Goal: Task Accomplishment & Management: Manage account settings

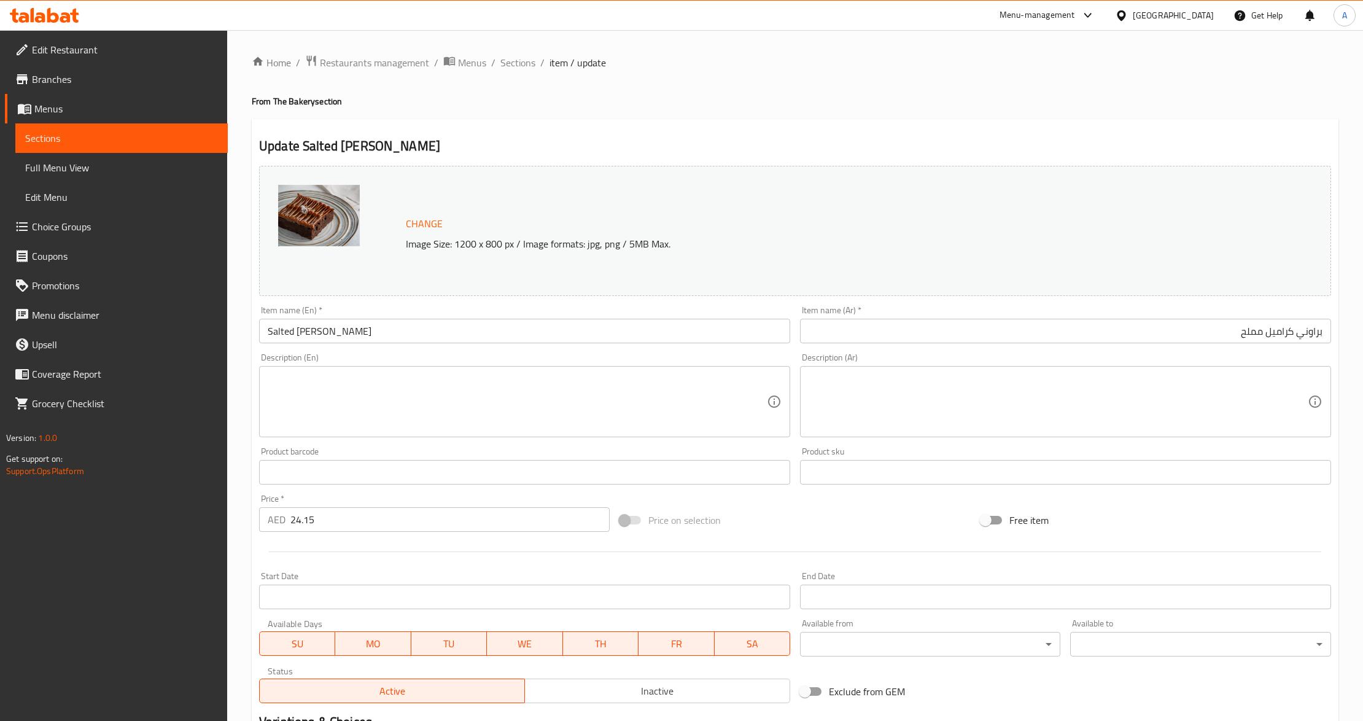
scroll to position [163, 0]
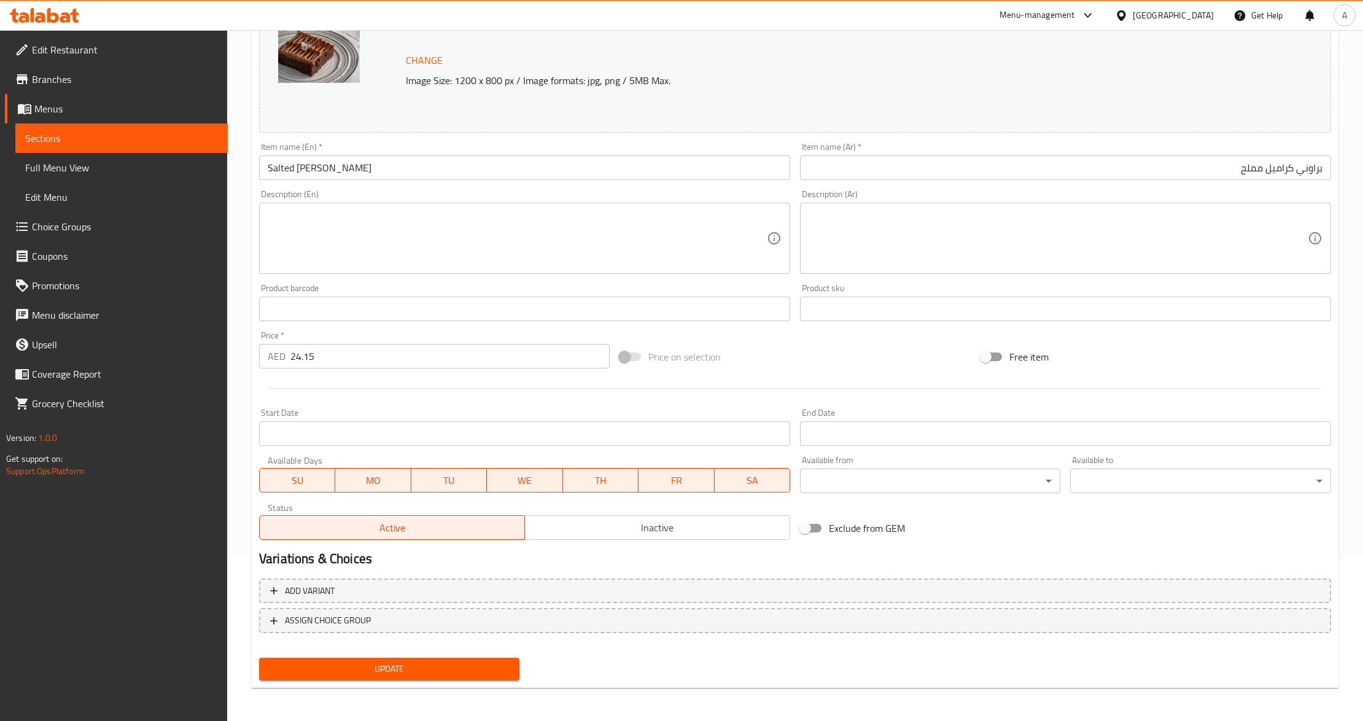
click at [1171, 12] on div "United Arab Emirates" at bounding box center [1172, 16] width 81 height 14
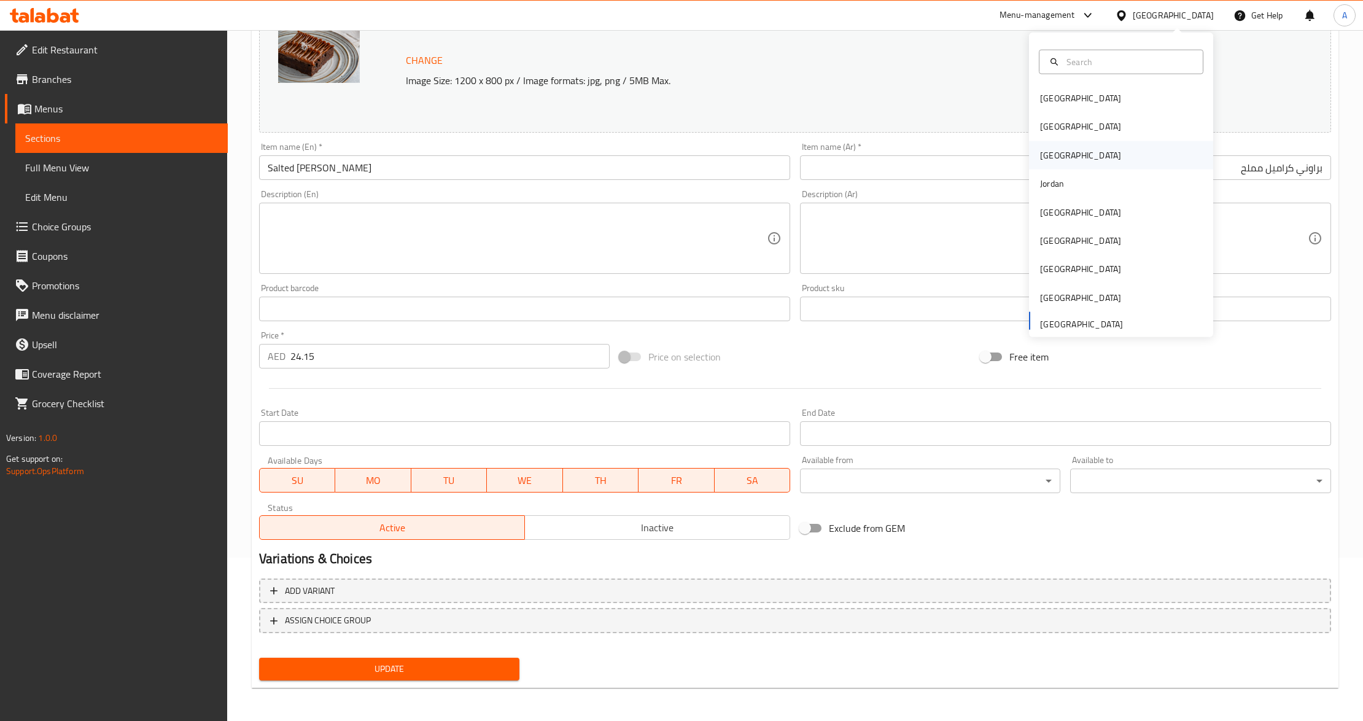
click at [1054, 158] on div "Iraq" at bounding box center [1121, 155] width 184 height 28
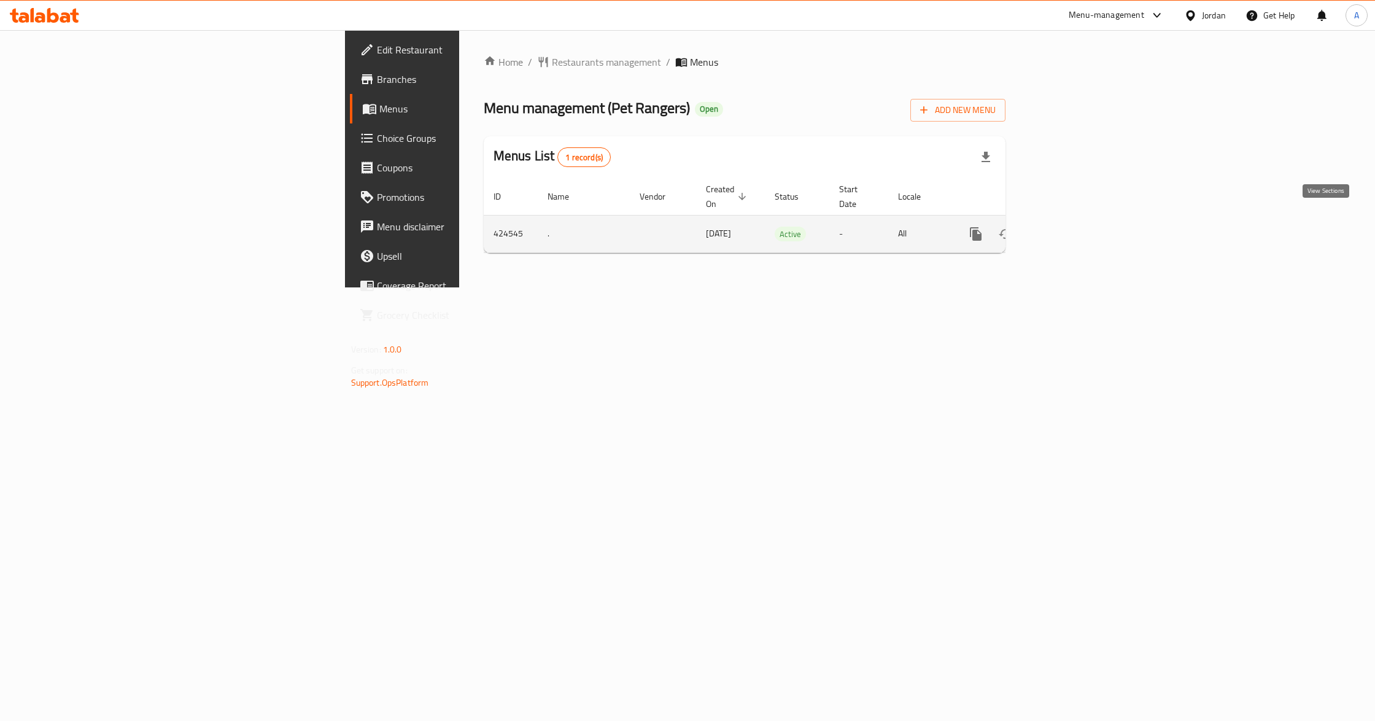
click at [1072, 226] on icon "enhanced table" at bounding box center [1064, 233] width 15 height 15
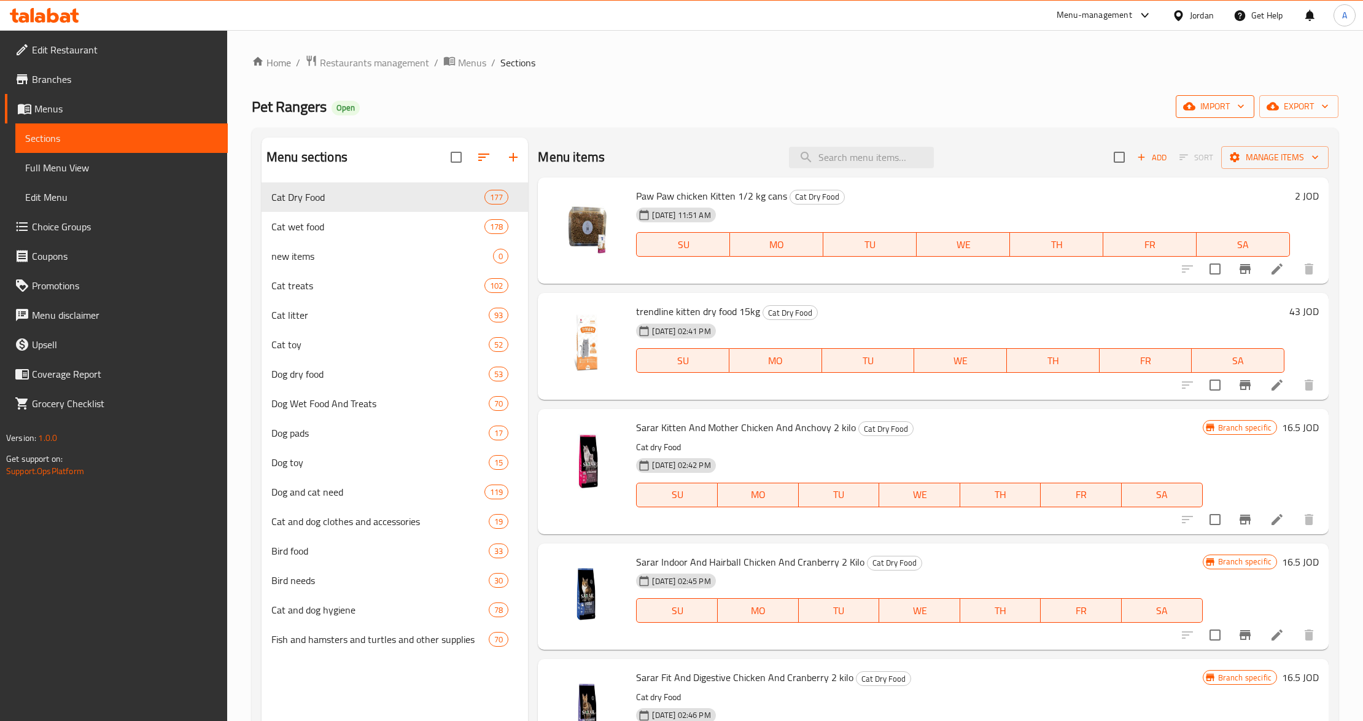
click at [1210, 112] on span "import" at bounding box center [1214, 106] width 59 height 15
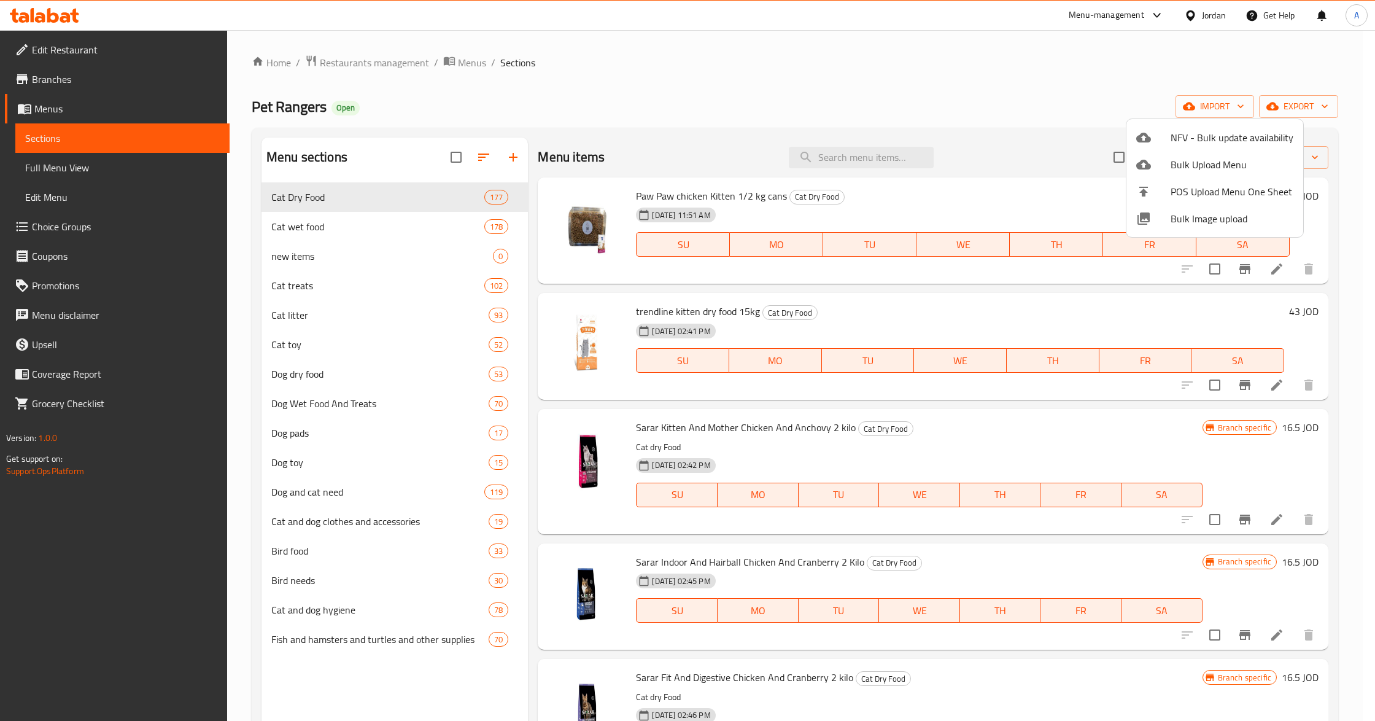
click at [1170, 219] on span "Bulk Image upload" at bounding box center [1231, 218] width 123 height 15
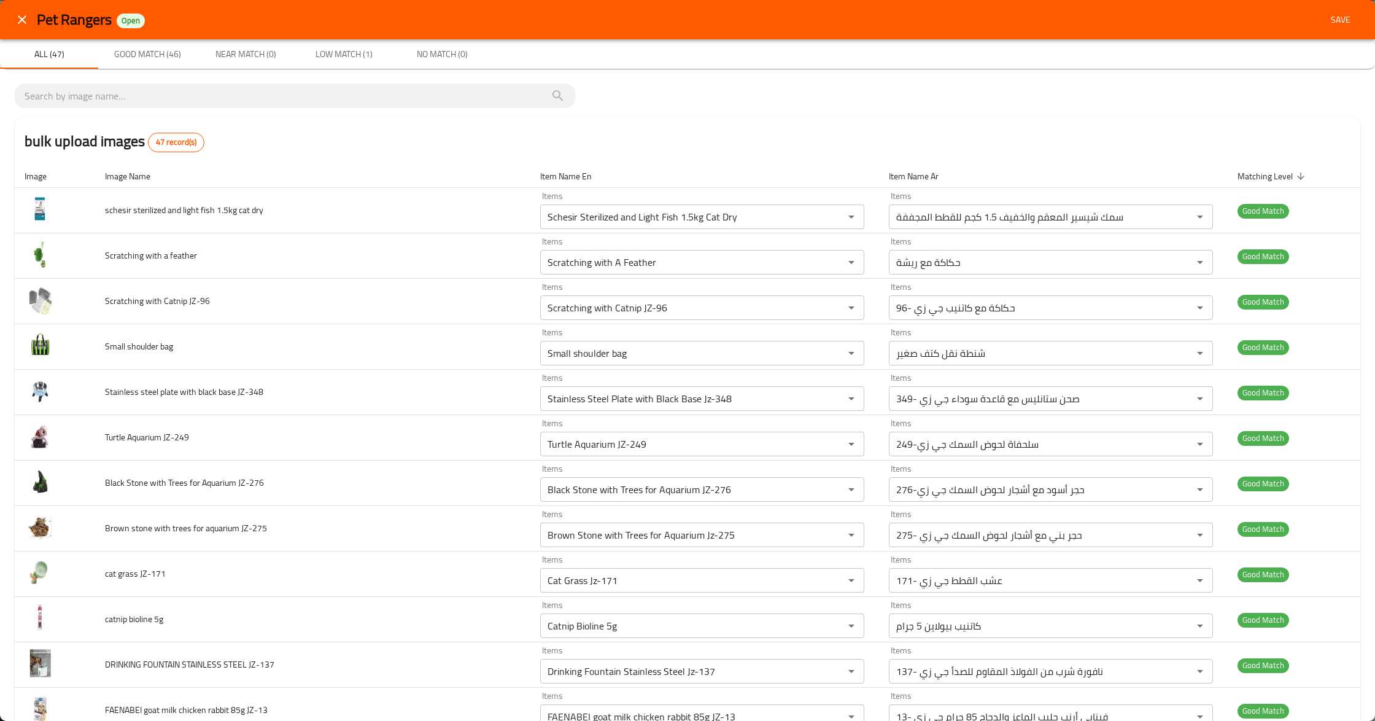
click at [597, 118] on div "bulk upload images 47 record(s)" at bounding box center [687, 141] width 1345 height 47
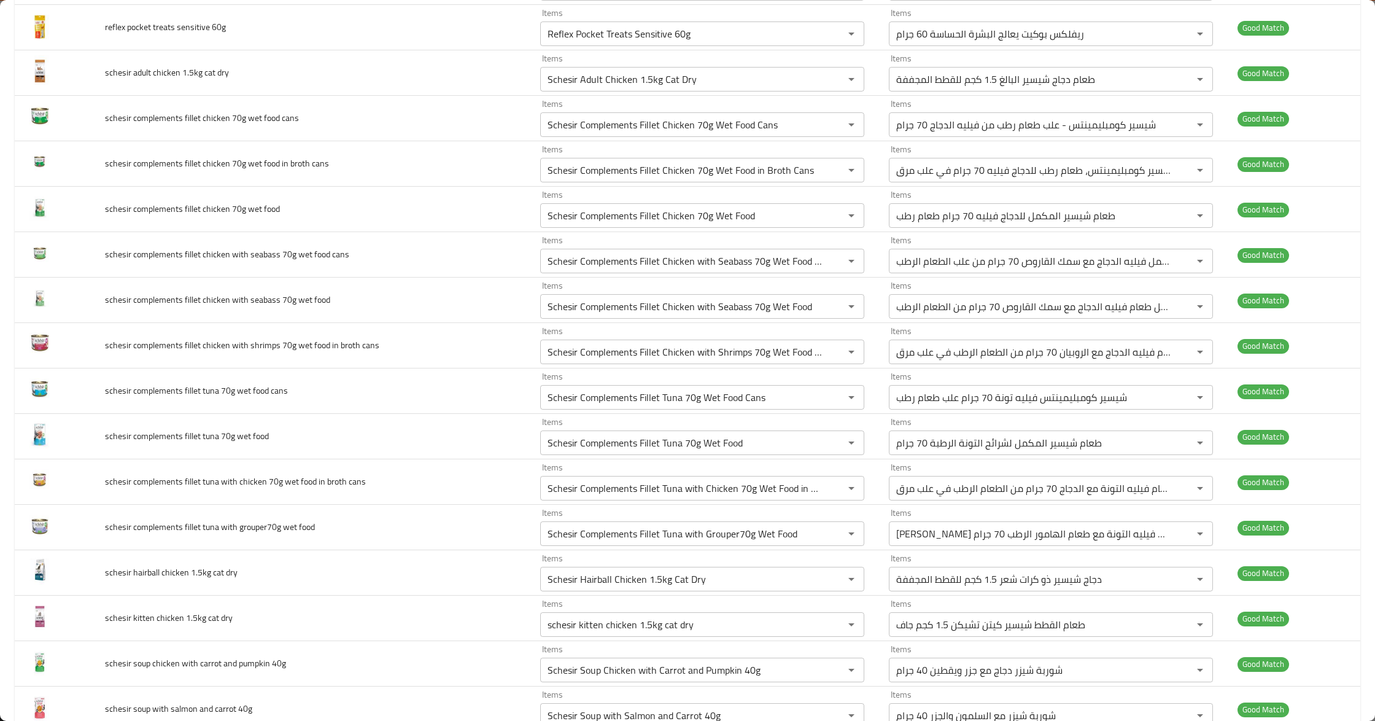
scroll to position [1636, 0]
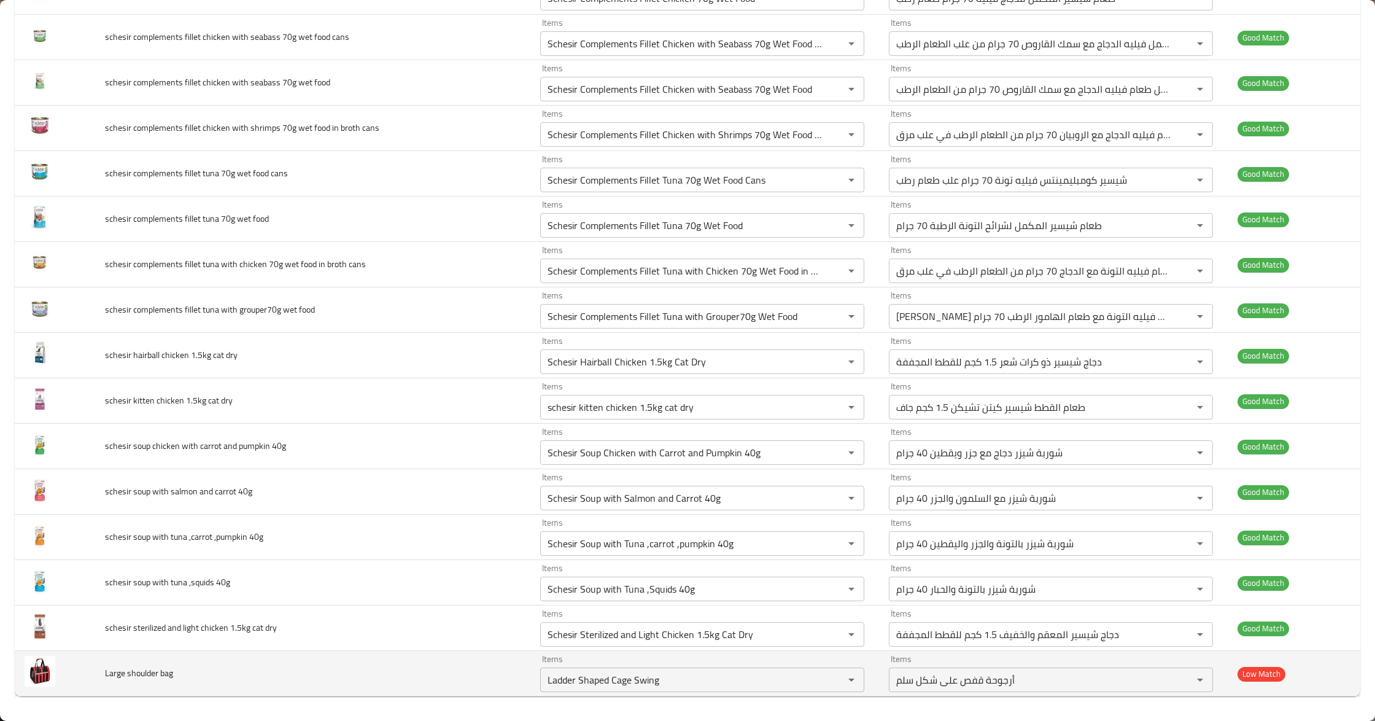
click at [135, 671] on span "Large shoulder bag" at bounding box center [139, 673] width 68 height 16
copy span "Large shoulder bag"
click at [829, 681] on icon "Clear" at bounding box center [835, 679] width 12 height 12
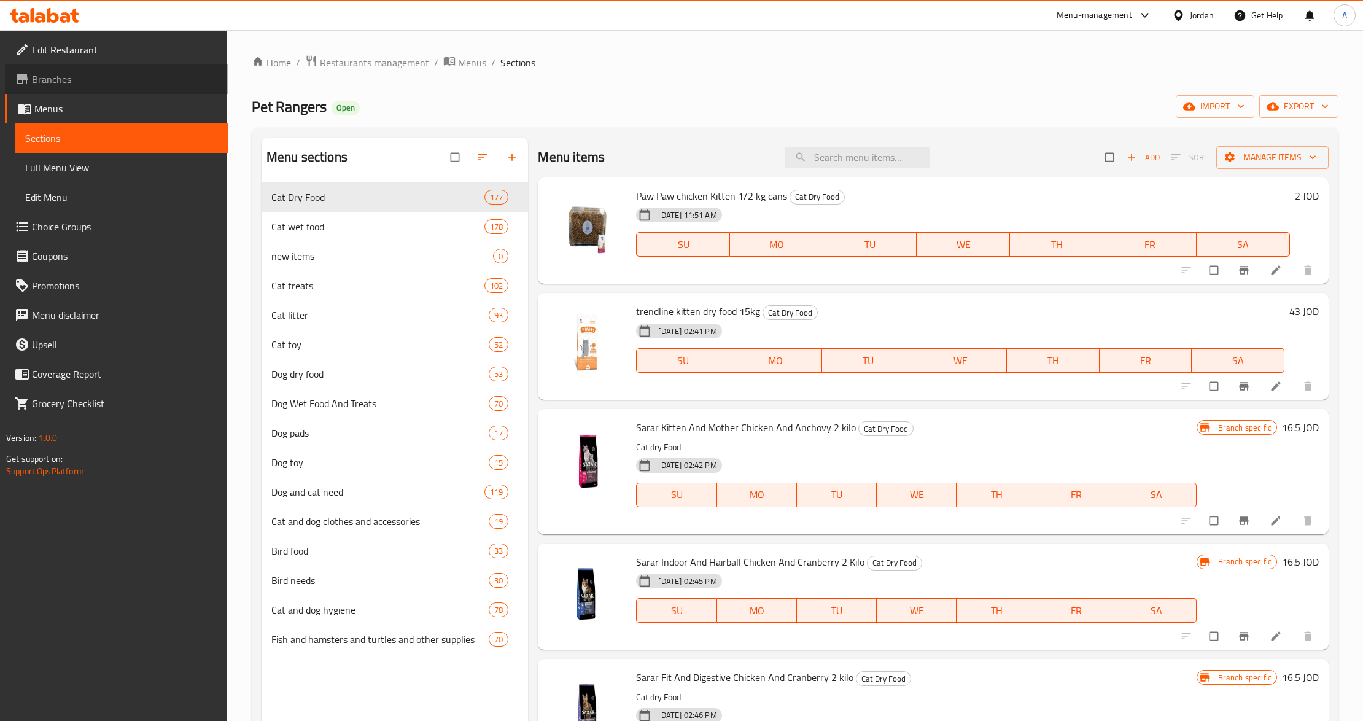
click at [68, 82] on span "Branches" at bounding box center [125, 79] width 186 height 15
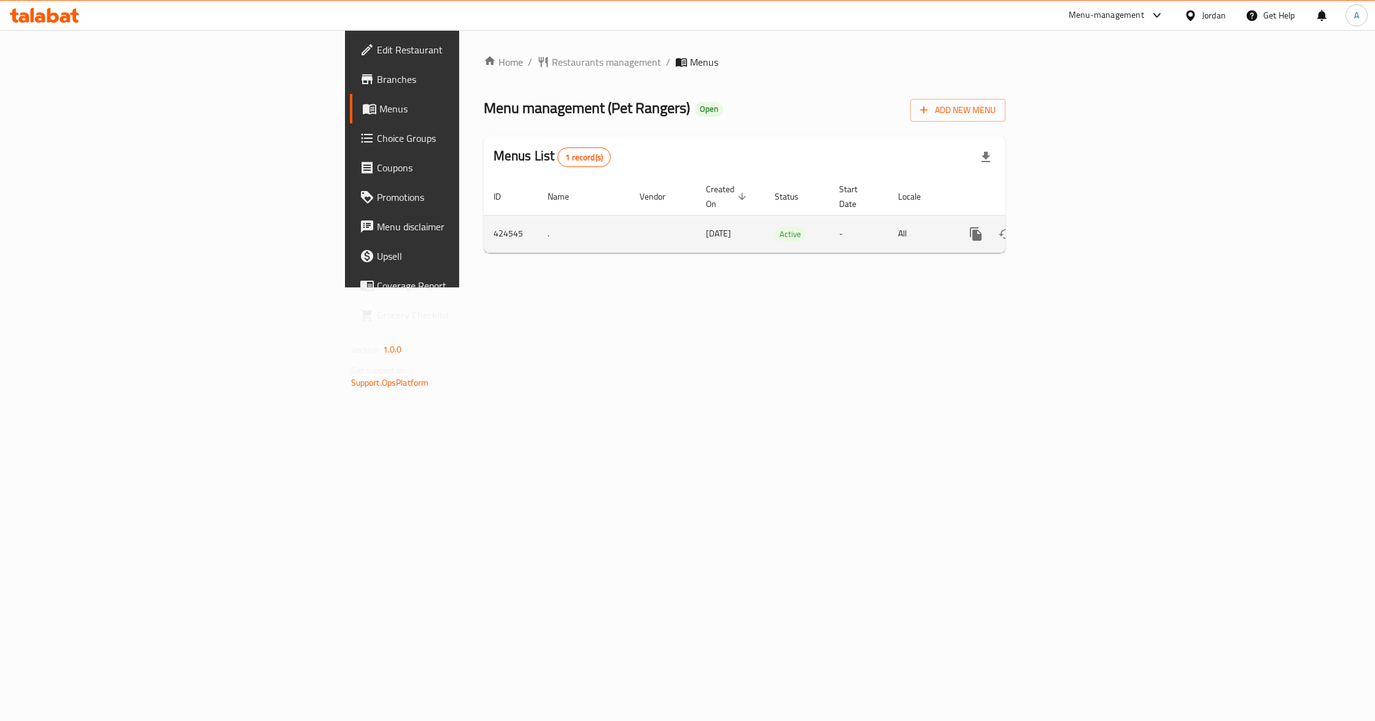
click at [1070, 228] on icon "enhanced table" at bounding box center [1064, 233] width 11 height 11
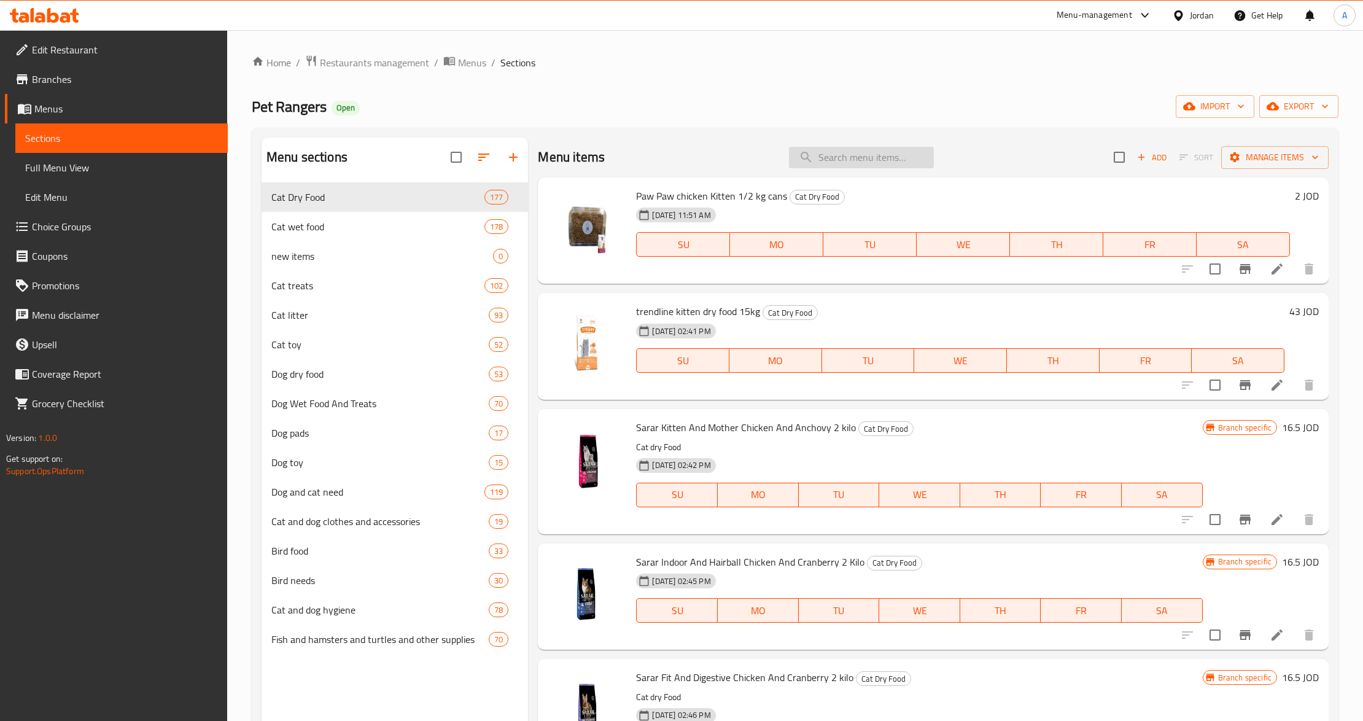
click at [894, 155] on input "search" at bounding box center [861, 157] width 145 height 21
paste input "Large shoulder bag"
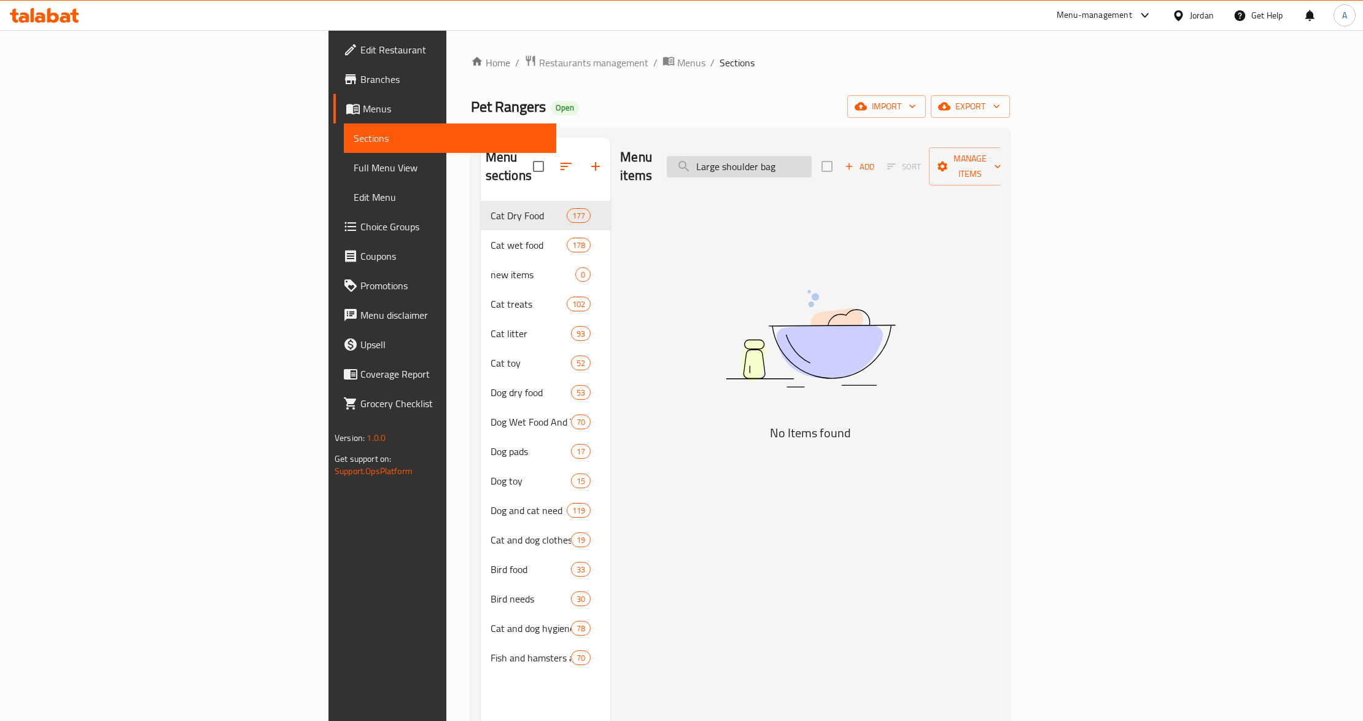
click at [811, 156] on input "Large shoulder bag" at bounding box center [739, 166] width 145 height 21
click at [811, 165] on input "Large shoulder bag" at bounding box center [739, 166] width 145 height 21
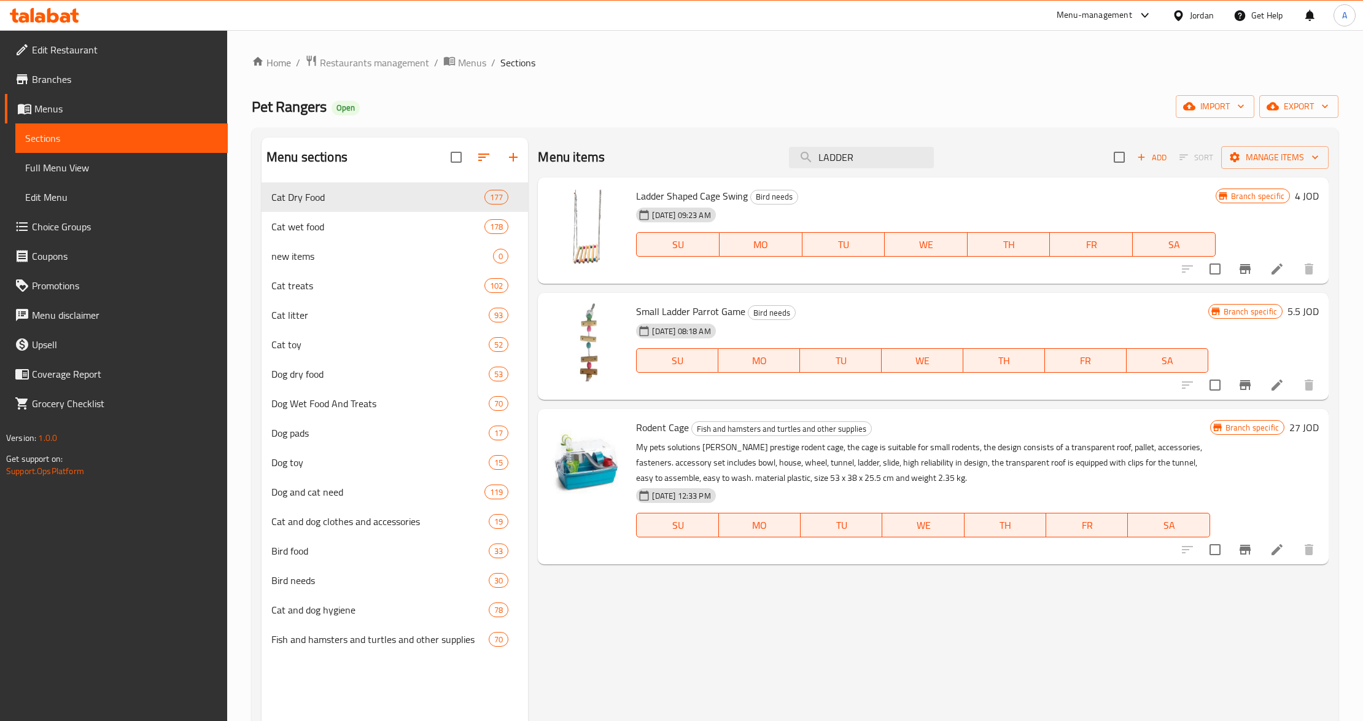
type input "LADDER"
click at [899, 199] on h6 "Ladder Shaped Cage Swing Bird needs" at bounding box center [925, 195] width 579 height 17
click at [824, 219] on div "05-06-2024 09:23 AM SU MO TU WE TH FR SA" at bounding box center [925, 236] width 589 height 66
click at [828, 306] on h6 "Small Ladder Parrot Game Bird needs" at bounding box center [921, 311] width 571 height 17
click at [727, 194] on span "Ladder Shaped Cage Swing" at bounding box center [692, 196] width 112 height 18
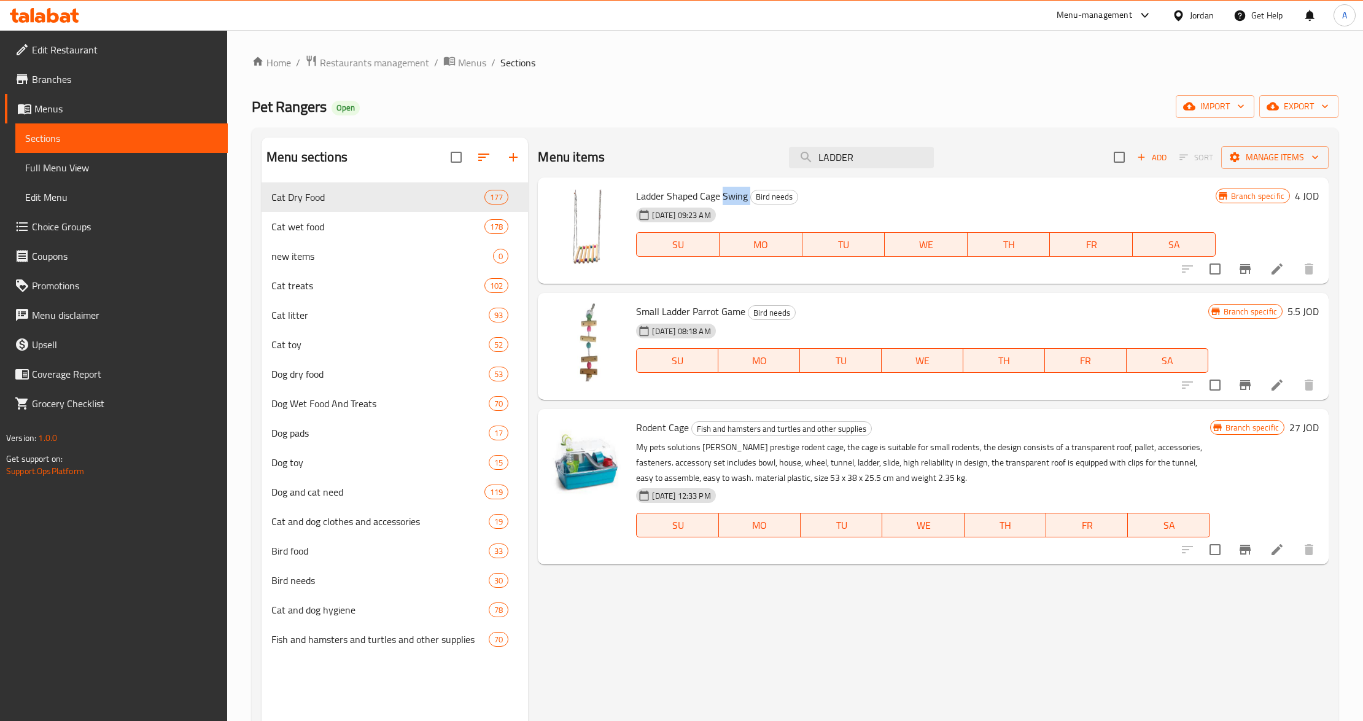
click at [727, 194] on span "Ladder Shaped Cage Swing" at bounding box center [692, 196] width 112 height 18
click at [765, 217] on div "05-06-2024 09:23 AM" at bounding box center [704, 215] width 147 height 25
click at [734, 199] on span "Ladder Shaped Cage Swing" at bounding box center [692, 196] width 112 height 18
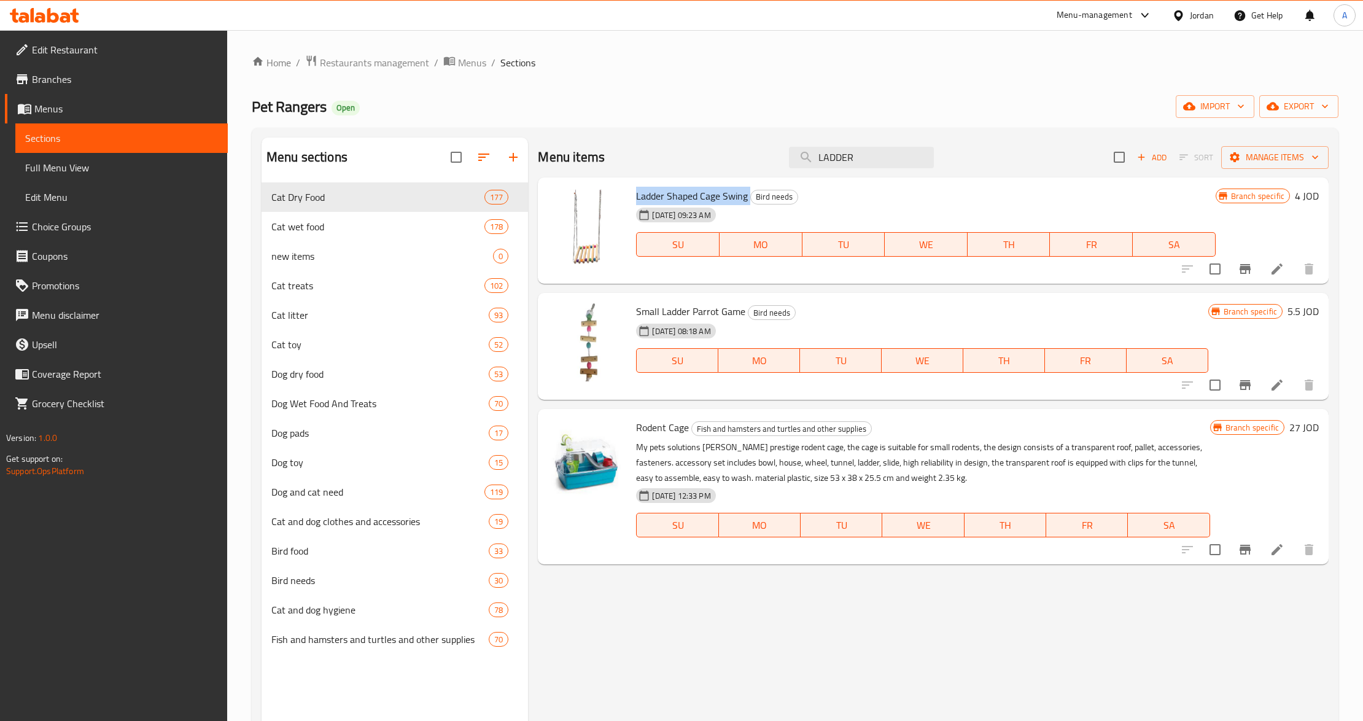
click at [734, 199] on span "Ladder Shaped Cage Swing" at bounding box center [692, 196] width 112 height 18
click at [849, 163] on input "LADDER" at bounding box center [861, 157] width 145 height 21
type input "S"
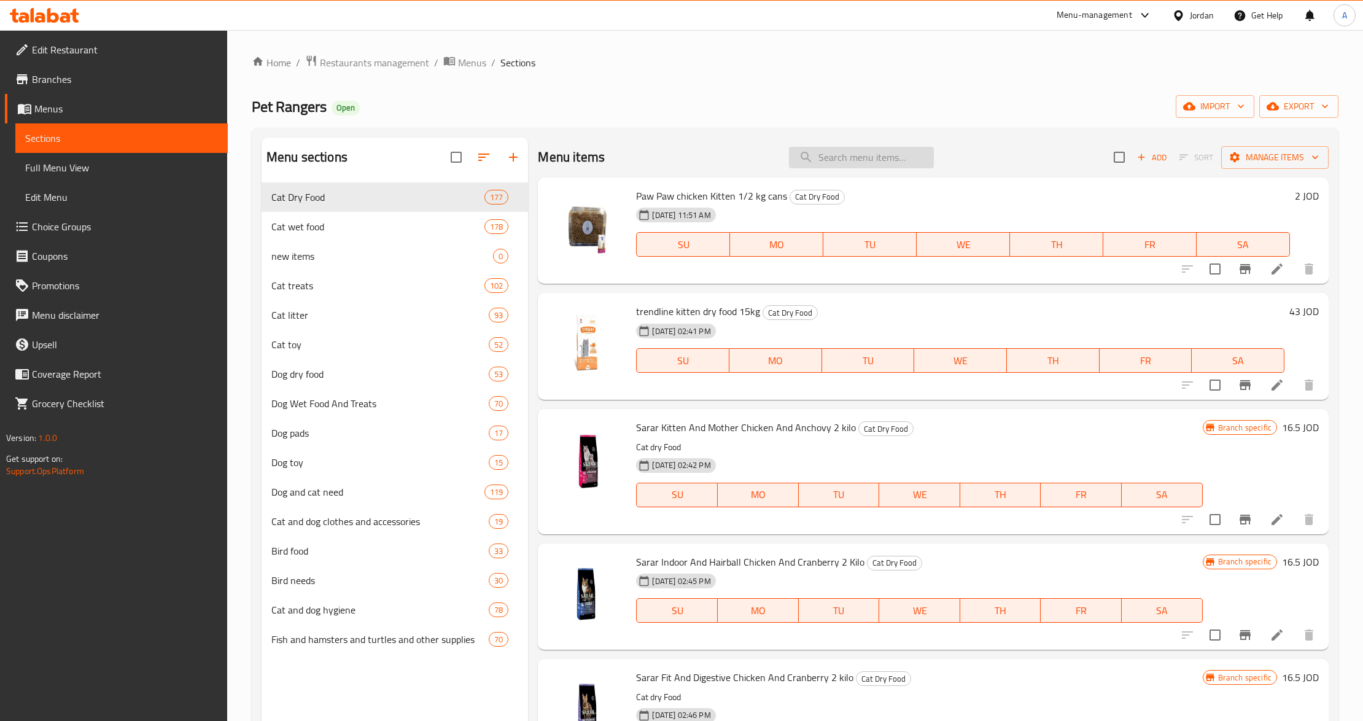
click at [847, 158] on input "search" at bounding box center [861, 157] width 145 height 21
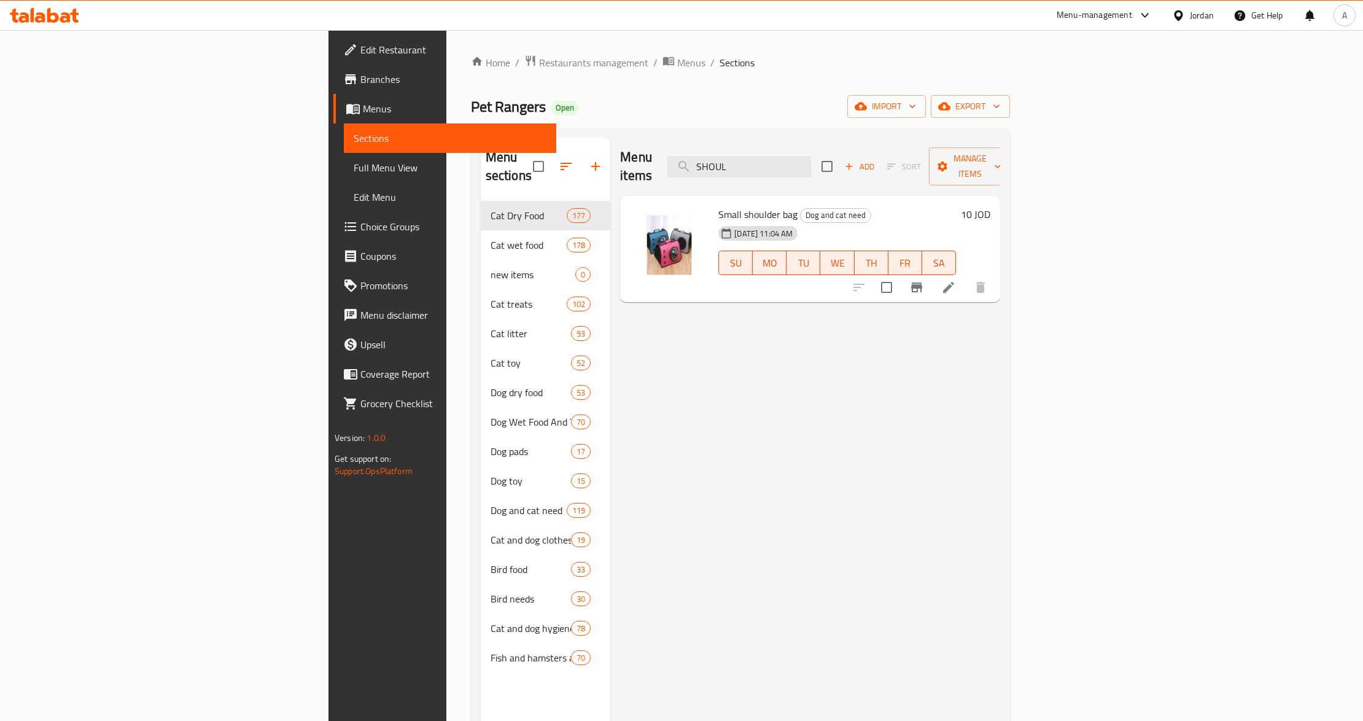
type input "SHOUL"
click at [718, 205] on span "Small shoulder bag" at bounding box center [757, 214] width 79 height 18
click at [956, 206] on h6 "Small shoulder bag Dog and cat need" at bounding box center [837, 214] width 238 height 17
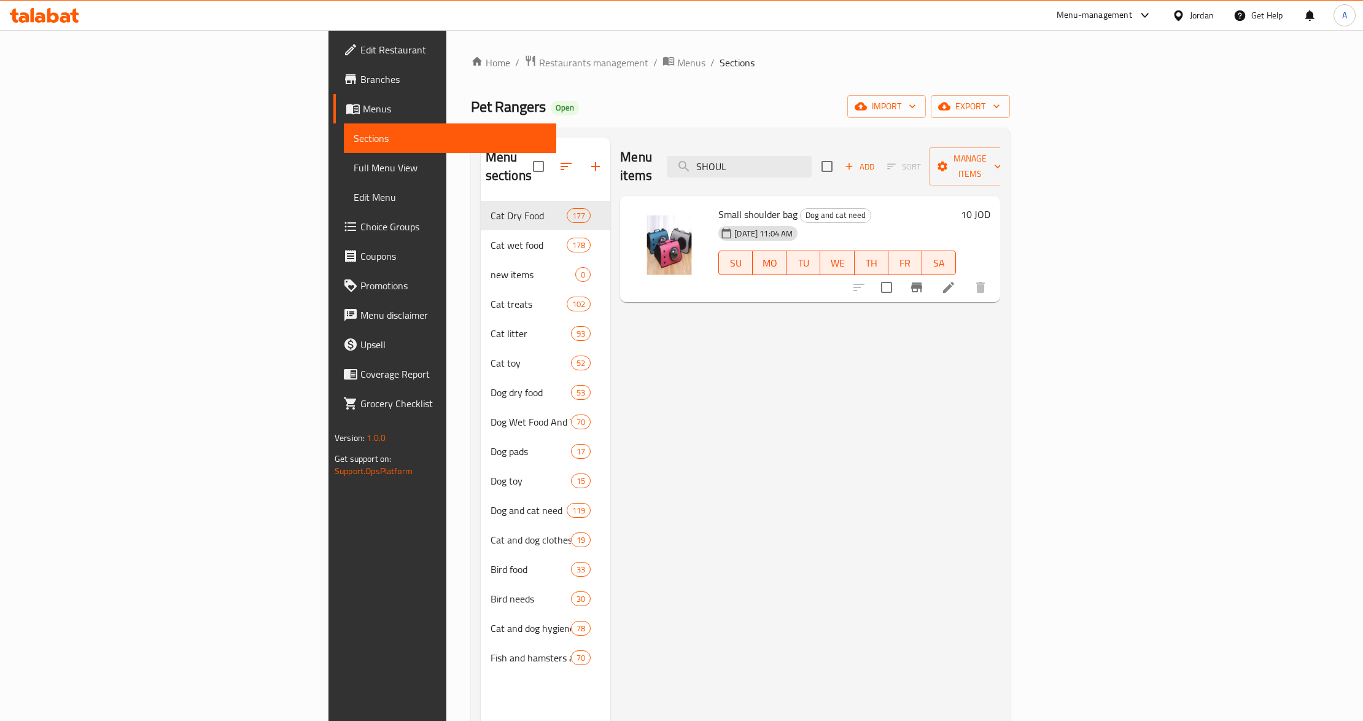
click at [1196, 18] on div "Jordan" at bounding box center [1202, 16] width 24 height 14
click at [1080, 153] on div "Iraq" at bounding box center [1121, 155] width 184 height 28
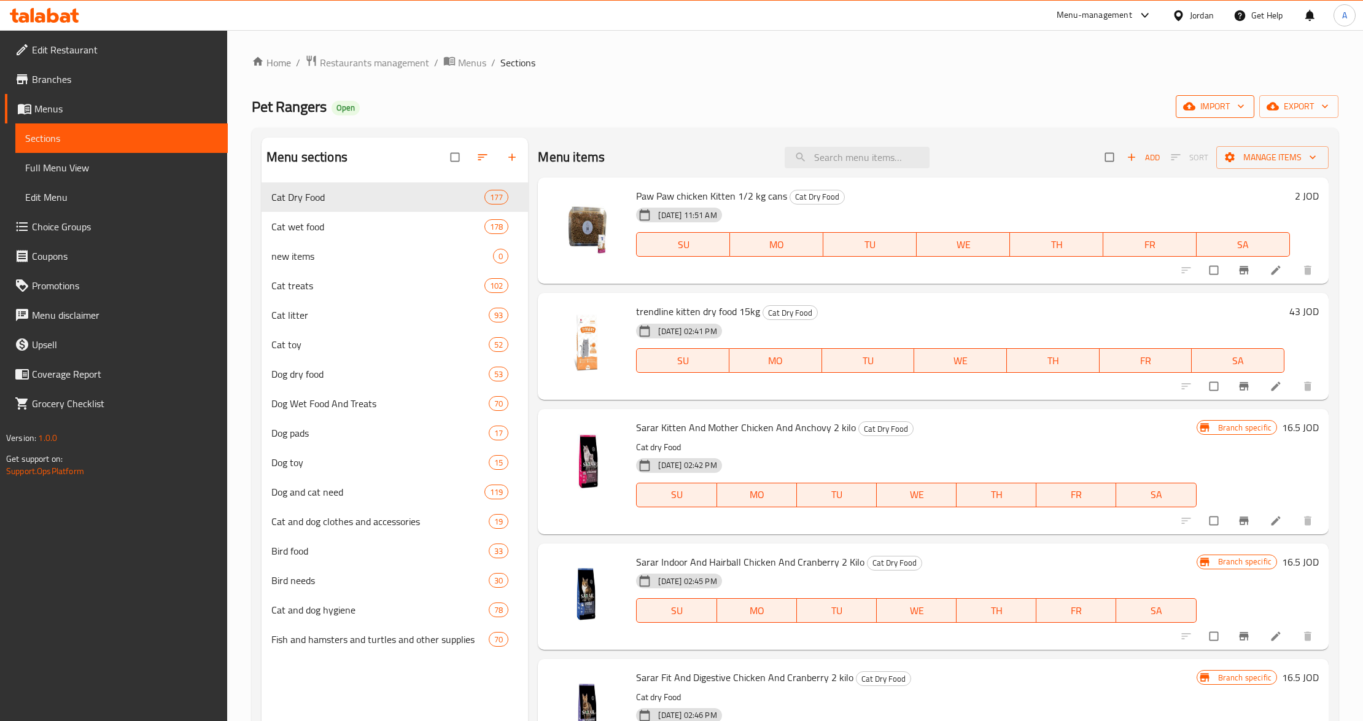
click at [1221, 109] on span "import" at bounding box center [1214, 106] width 59 height 15
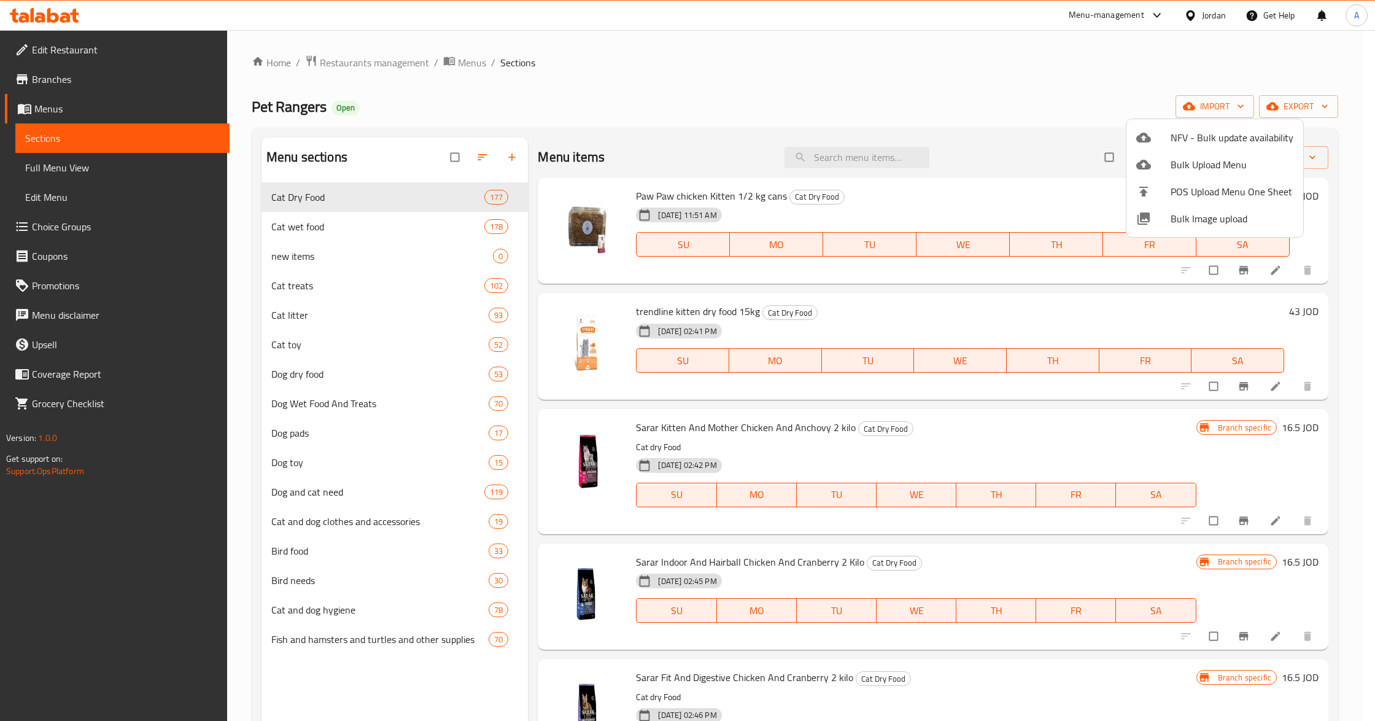
click at [1213, 216] on span "Bulk Image upload" at bounding box center [1231, 218] width 123 height 15
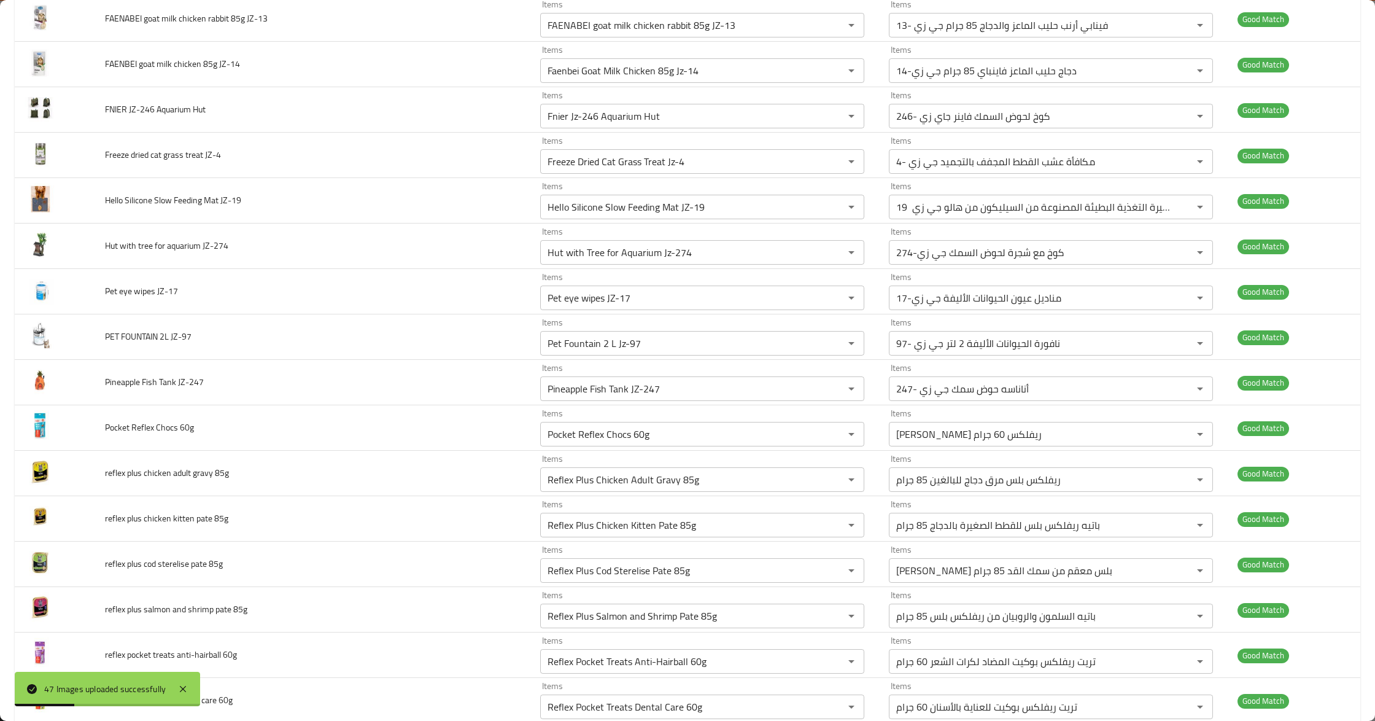
scroll to position [1636, 0]
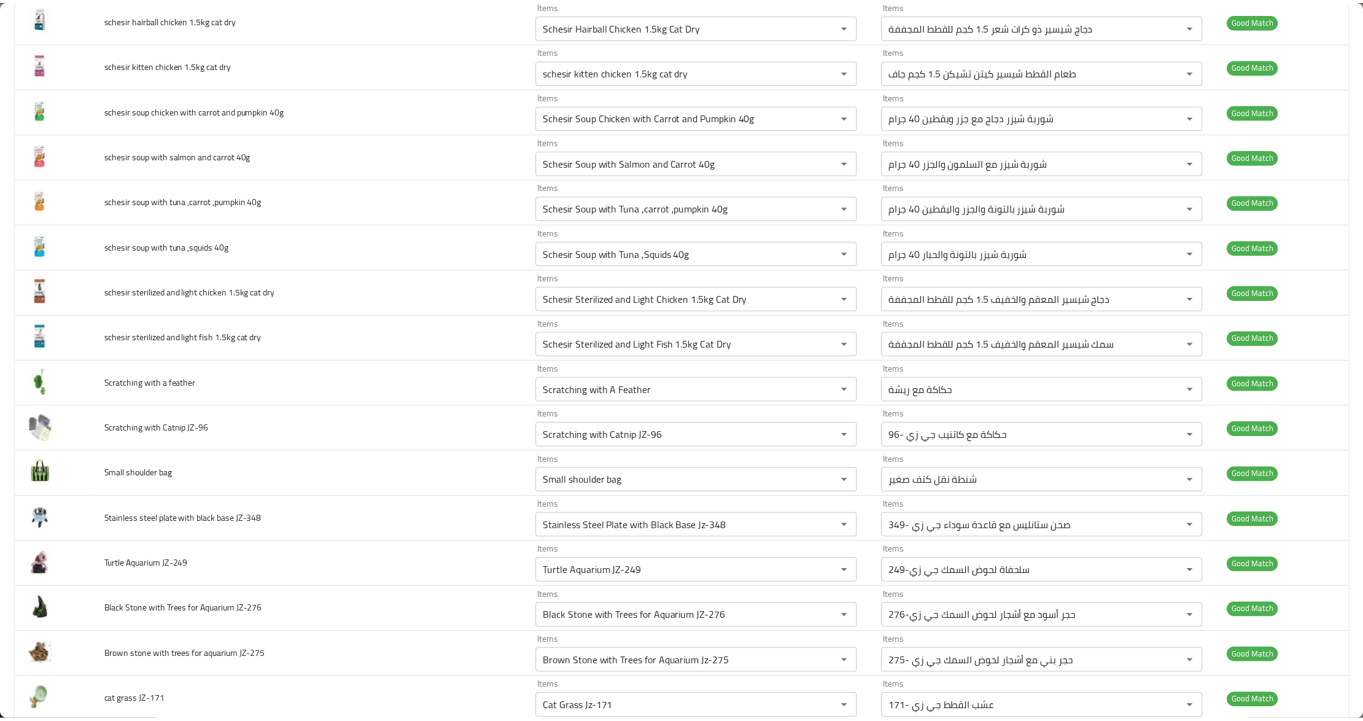
scroll to position [0, 0]
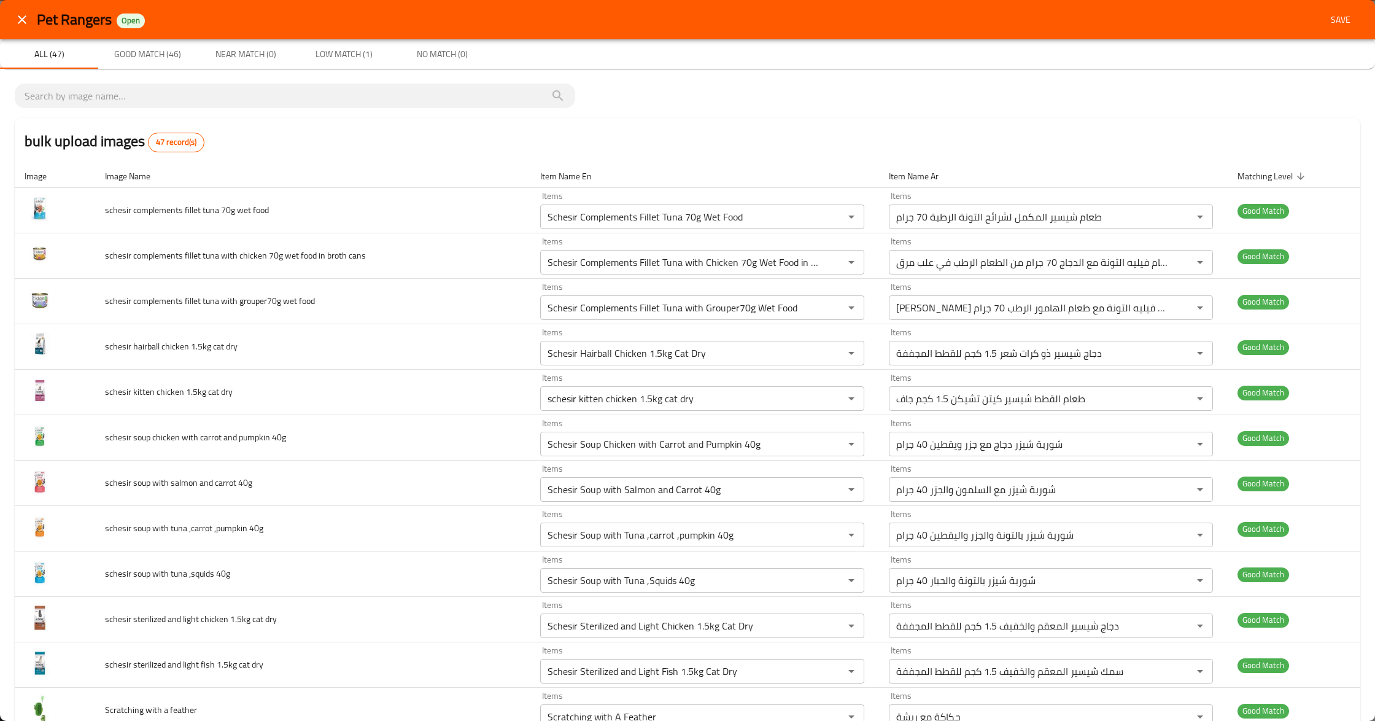
click at [1328, 25] on span "Save" at bounding box center [1340, 19] width 29 height 15
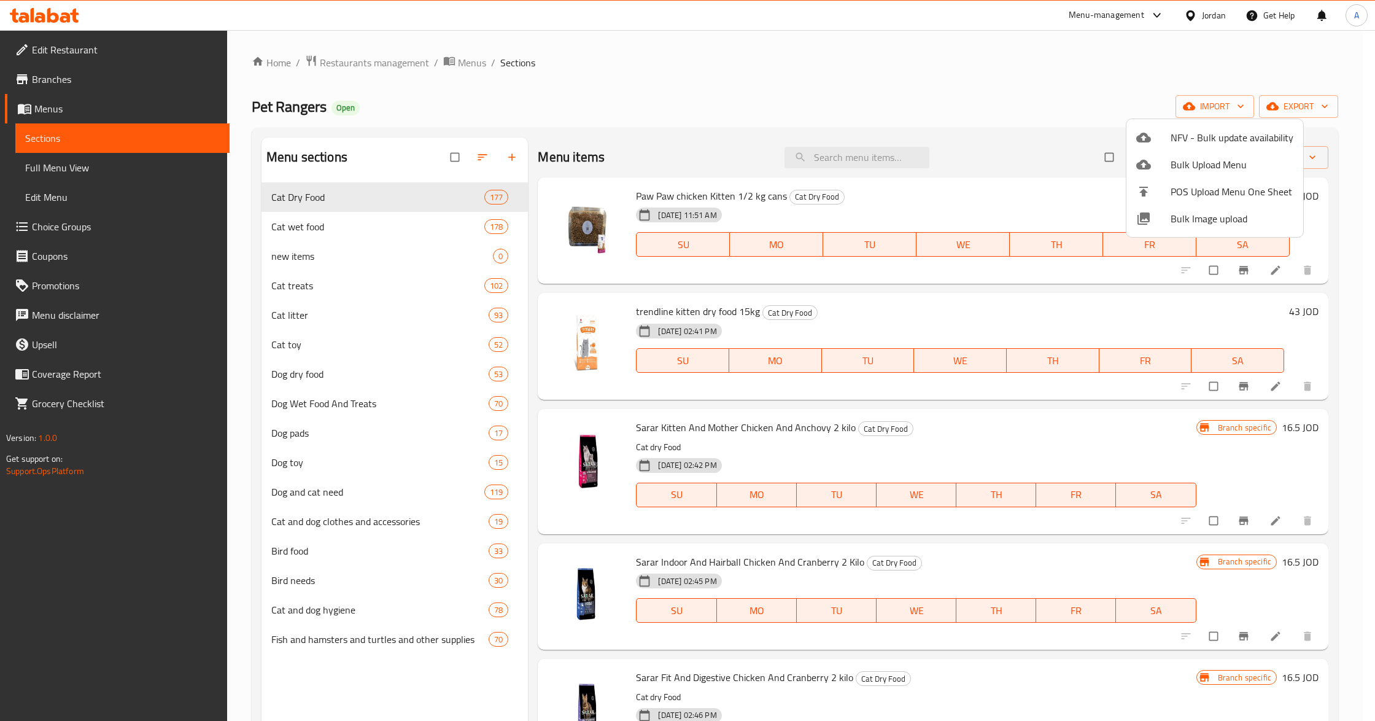
click at [836, 157] on div at bounding box center [687, 360] width 1375 height 721
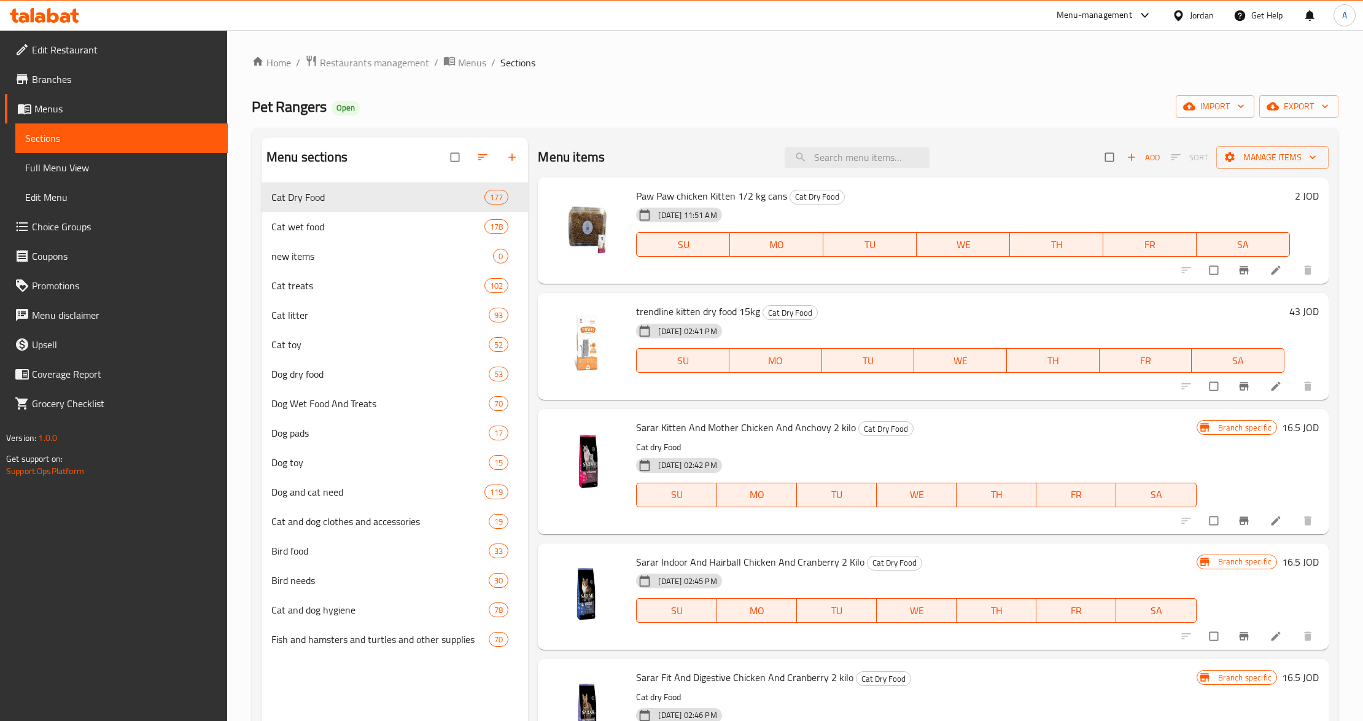
click at [836, 157] on input "search" at bounding box center [856, 157] width 145 height 21
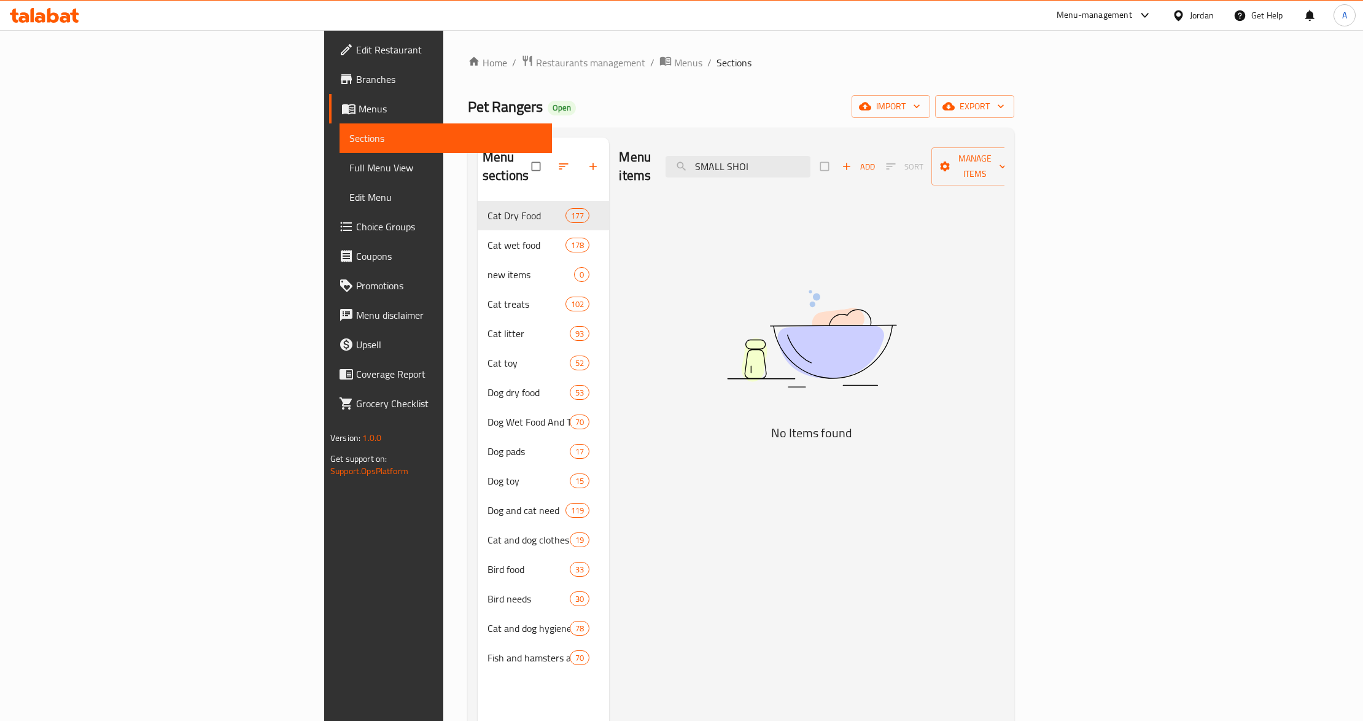
type input "SMALL SHOI"
click at [845, 268] on img at bounding box center [811, 338] width 307 height 163
click at [810, 156] on input "SMALL SHOI" at bounding box center [737, 166] width 145 height 21
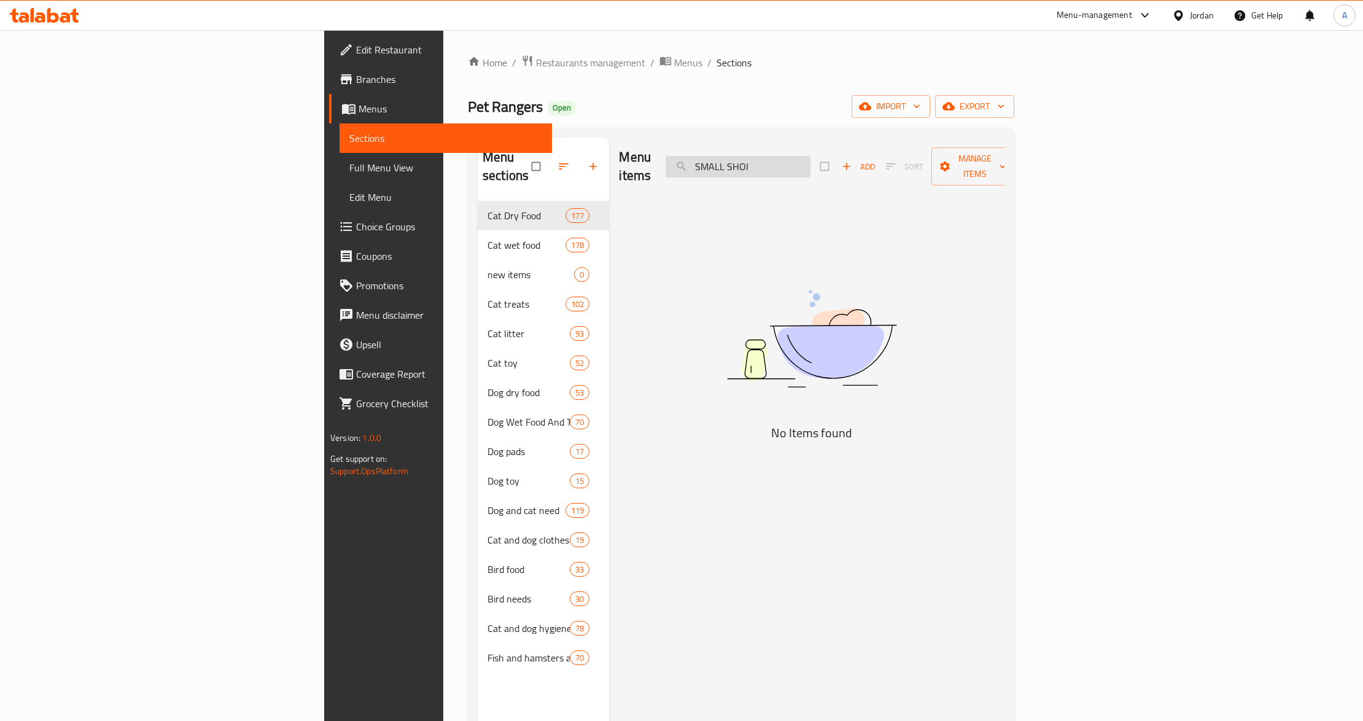
click at [810, 156] on input "SMALL SHOI" at bounding box center [737, 166] width 145 height 21
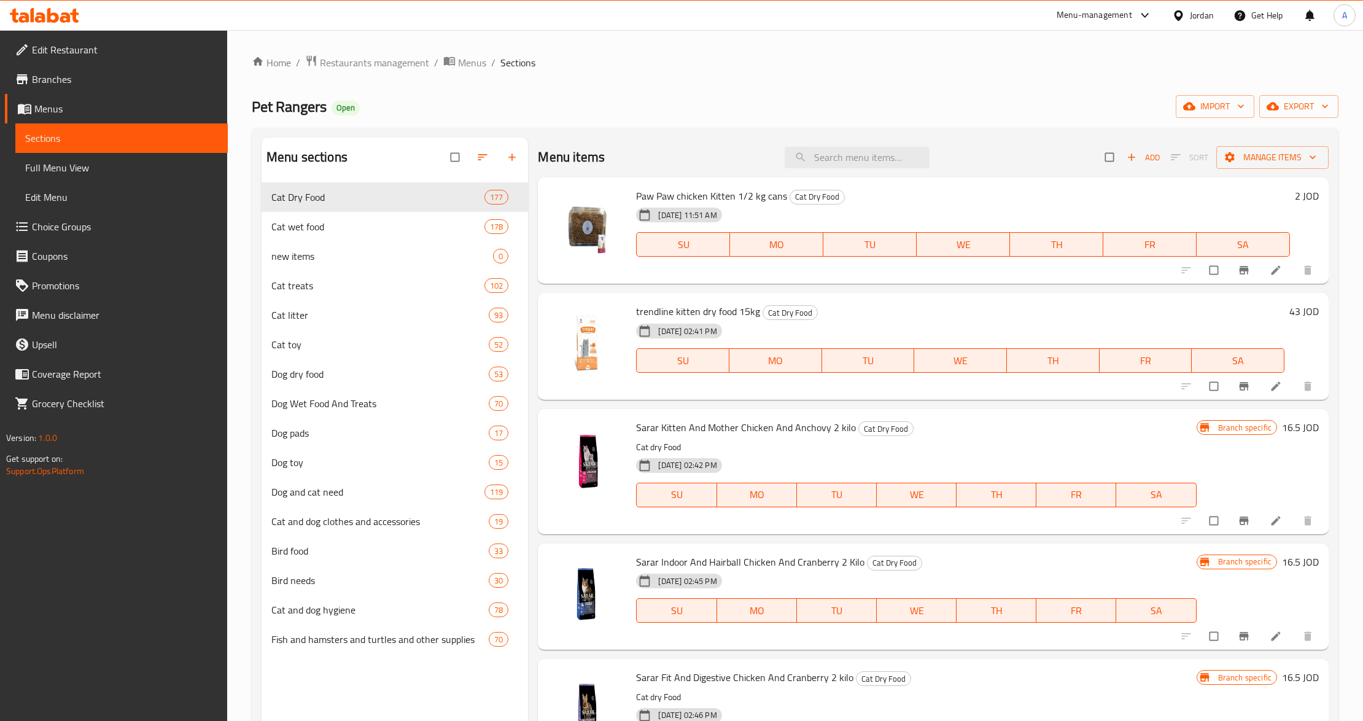
click at [749, 102] on div "Pet Rangers Open import export" at bounding box center [795, 106] width 1086 height 23
click at [135, 168] on span "Full Menu View" at bounding box center [121, 167] width 193 height 15
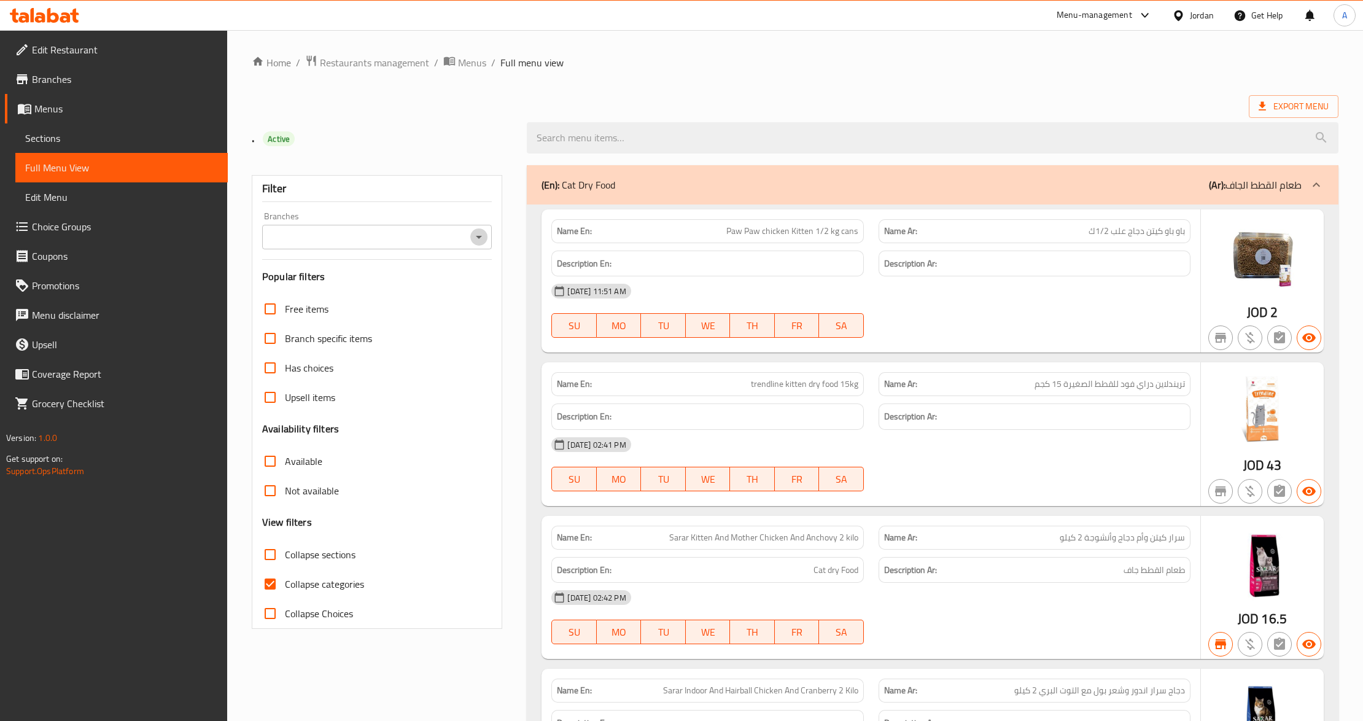
click at [482, 239] on icon "Open" at bounding box center [478, 237] width 15 height 15
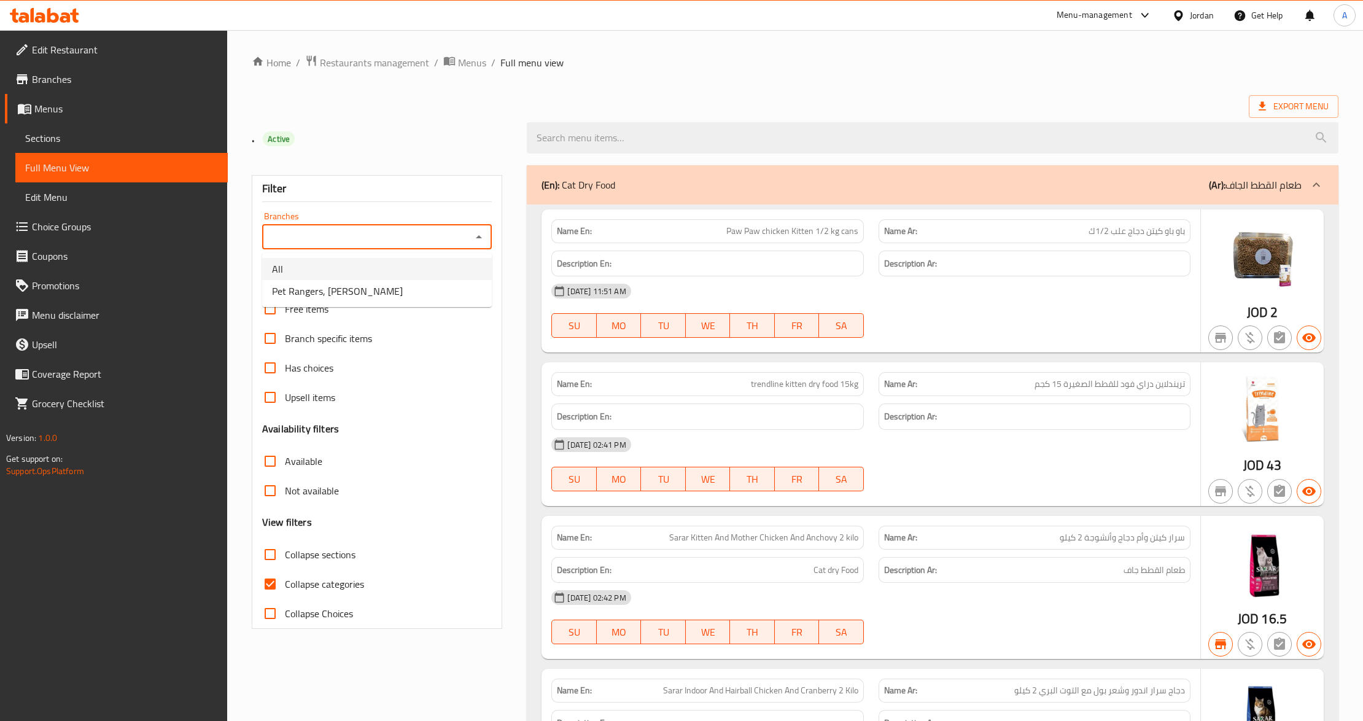
click at [468, 265] on li "All" at bounding box center [377, 269] width 230 height 22
type input "All"
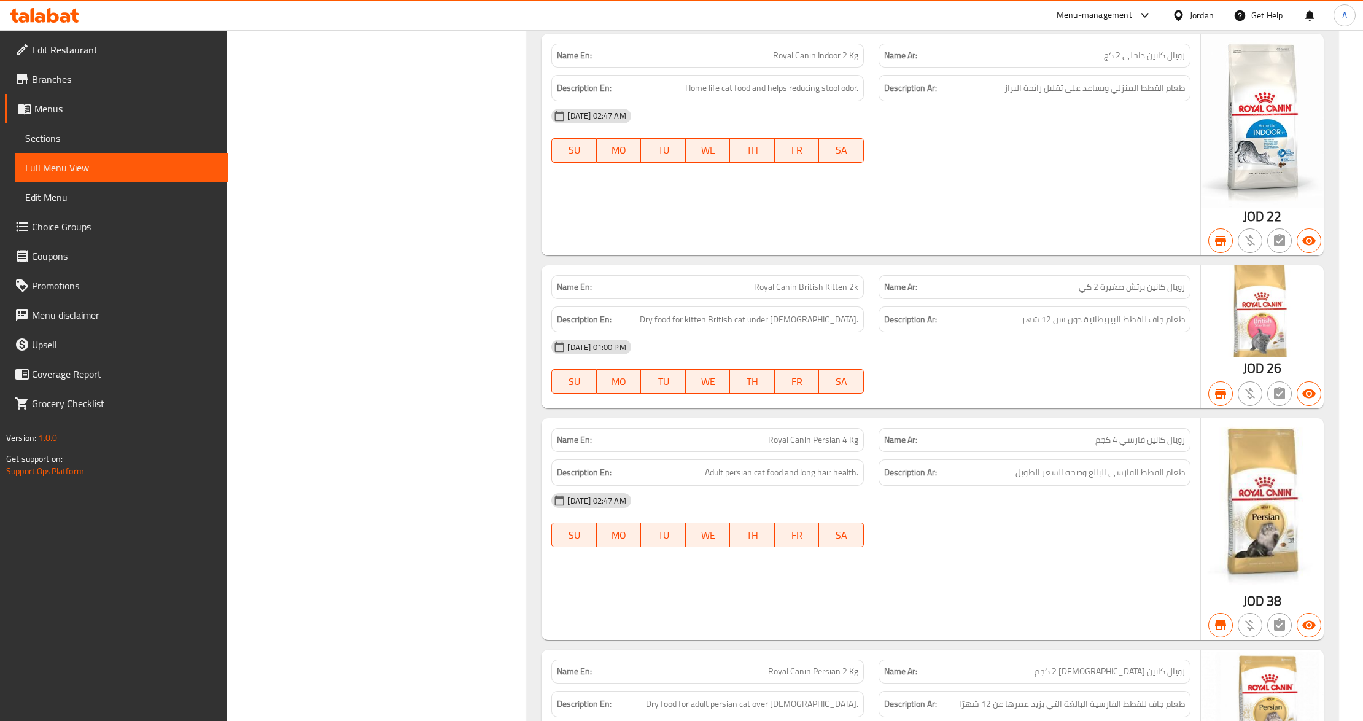
scroll to position [7202, 0]
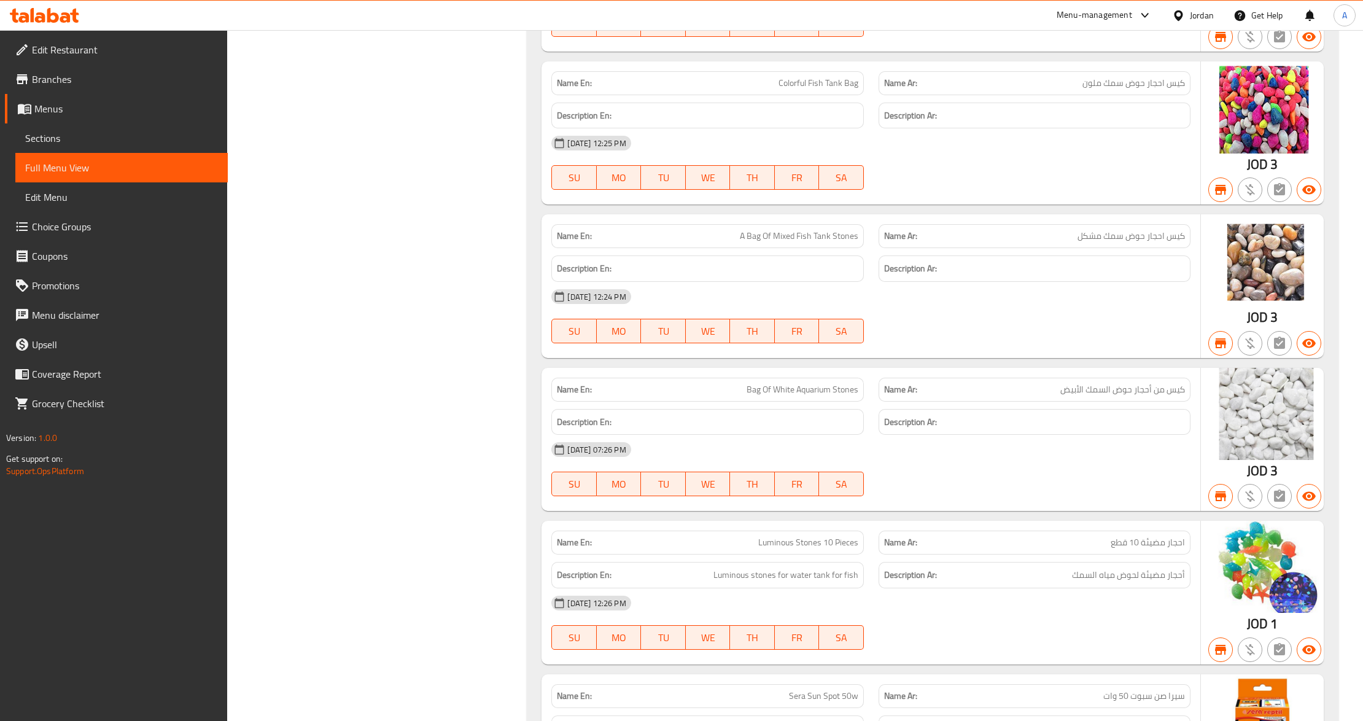
scroll to position [174136, 0]
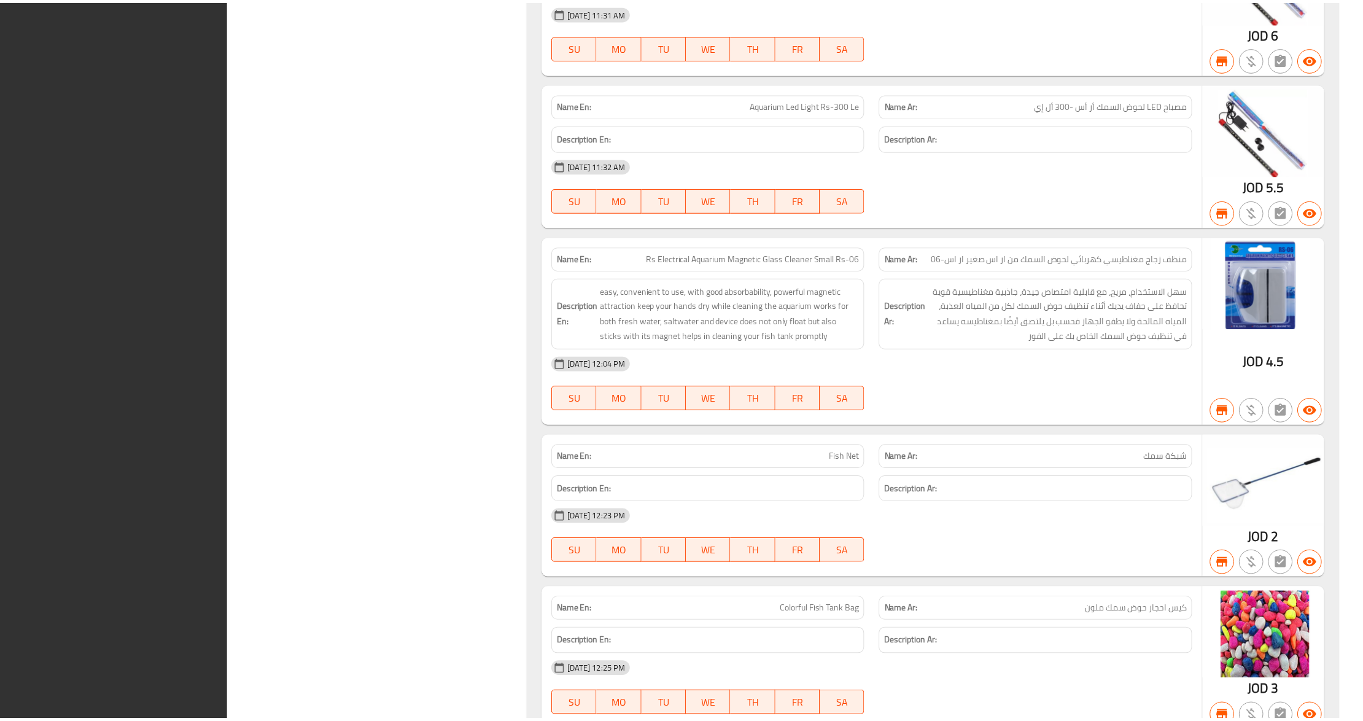
scroll to position [176594, 0]
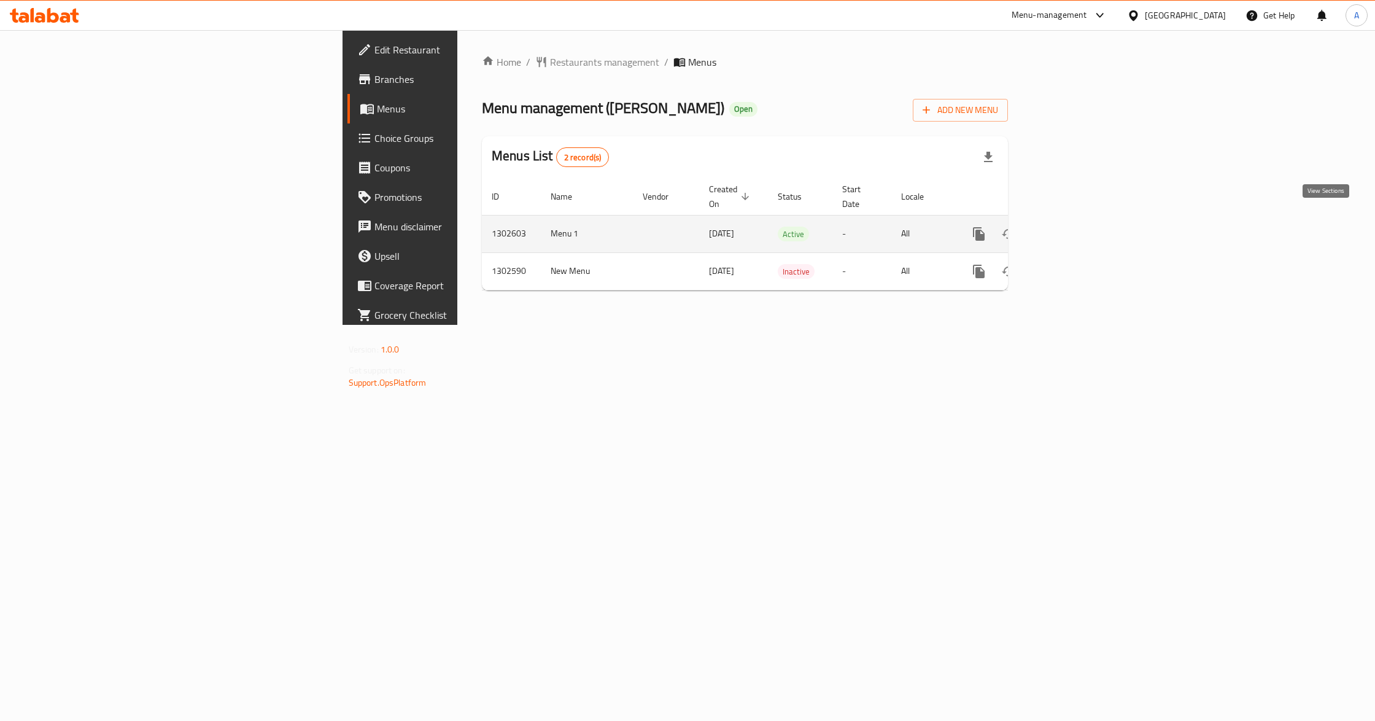
click at [1075, 228] on icon "enhanced table" at bounding box center [1067, 233] width 15 height 15
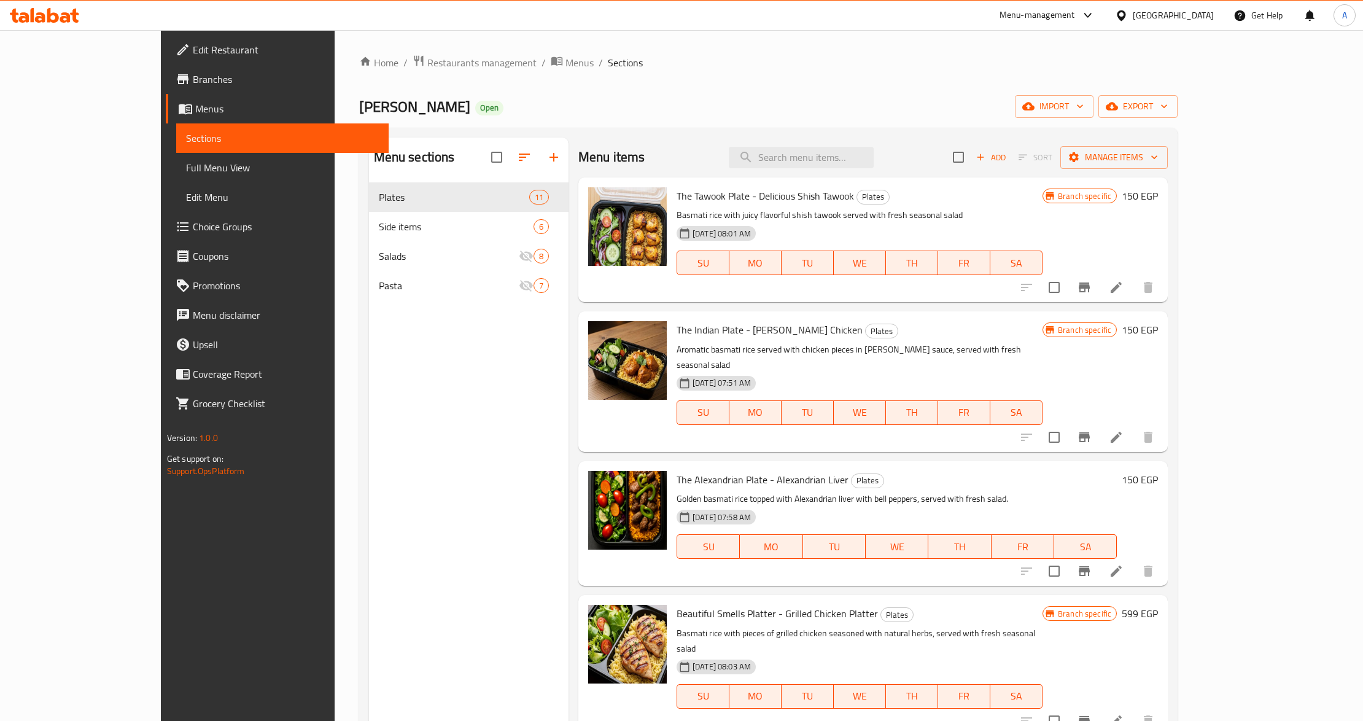
click at [193, 48] on span "Edit Restaurant" at bounding box center [286, 49] width 186 height 15
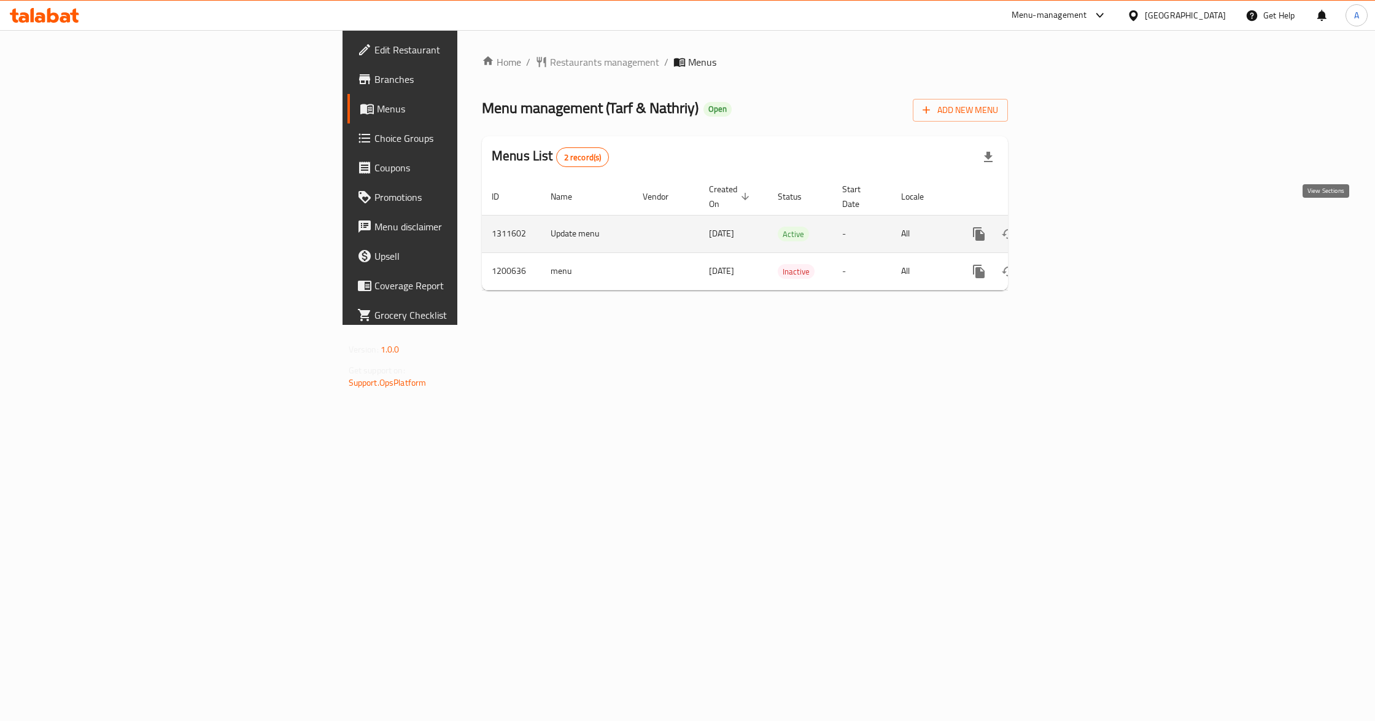
click at [1075, 226] on icon "enhanced table" at bounding box center [1067, 233] width 15 height 15
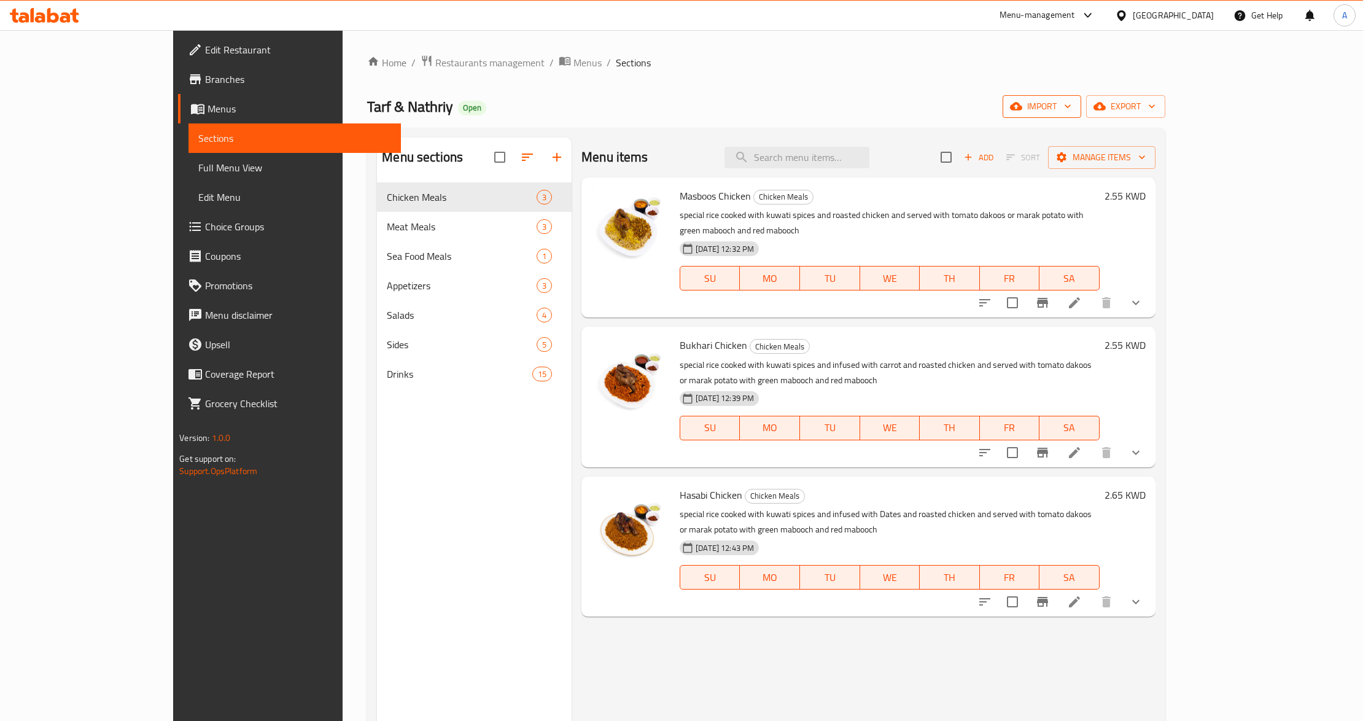
click at [1071, 114] on span "import" at bounding box center [1041, 106] width 59 height 15
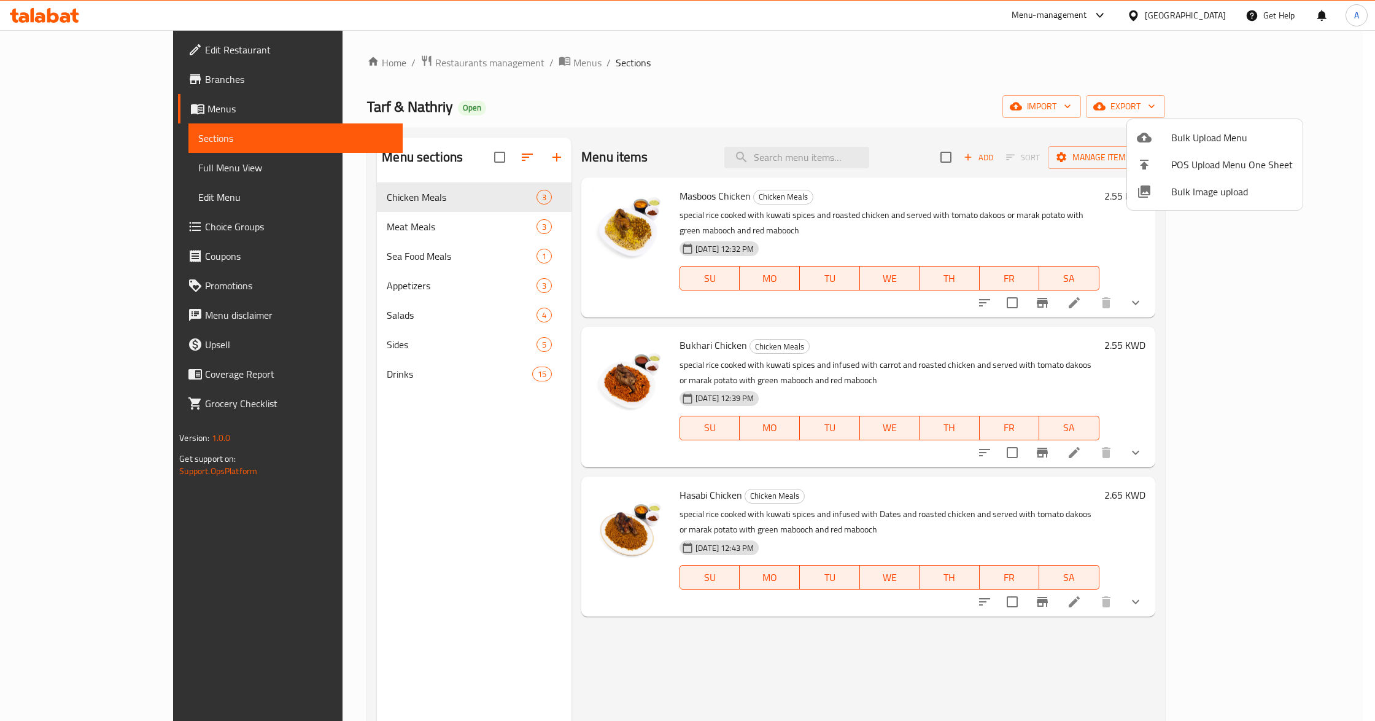
click at [1201, 195] on span "Bulk Image upload" at bounding box center [1232, 191] width 122 height 15
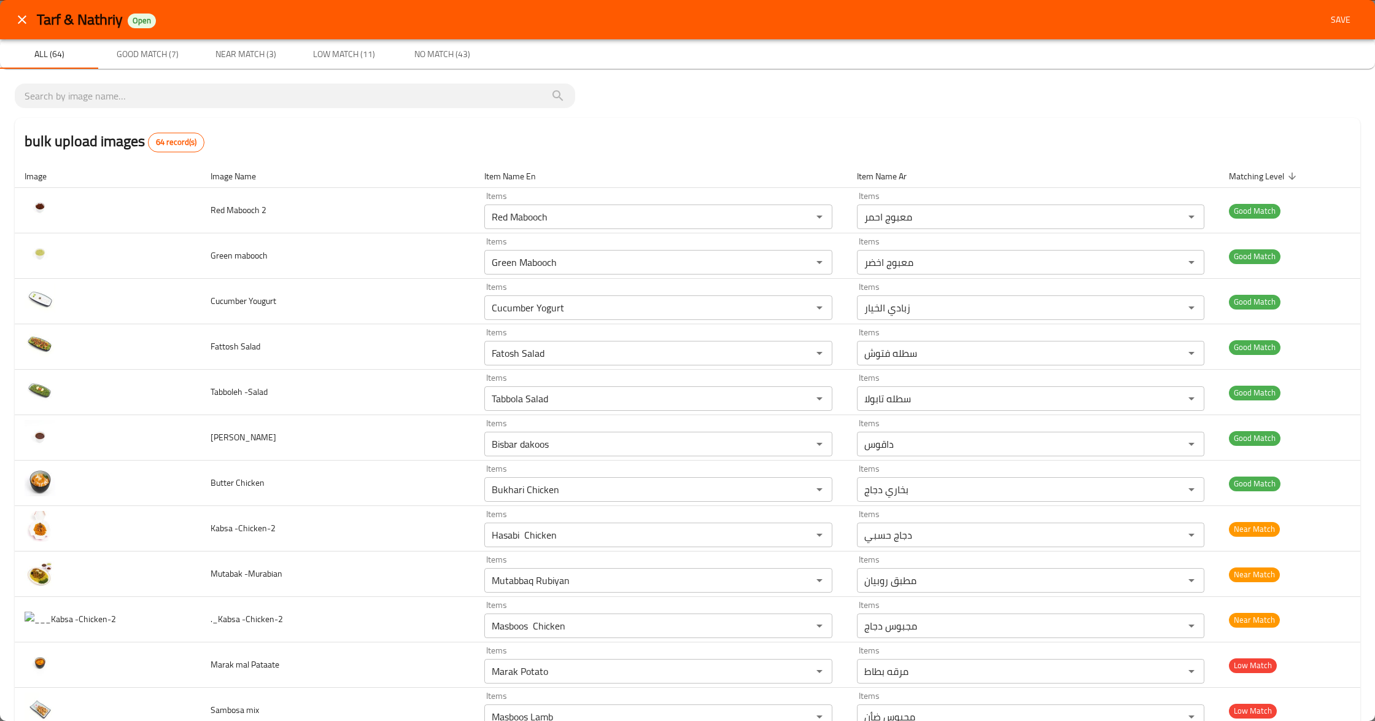
click at [425, 58] on span "No Match (43)" at bounding box center [441, 54] width 83 height 15
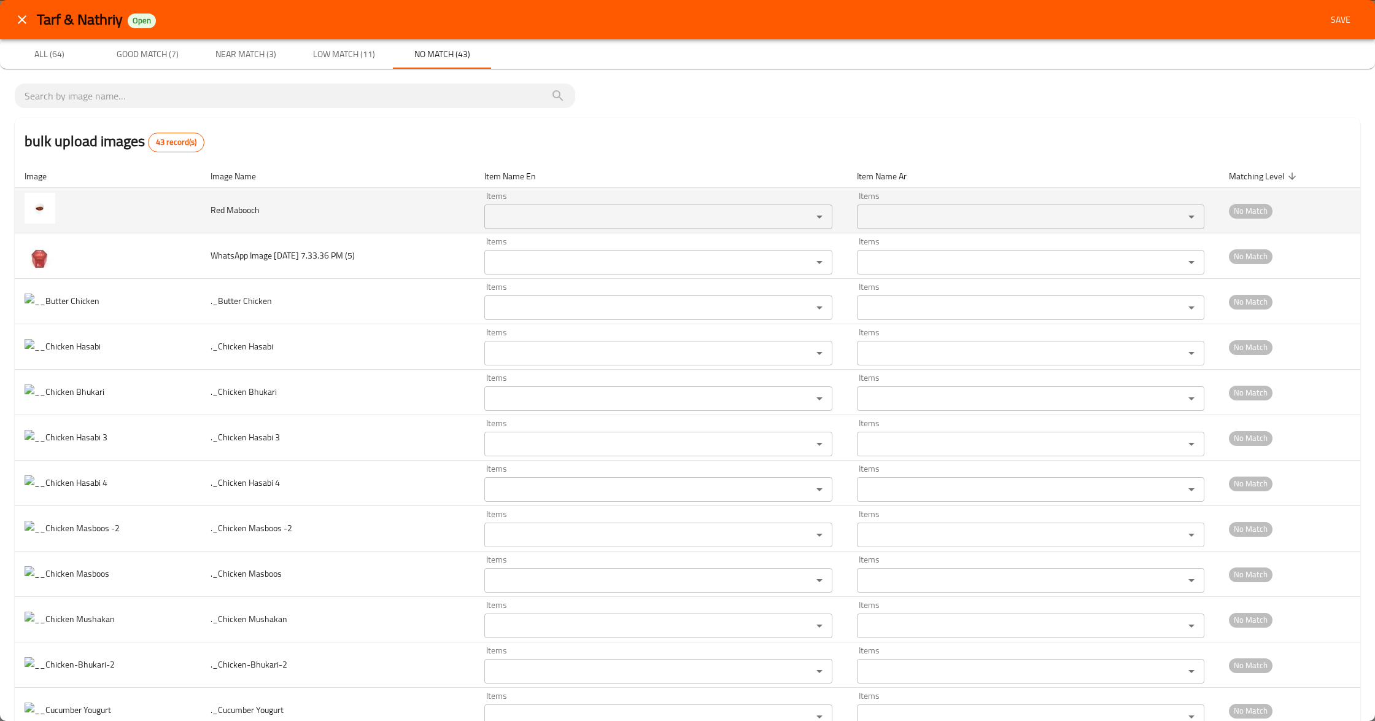
click at [544, 224] on Mabooch "Items" at bounding box center [640, 216] width 304 height 17
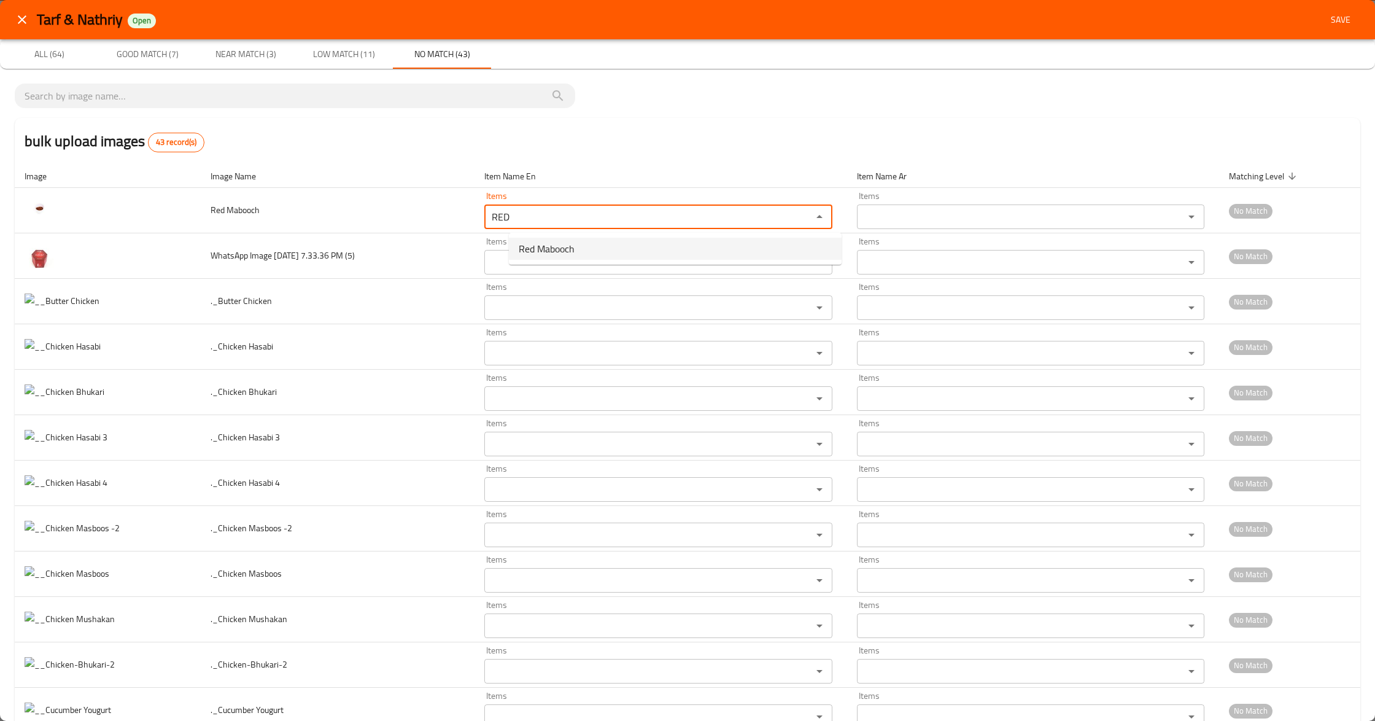
click at [545, 246] on span "Red Mabooch" at bounding box center [547, 248] width 56 height 15
type Mabooch "Red Mabooch"
type Mabooch-ar "معبوج احمر"
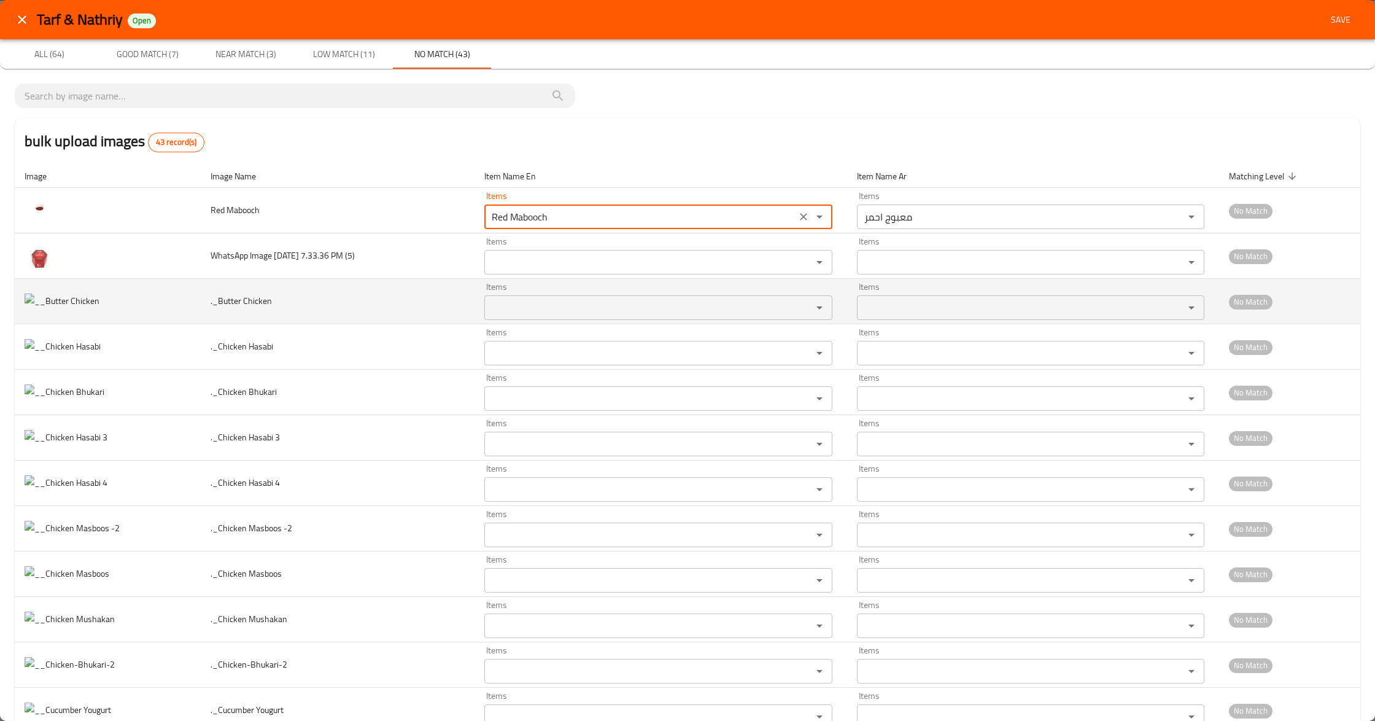
type Mabooch "Red Mabooch"
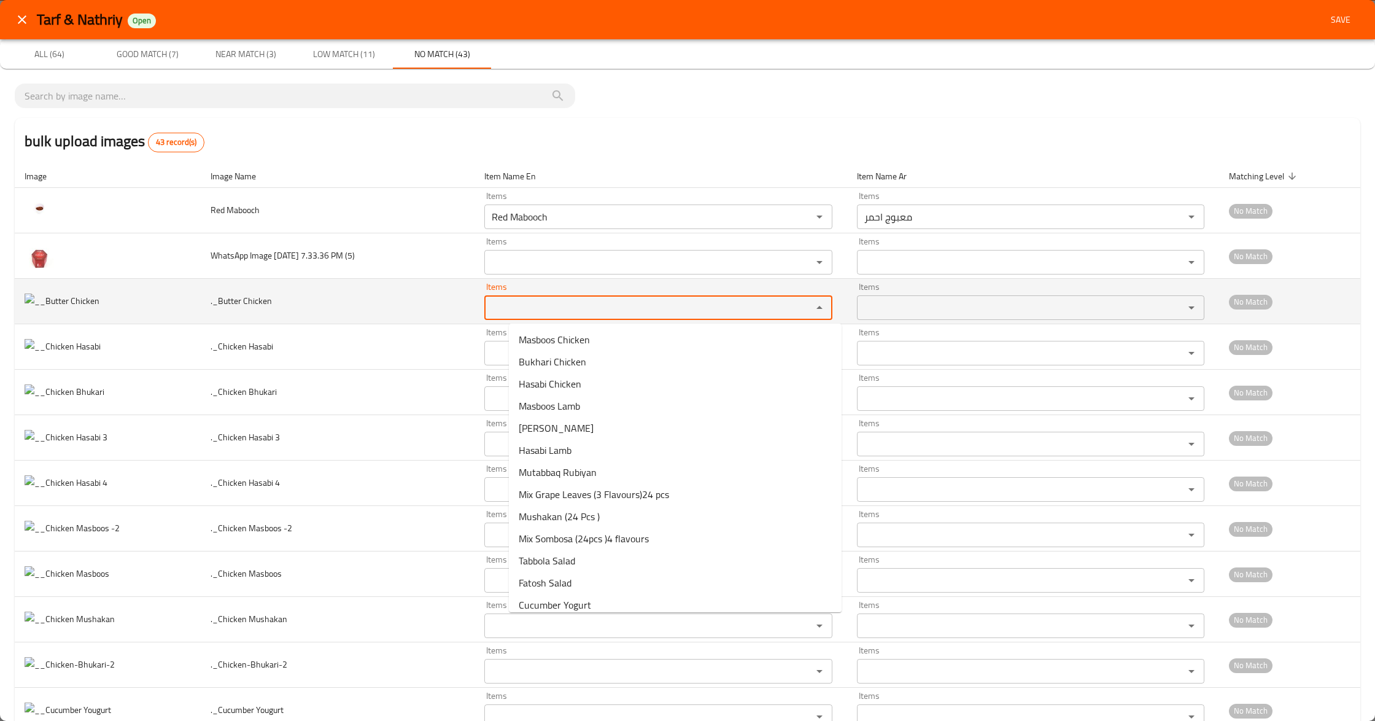
click at [540, 305] on Chicken "Items" at bounding box center [640, 307] width 304 height 17
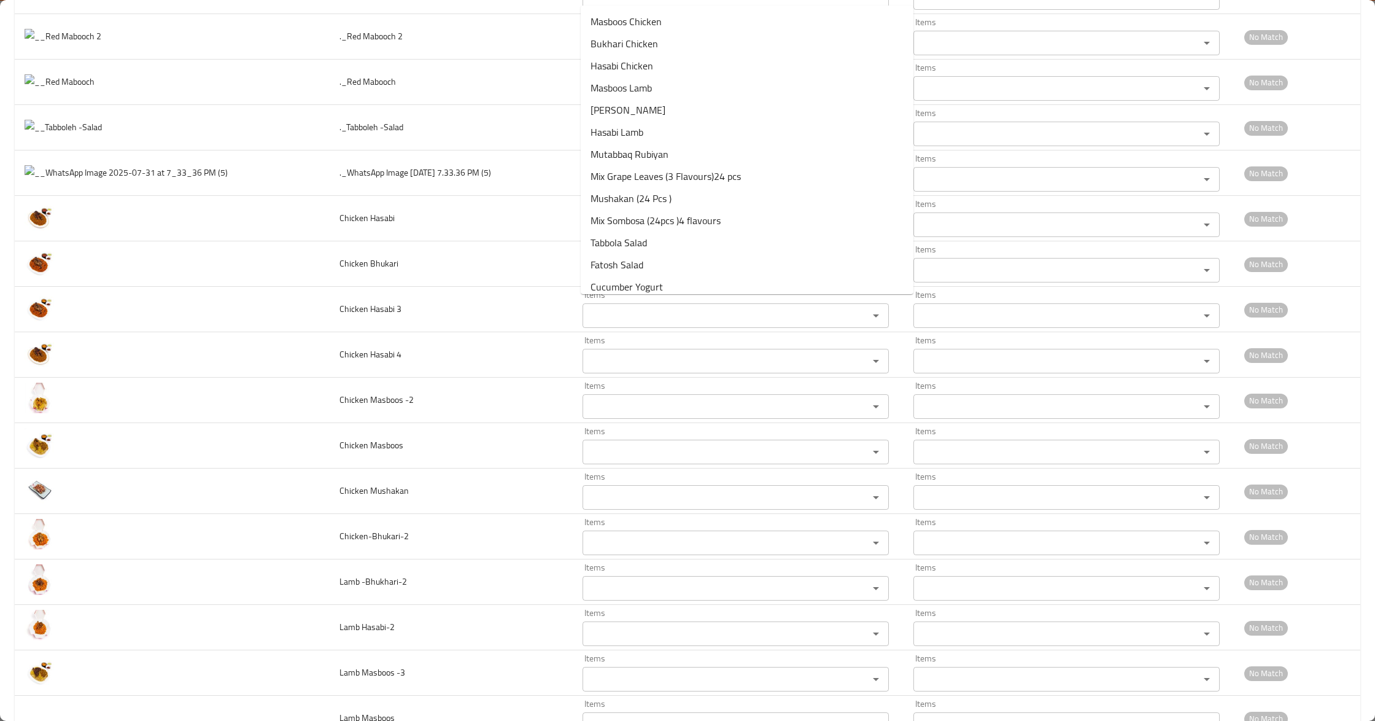
scroll to position [1454, 0]
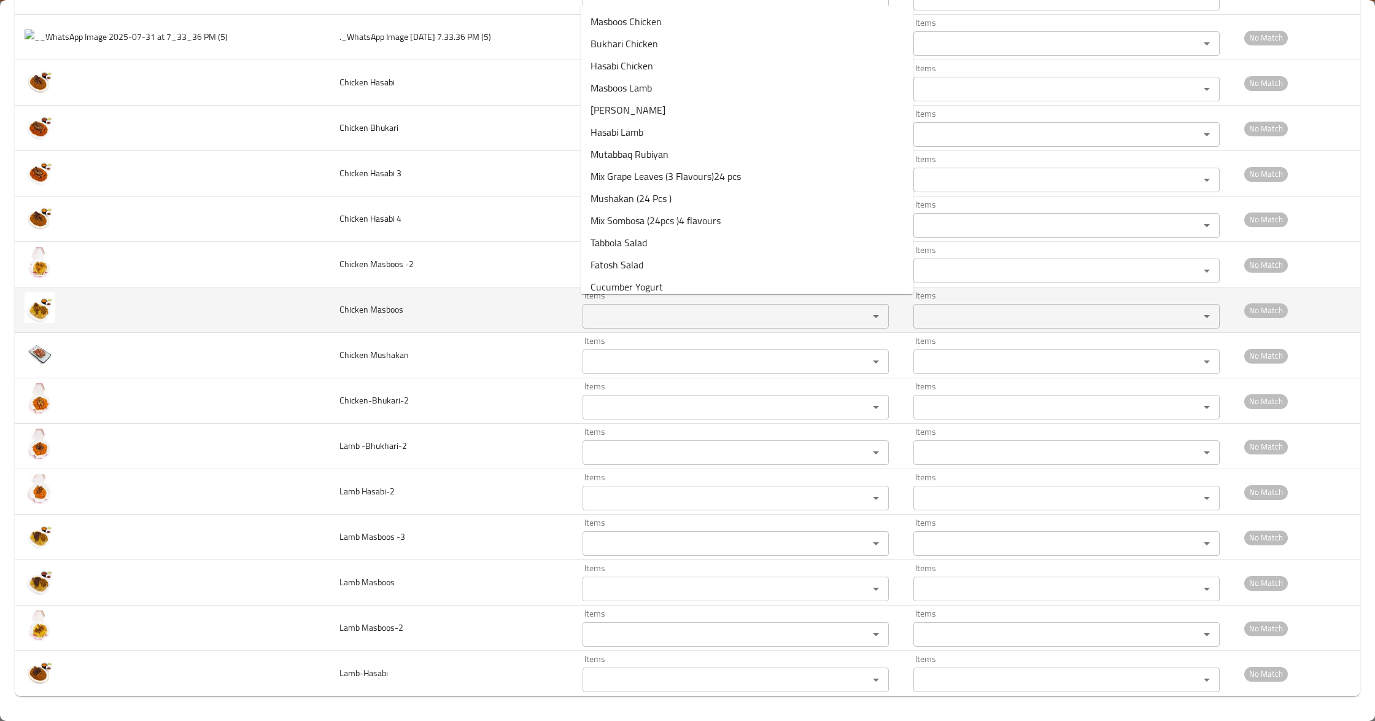
click at [668, 308] on Masboos "Items" at bounding box center [717, 316] width 263 height 17
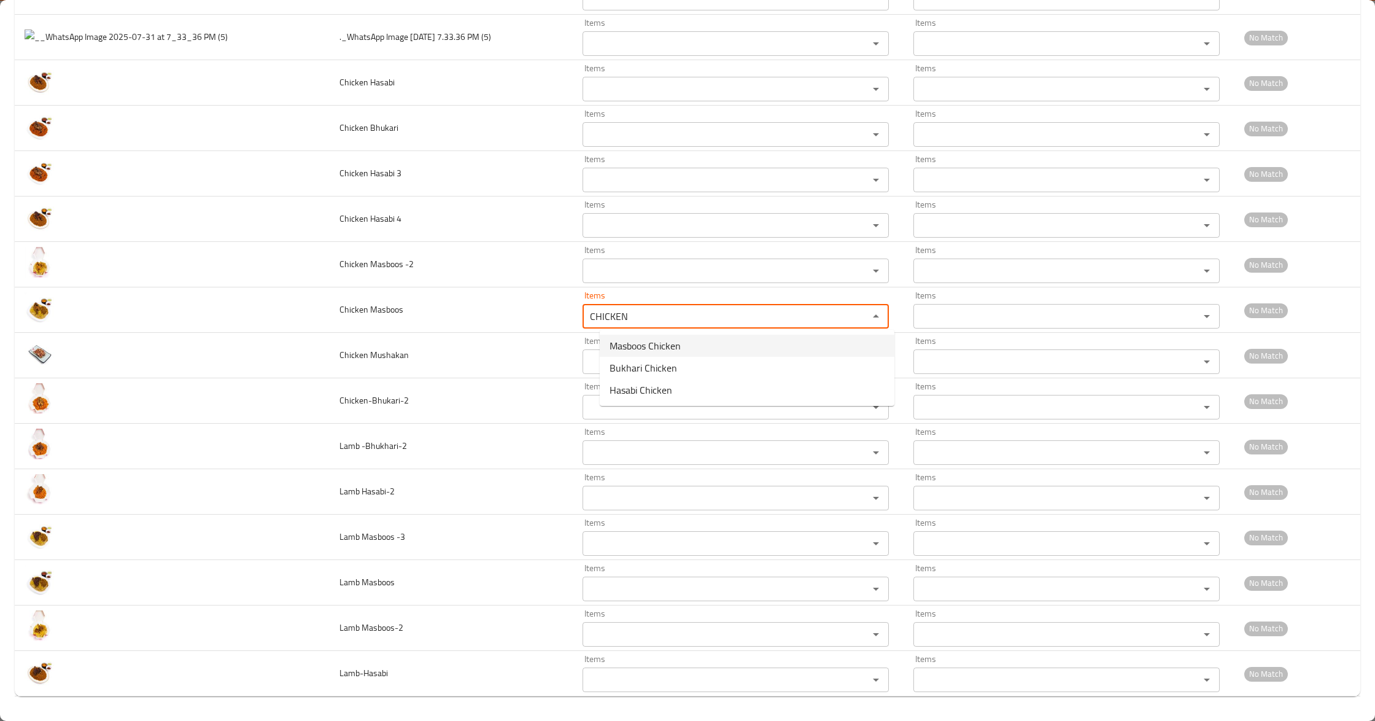
click at [654, 347] on span "Masboos Chicken" at bounding box center [644, 345] width 71 height 15
type Masboos "Masboos Chicken"
type Masboos-ar "مجبوس دجاج"
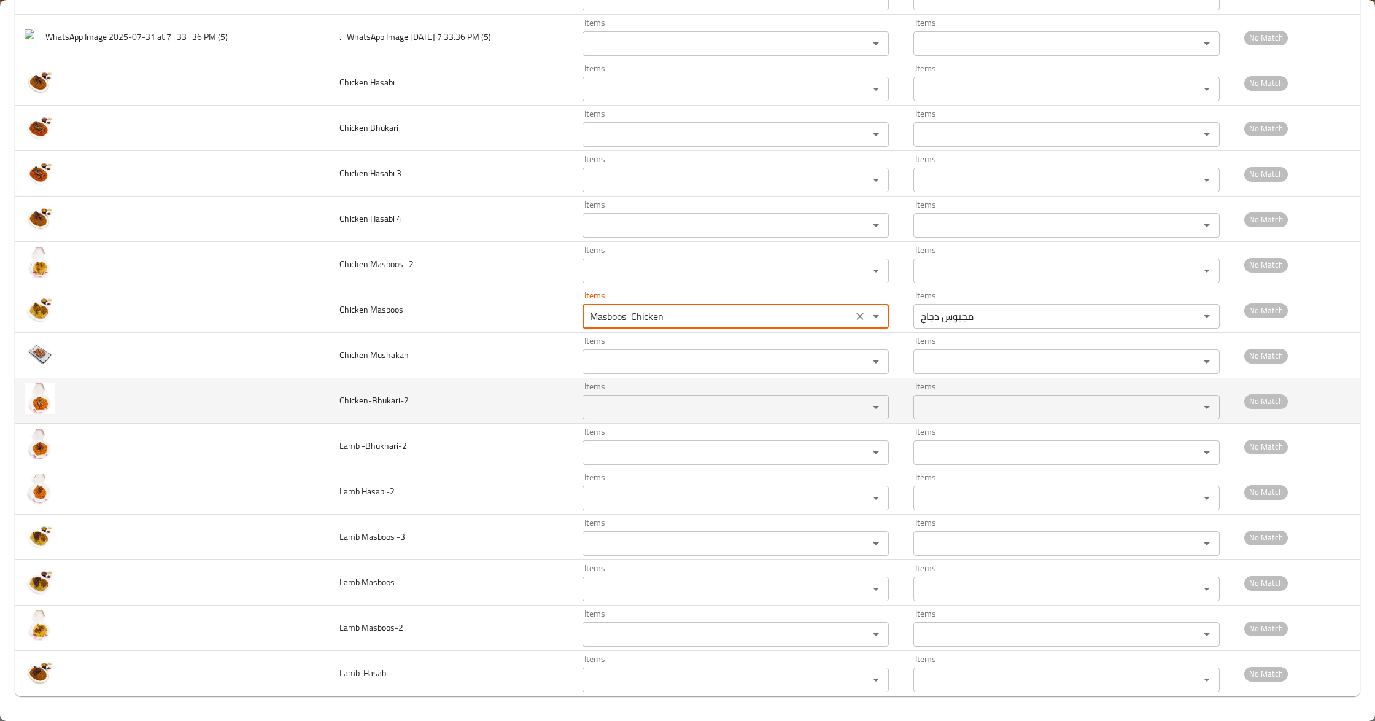
type Masboos "Masboos Chicken"
click at [357, 381] on td "Chicken-Bhukari-2" at bounding box center [452, 400] width 244 height 45
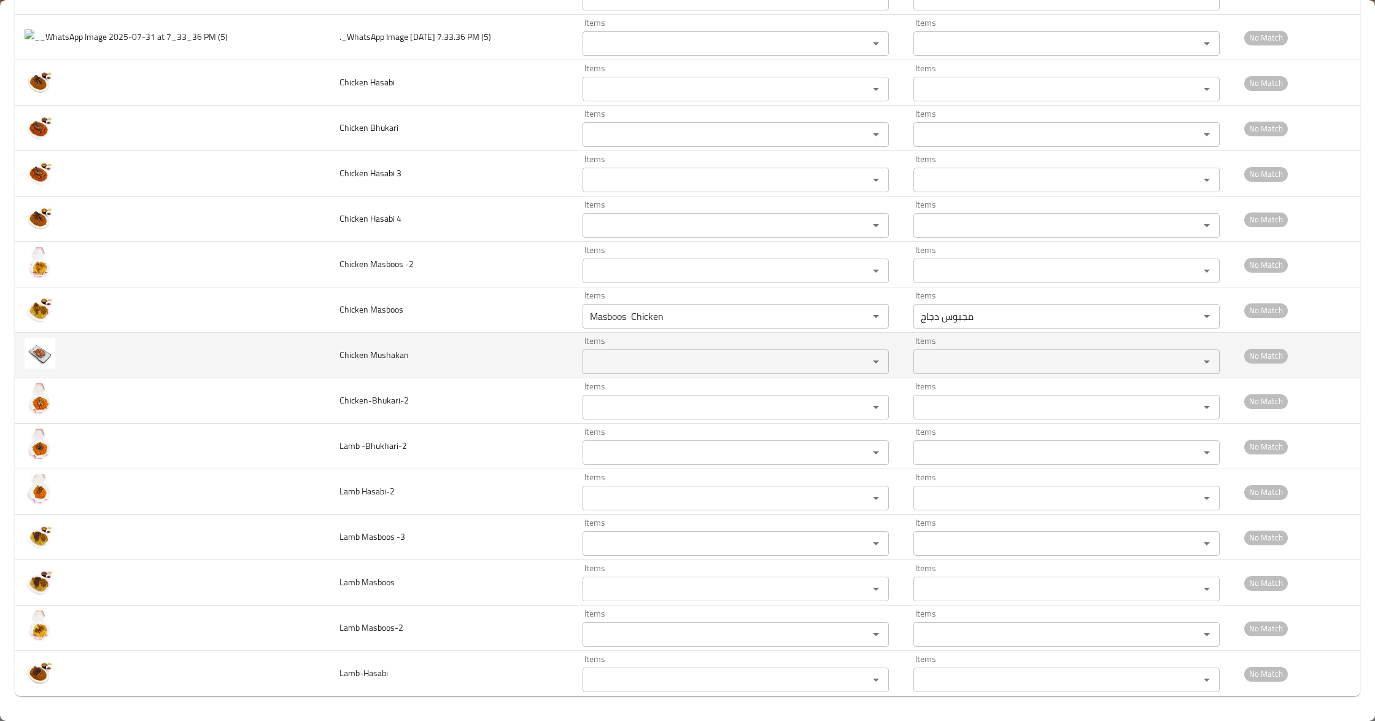
click at [393, 352] on td "Chicken Mushakan" at bounding box center [452, 355] width 244 height 45
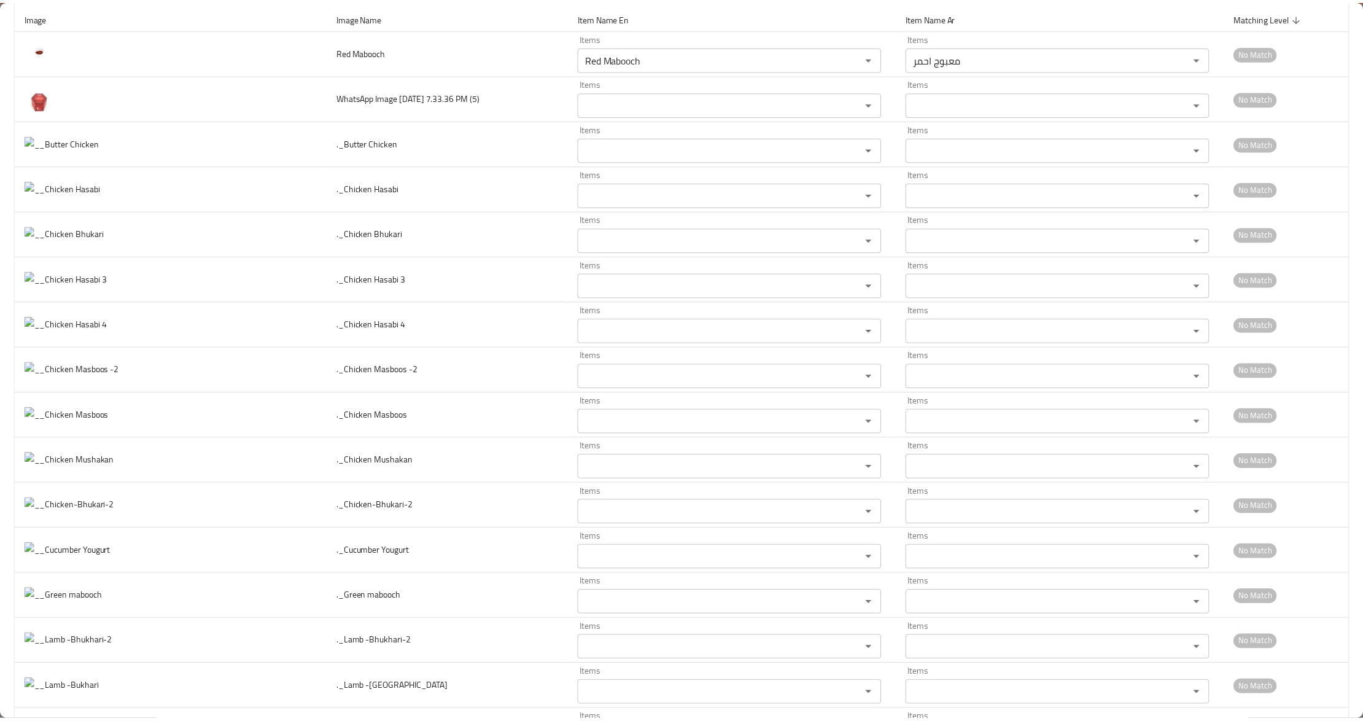
scroll to position [0, 0]
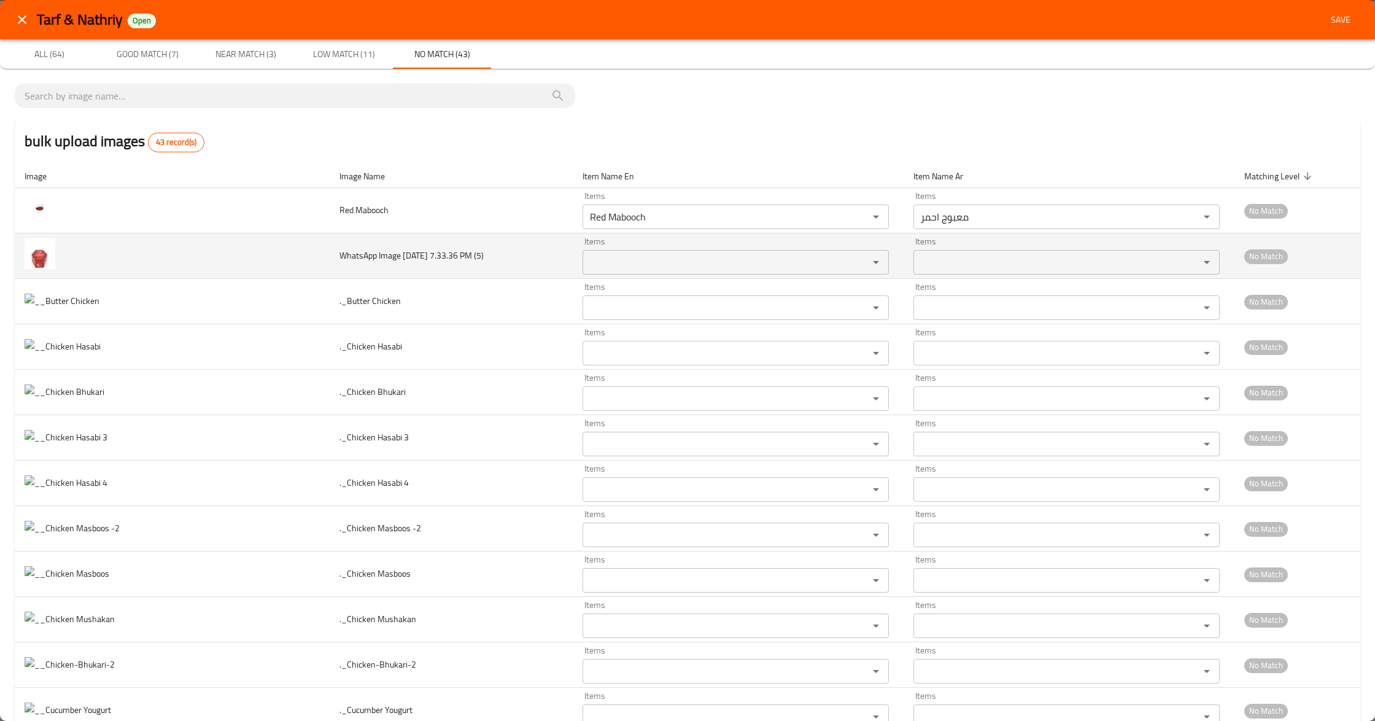
click at [38, 263] on img "enhanced table" at bounding box center [40, 253] width 31 height 31
click at [634, 253] on div "Items" at bounding box center [735, 262] width 306 height 25
click at [997, 269] on \(5\)-ar "Items" at bounding box center [1048, 261] width 263 height 17
type \(5\)-ar "J"
type \(5\)-ar "ت"
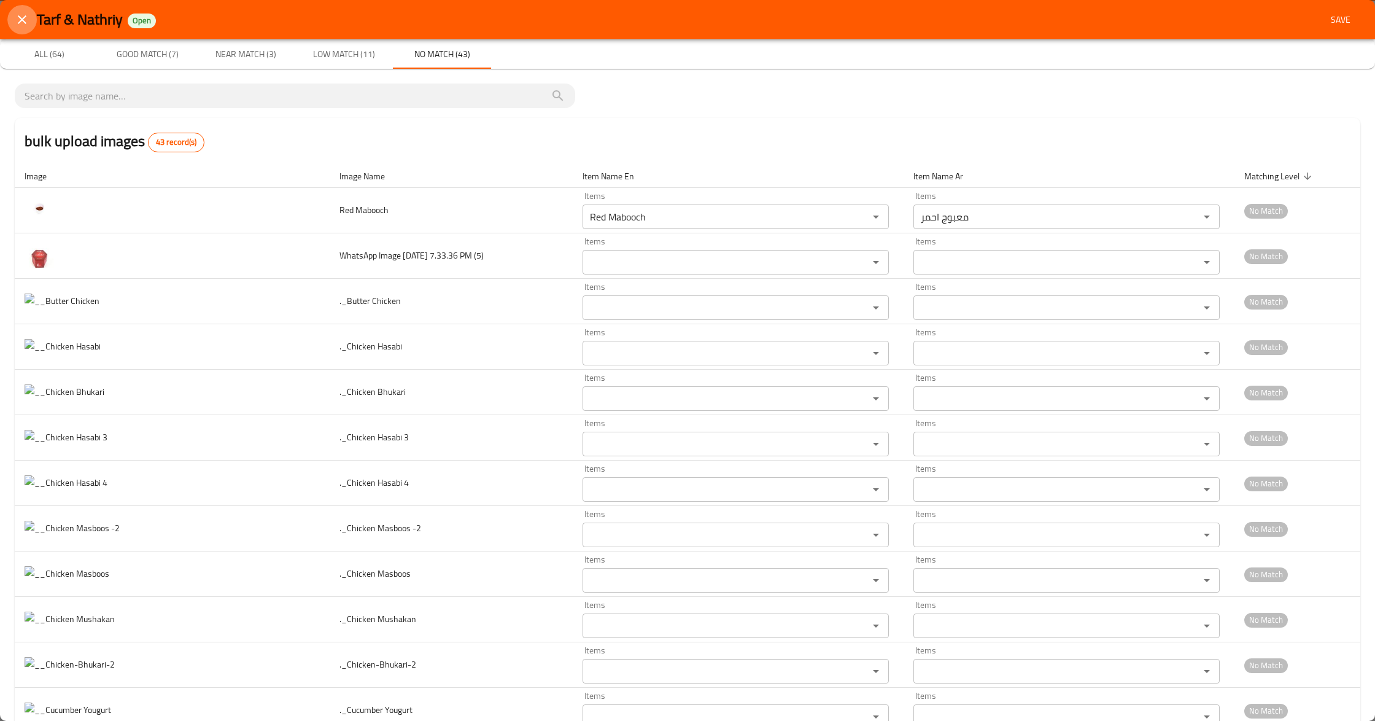
click at [20, 23] on icon "close" at bounding box center [22, 19] width 15 height 15
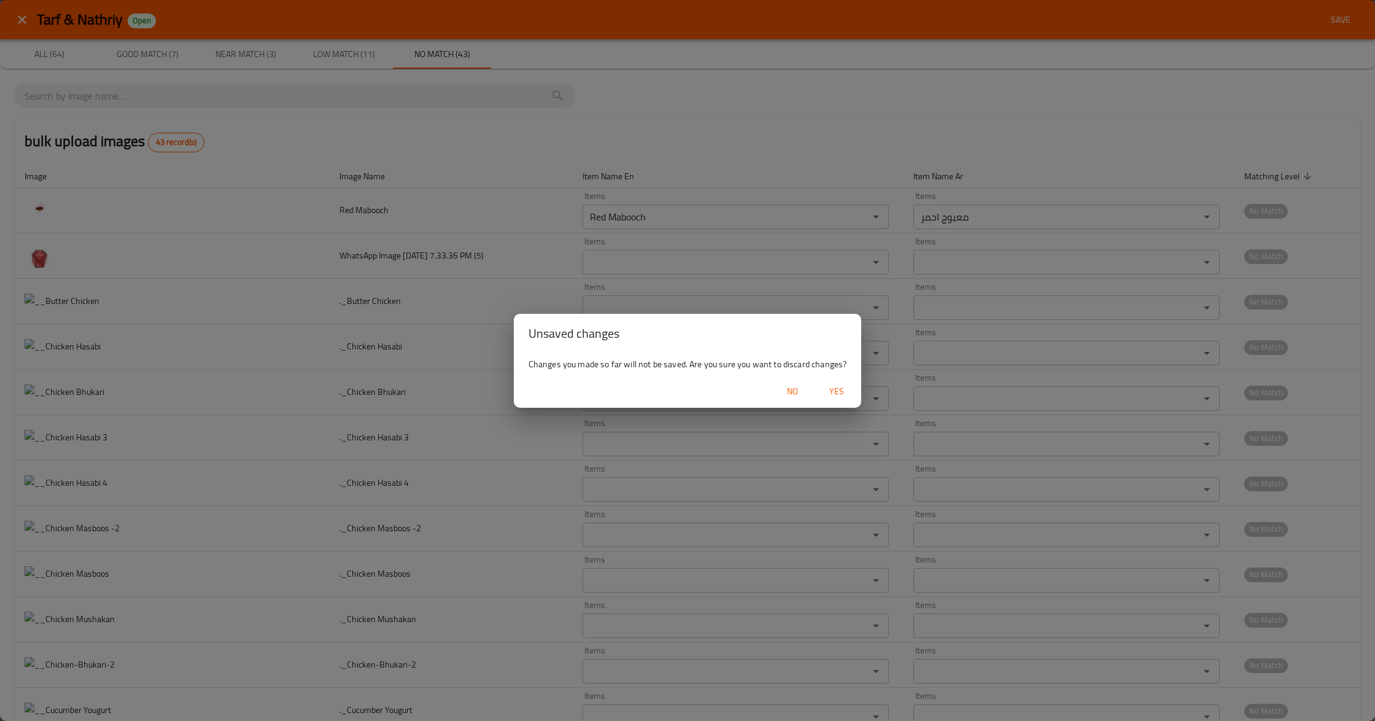
click at [832, 390] on span "Yes" at bounding box center [836, 391] width 29 height 15
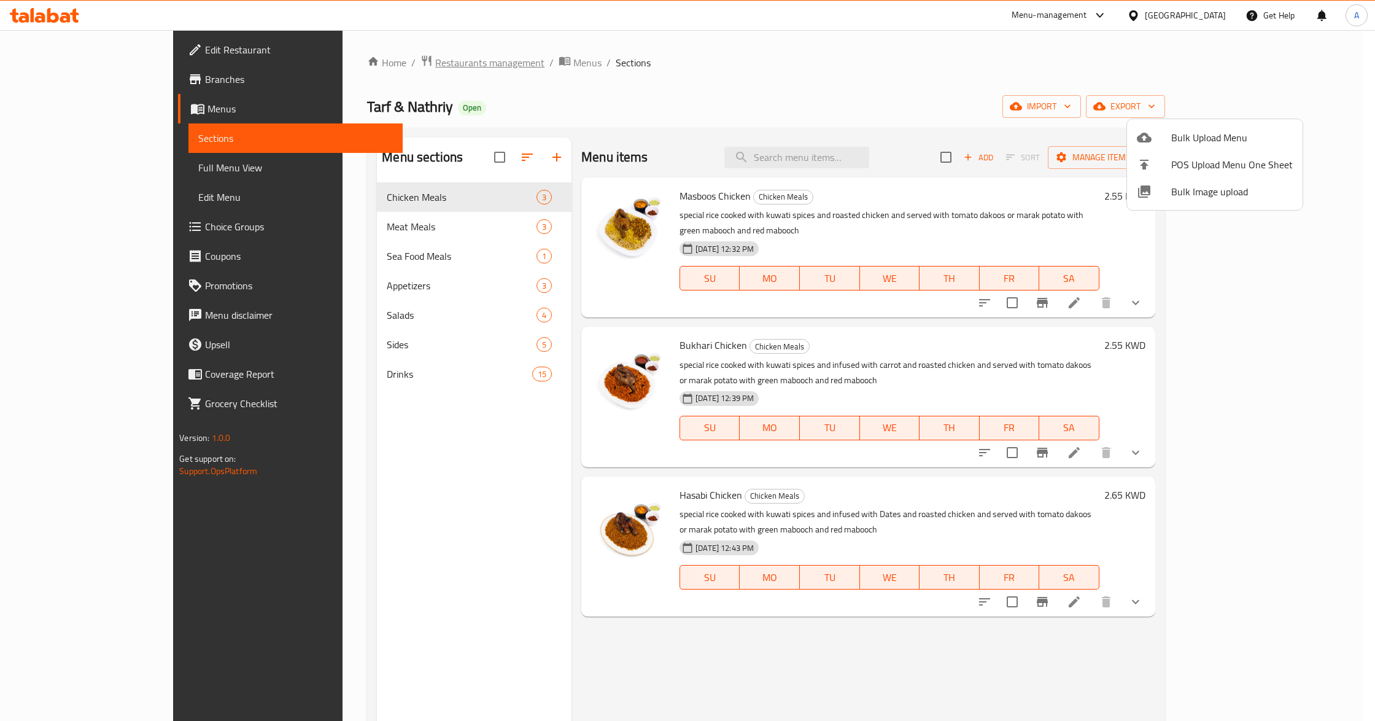
click at [416, 63] on div at bounding box center [687, 360] width 1375 height 721
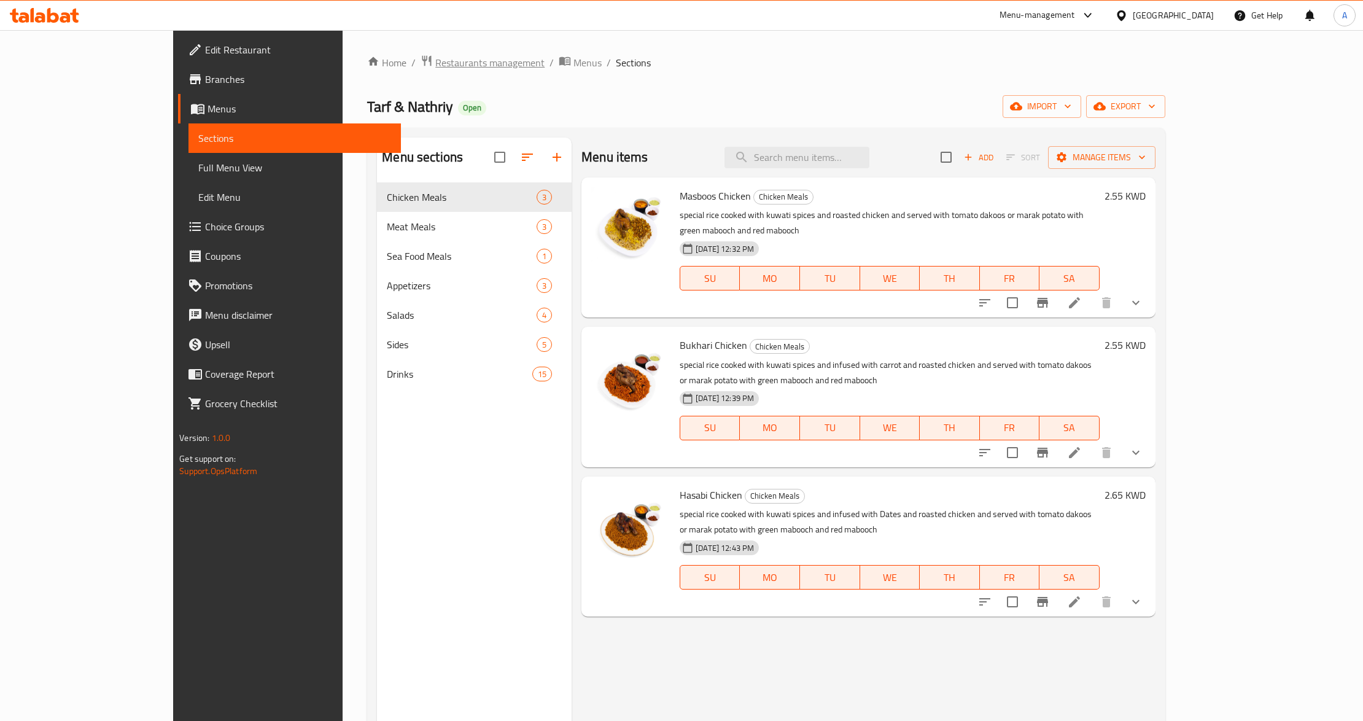
click at [435, 64] on span "Restaurants management" at bounding box center [489, 62] width 109 height 15
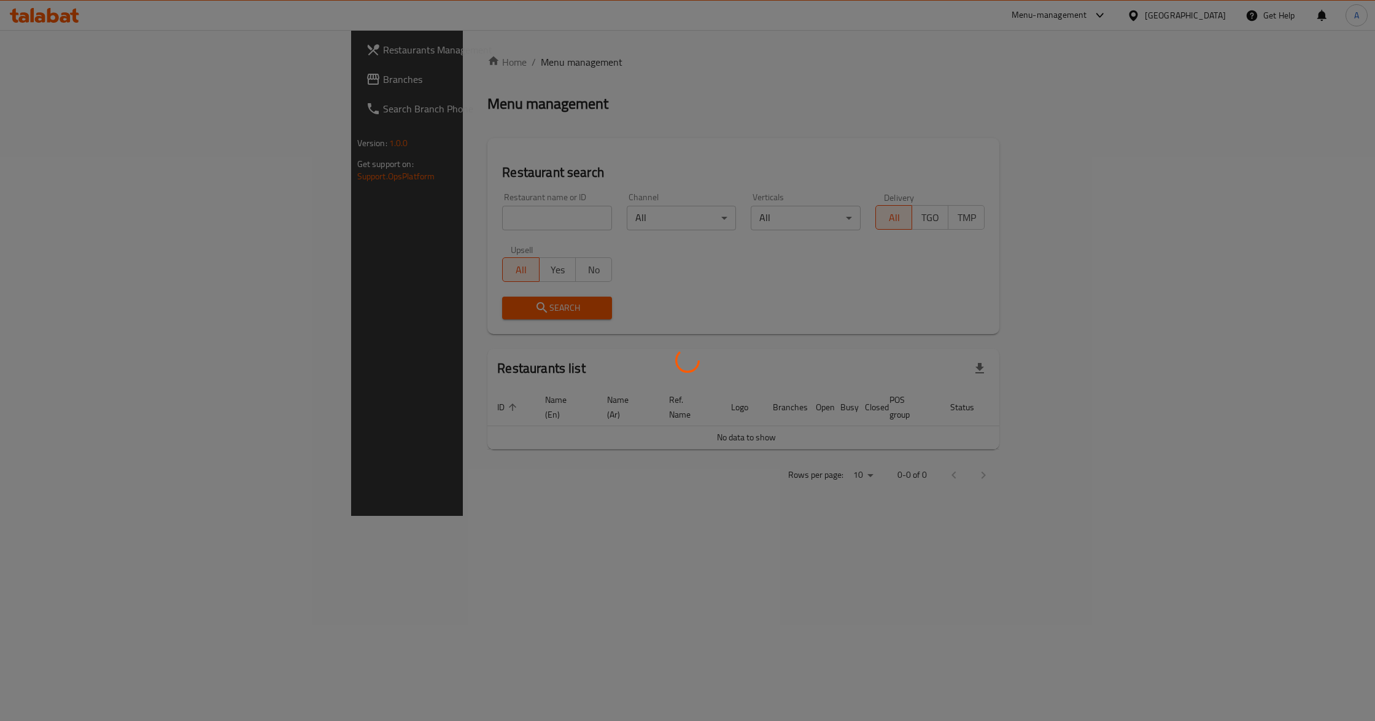
click at [439, 214] on div at bounding box center [687, 360] width 1375 height 721
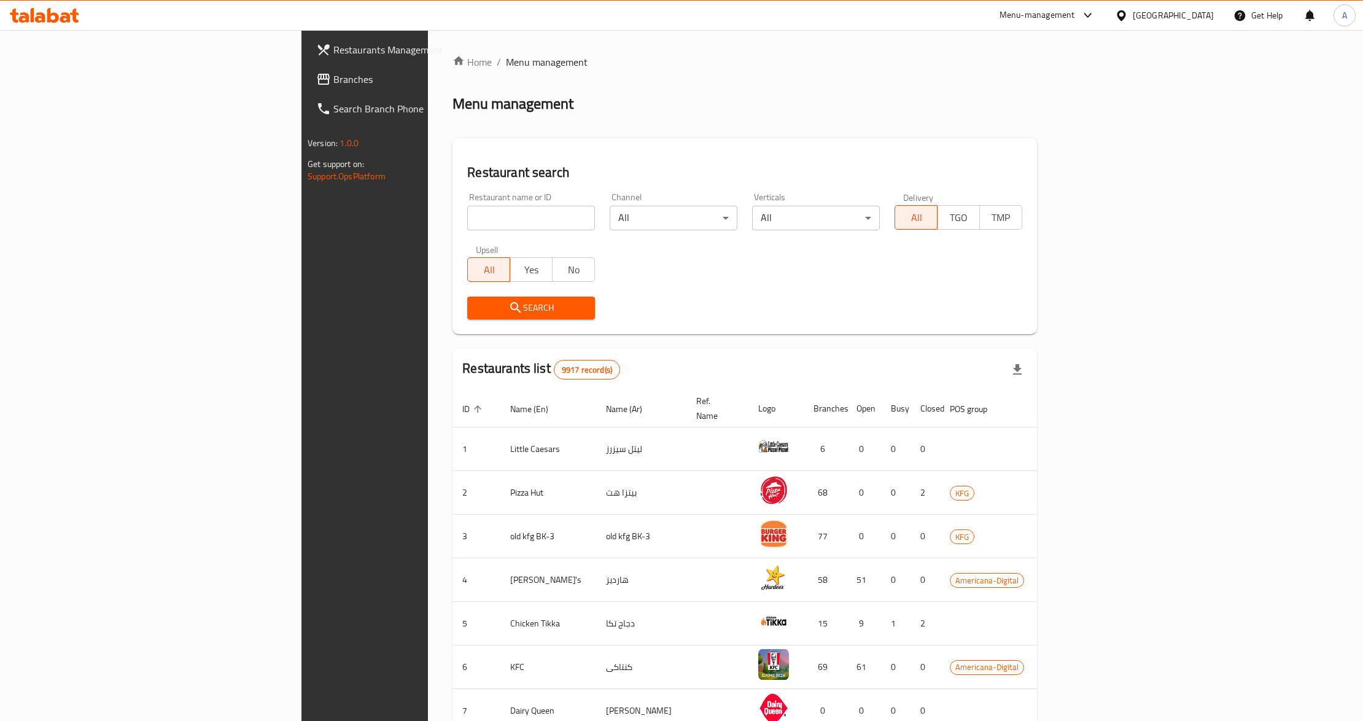
click at [467, 214] on input "search" at bounding box center [531, 218] width 128 height 25
paste input "13265"
type input "13265"
click at [477, 310] on span "Search" at bounding box center [531, 307] width 108 height 15
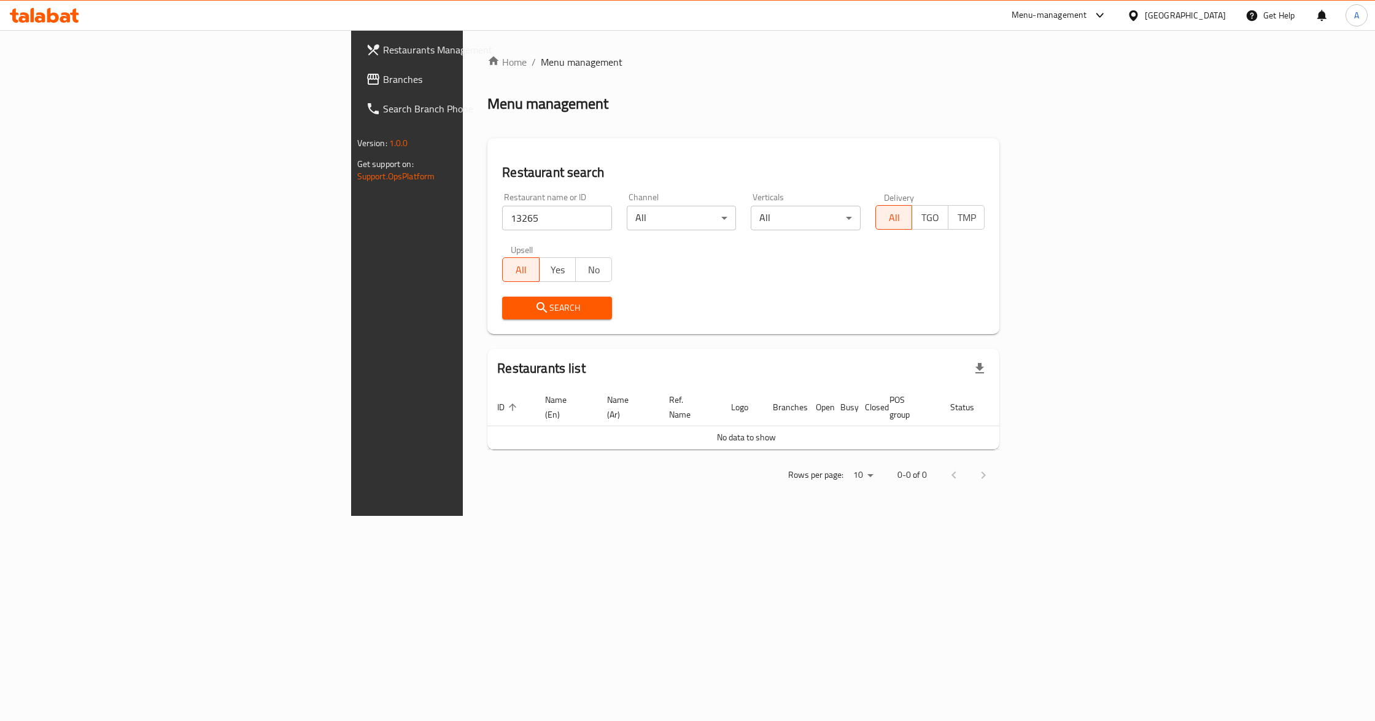
click at [1217, 22] on div "[GEOGRAPHIC_DATA]" at bounding box center [1185, 16] width 81 height 14
click at [1126, 333] on div "[GEOGRAPHIC_DATA] [GEOGRAPHIC_DATA] [GEOGRAPHIC_DATA] [GEOGRAPHIC_DATA] [GEOGRA…" at bounding box center [1133, 184] width 184 height 304
click at [1125, 330] on div "[GEOGRAPHIC_DATA] [GEOGRAPHIC_DATA] [GEOGRAPHIC_DATA] [GEOGRAPHIC_DATA] [GEOGRA…" at bounding box center [1133, 184] width 184 height 304
click at [1127, 322] on div "[GEOGRAPHIC_DATA]" at bounding box center [1092, 322] width 101 height 28
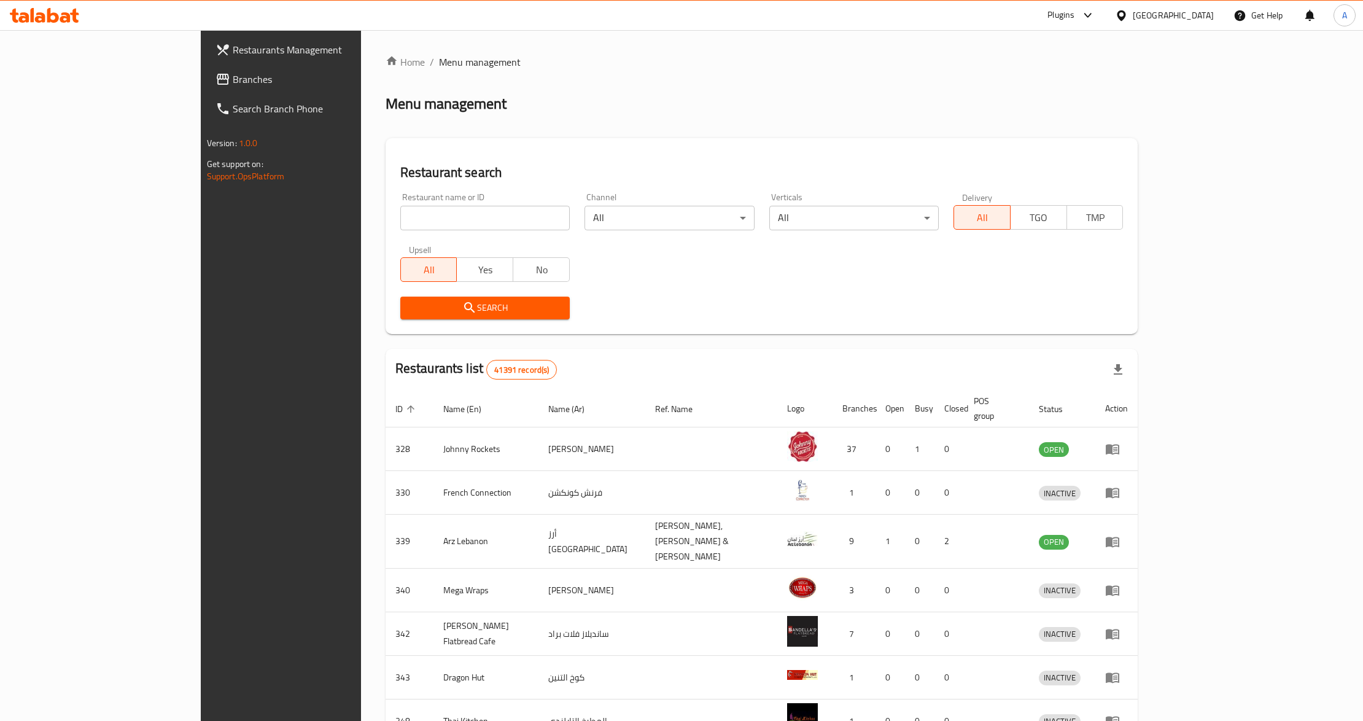
click at [681, 314] on div "Search" at bounding box center [762, 307] width 738 height 37
click at [452, 223] on input "search" at bounding box center [484, 218] width 169 height 25
paste input "13265"
type input "13265"
click button "Search" at bounding box center [484, 307] width 169 height 23
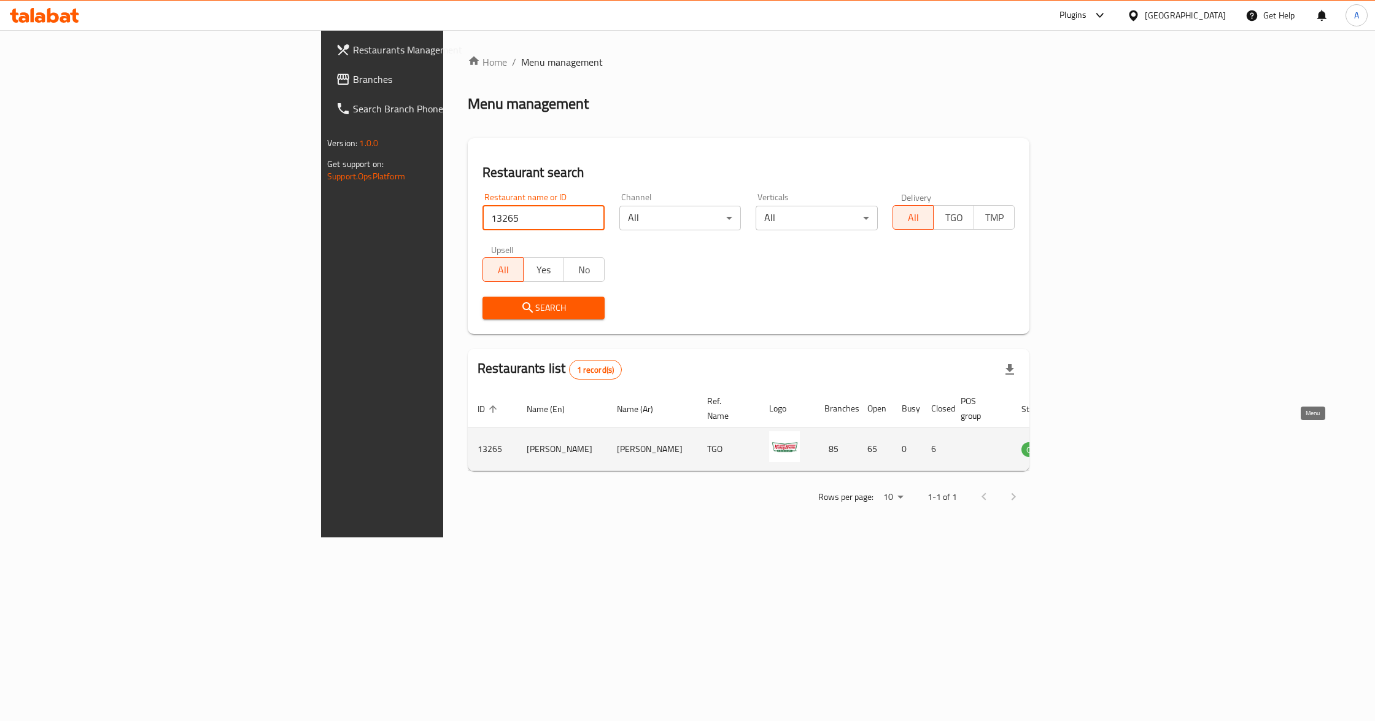
click at [1100, 444] on icon "enhanced table" at bounding box center [1093, 449] width 14 height 10
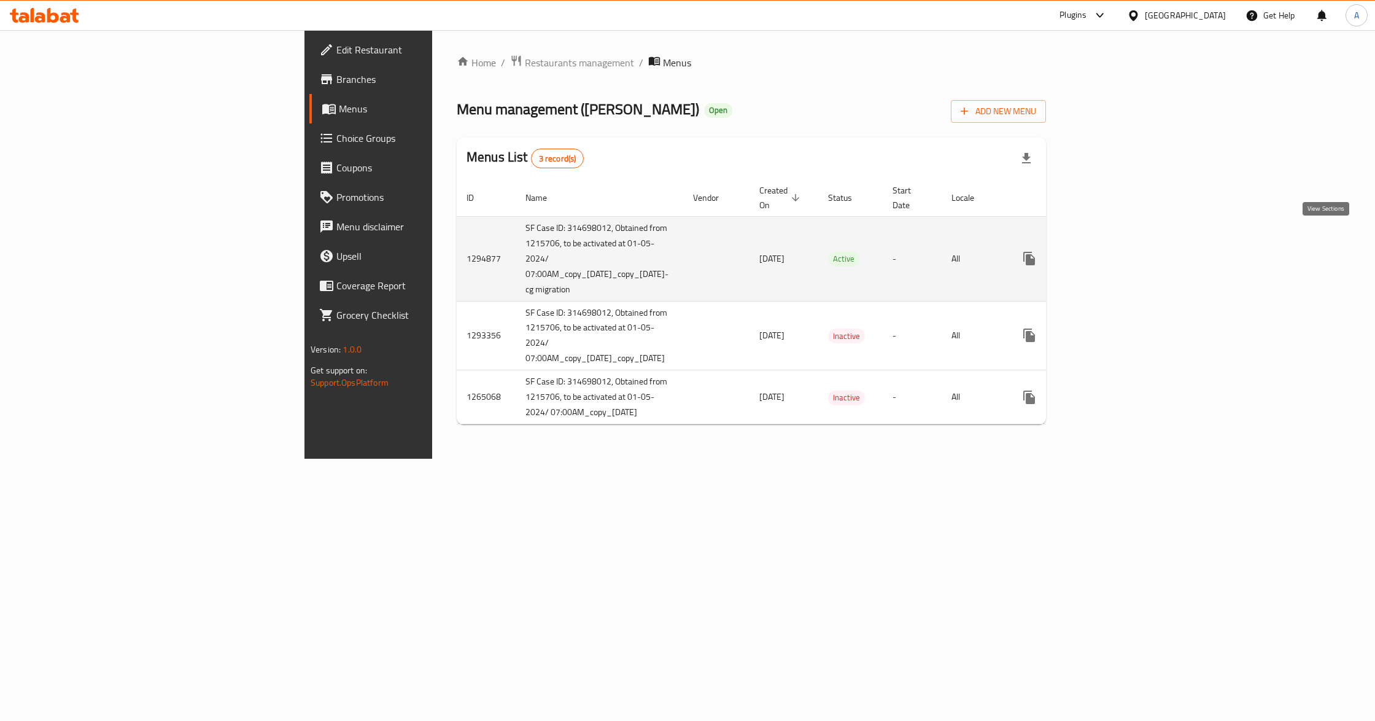
click at [1123, 253] on icon "enhanced table" at bounding box center [1117, 258] width 11 height 11
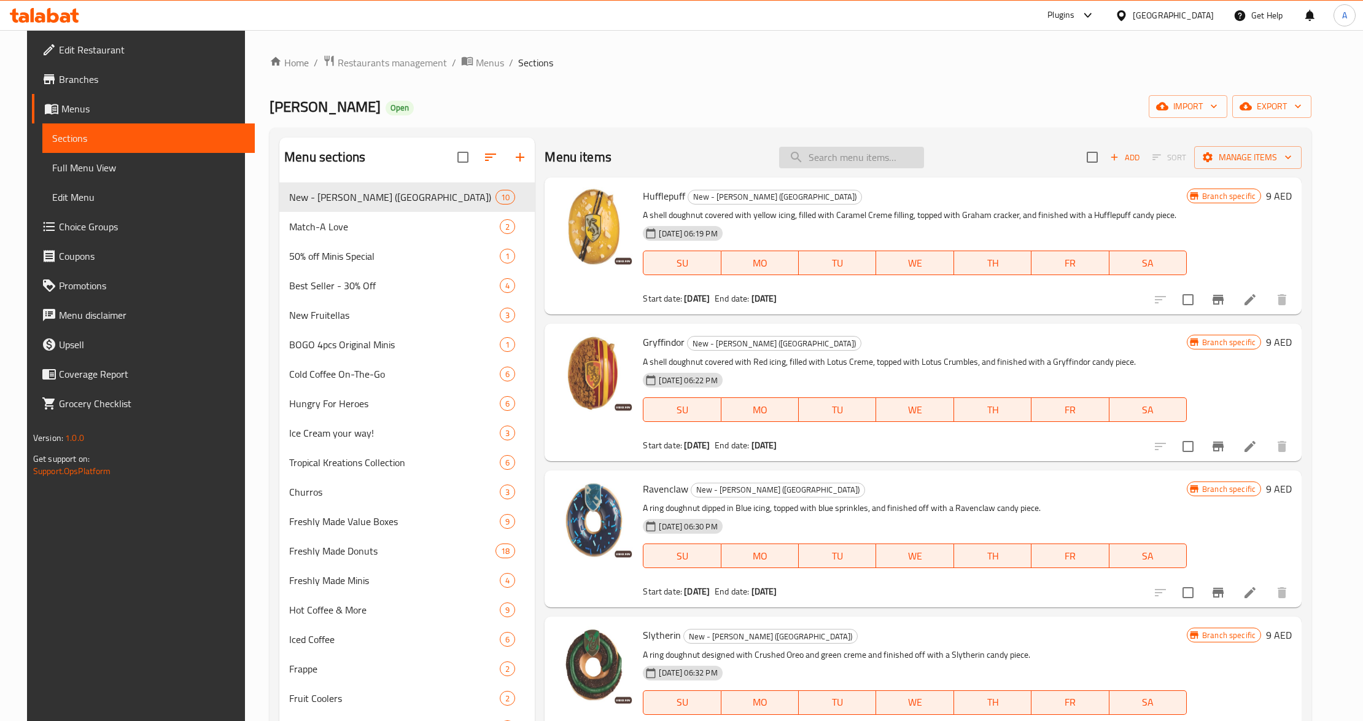
click at [846, 156] on input "search" at bounding box center [851, 157] width 145 height 21
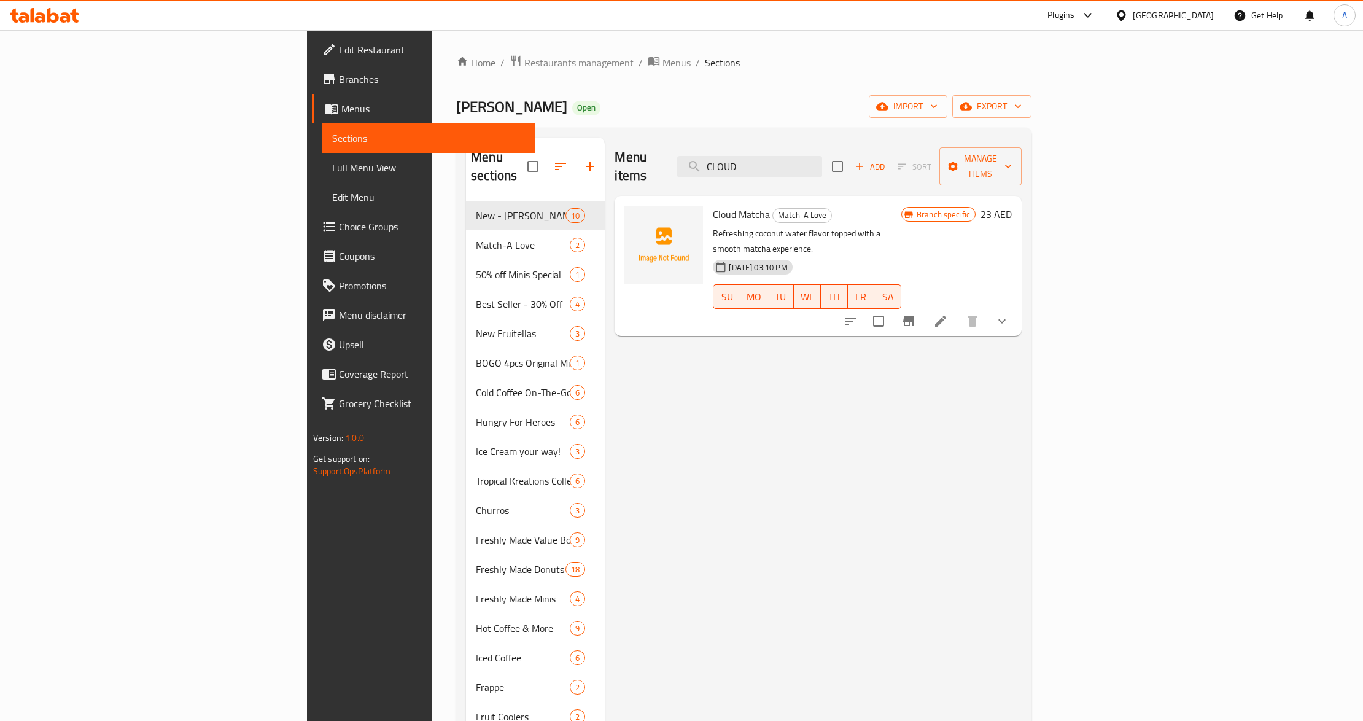
type input "CLOUD"
click at [833, 206] on h6 "Cloud Matcha Match-A Love" at bounding box center [807, 214] width 188 height 17
click at [937, 109] on span "import" at bounding box center [907, 106] width 59 height 15
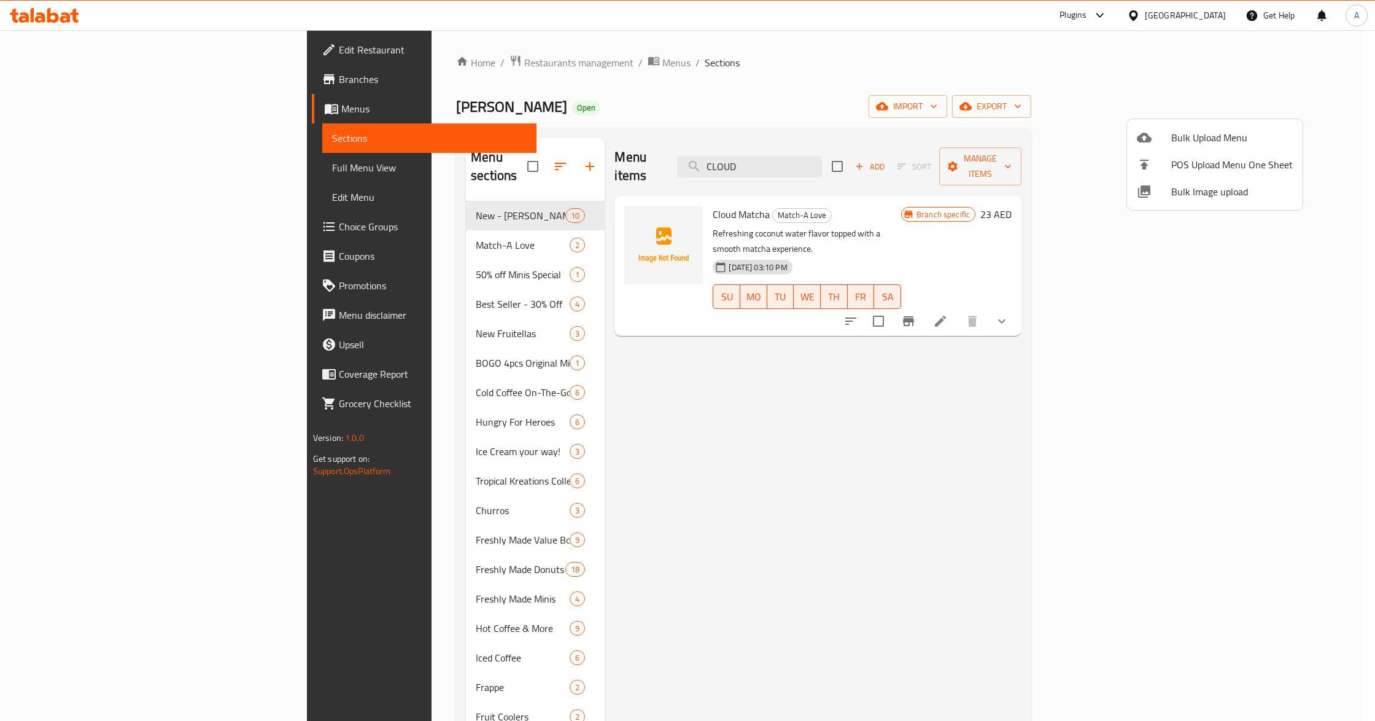
click at [1248, 195] on span "Bulk Image upload" at bounding box center [1232, 191] width 122 height 15
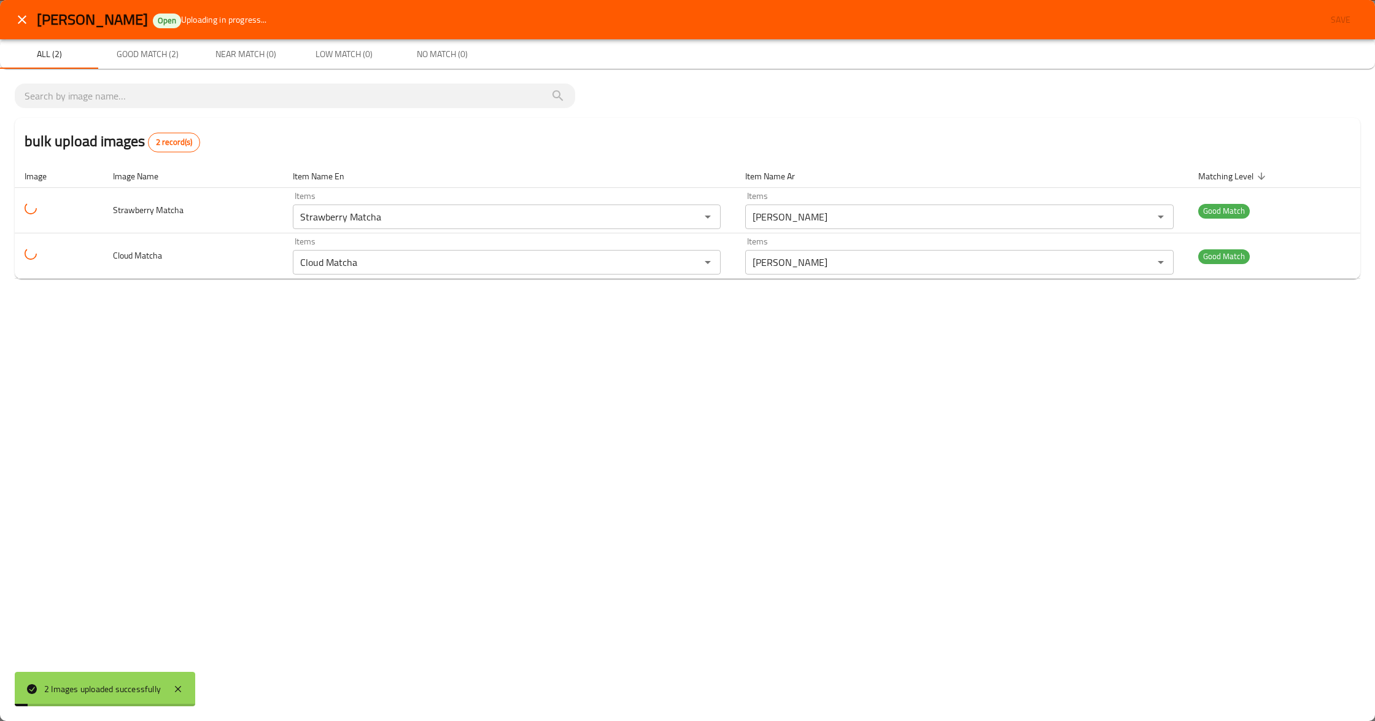
click at [897, 478] on div "[PERSON_NAME] Open Uploading in progress... Save All (2) Good Match (2) Near Ma…" at bounding box center [687, 360] width 1375 height 721
click at [470, 484] on div "[PERSON_NAME] Open Save All (2) Good Match (2) Near Match (0) Low Match (0) No …" at bounding box center [687, 360] width 1375 height 721
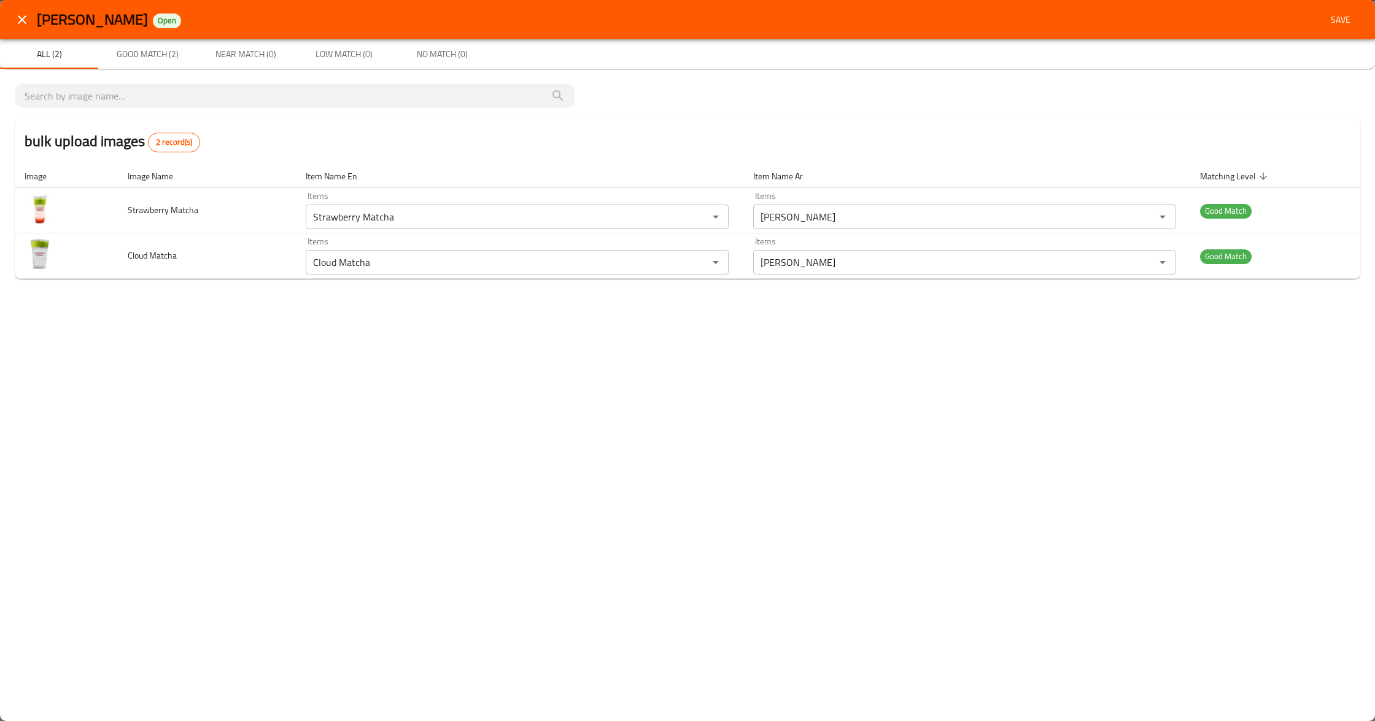
click at [1347, 23] on span "Save" at bounding box center [1340, 19] width 29 height 15
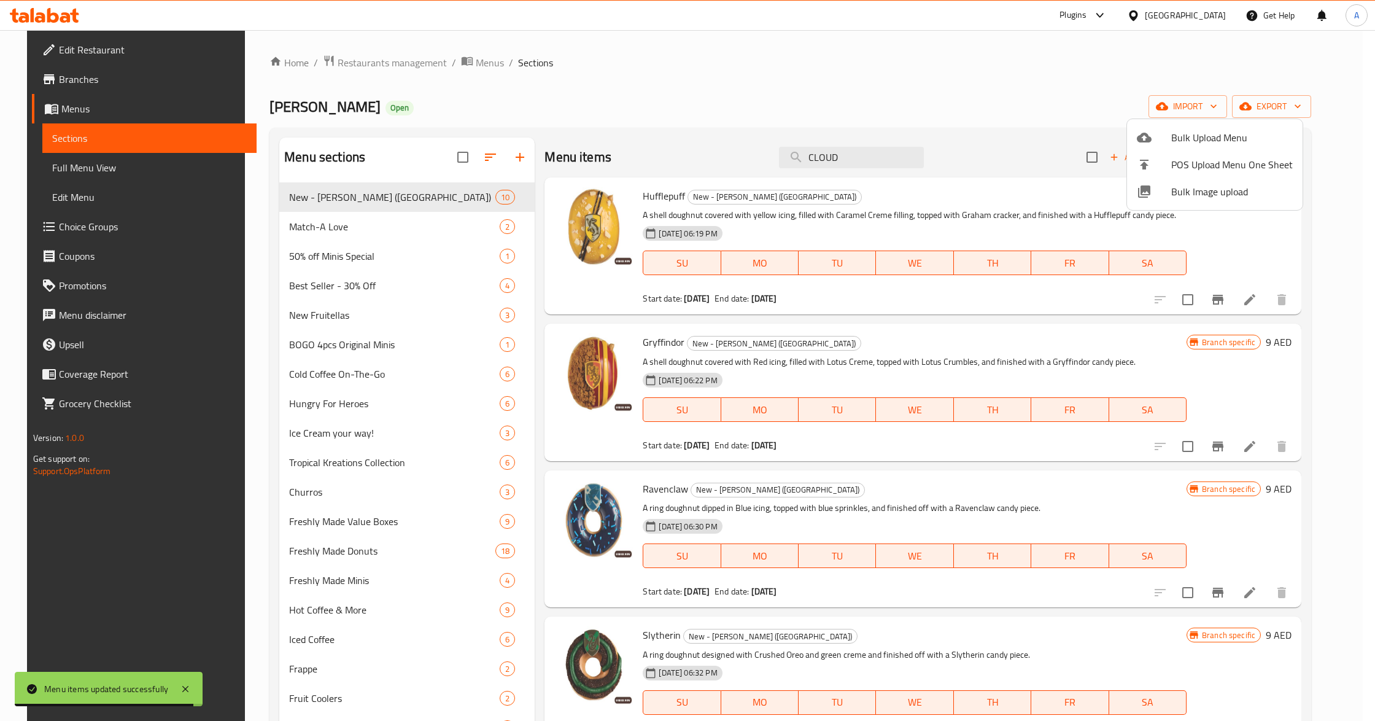
click at [847, 153] on div at bounding box center [687, 360] width 1375 height 721
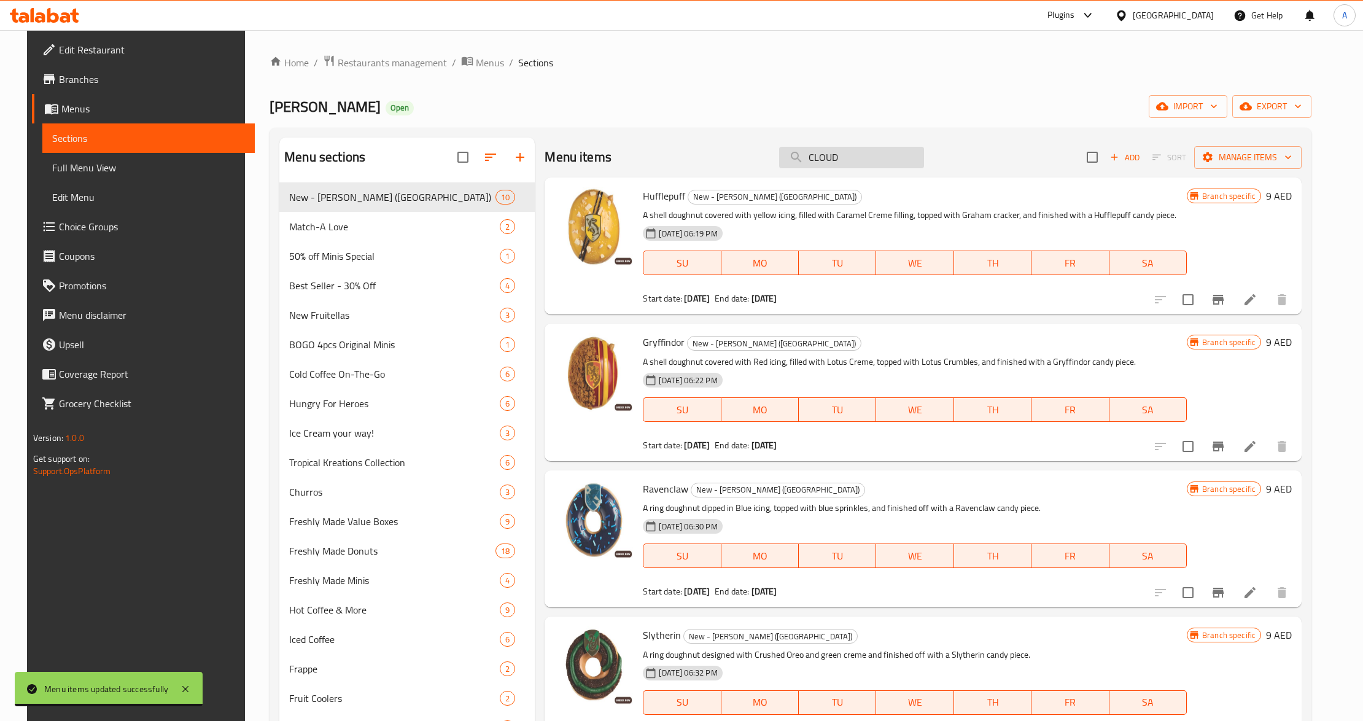
click at [848, 155] on input "CLOUD" at bounding box center [851, 157] width 145 height 21
drag, startPoint x: 82, startPoint y: 163, endPoint x: 20, endPoint y: 224, distance: 87.2
click at [82, 163] on span "Full Menu View" at bounding box center [148, 167] width 193 height 15
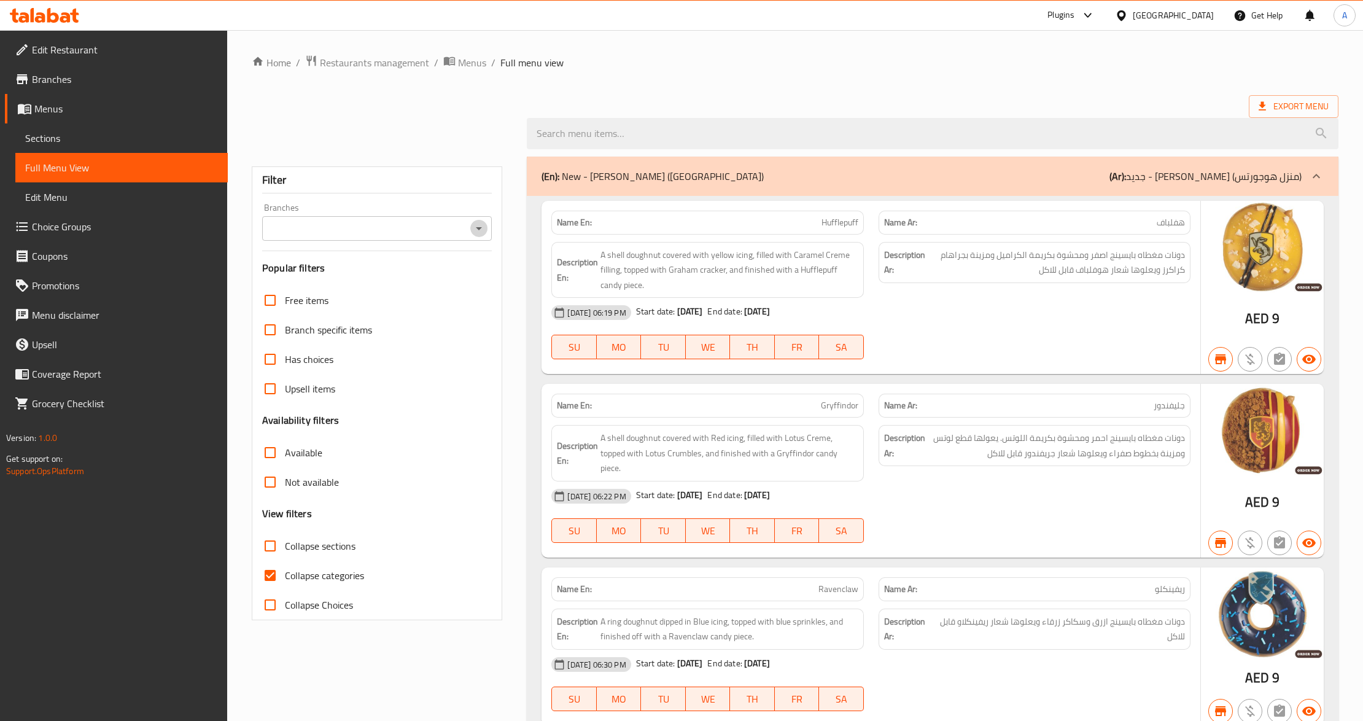
click at [481, 221] on button "Open" at bounding box center [478, 228] width 17 height 17
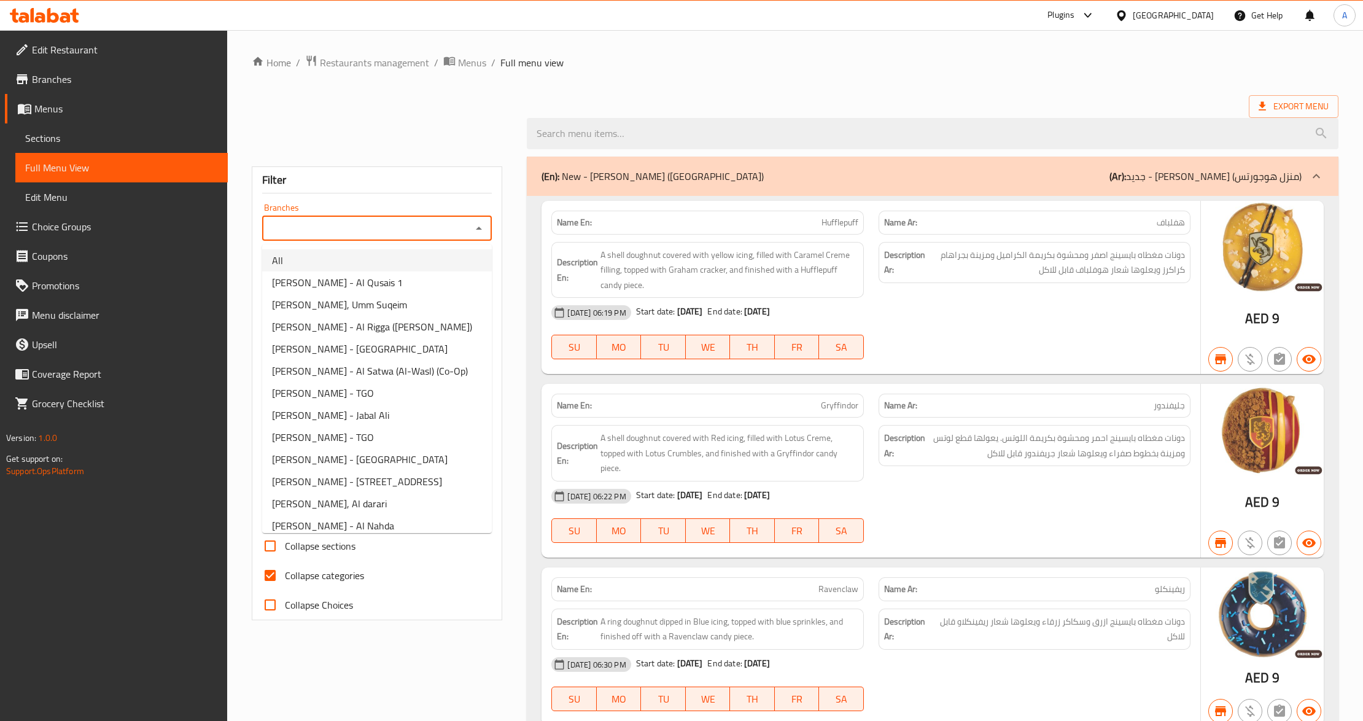
click at [425, 256] on li "All" at bounding box center [377, 260] width 230 height 22
type input "All"
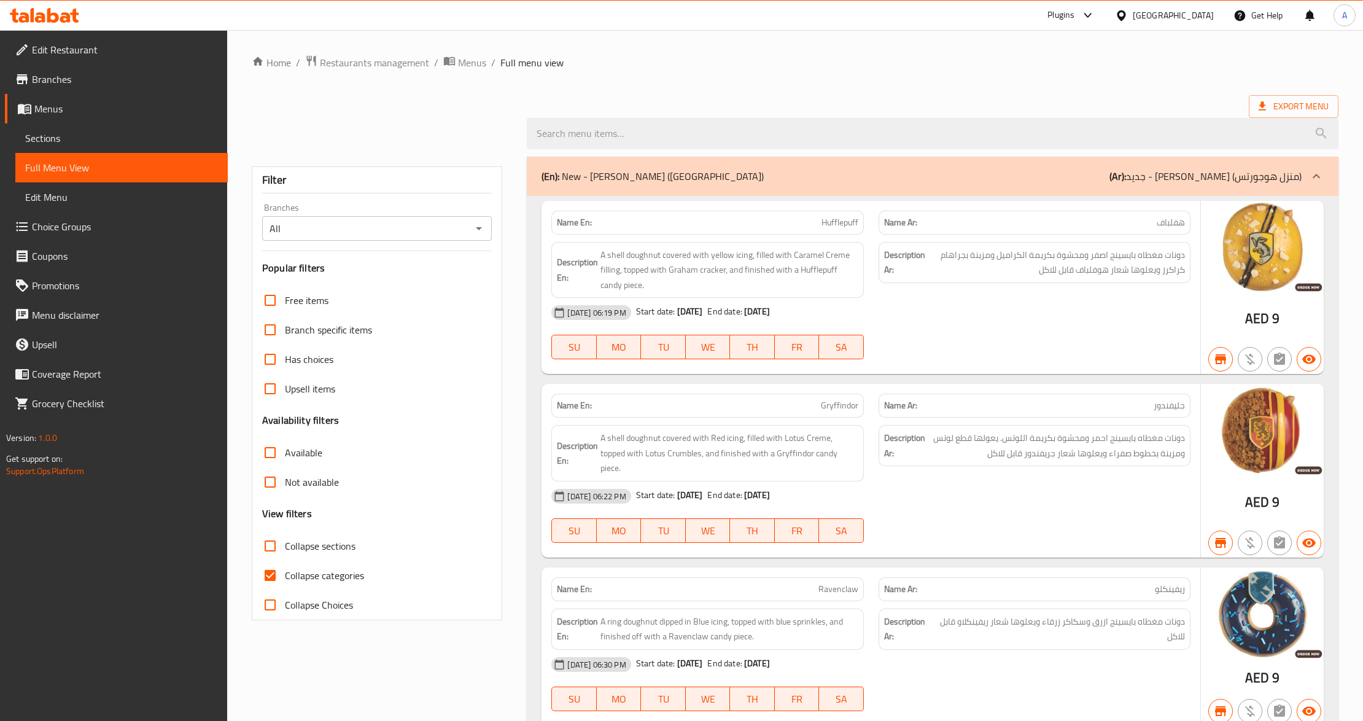
click at [689, 98] on div "Export Menu" at bounding box center [795, 106] width 1086 height 23
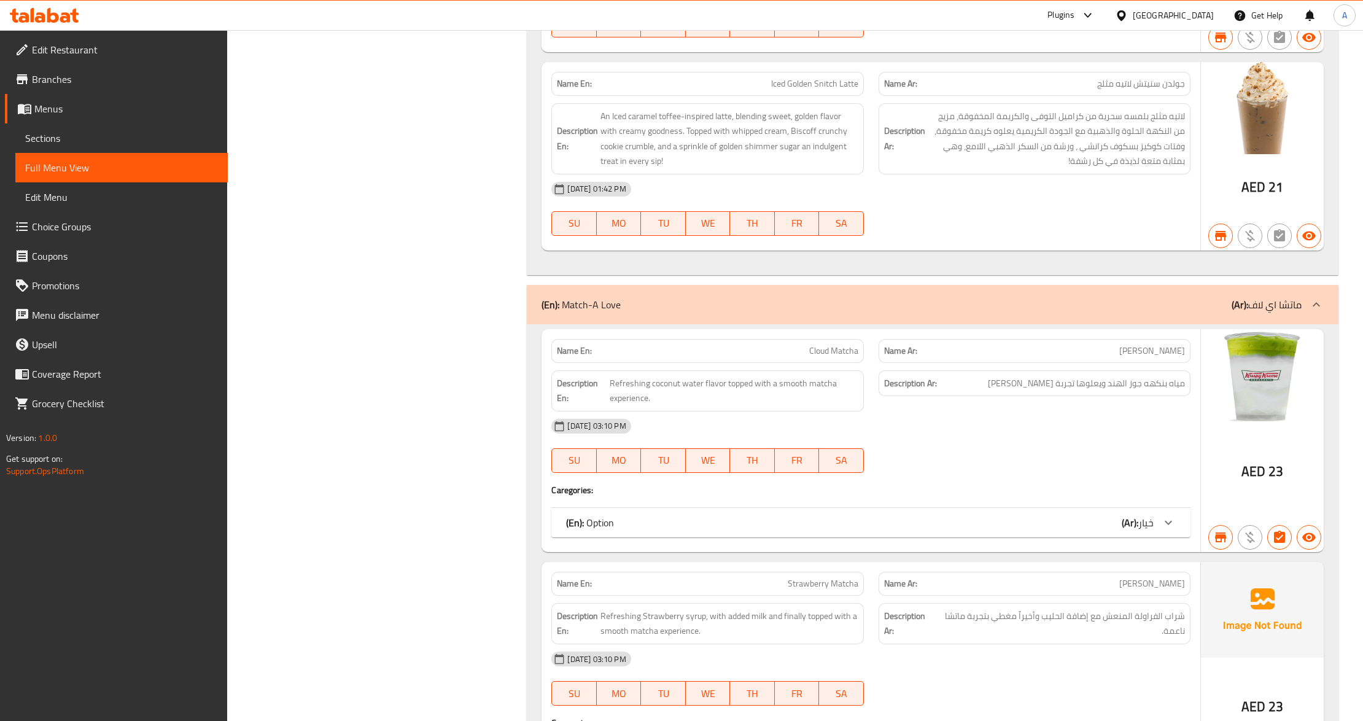
scroll to position [2663, 0]
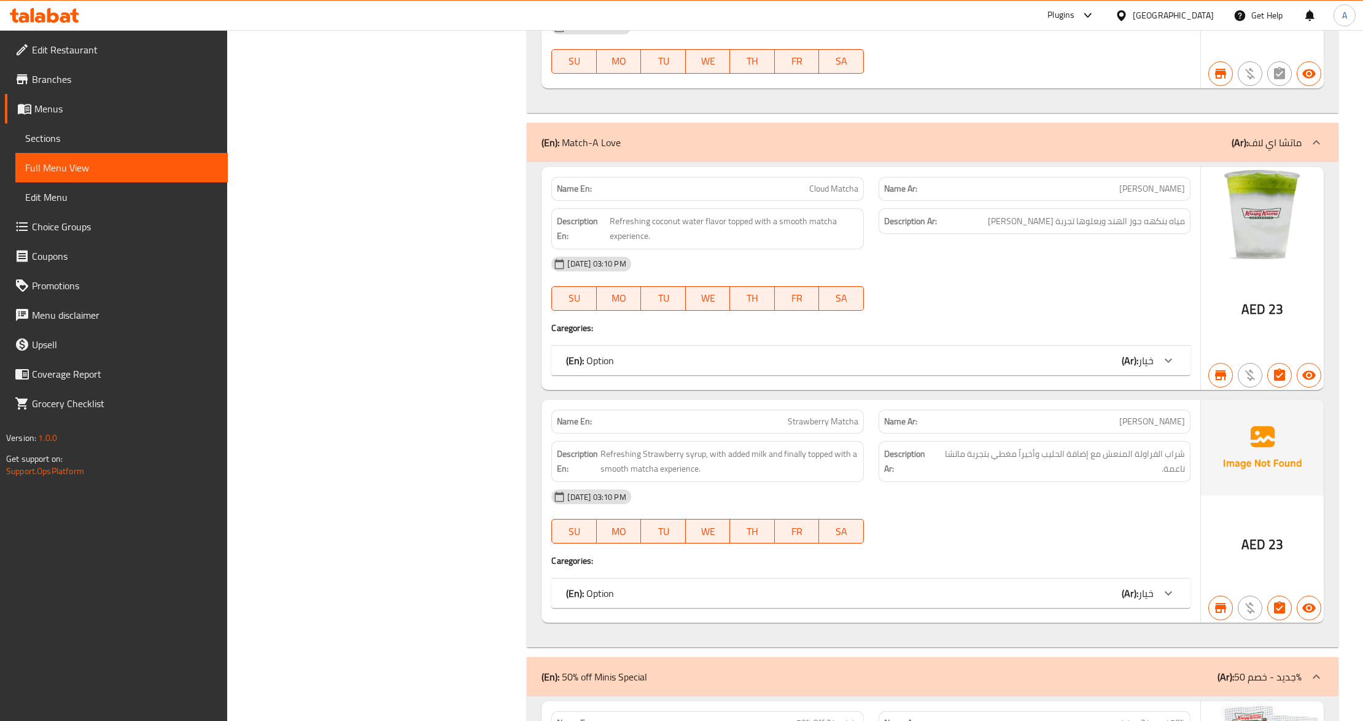
click at [1273, 474] on img at bounding box center [1262, 448] width 123 height 96
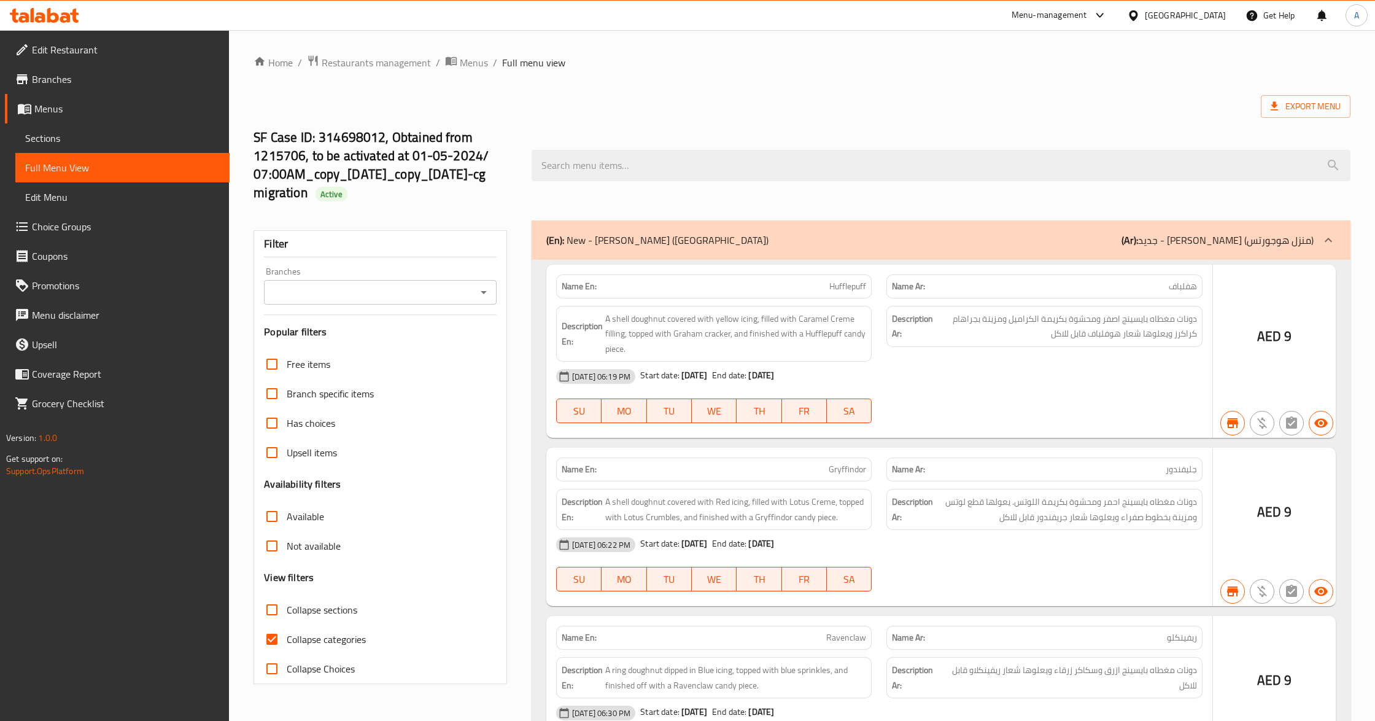
click at [647, 109] on div at bounding box center [687, 360] width 1375 height 721
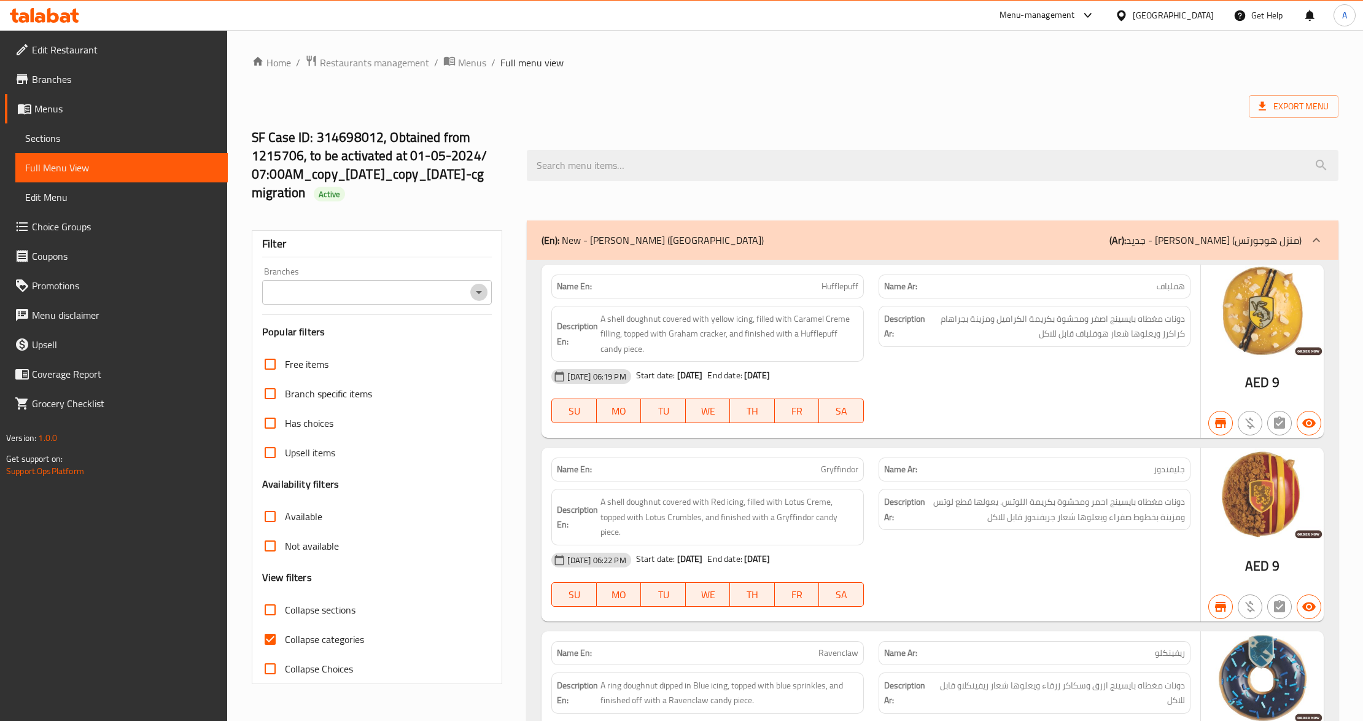
click at [477, 290] on icon "Open" at bounding box center [478, 292] width 15 height 15
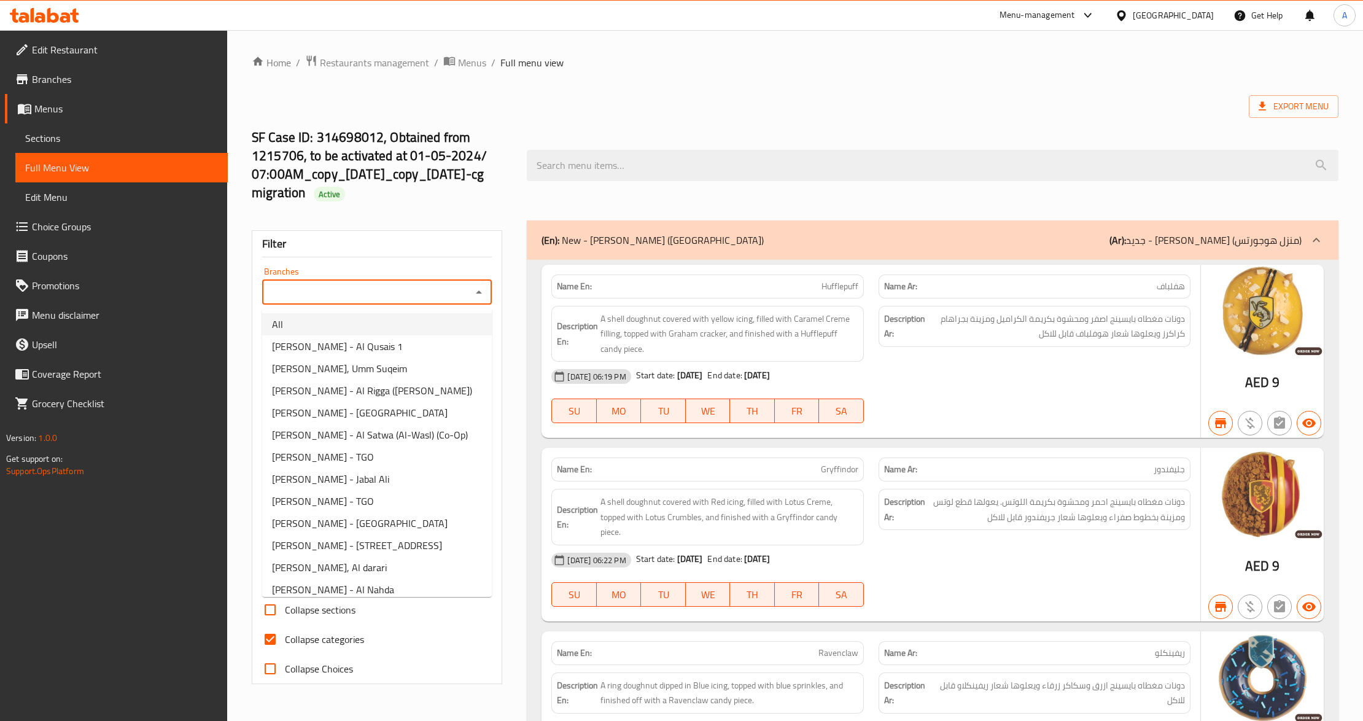
click at [459, 315] on li "All" at bounding box center [377, 324] width 230 height 22
type input "All"
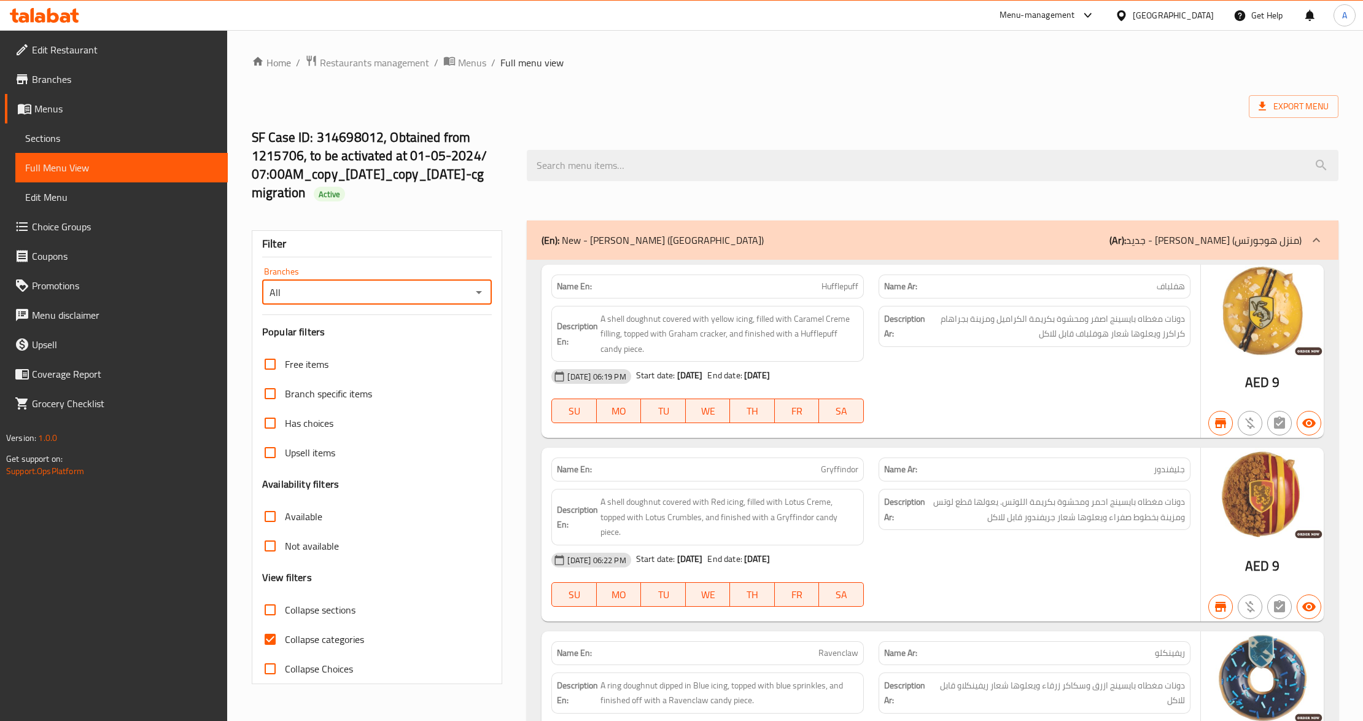
click at [654, 124] on div "SF Case ID: 314698012, Obtained from 1215706, to be activated at 01-05-2024/ 07…" at bounding box center [794, 165] width 1101 height 110
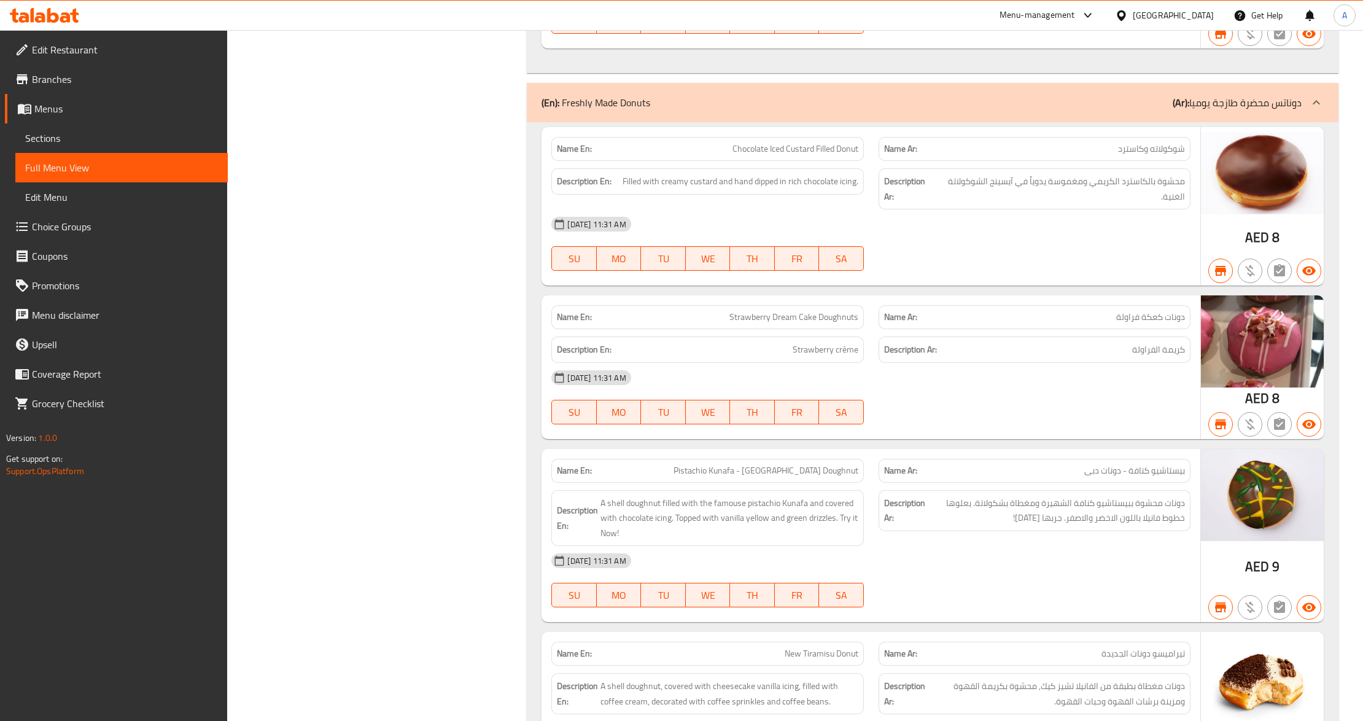
scroll to position [2733, 0]
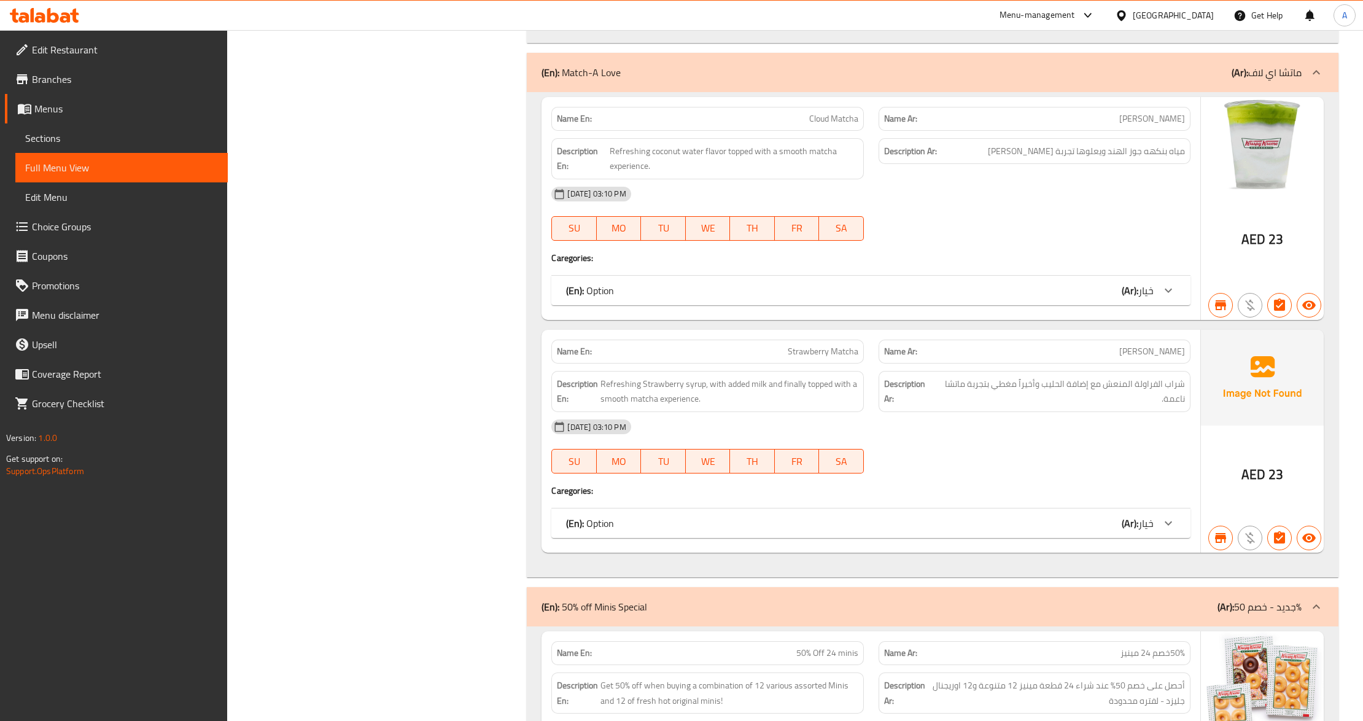
click at [1285, 425] on img at bounding box center [1262, 378] width 123 height 96
click at [1268, 389] on img at bounding box center [1262, 378] width 123 height 96
click at [72, 126] on link "Sections" at bounding box center [121, 137] width 212 height 29
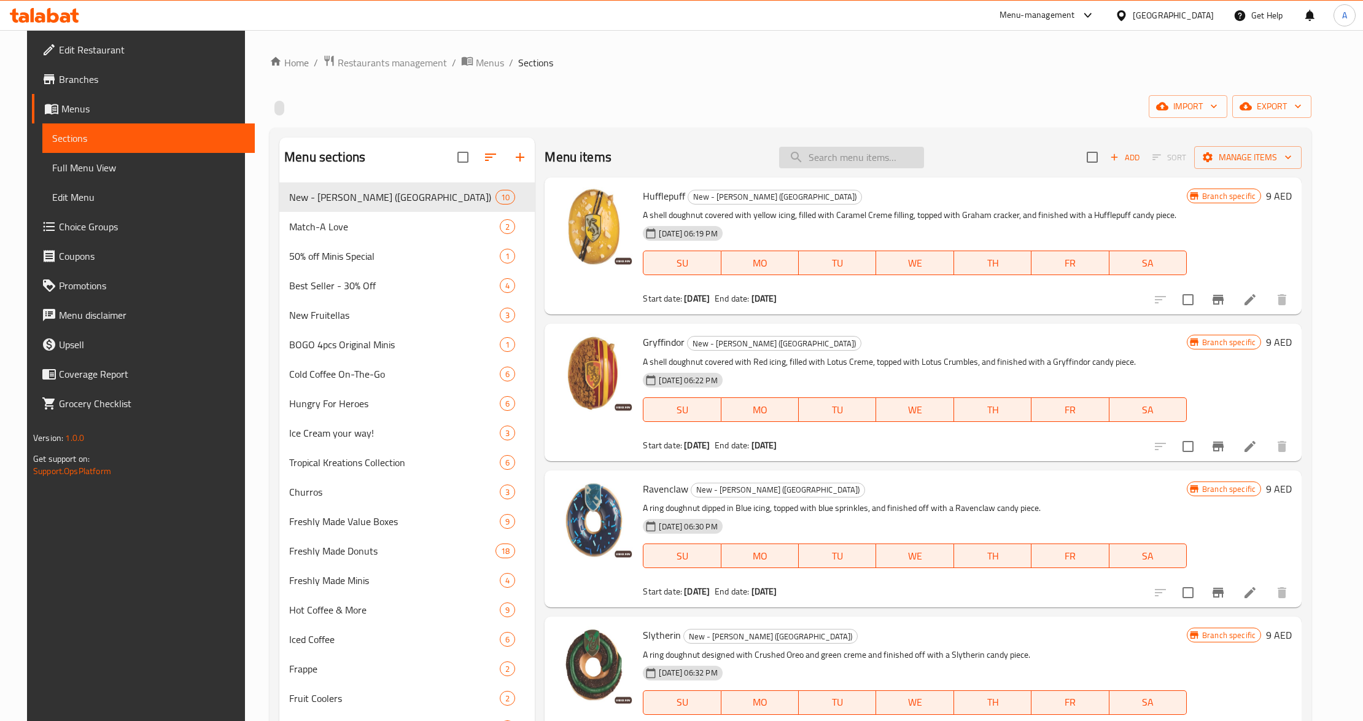
click at [848, 161] on input "search" at bounding box center [851, 157] width 145 height 21
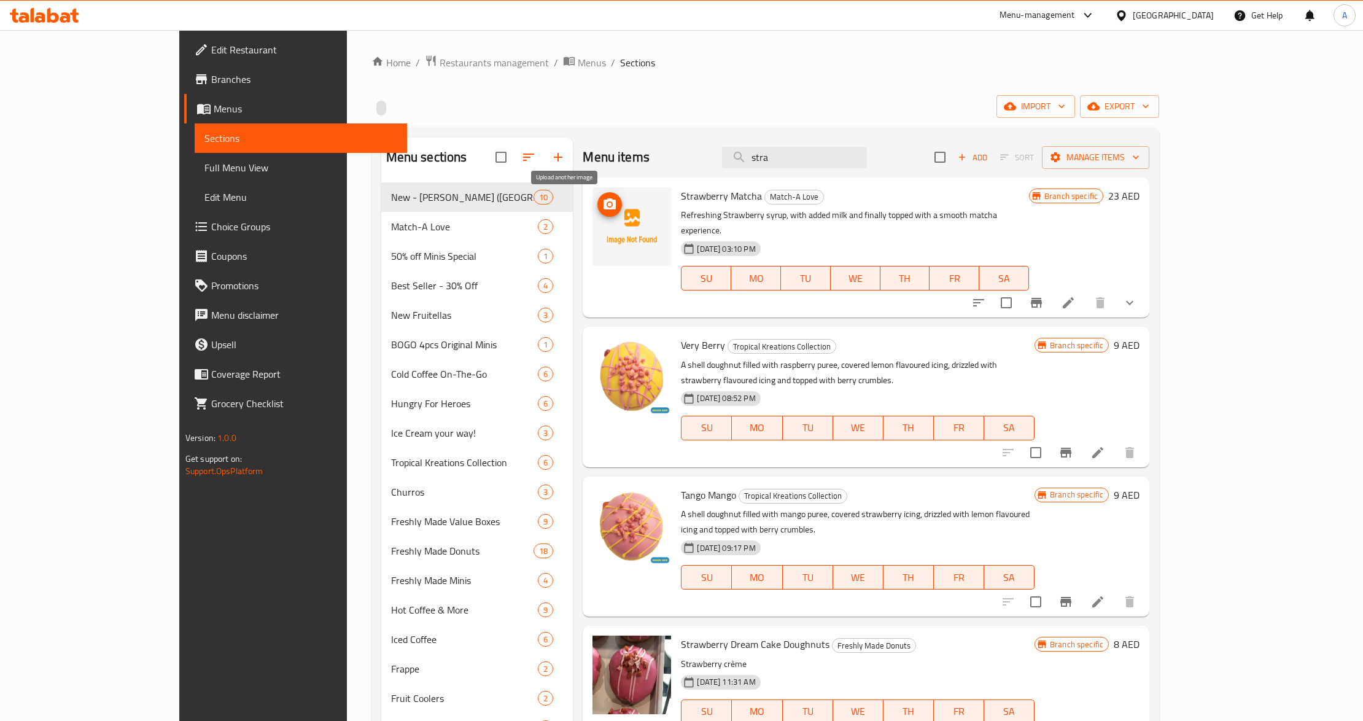
type input "stra"
click at [602, 212] on icon "upload picture" at bounding box center [609, 204] width 15 height 15
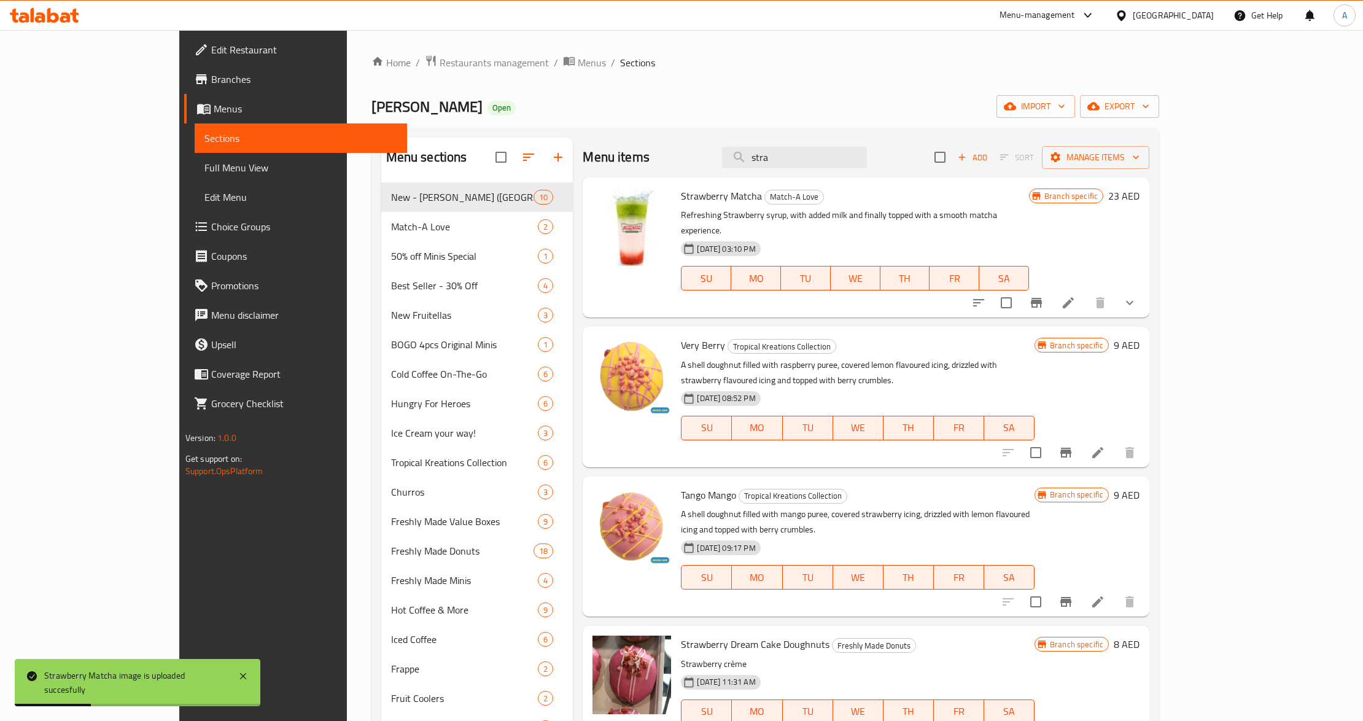
click at [204, 168] on span "Full Menu View" at bounding box center [300, 167] width 193 height 15
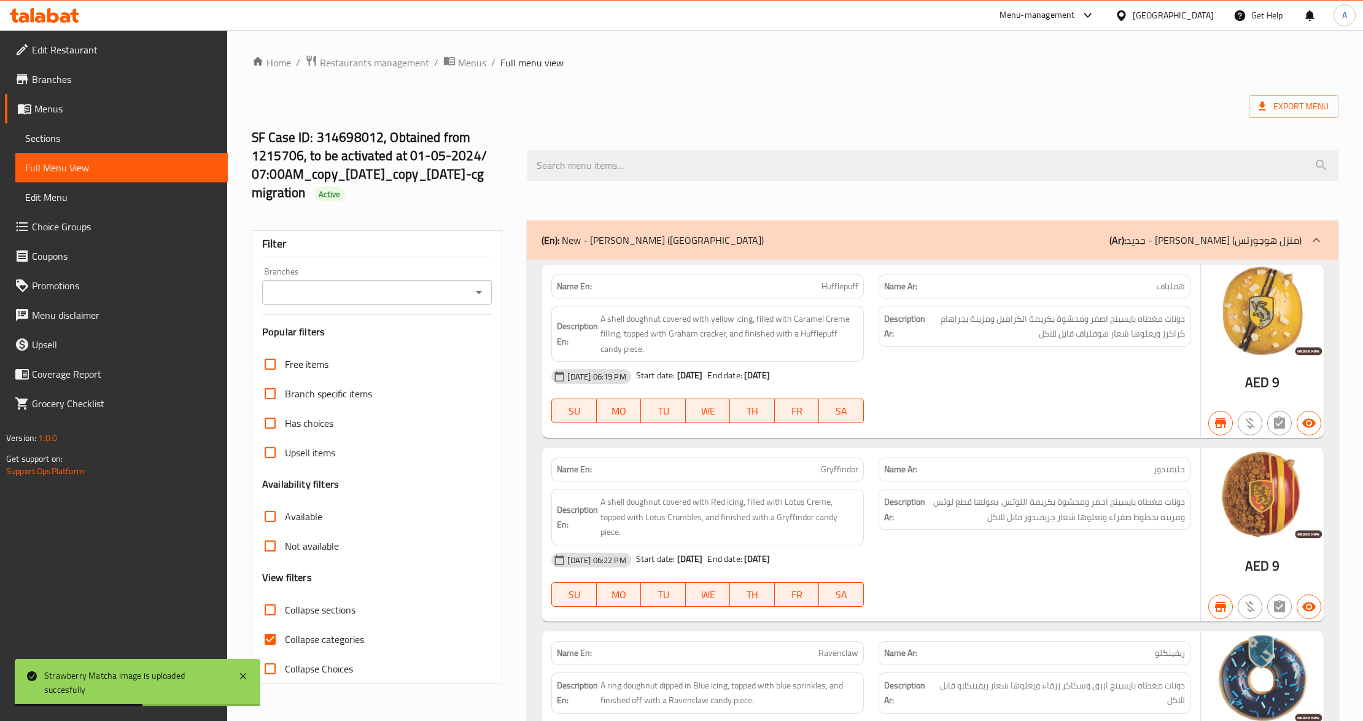
click at [482, 293] on icon "Open" at bounding box center [478, 292] width 15 height 15
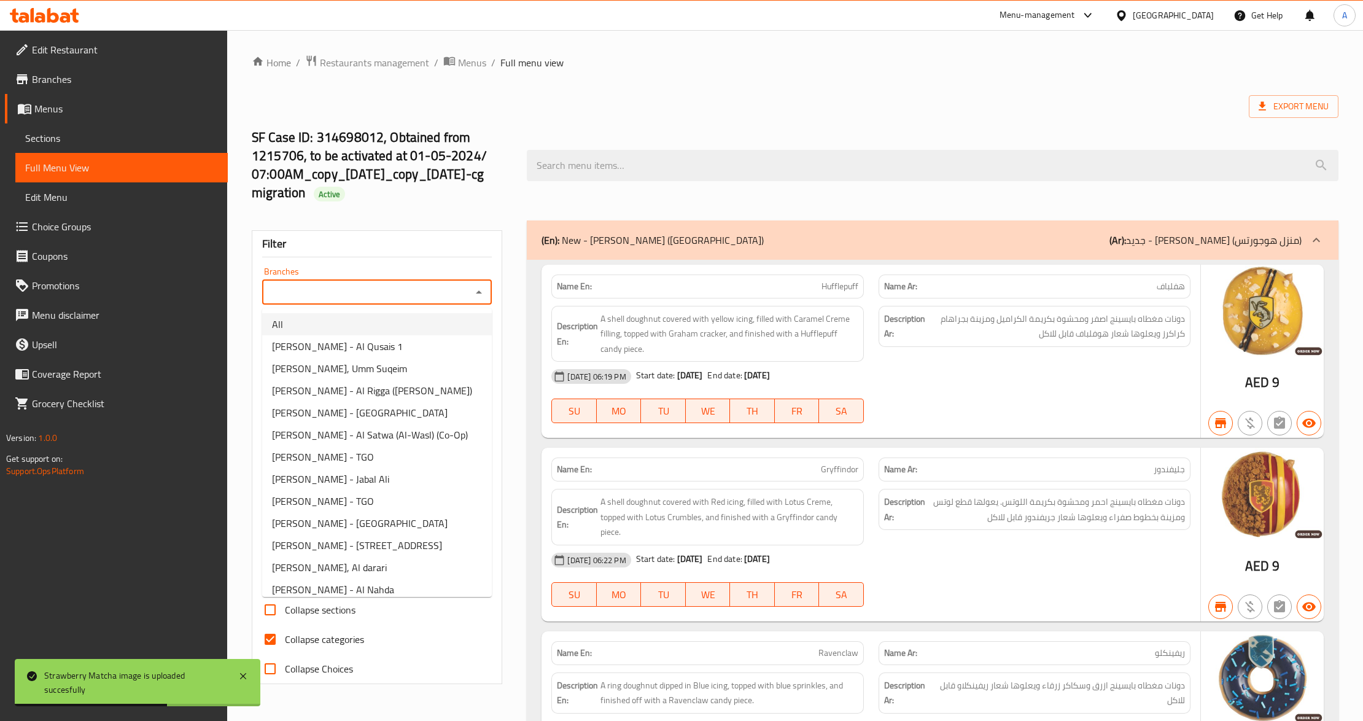
click at [428, 322] on li "All" at bounding box center [377, 324] width 230 height 22
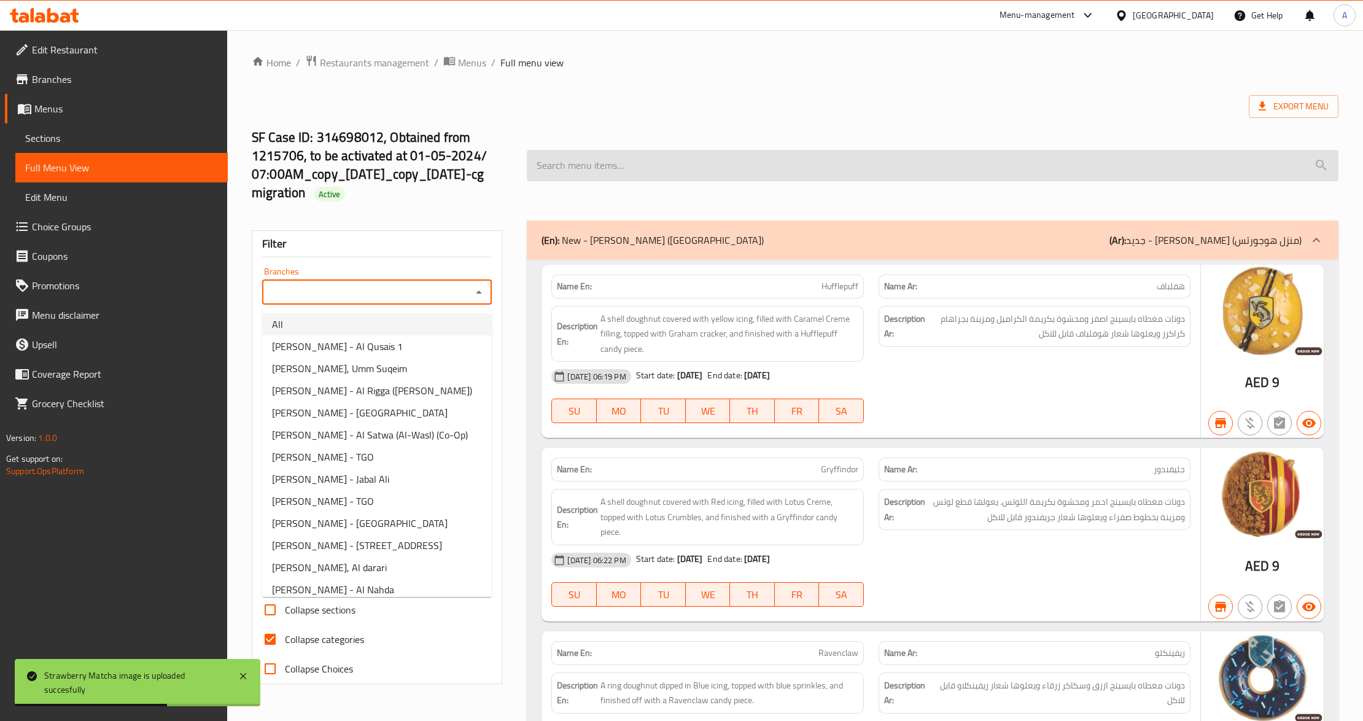
type input "All"
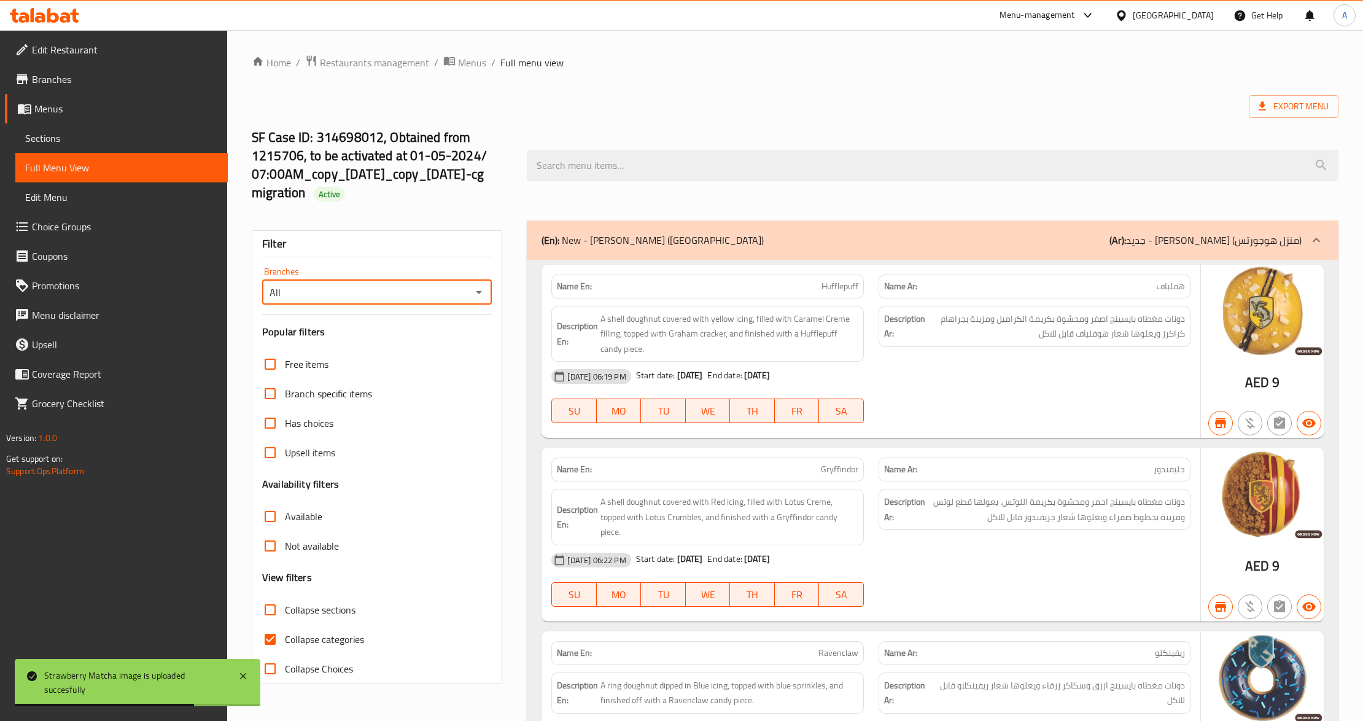
click at [654, 133] on div "SF Case ID: 314698012, Obtained from 1215706, to be activated at 01-05-2024/ 07…" at bounding box center [794, 165] width 1101 height 110
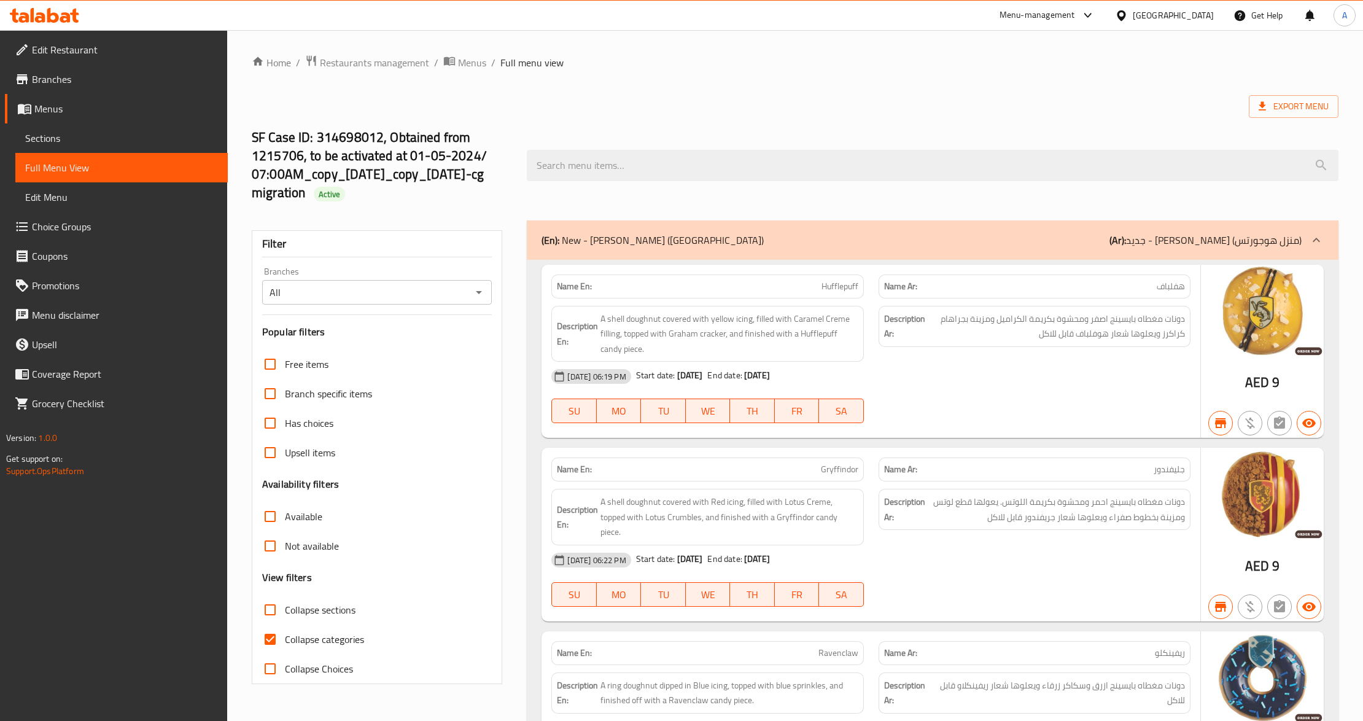
click at [273, 614] on input "Collapse sections" at bounding box center [269, 609] width 29 height 29
checkbox input "true"
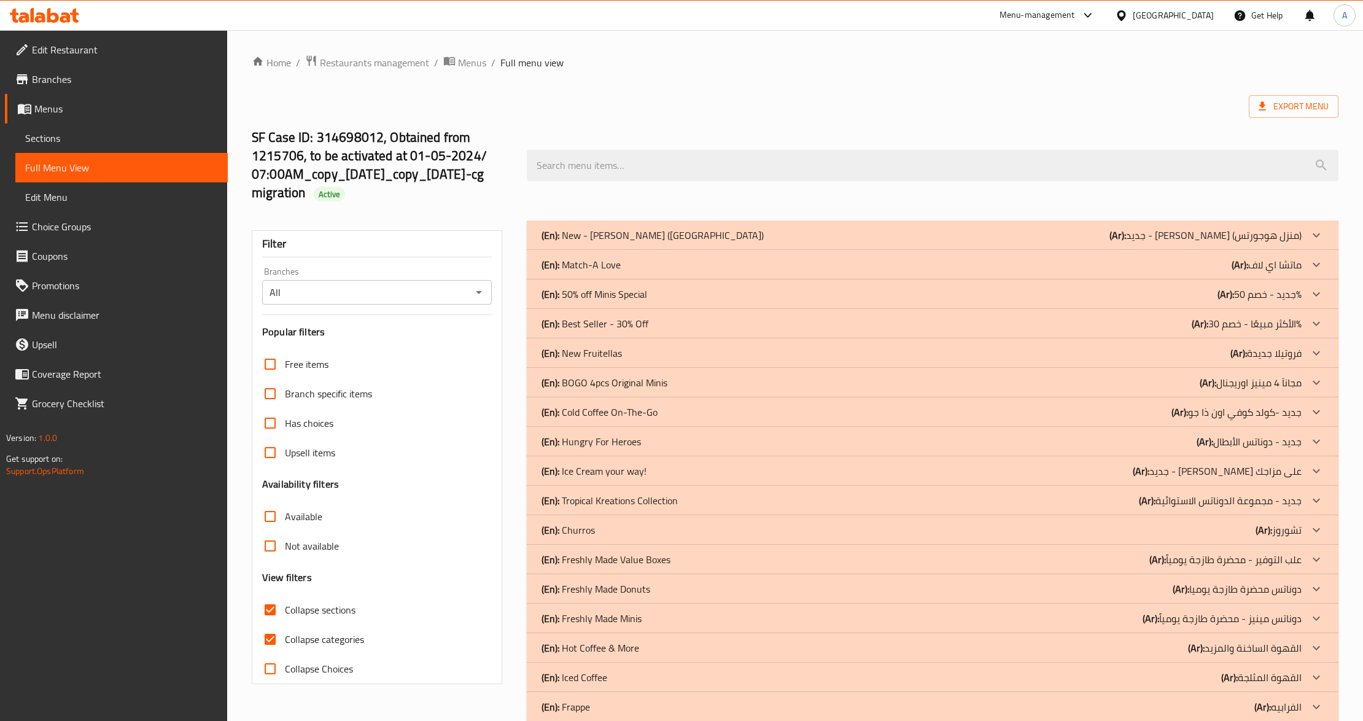
click at [630, 271] on div "(En): Match-A Love (Ar): ماتشا اي لاف" at bounding box center [920, 264] width 759 height 15
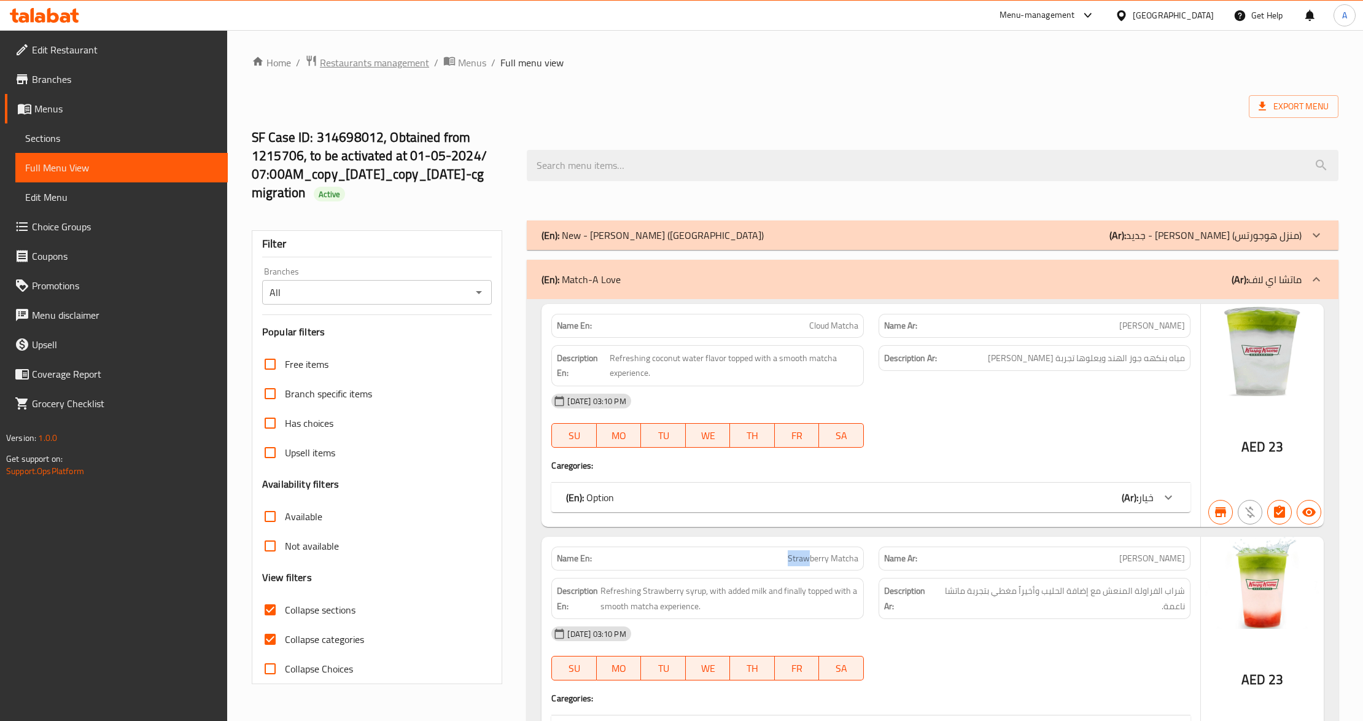
click at [384, 63] on span "Restaurants management" at bounding box center [374, 62] width 109 height 15
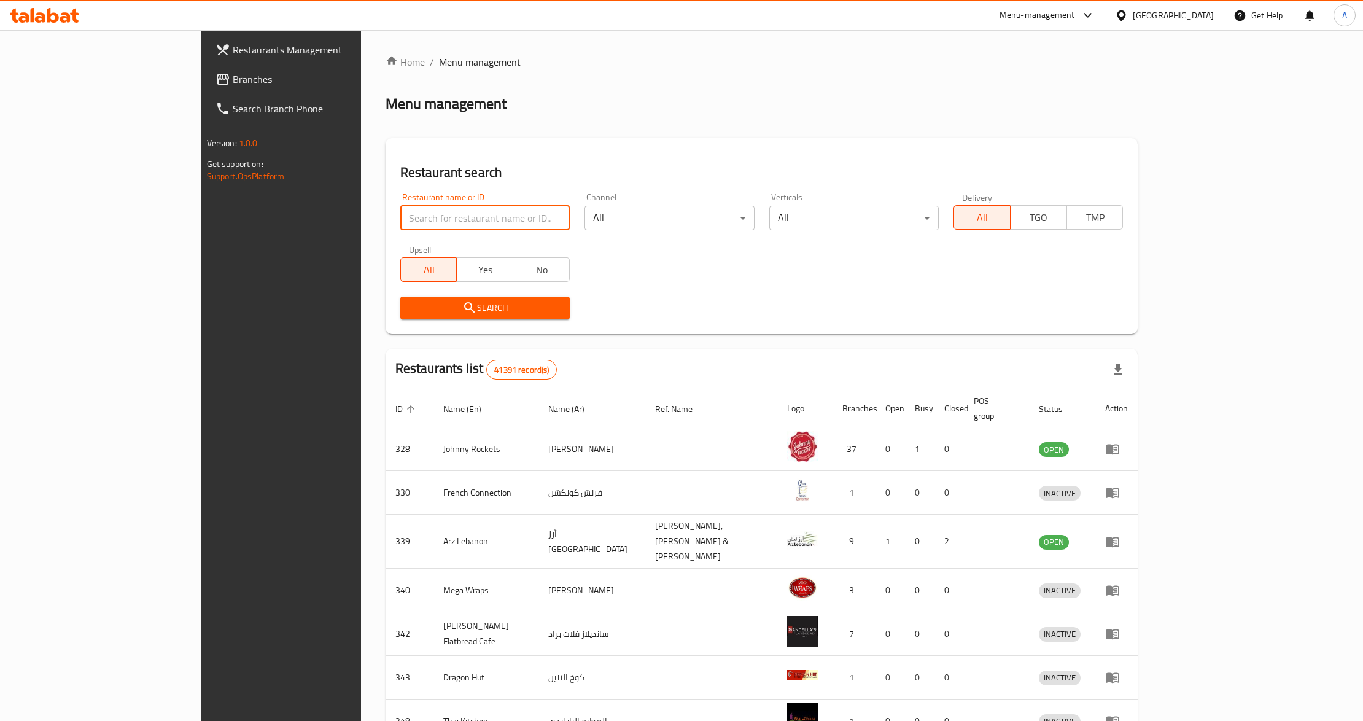
click at [400, 207] on input "search" at bounding box center [484, 218] width 169 height 25
paste input "2913"
type input "2913"
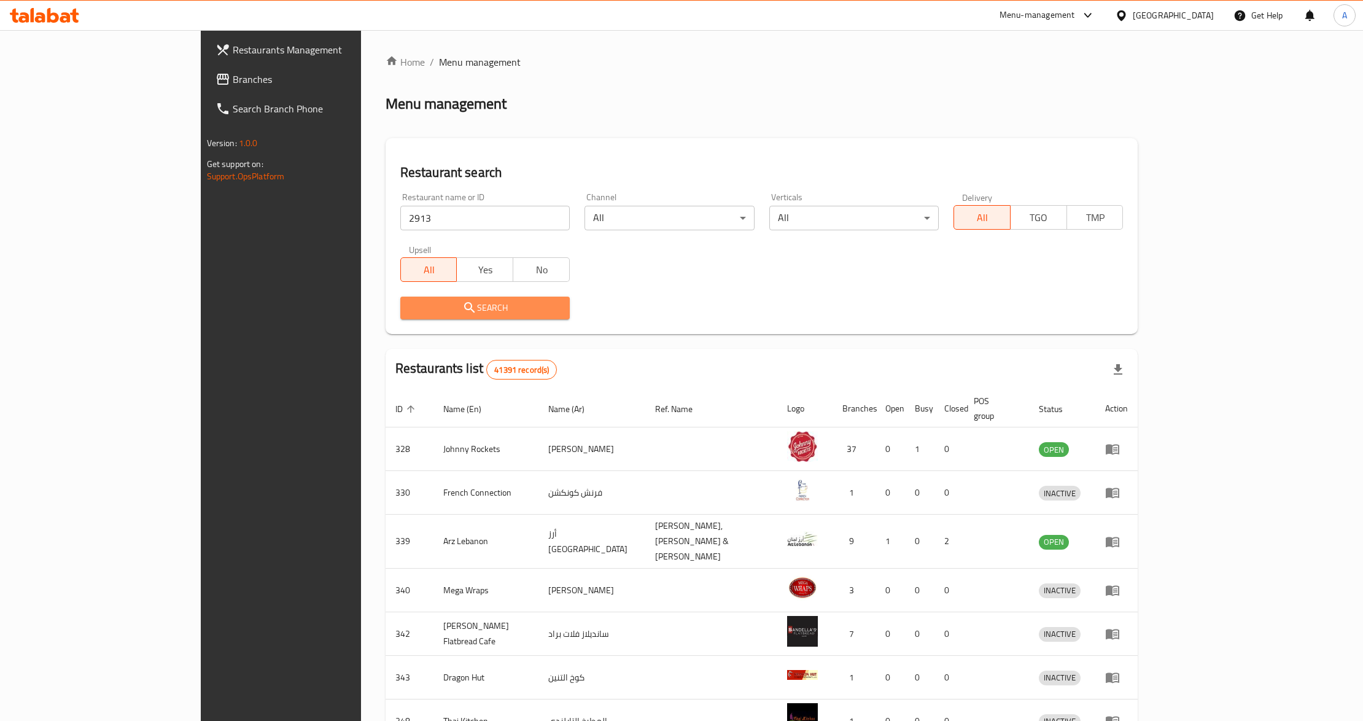
click at [410, 301] on span "Search" at bounding box center [485, 307] width 150 height 15
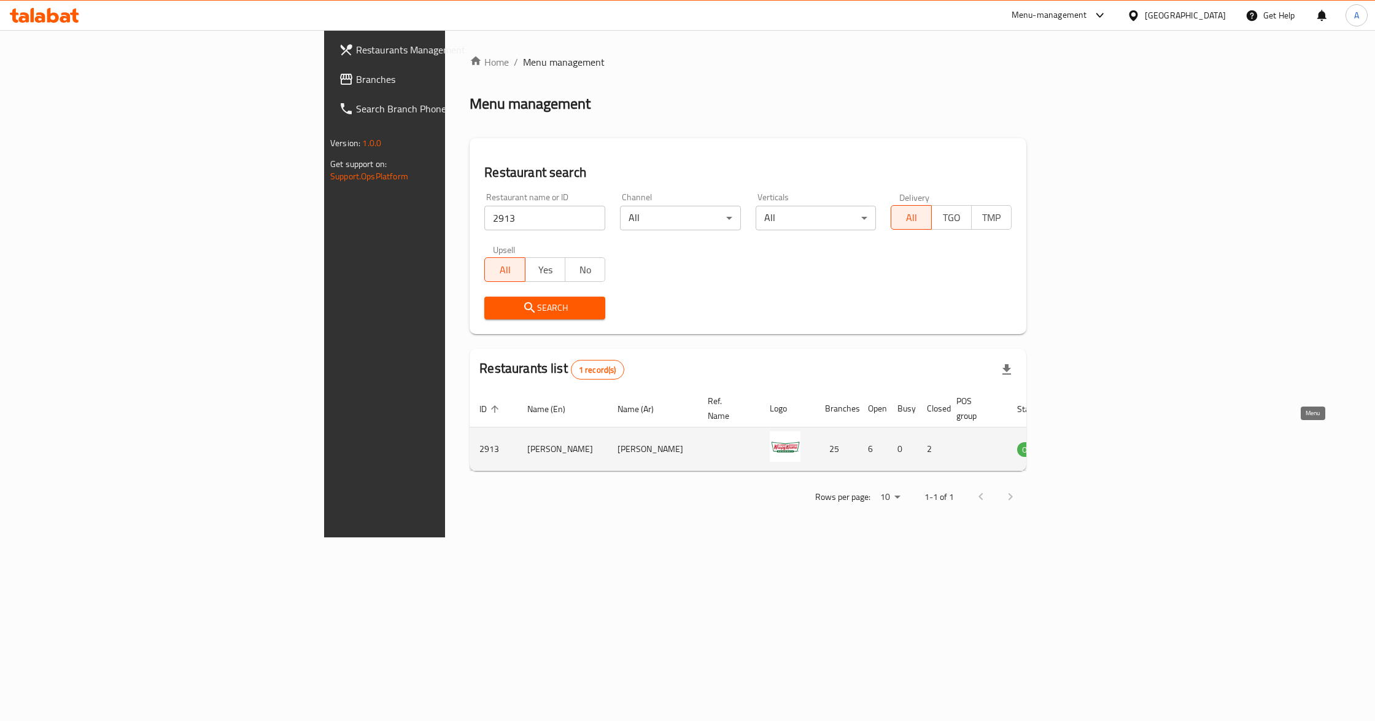
click at [1096, 443] on icon "enhanced table" at bounding box center [1088, 448] width 15 height 15
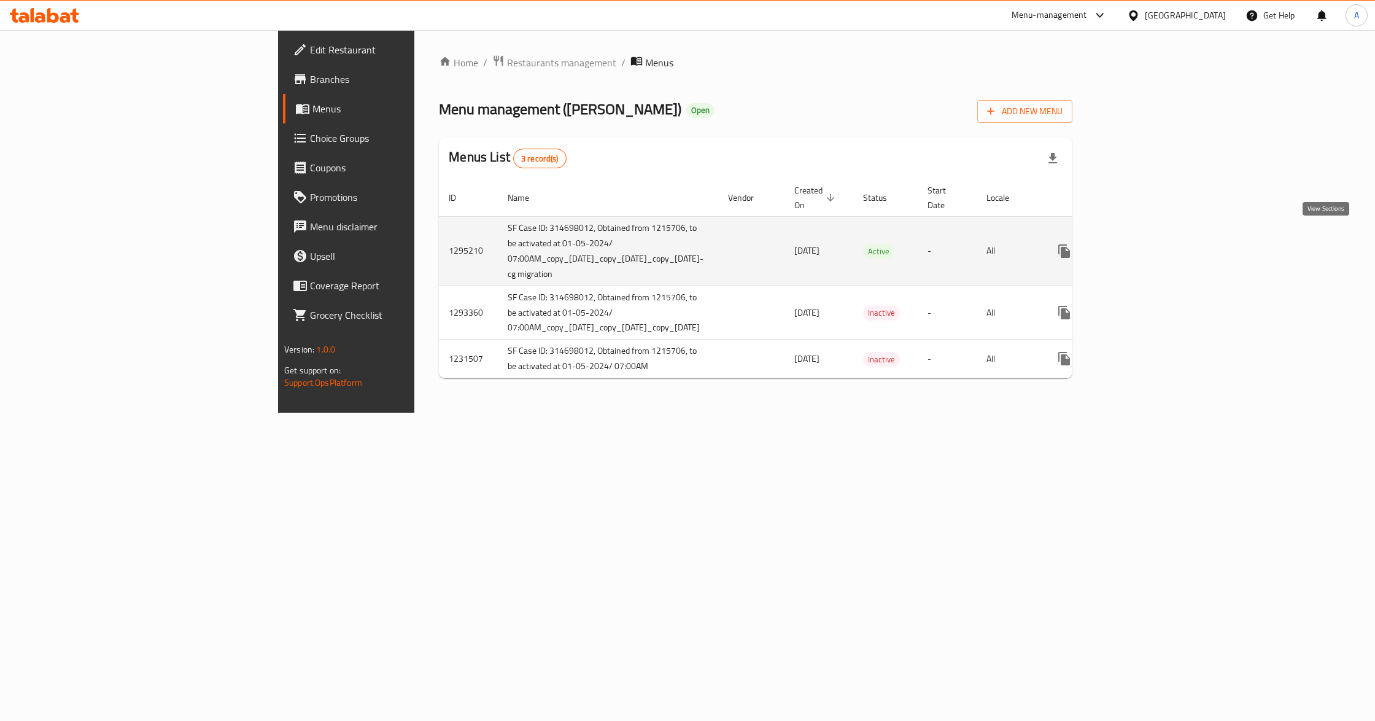
click at [1160, 244] on icon "enhanced table" at bounding box center [1152, 251] width 15 height 15
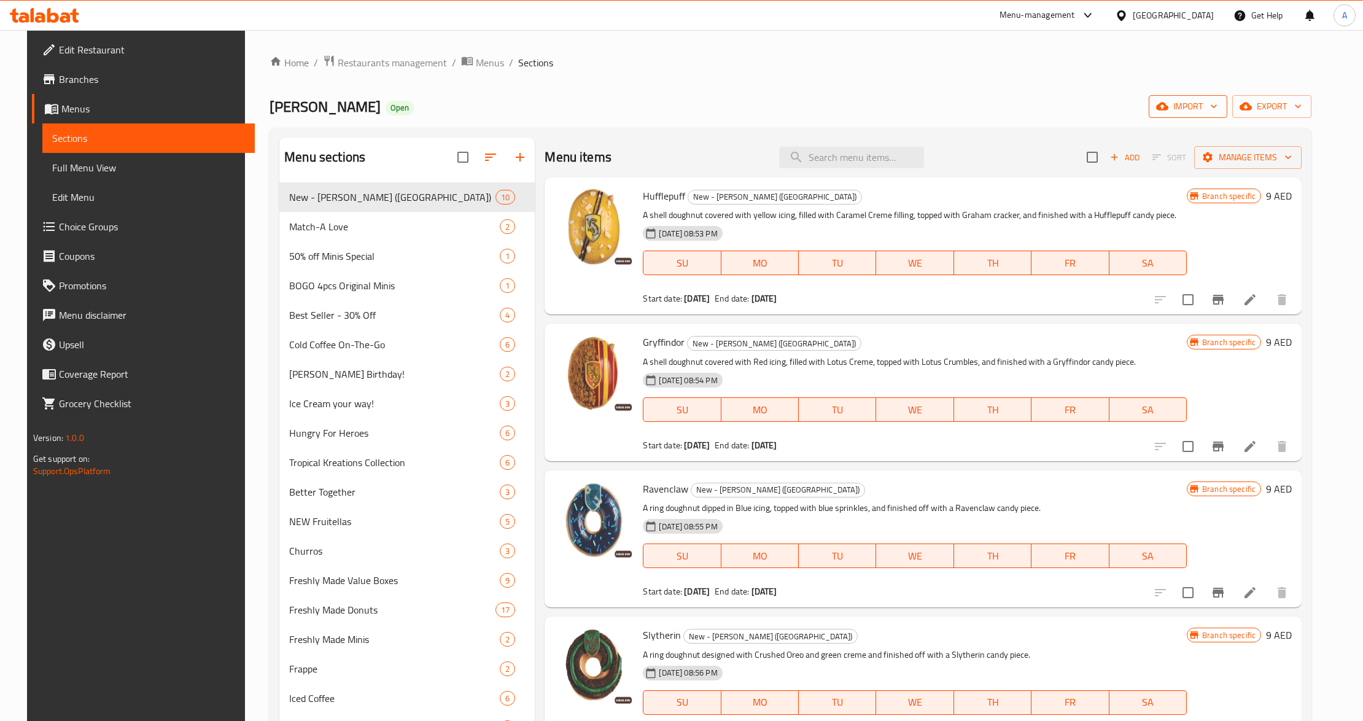
click at [1194, 114] on span "import" at bounding box center [1187, 106] width 59 height 15
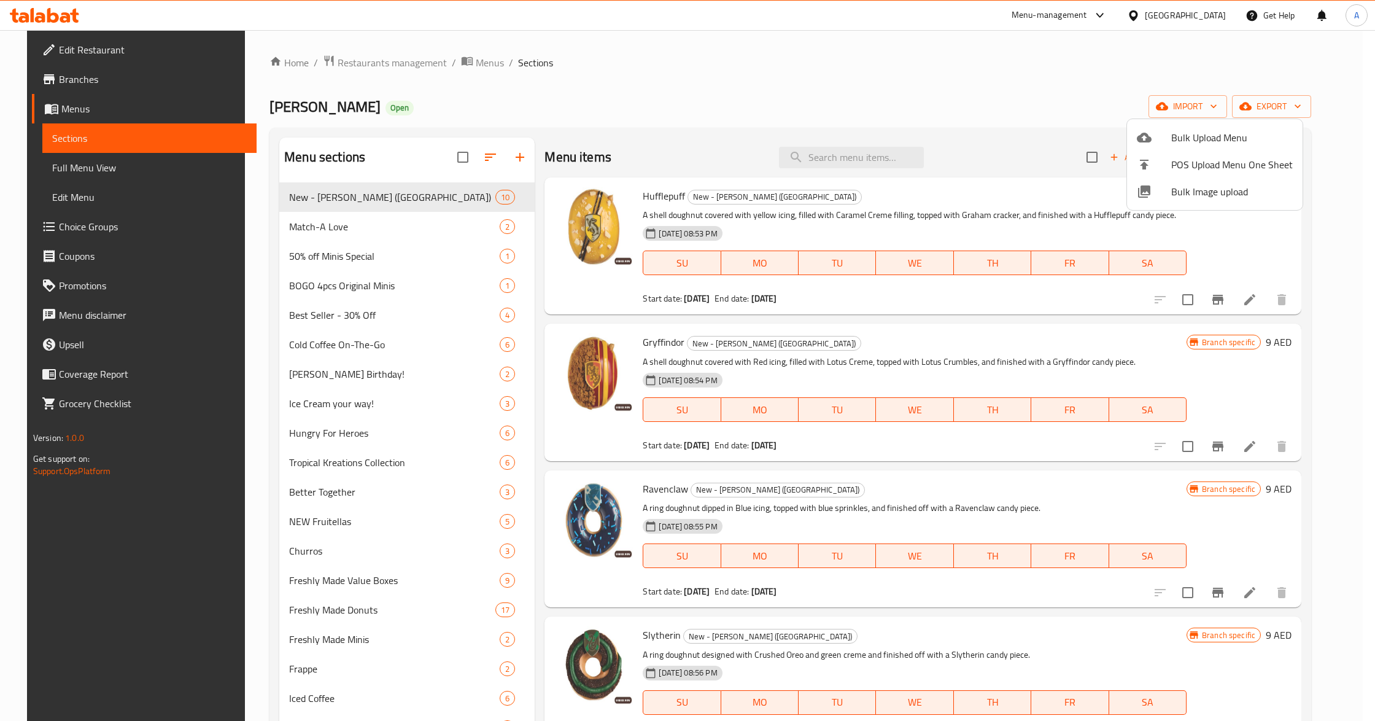
click at [1165, 182] on li "Bulk Image upload" at bounding box center [1215, 191] width 176 height 27
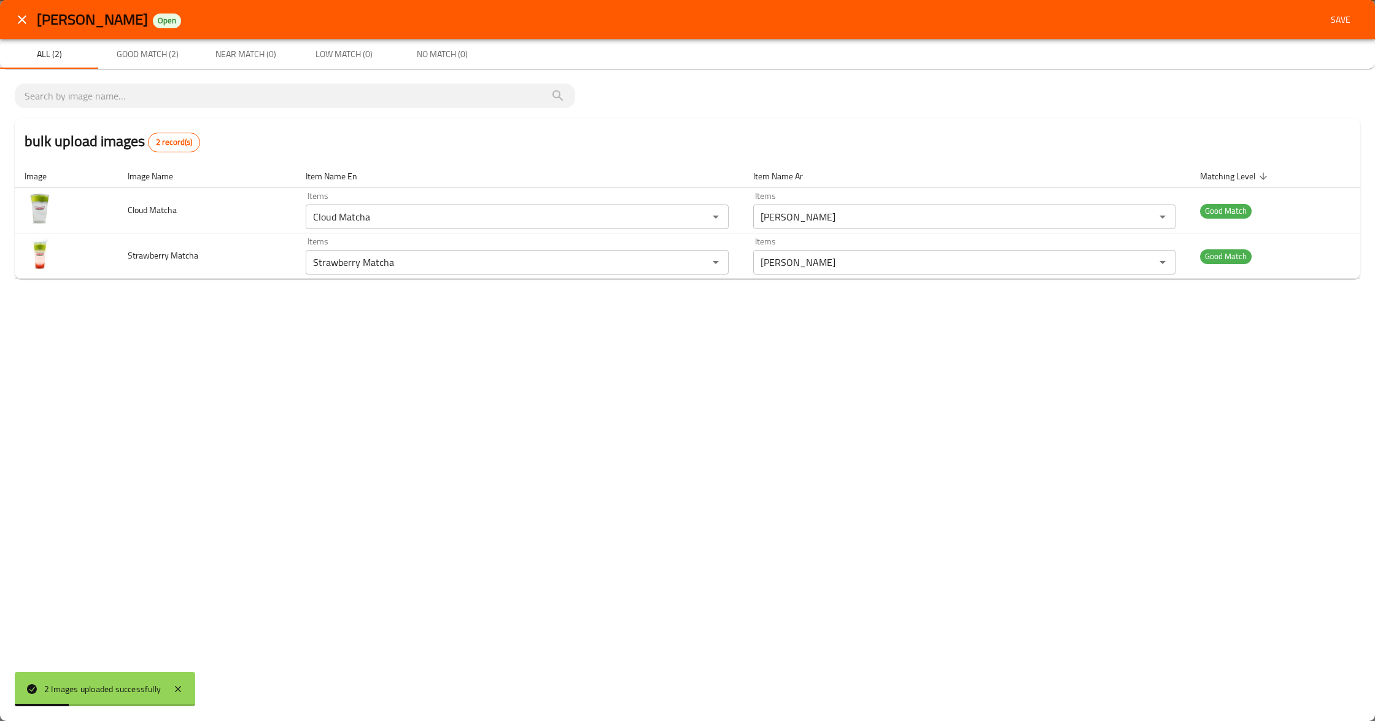
click at [398, 435] on div "Krispy Kreme Open Save All (2) Good Match (2) Near Match (0) Low Match (0) No M…" at bounding box center [687, 360] width 1375 height 721
click at [1344, 13] on span "Save" at bounding box center [1340, 19] width 29 height 15
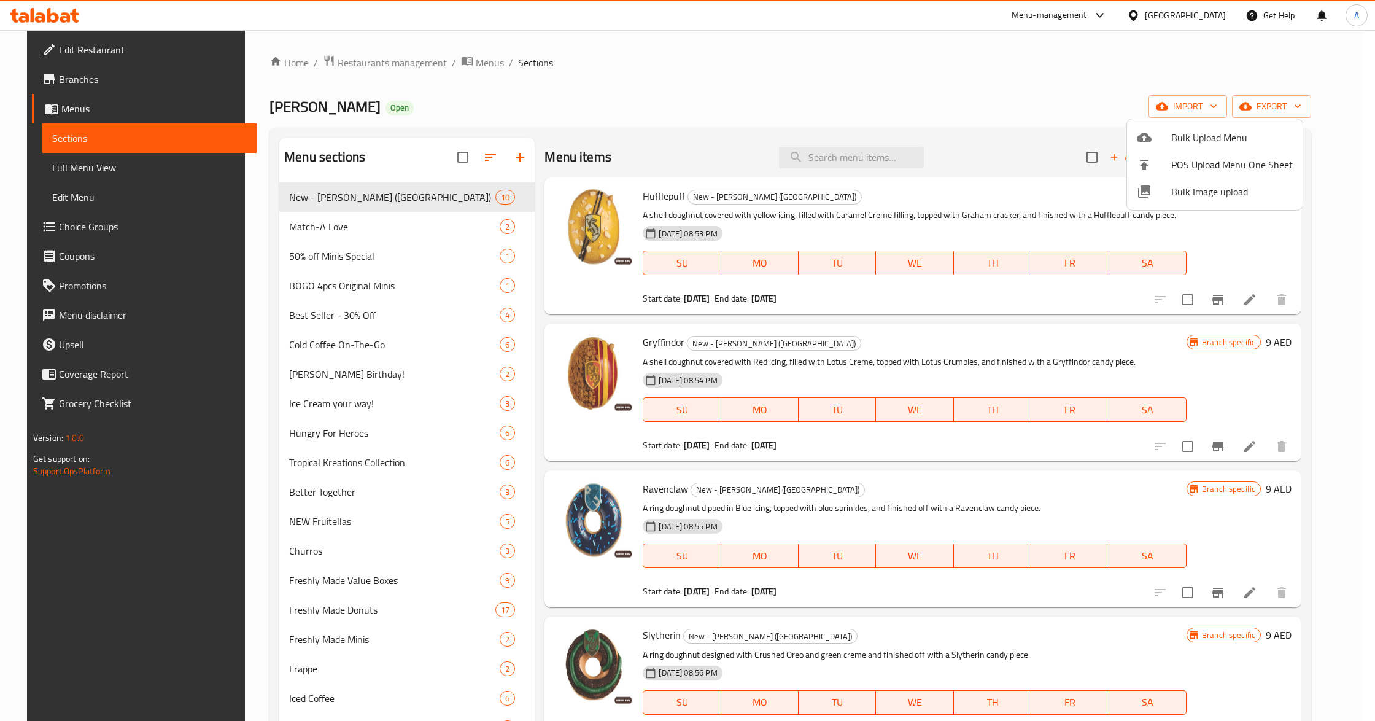
click at [879, 150] on div at bounding box center [687, 360] width 1375 height 721
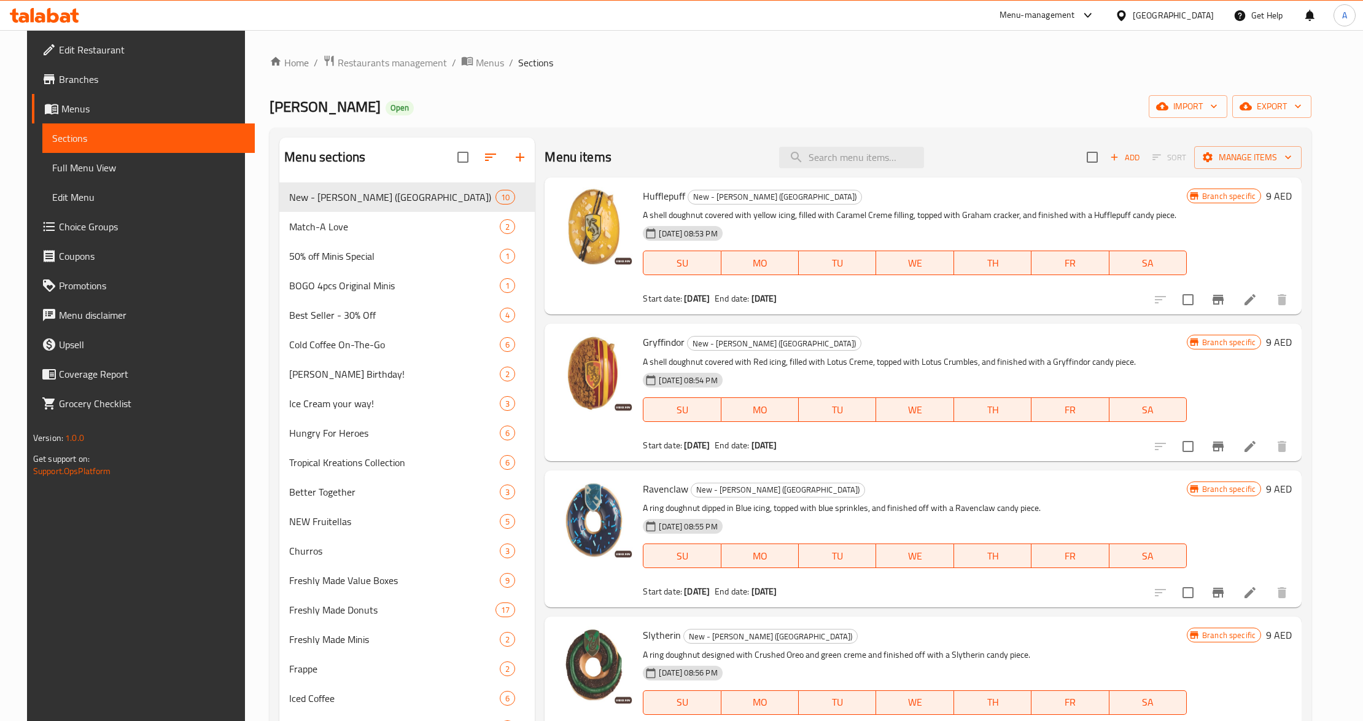
click at [879, 150] on input "search" at bounding box center [851, 157] width 145 height 21
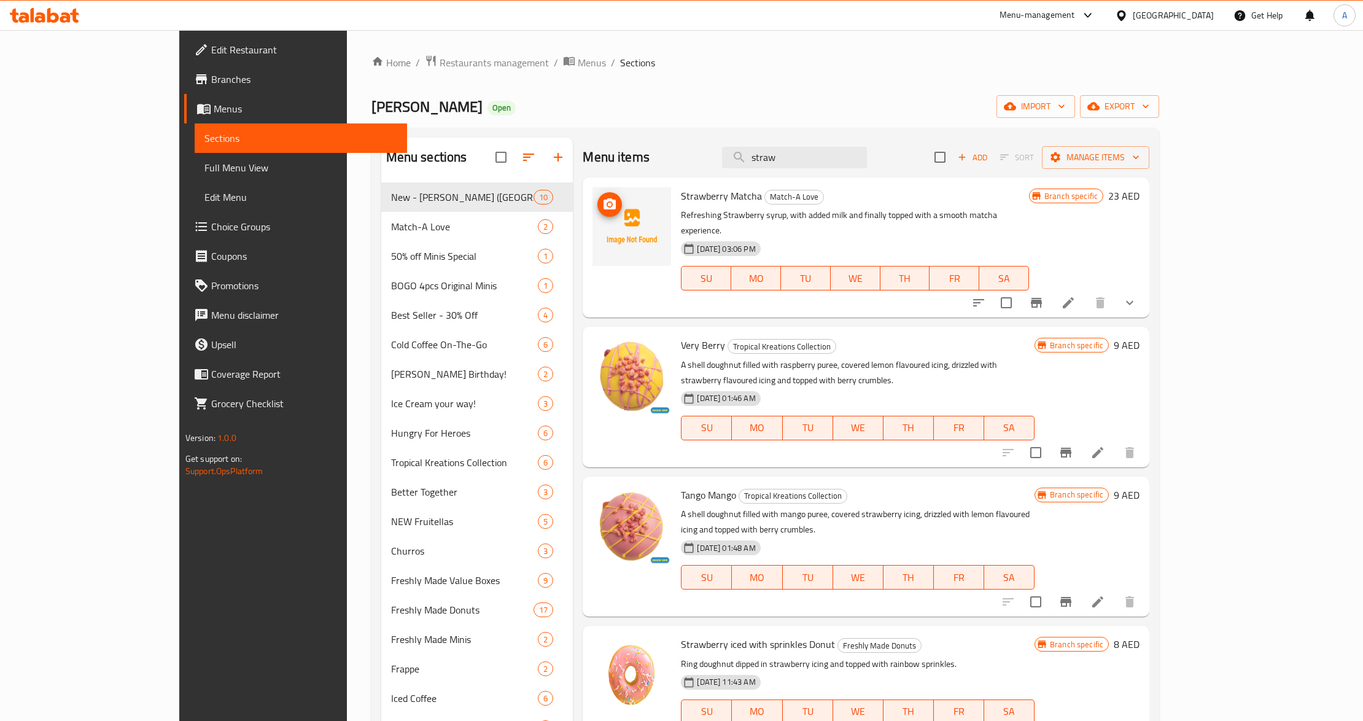
type input "straw"
click at [602, 212] on icon "upload picture" at bounding box center [609, 204] width 15 height 15
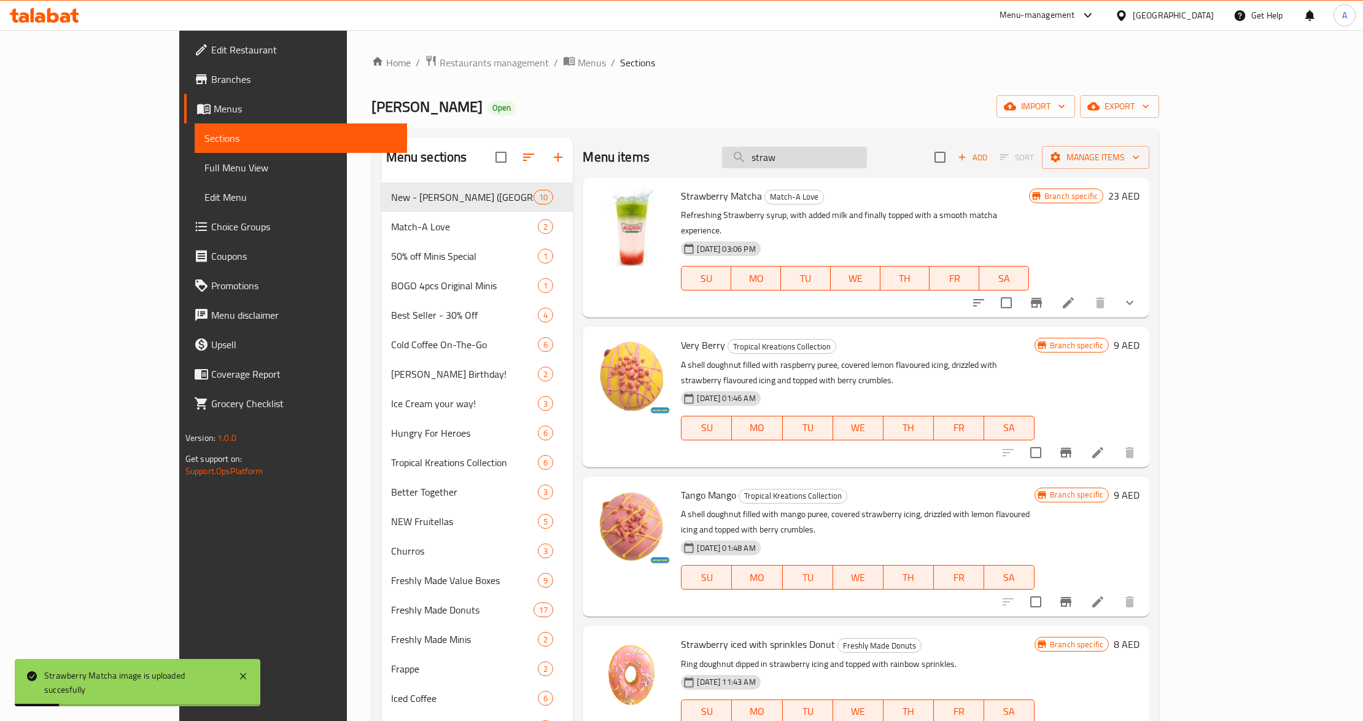
click at [867, 162] on input "straw" at bounding box center [794, 157] width 145 height 21
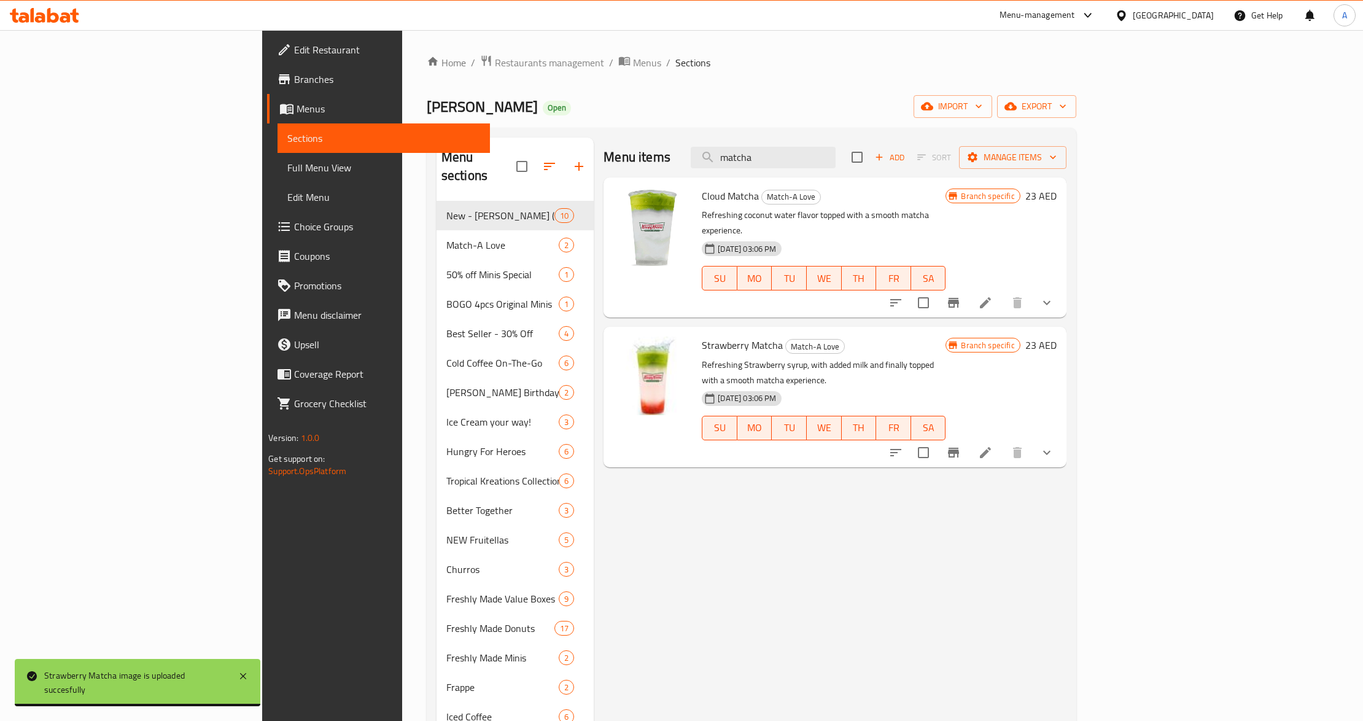
type input "matcha"
click at [915, 507] on div "Menu items matcha Add Sort Manage items Cloud Matcha Match-A Love Refreshing co…" at bounding box center [830, 716] width 472 height 1158
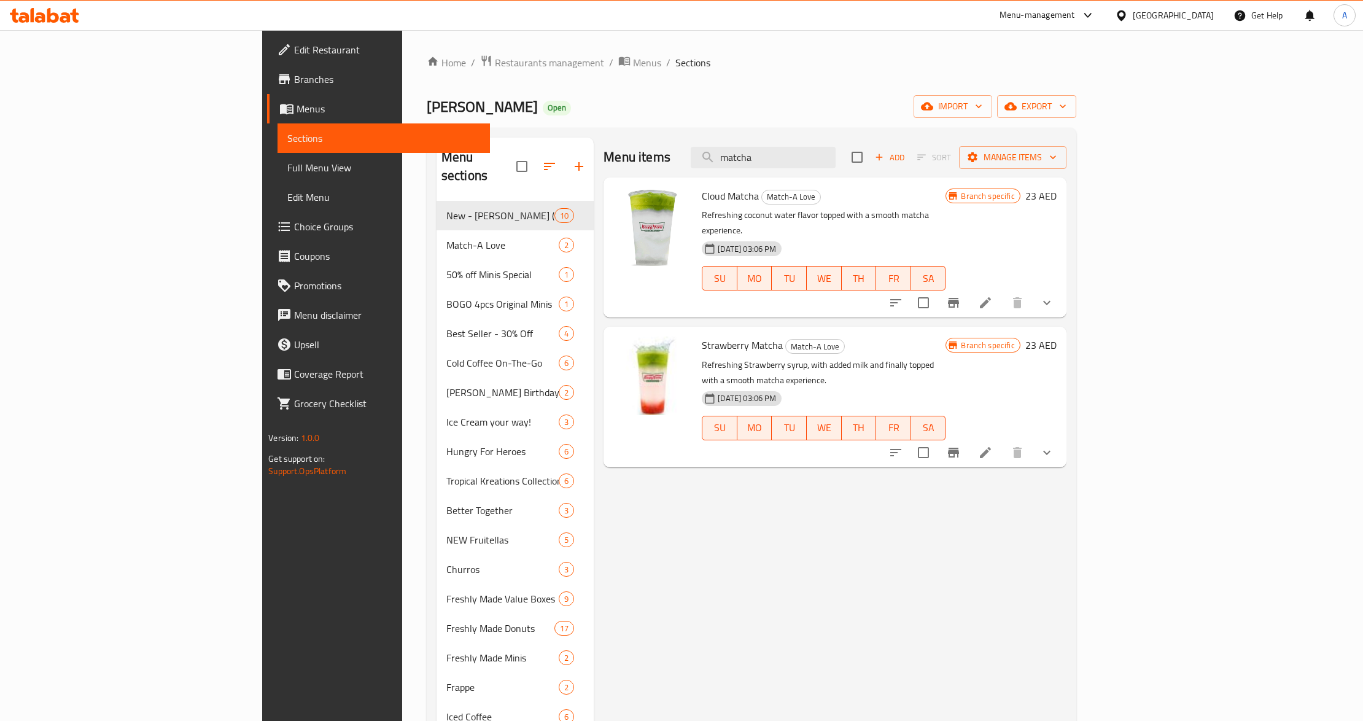
click at [287, 165] on span "Full Menu View" at bounding box center [383, 167] width 193 height 15
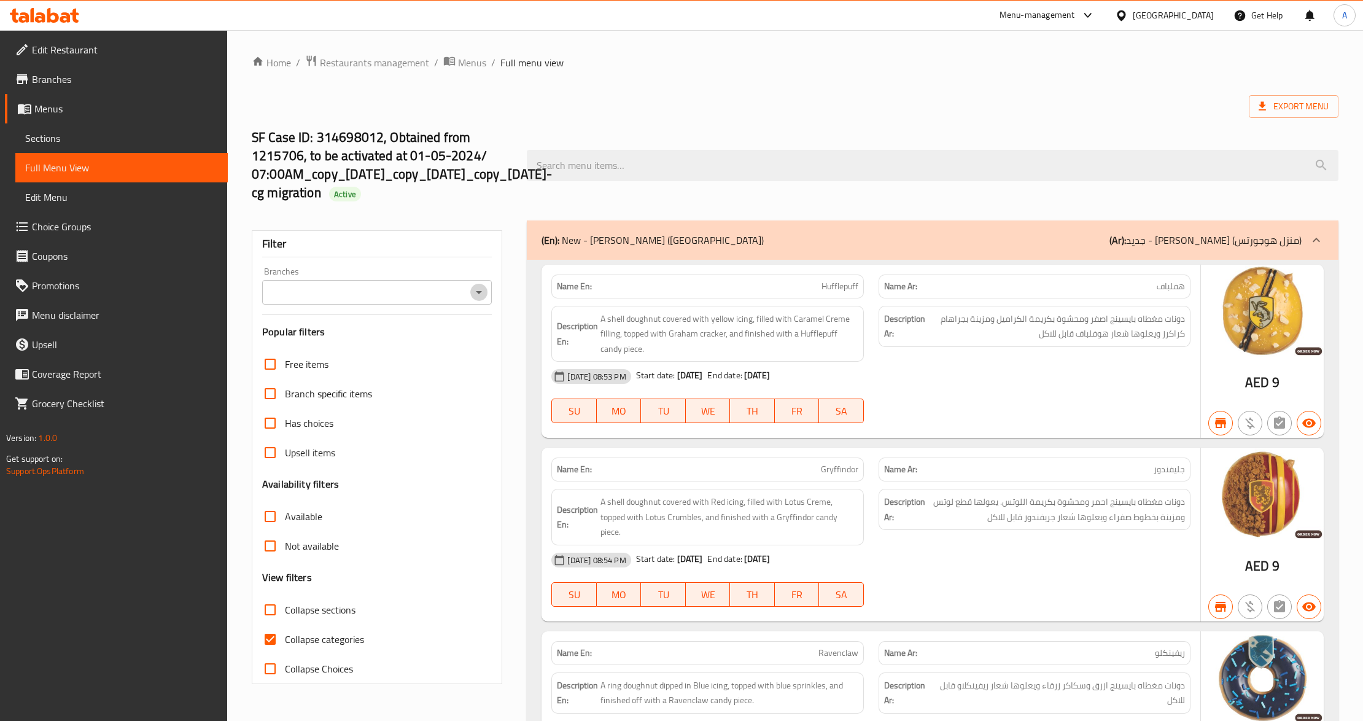
click at [482, 298] on icon "Open" at bounding box center [478, 292] width 15 height 15
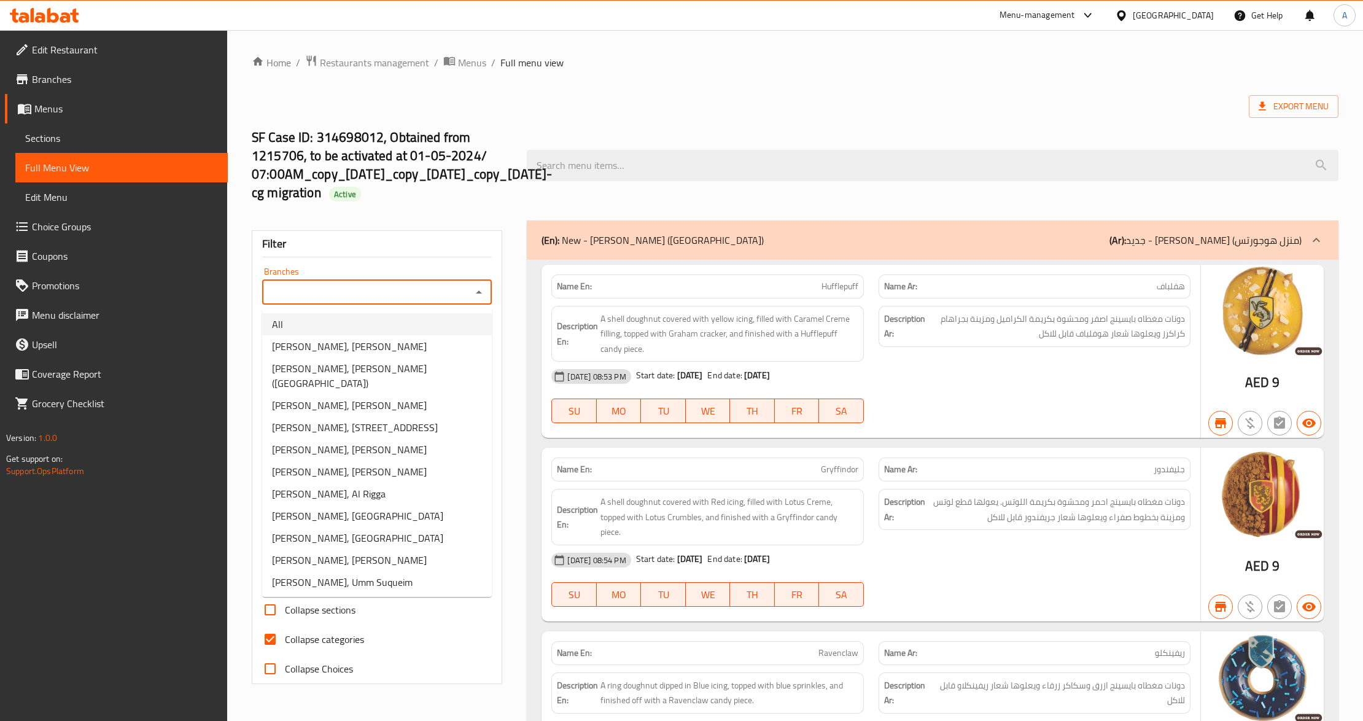
click at [383, 330] on li "All" at bounding box center [377, 324] width 230 height 22
type input "All"
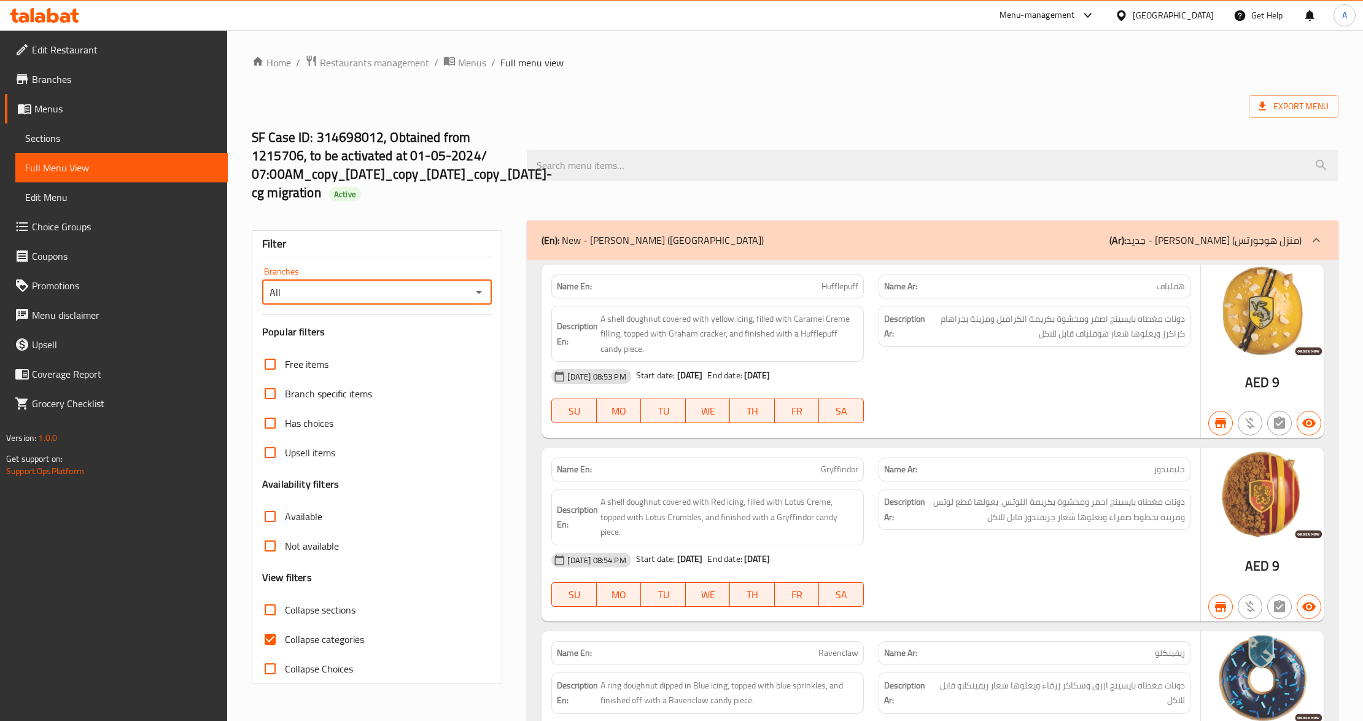
click at [269, 608] on input "Collapse sections" at bounding box center [269, 609] width 29 height 29
checkbox input "true"
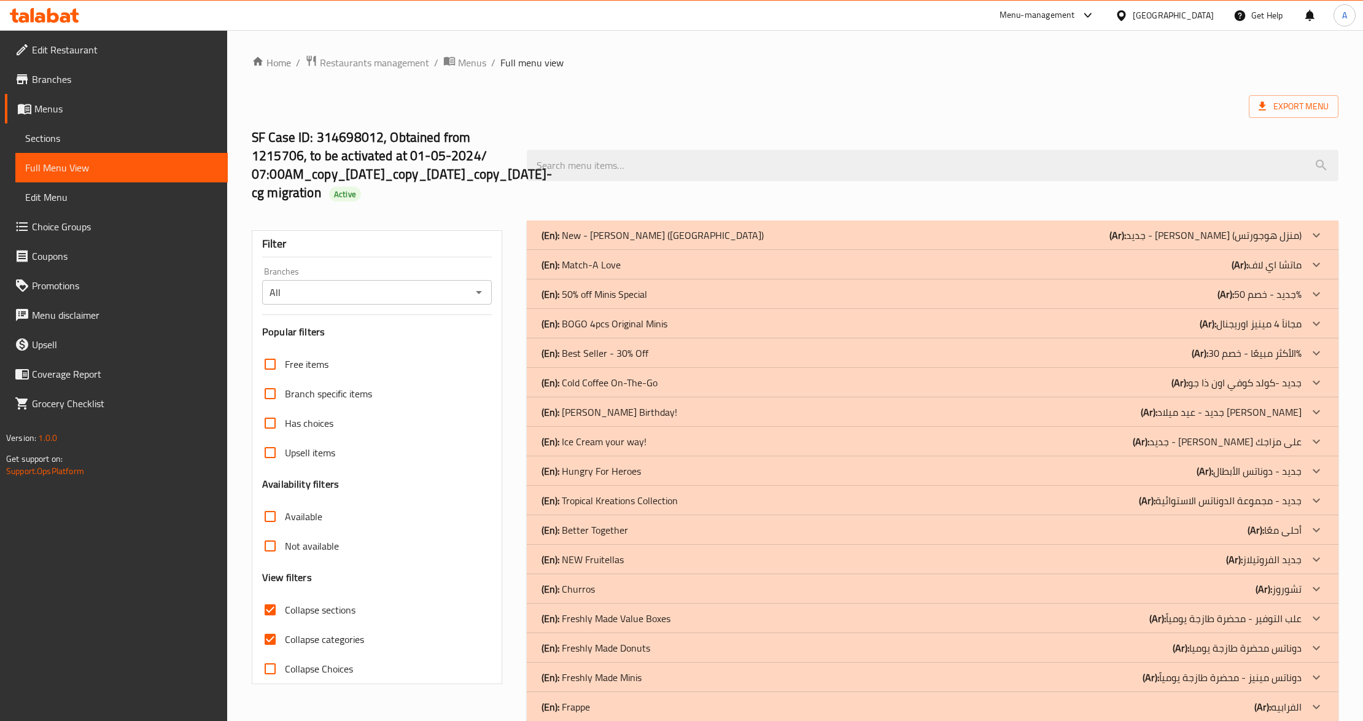
click at [610, 266] on p "(En): Match-A Love" at bounding box center [580, 264] width 79 height 15
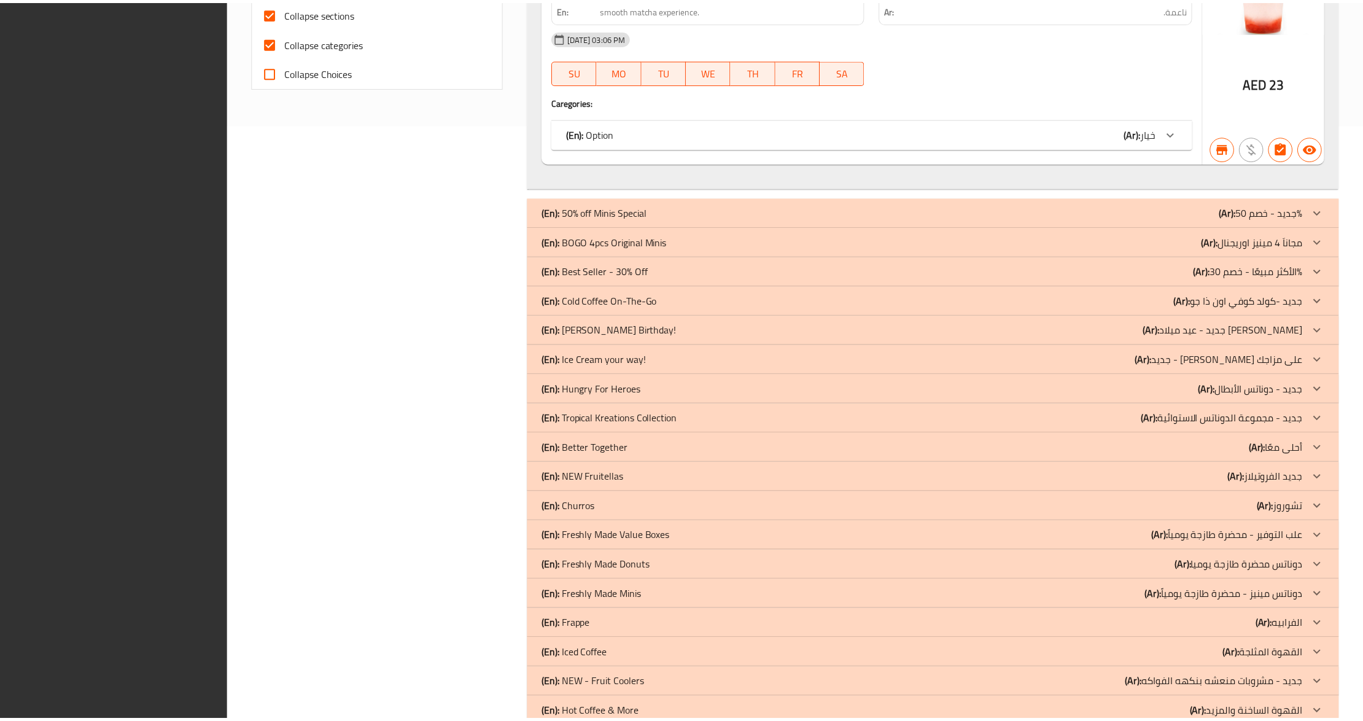
scroll to position [1131, 0]
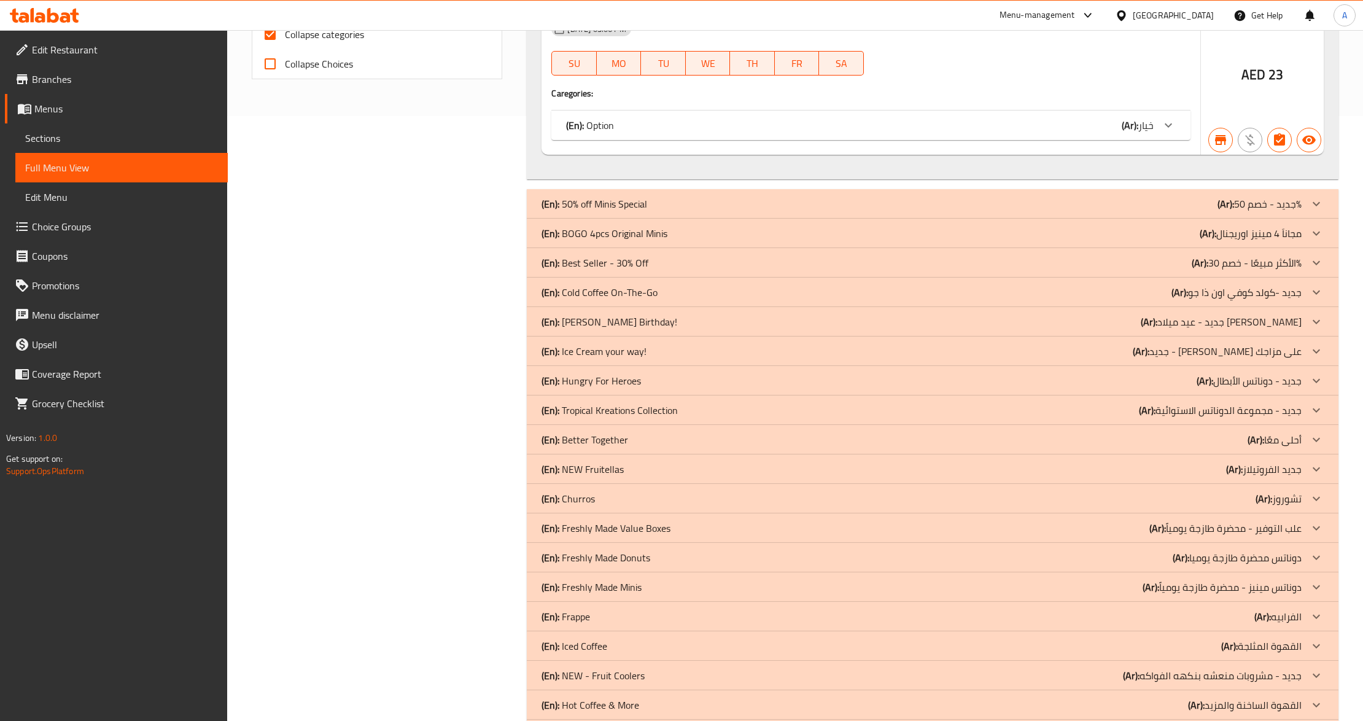
scroll to position [149, 0]
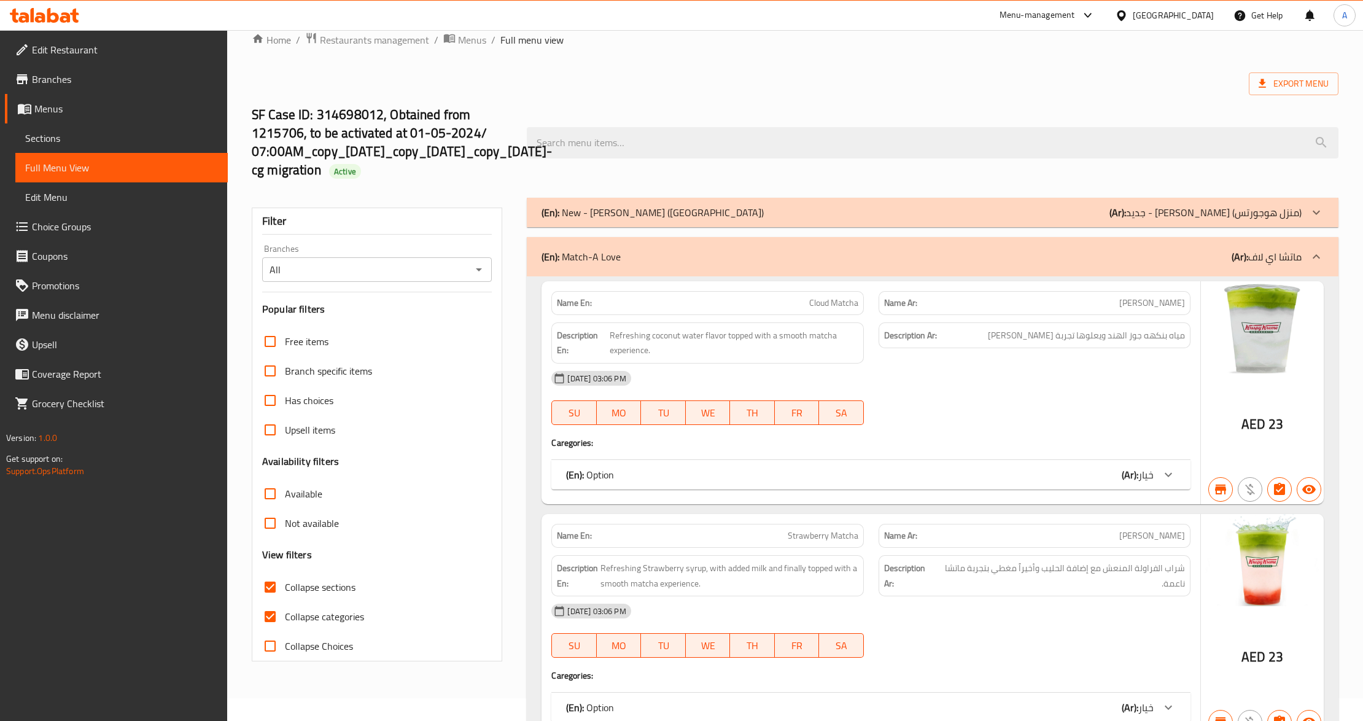
scroll to position [0, 0]
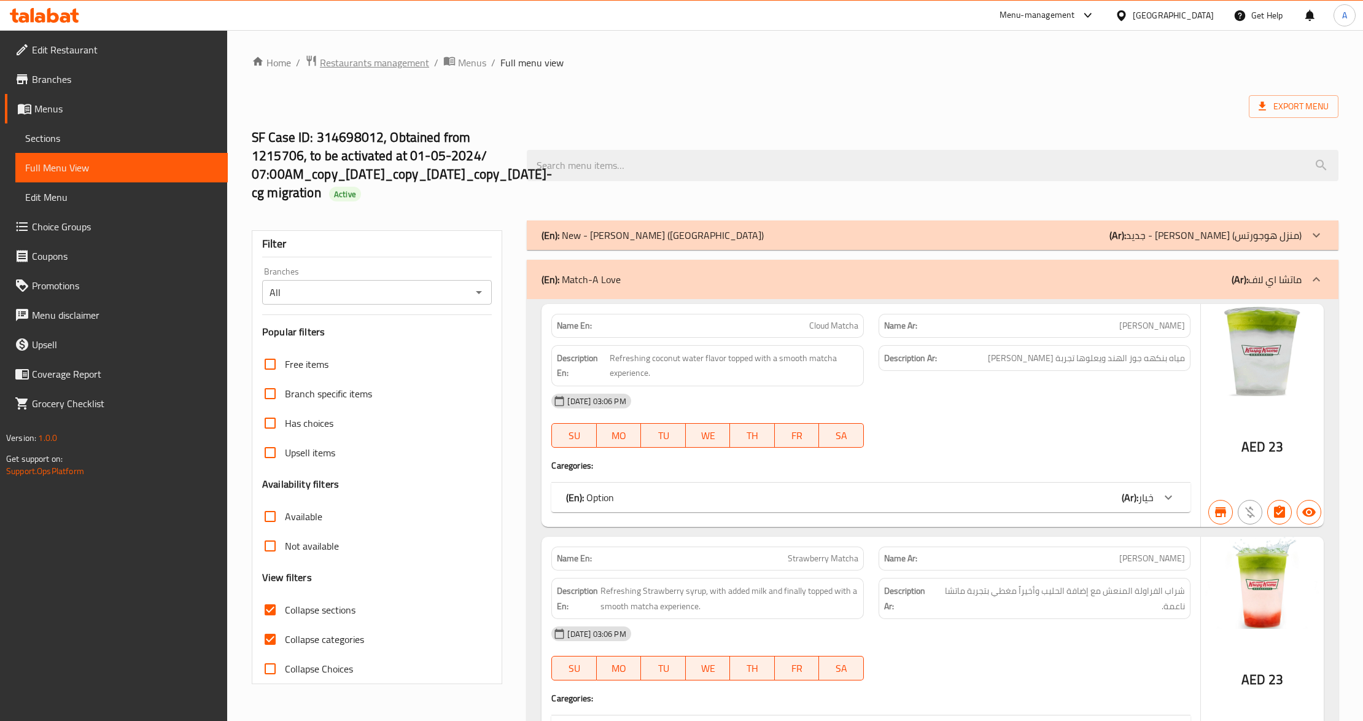
click at [351, 55] on span "Restaurants management" at bounding box center [374, 62] width 109 height 15
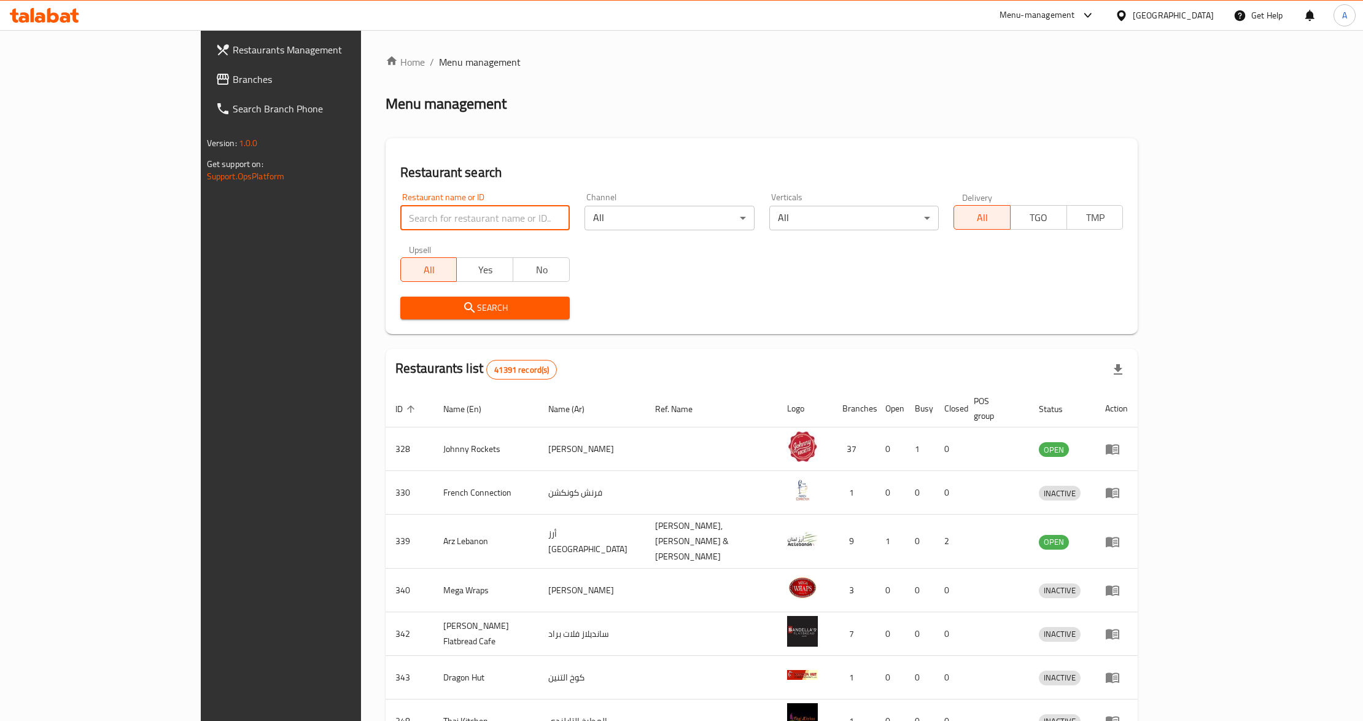
click at [400, 224] on input "search" at bounding box center [484, 218] width 169 height 25
paste input "690377"
type input "690377"
click at [410, 308] on span "Search" at bounding box center [485, 307] width 150 height 15
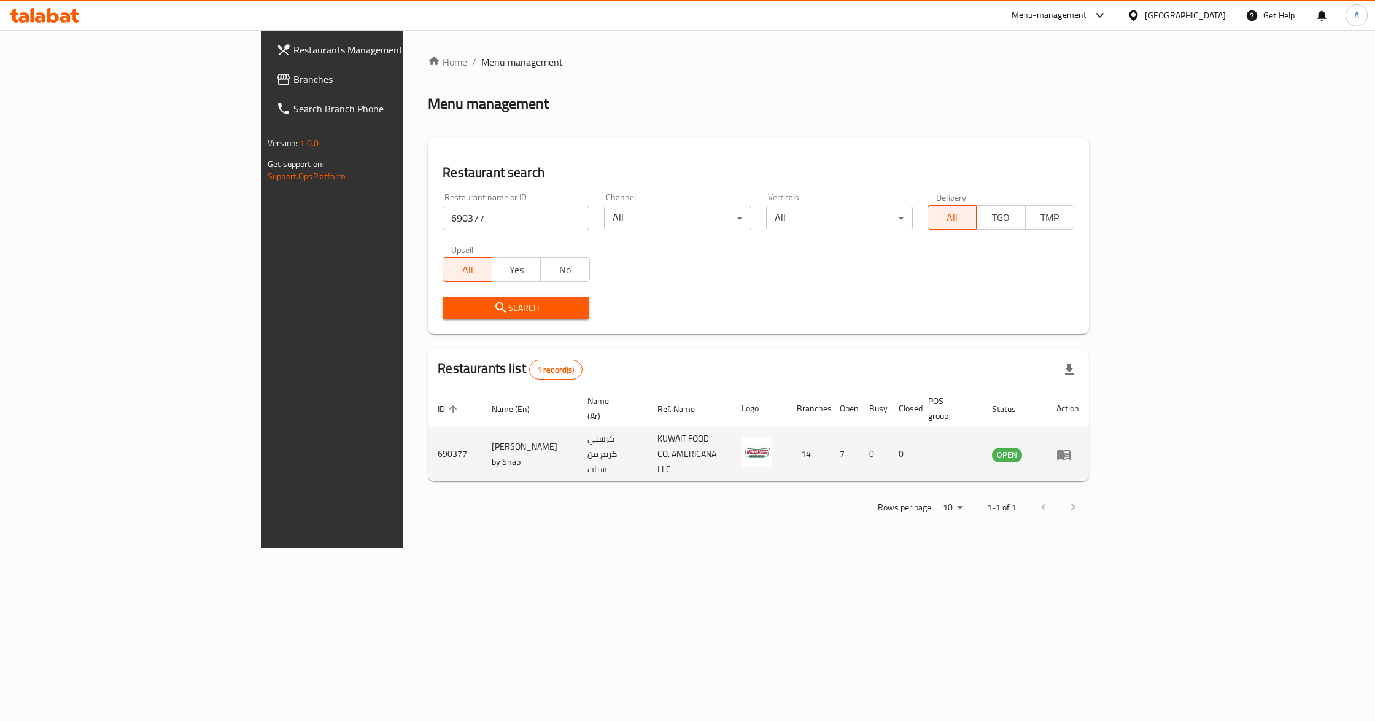
click at [1089, 447] on td "enhanced table" at bounding box center [1068, 454] width 42 height 54
click at [1071, 447] on icon "enhanced table" at bounding box center [1063, 454] width 15 height 15
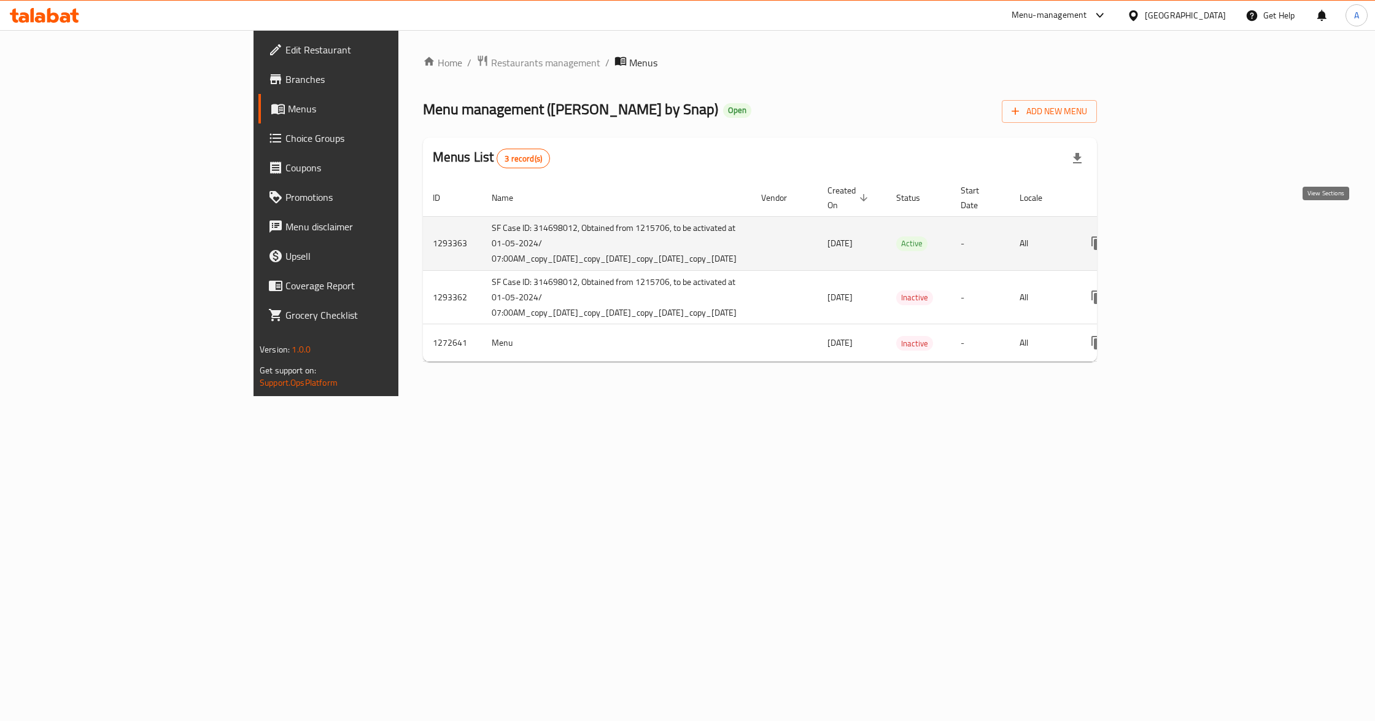
click at [1201, 234] on link "enhanced table" at bounding box center [1185, 242] width 29 height 29
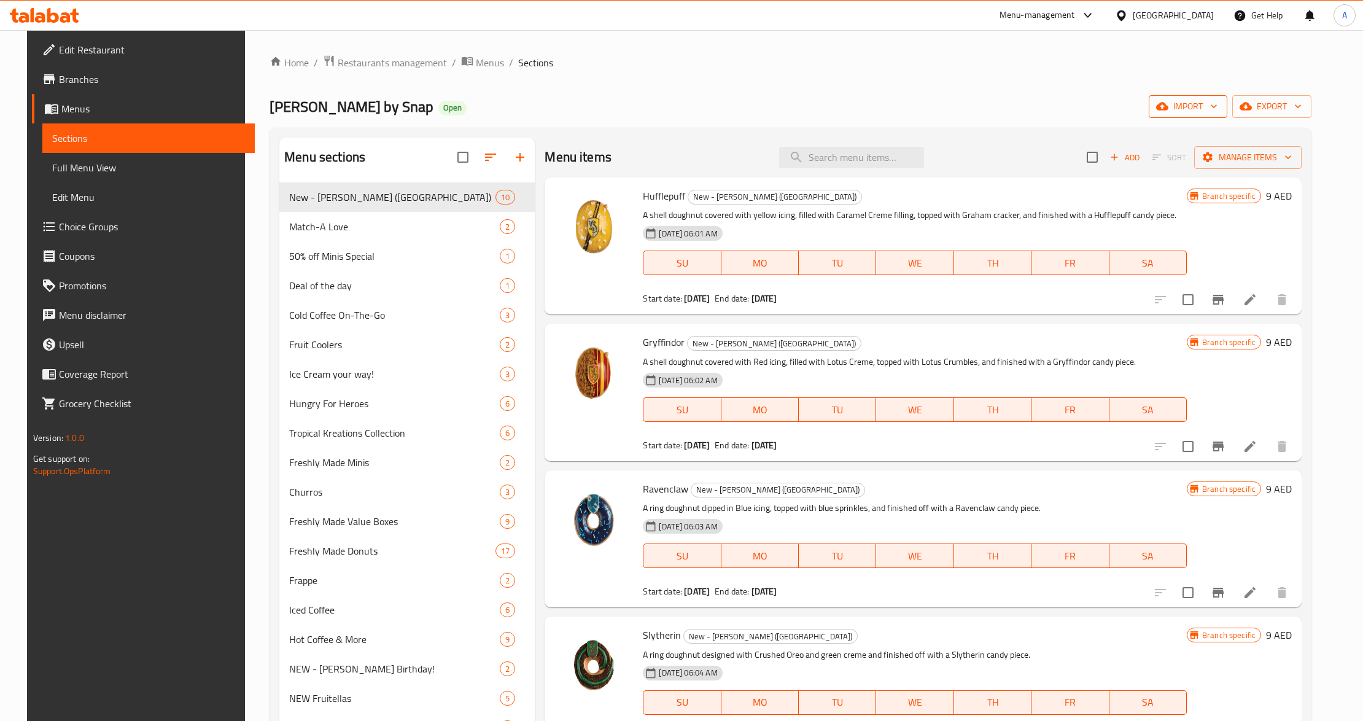
click at [1209, 97] on button "import" at bounding box center [1187, 106] width 79 height 23
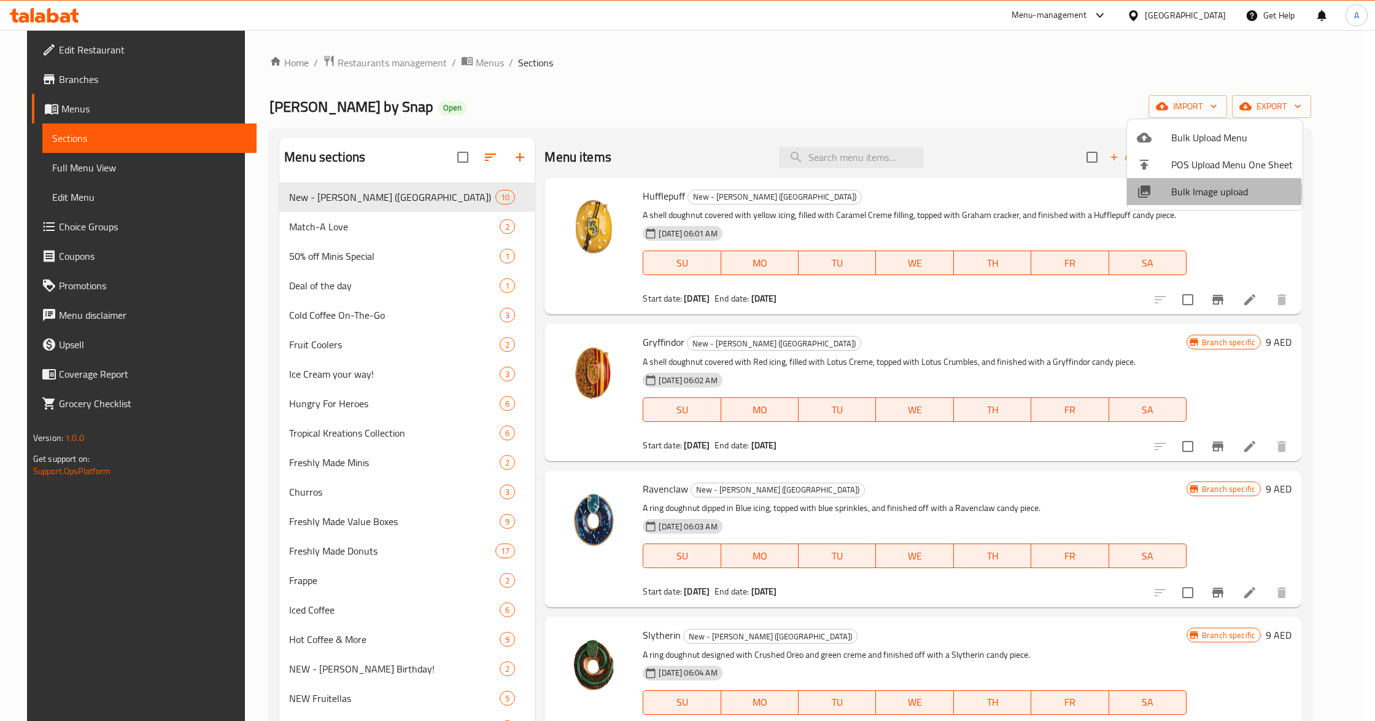
click at [1182, 192] on span "Bulk Image upload" at bounding box center [1232, 191] width 122 height 15
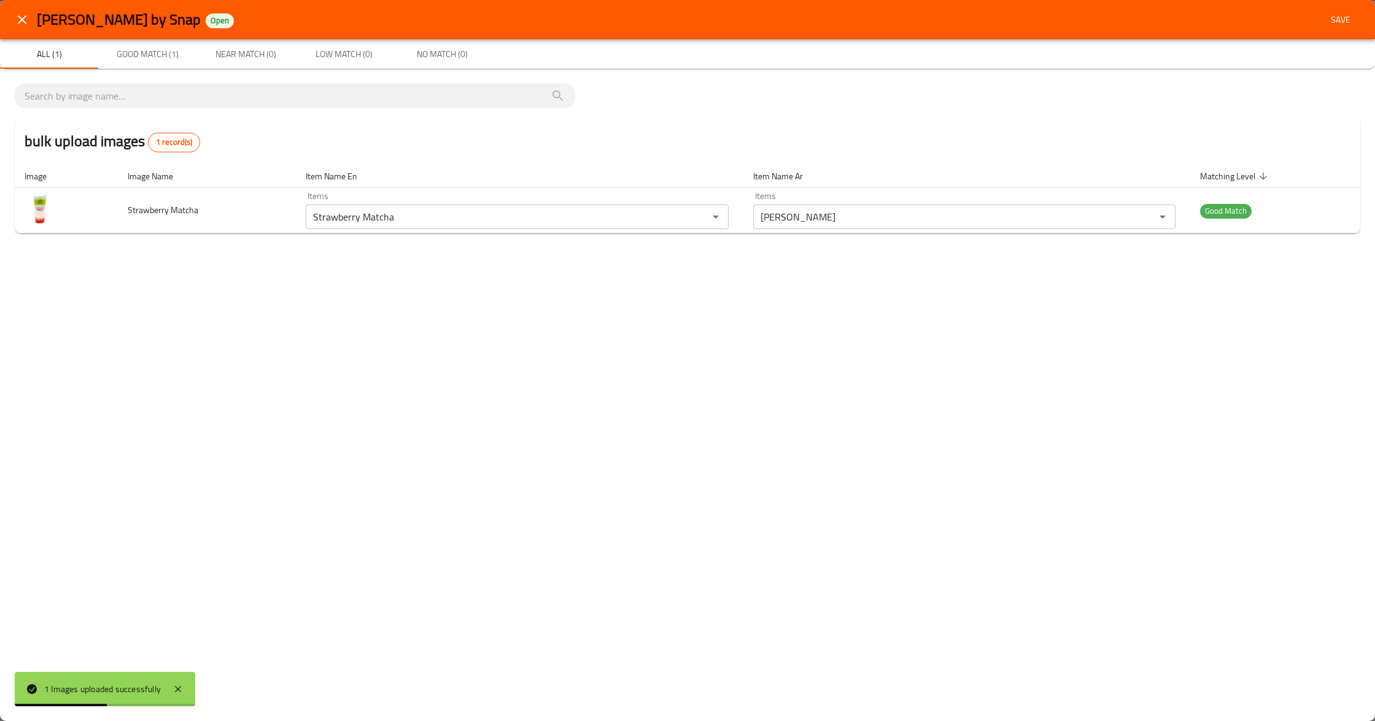
click at [15, 16] on icon "close" at bounding box center [22, 19] width 15 height 15
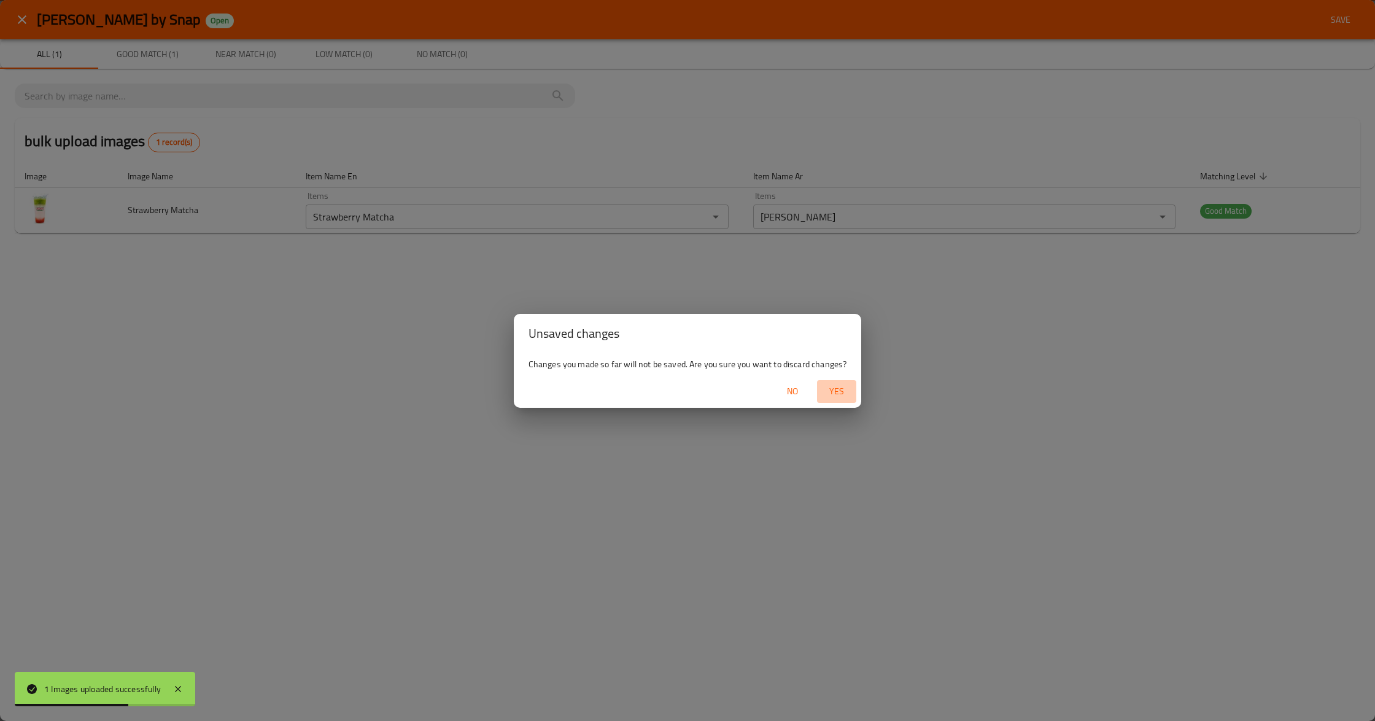
click at [834, 391] on span "Yes" at bounding box center [836, 391] width 29 height 15
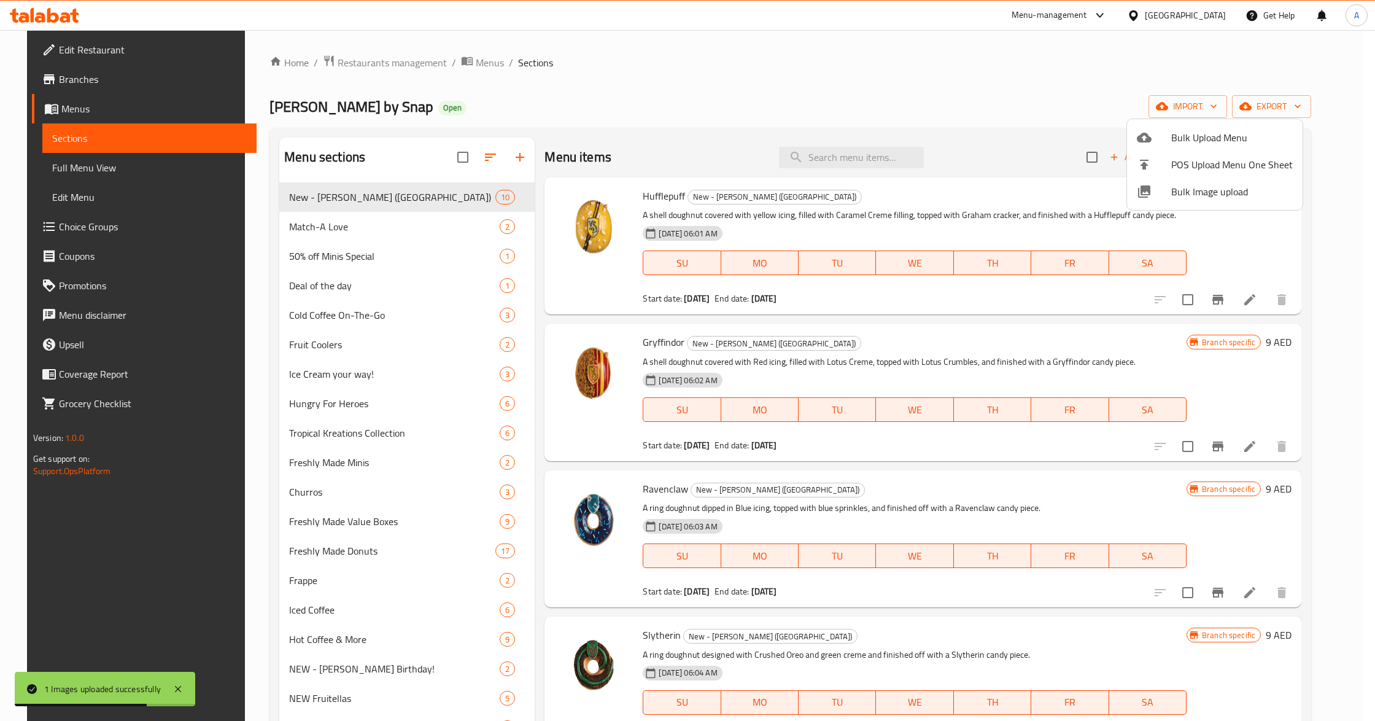
click at [1197, 190] on span "Bulk Image upload" at bounding box center [1232, 191] width 122 height 15
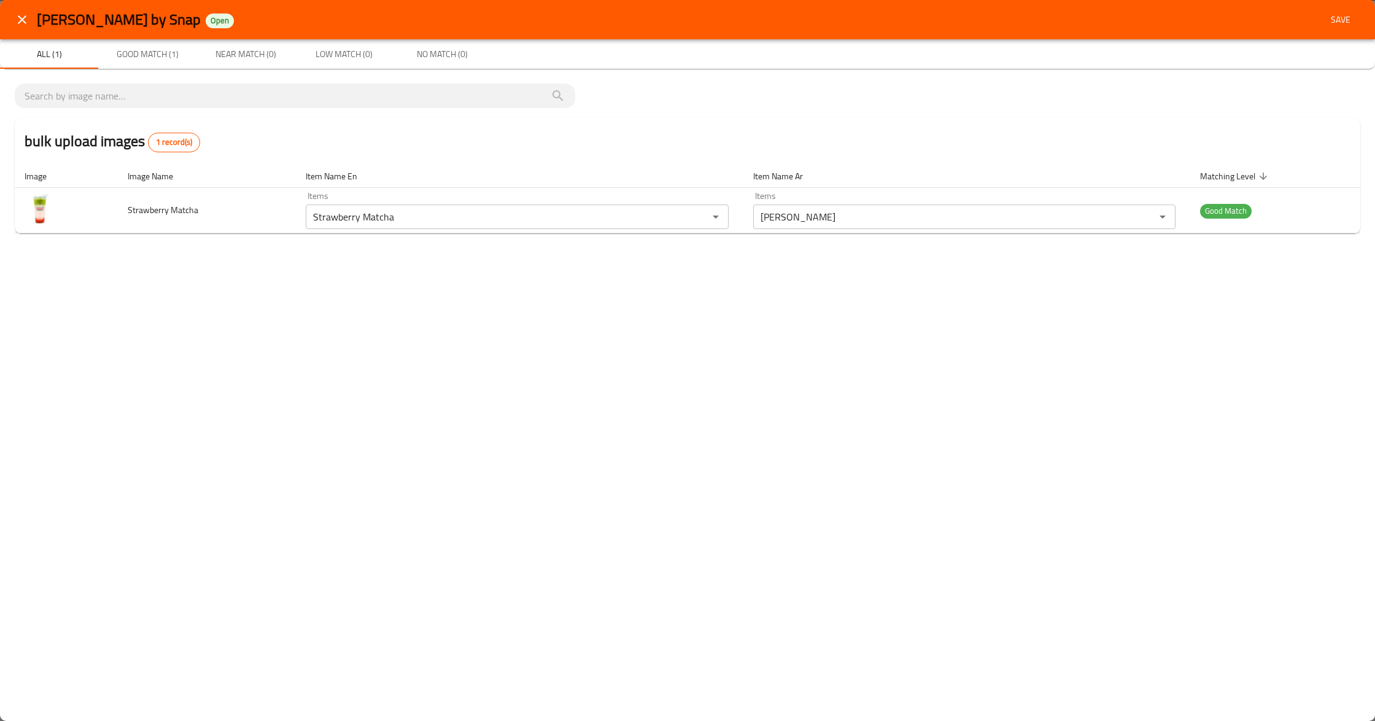
click at [22, 21] on icon "close" at bounding box center [22, 19] width 15 height 15
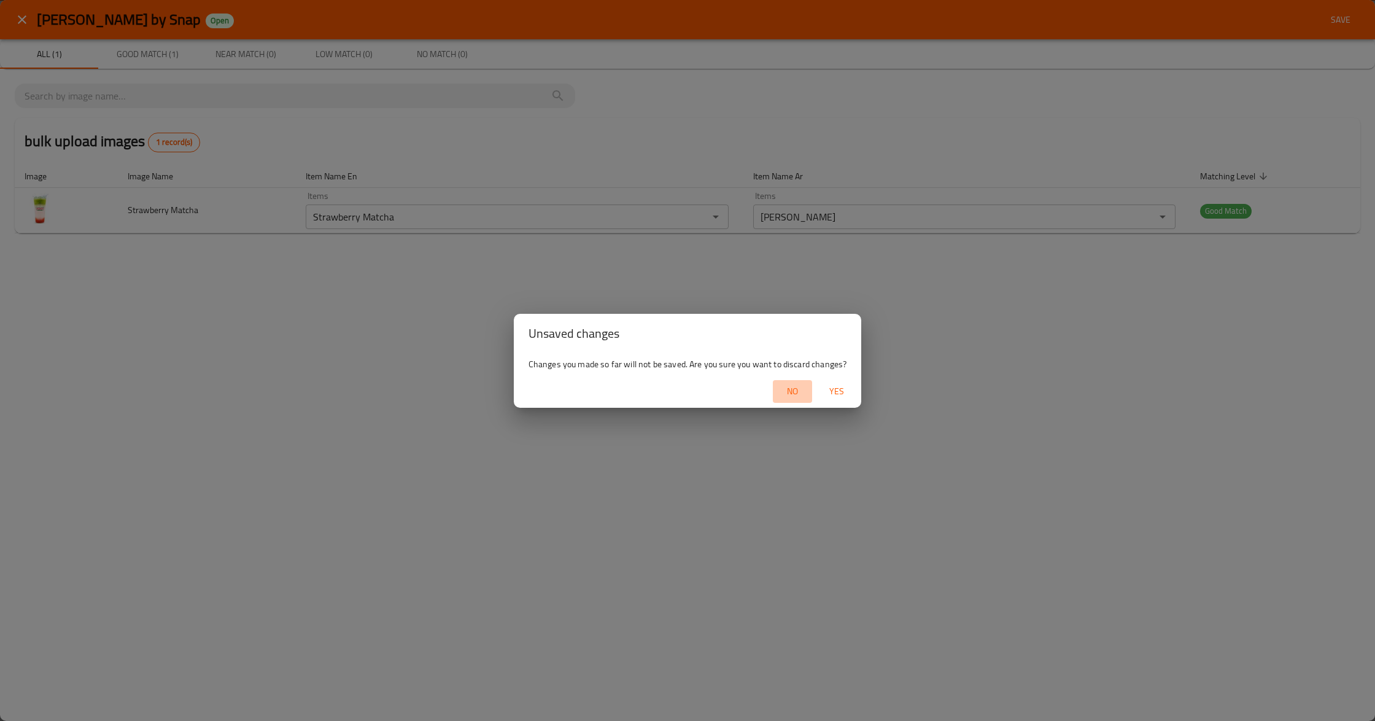
click at [799, 392] on span "No" at bounding box center [792, 391] width 29 height 15
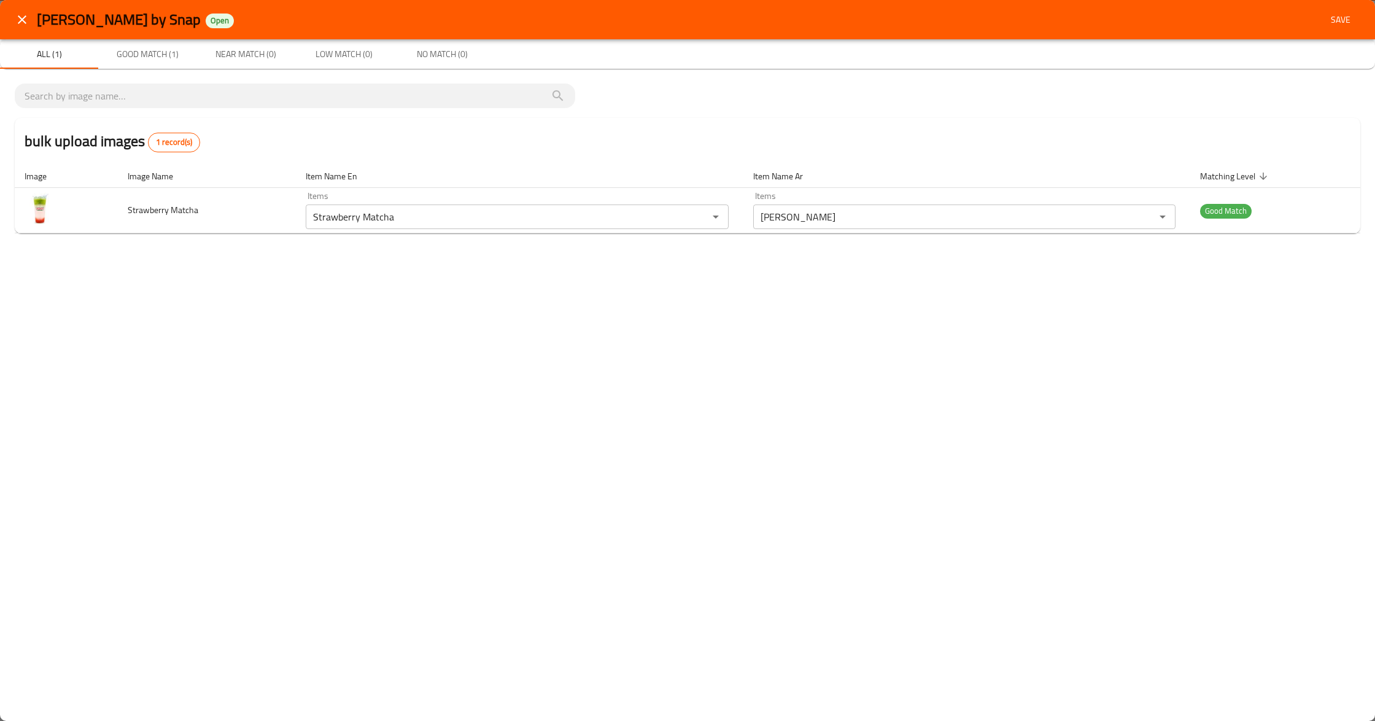
click at [13, 21] on button "close" at bounding box center [21, 19] width 29 height 29
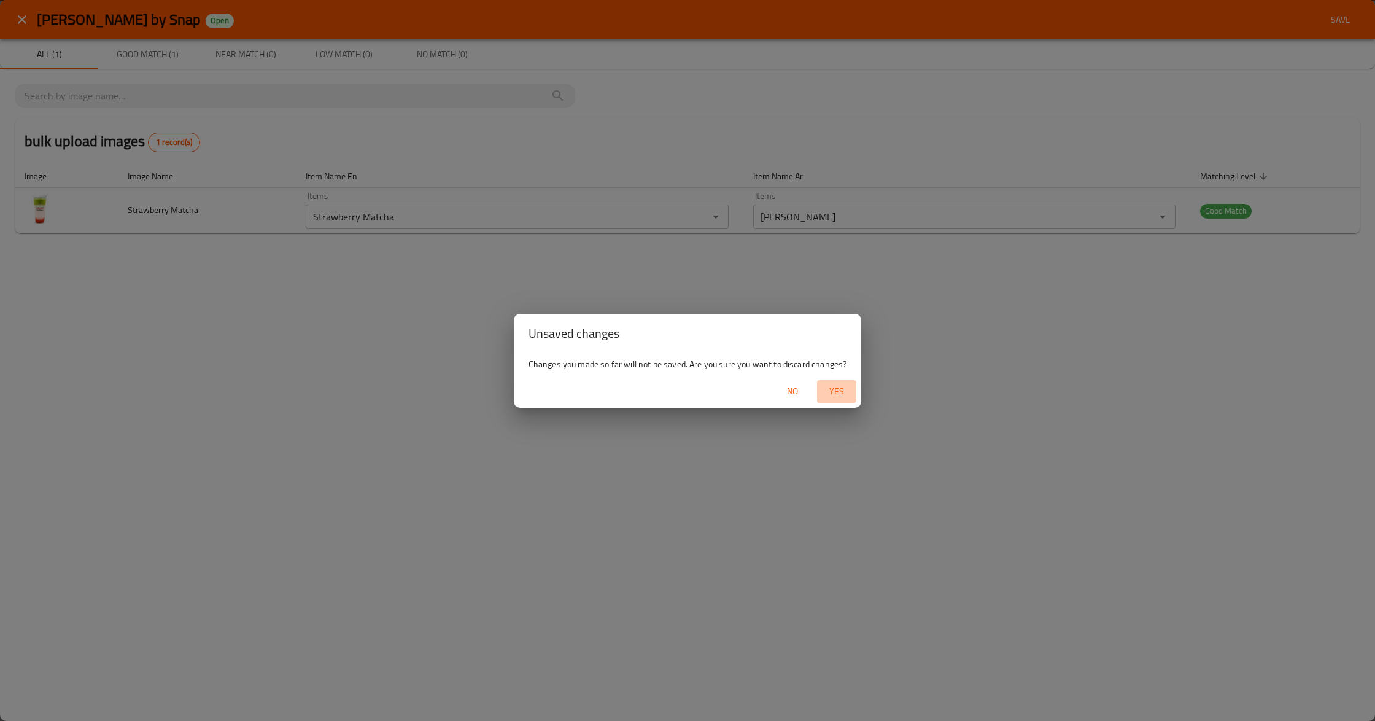
click at [846, 394] on span "Yes" at bounding box center [836, 391] width 29 height 15
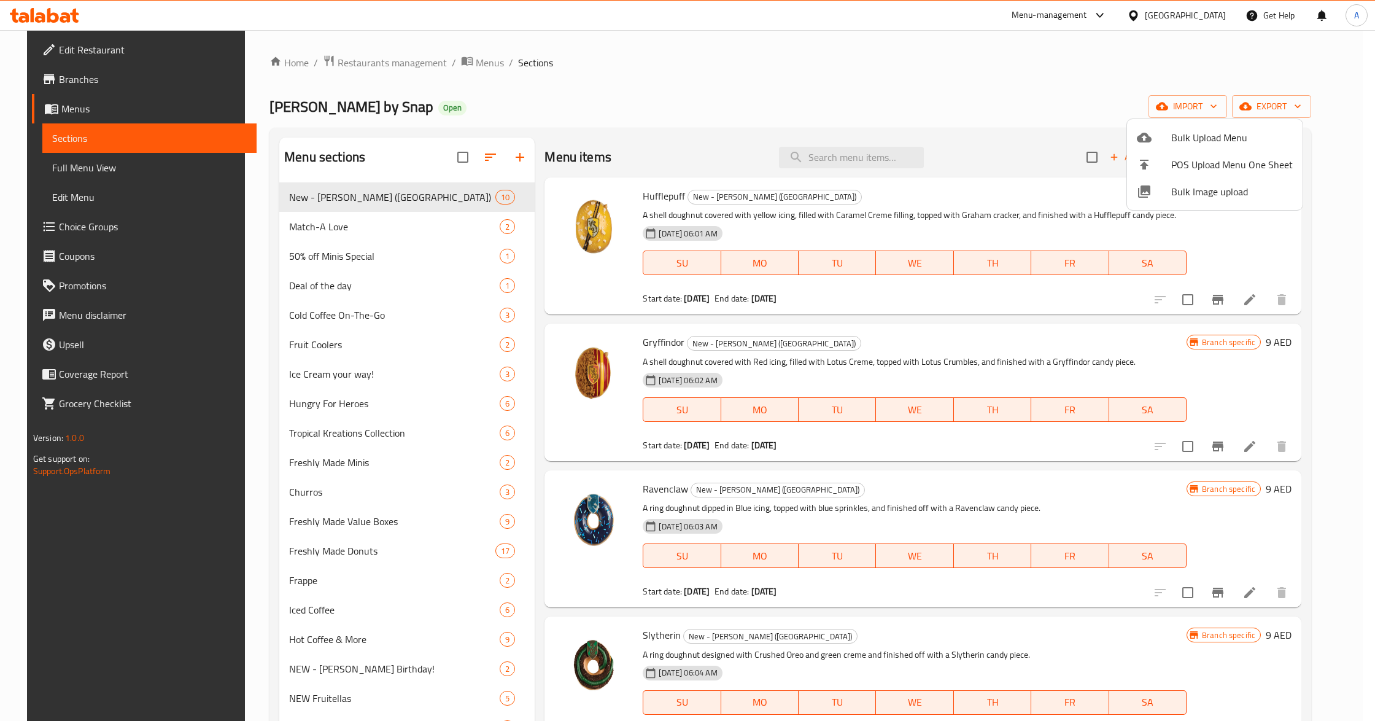
click at [1204, 196] on span "Bulk Image upload" at bounding box center [1232, 191] width 122 height 15
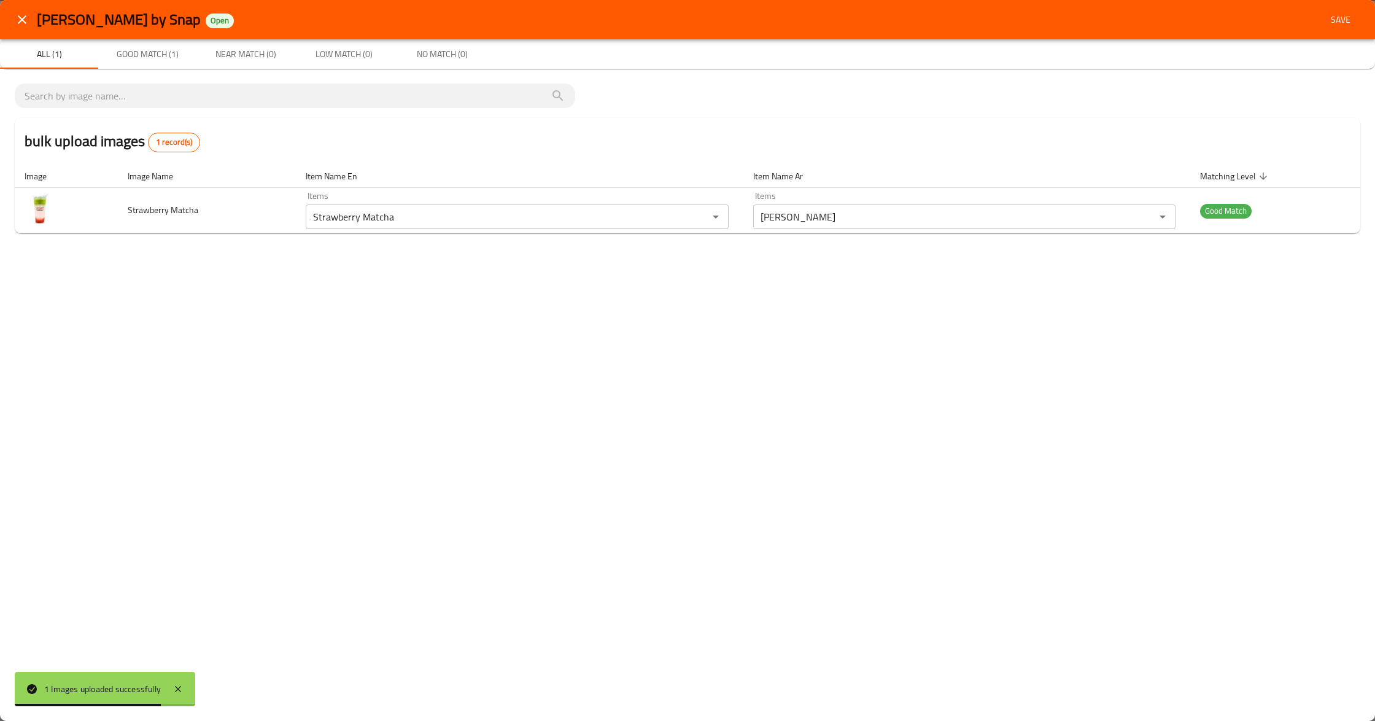
click at [23, 15] on icon "close" at bounding box center [22, 19] width 15 height 15
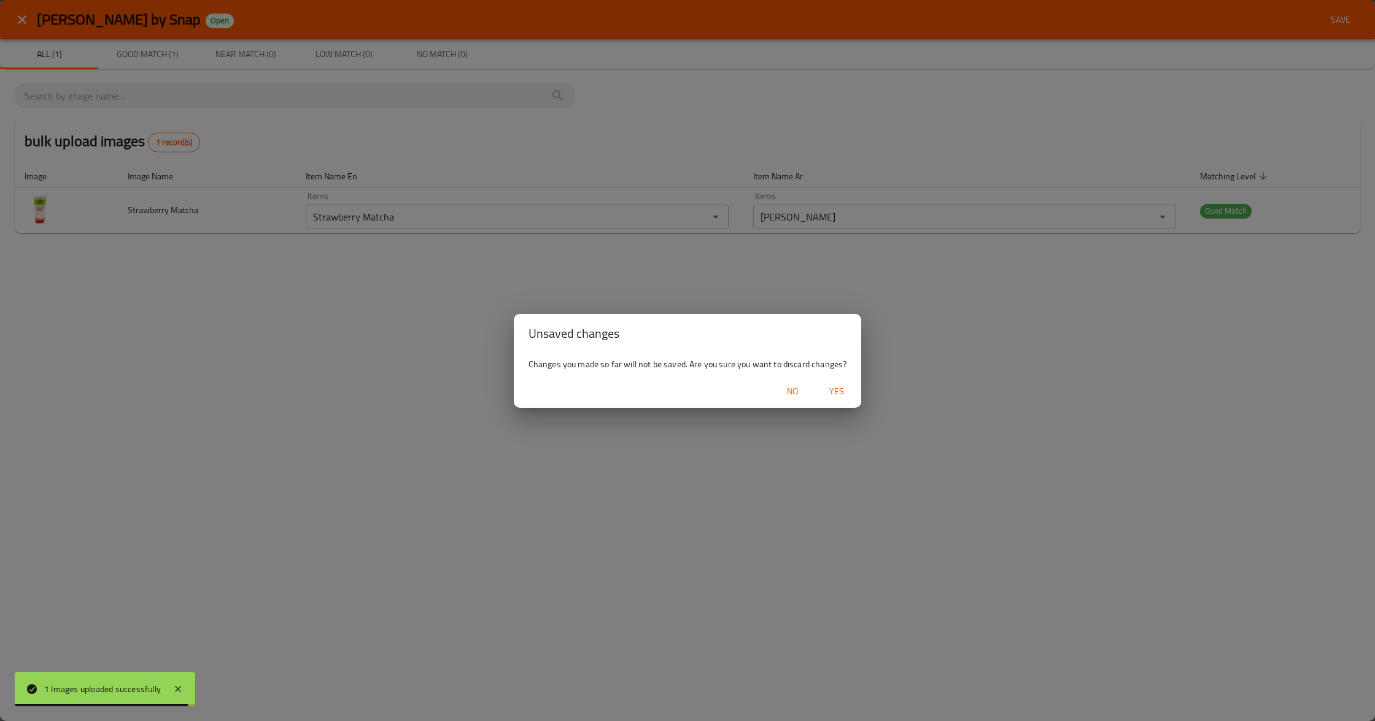
click at [829, 384] on span "Yes" at bounding box center [836, 391] width 29 height 15
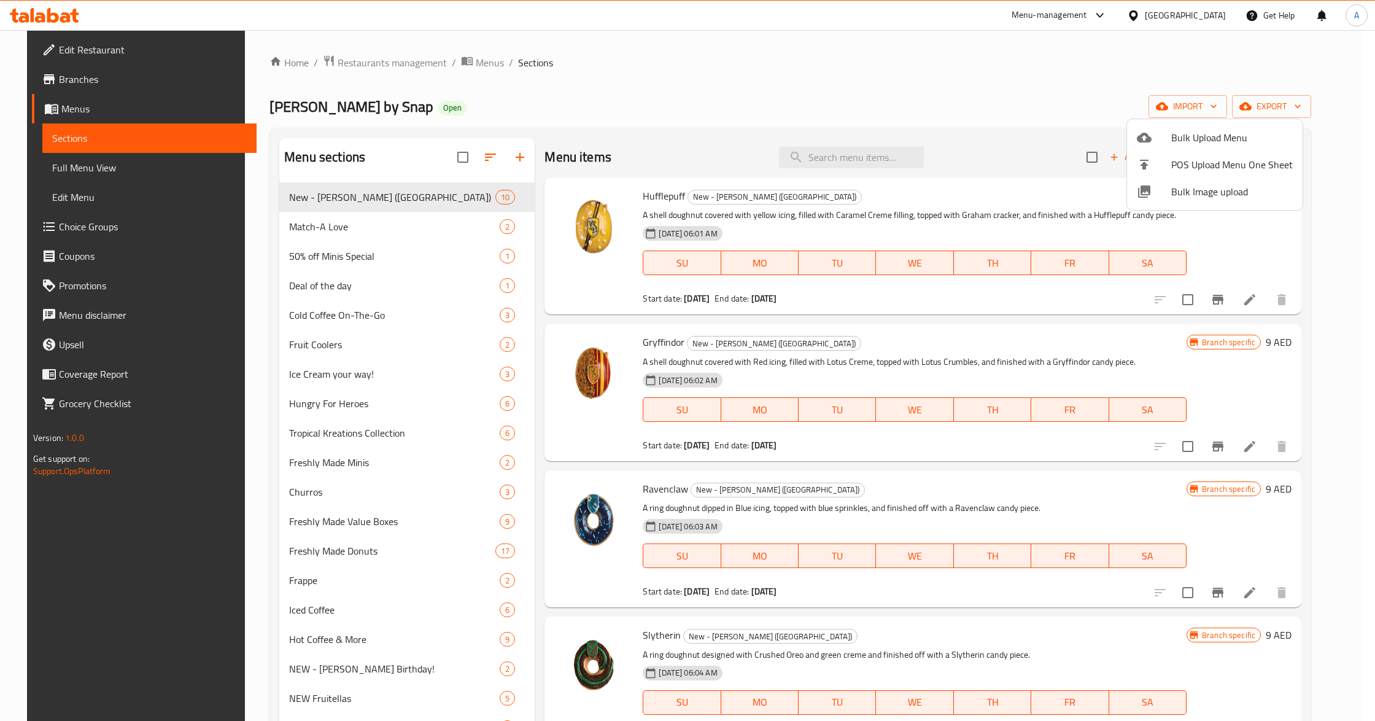
click at [870, 172] on div at bounding box center [687, 360] width 1375 height 721
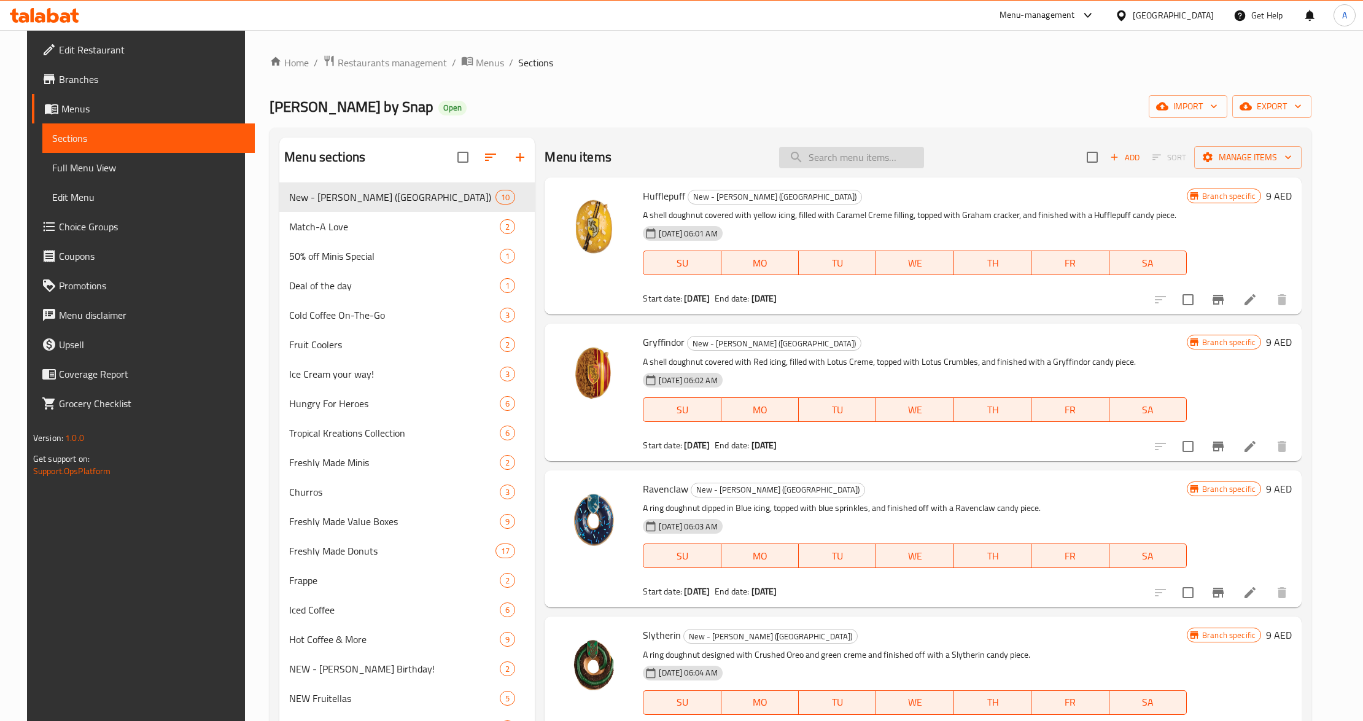
click at [867, 165] on input "search" at bounding box center [851, 157] width 145 height 21
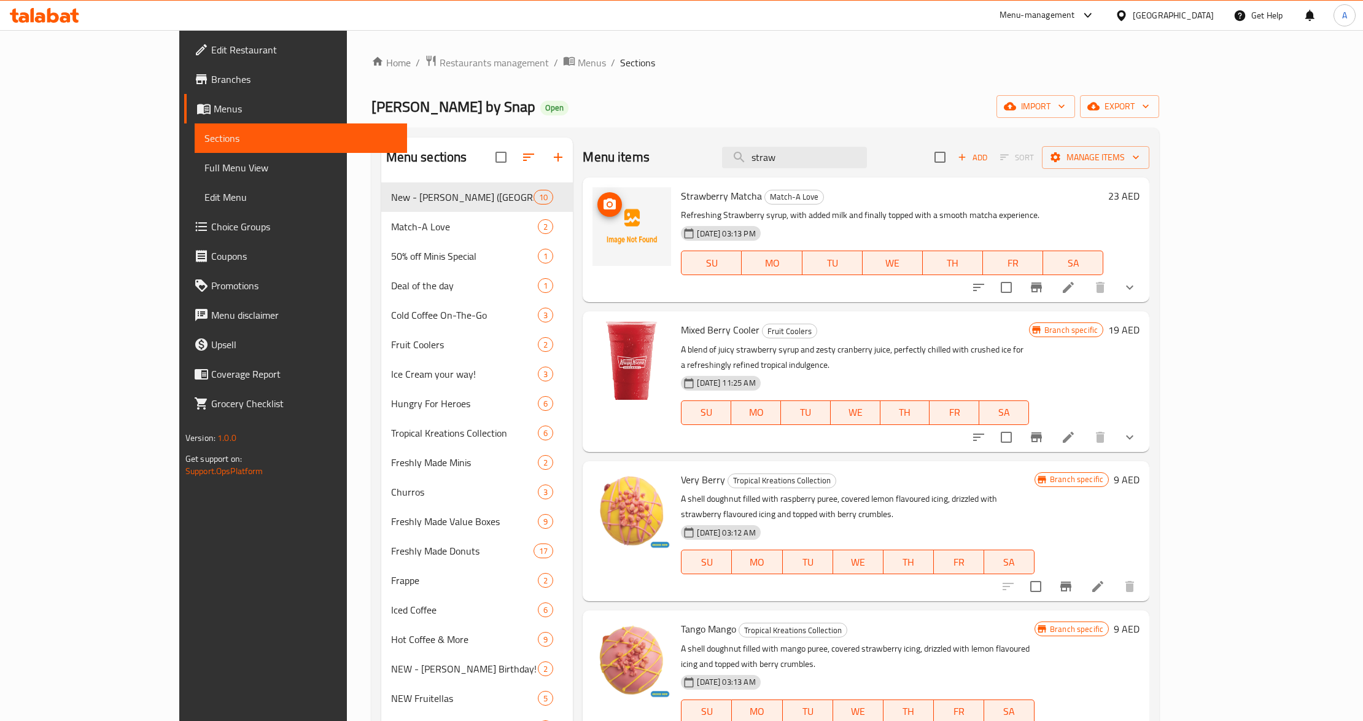
drag, startPoint x: 581, startPoint y: 226, endPoint x: 571, endPoint y: 222, distance: 10.5
click at [592, 226] on img at bounding box center [631, 226] width 79 height 79
click at [602, 212] on icon "upload picture" at bounding box center [609, 204] width 15 height 15
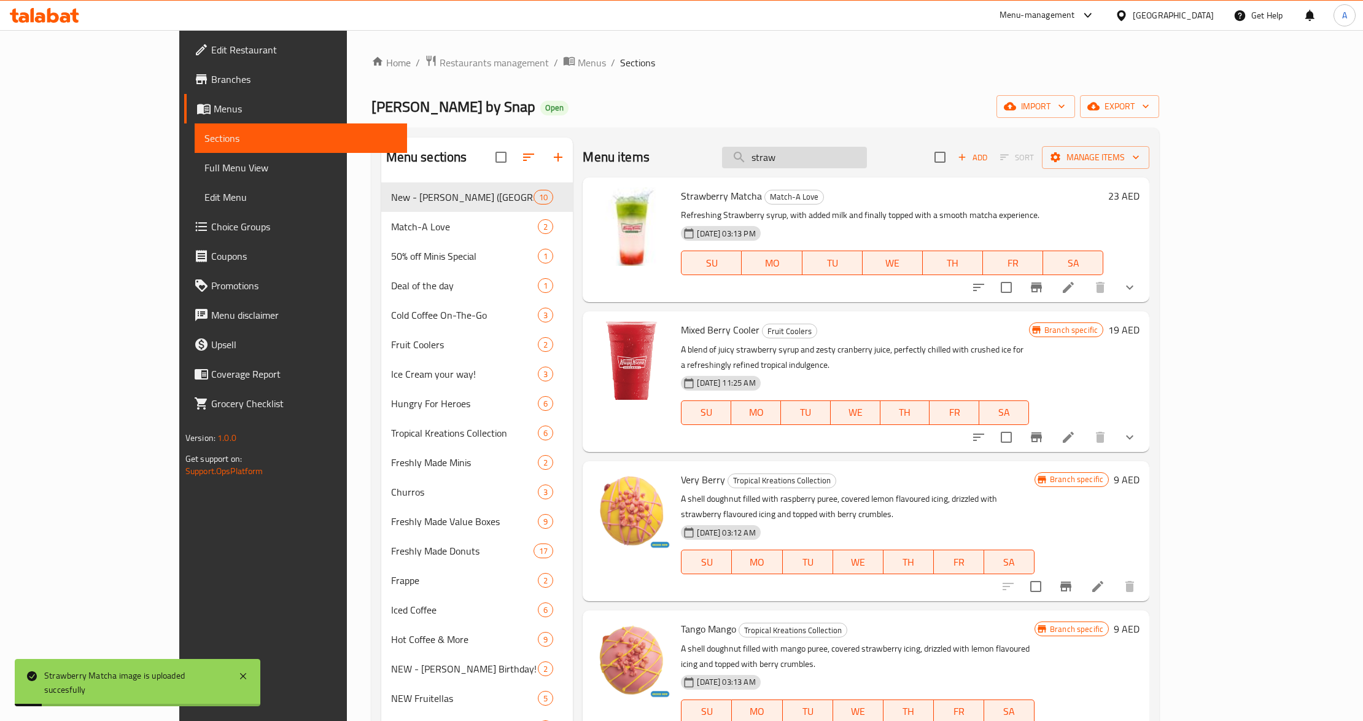
click at [867, 160] on input "straw" at bounding box center [794, 157] width 145 height 21
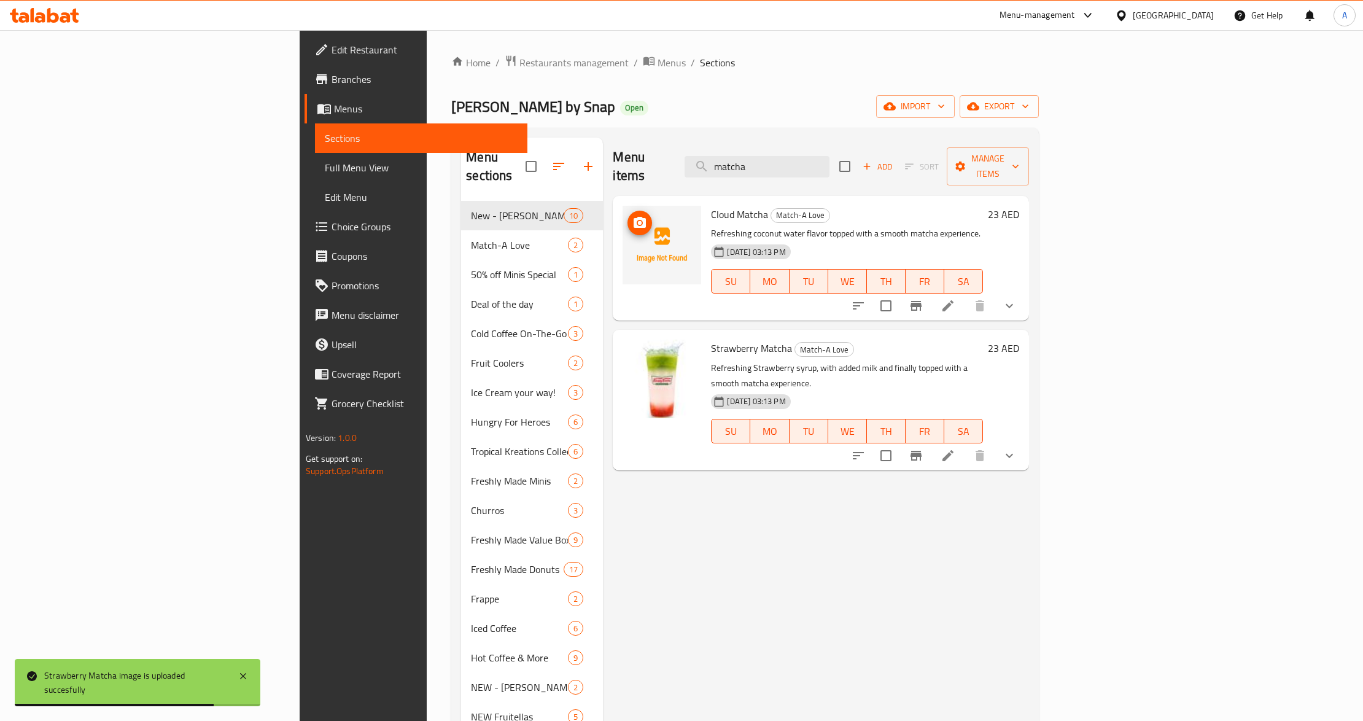
type input "matcha"
click at [633, 217] on icon "upload picture" at bounding box center [639, 222] width 12 height 11
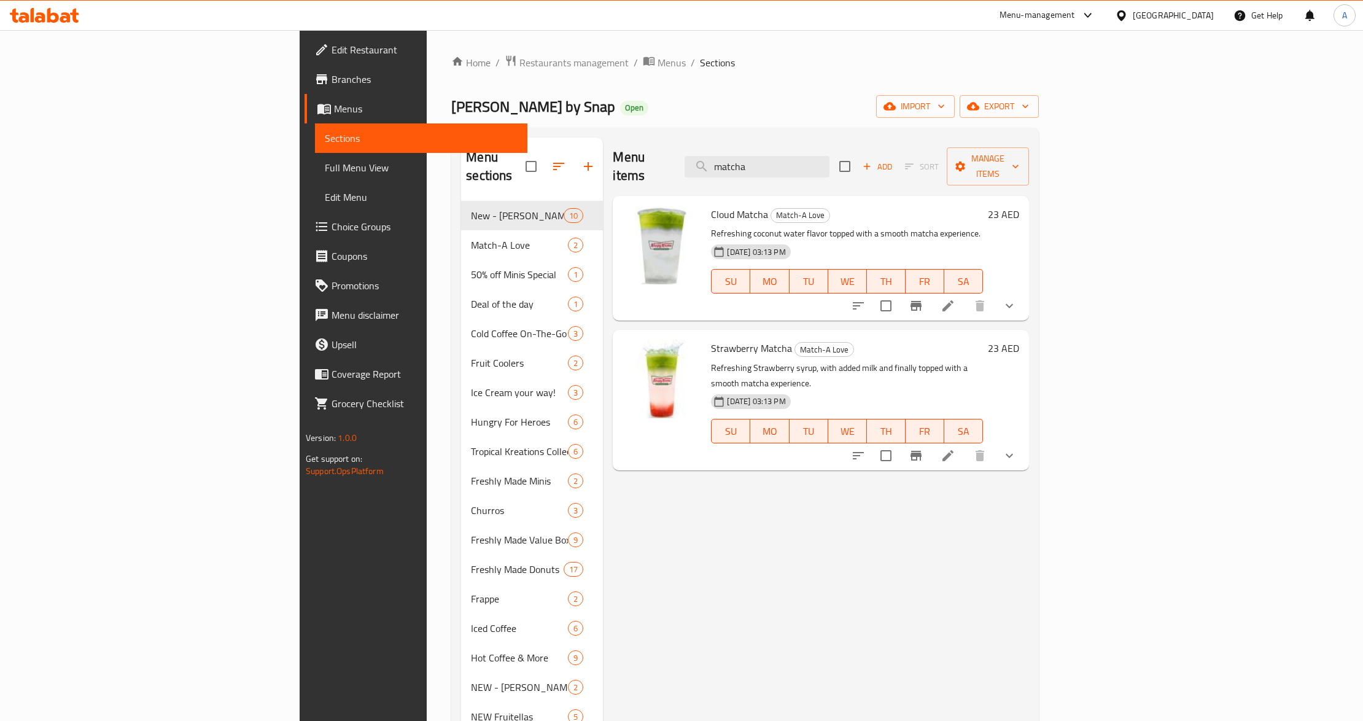
click at [818, 339] on h6 "Strawberry Matcha Match-A Love" at bounding box center [847, 347] width 272 height 17
click at [325, 164] on span "Full Menu View" at bounding box center [421, 167] width 193 height 15
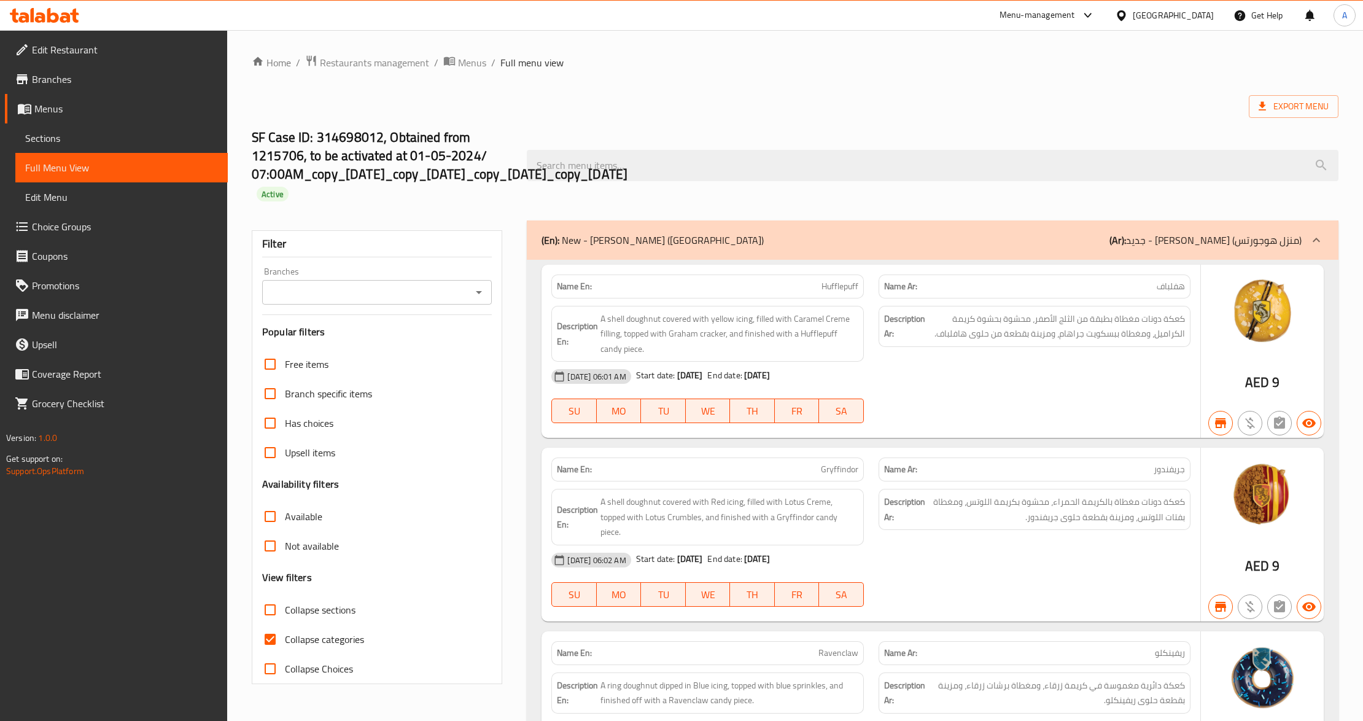
click at [484, 295] on icon "Open" at bounding box center [478, 292] width 15 height 15
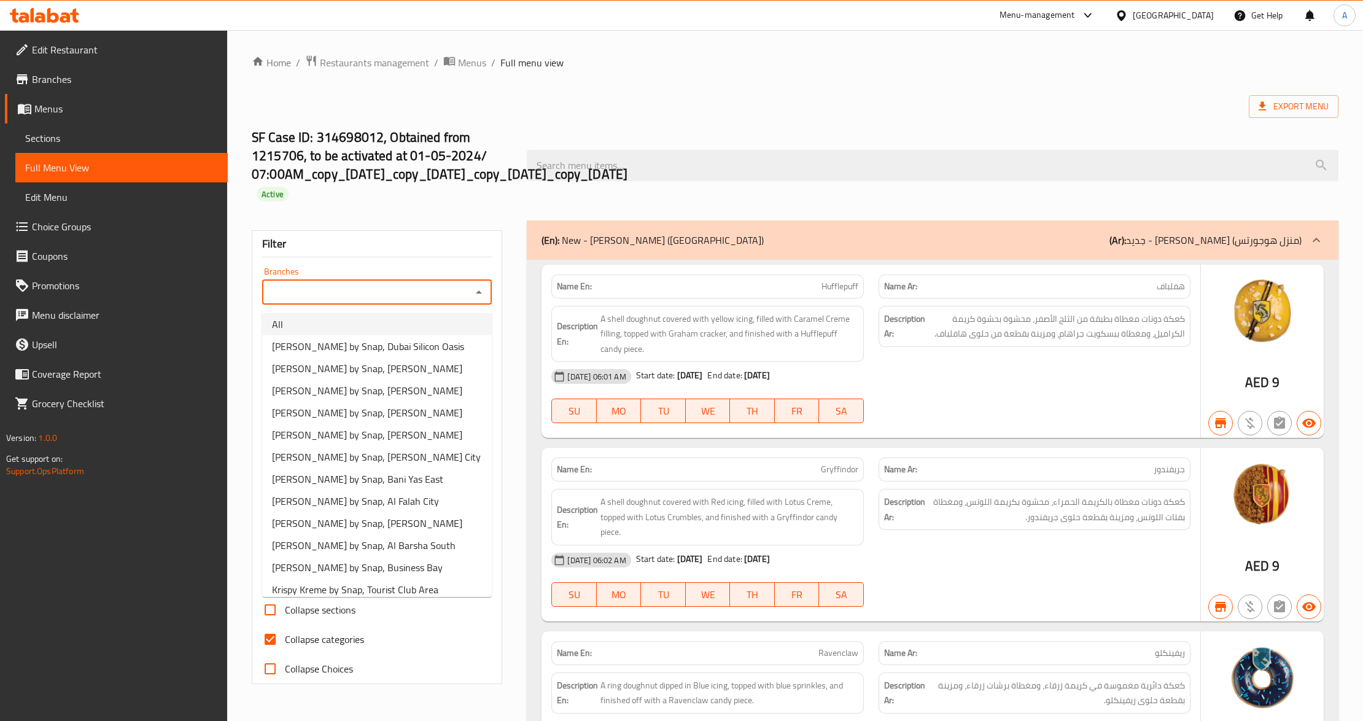
click at [470, 325] on li "All" at bounding box center [377, 324] width 230 height 22
type input "All"
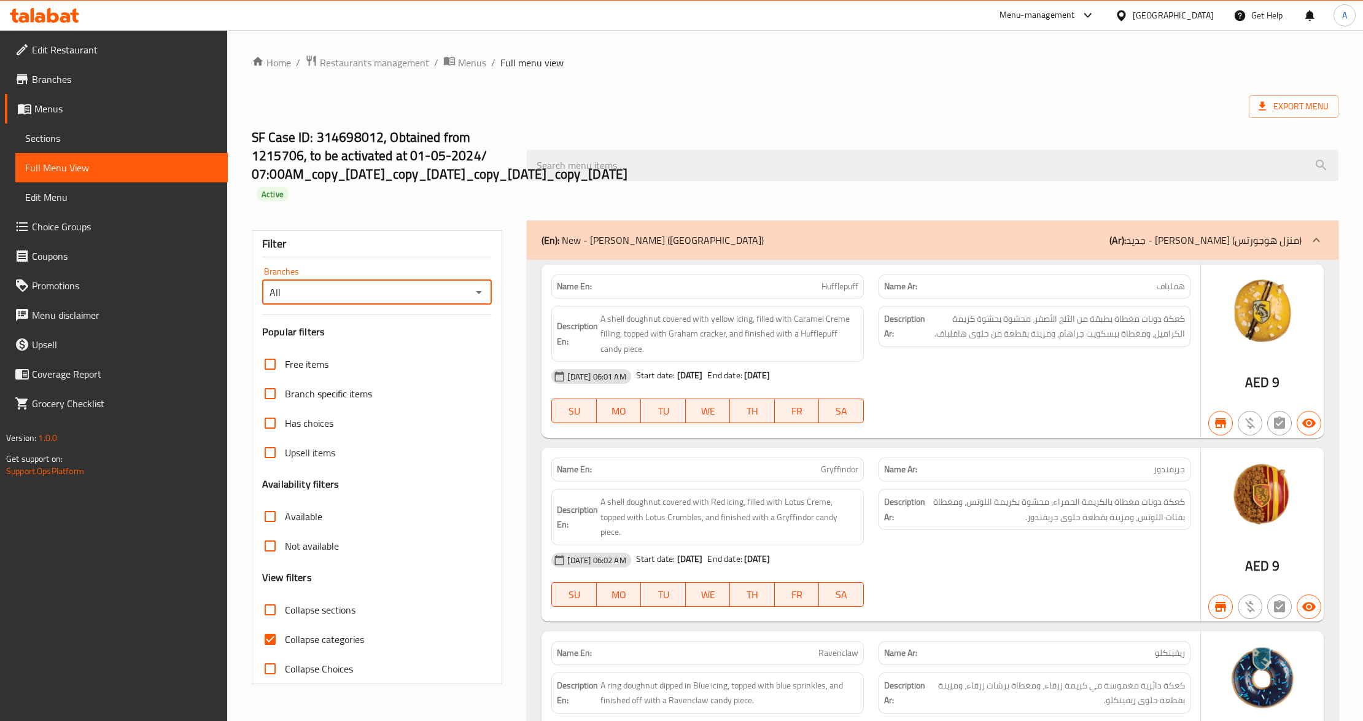
click at [805, 121] on div "SF Case ID: 314698012, Obtained from 1215706, to be activated at 01-05-2024/ 07…" at bounding box center [794, 165] width 1101 height 110
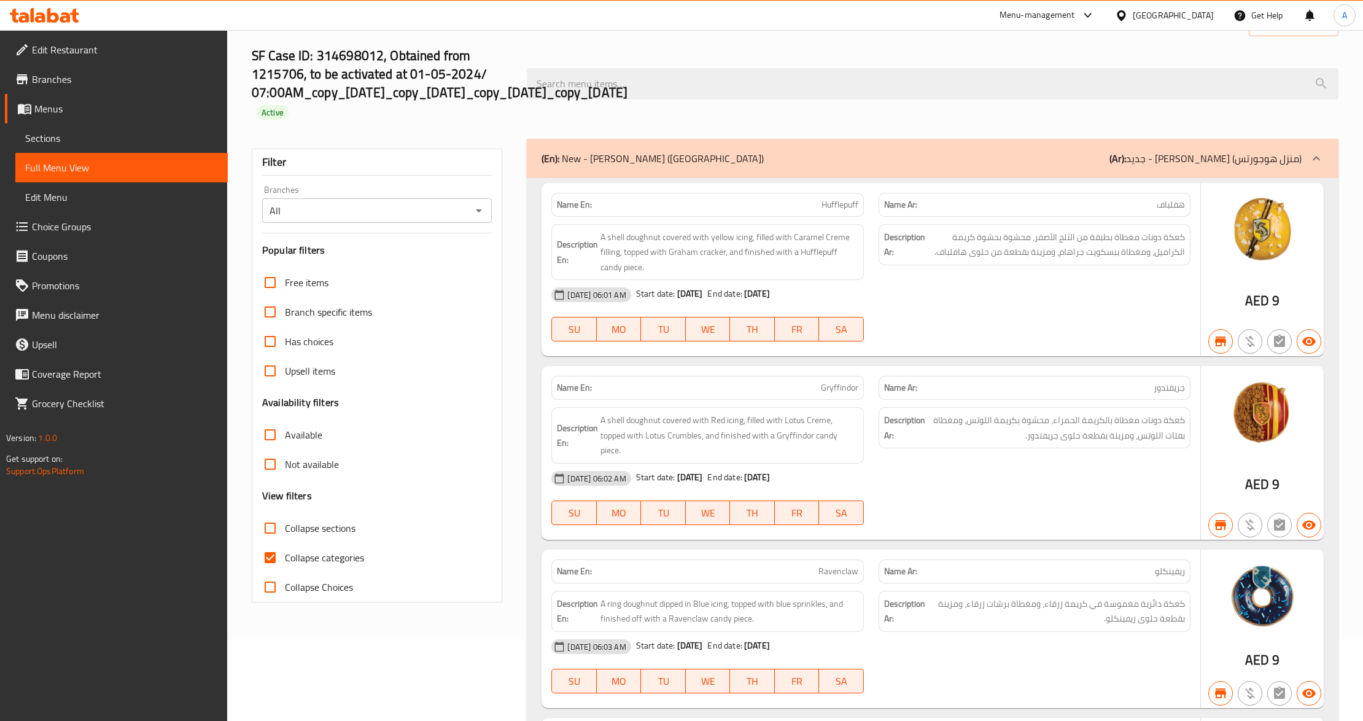
click at [265, 527] on input "Collapse sections" at bounding box center [269, 527] width 29 height 29
checkbox input "true"
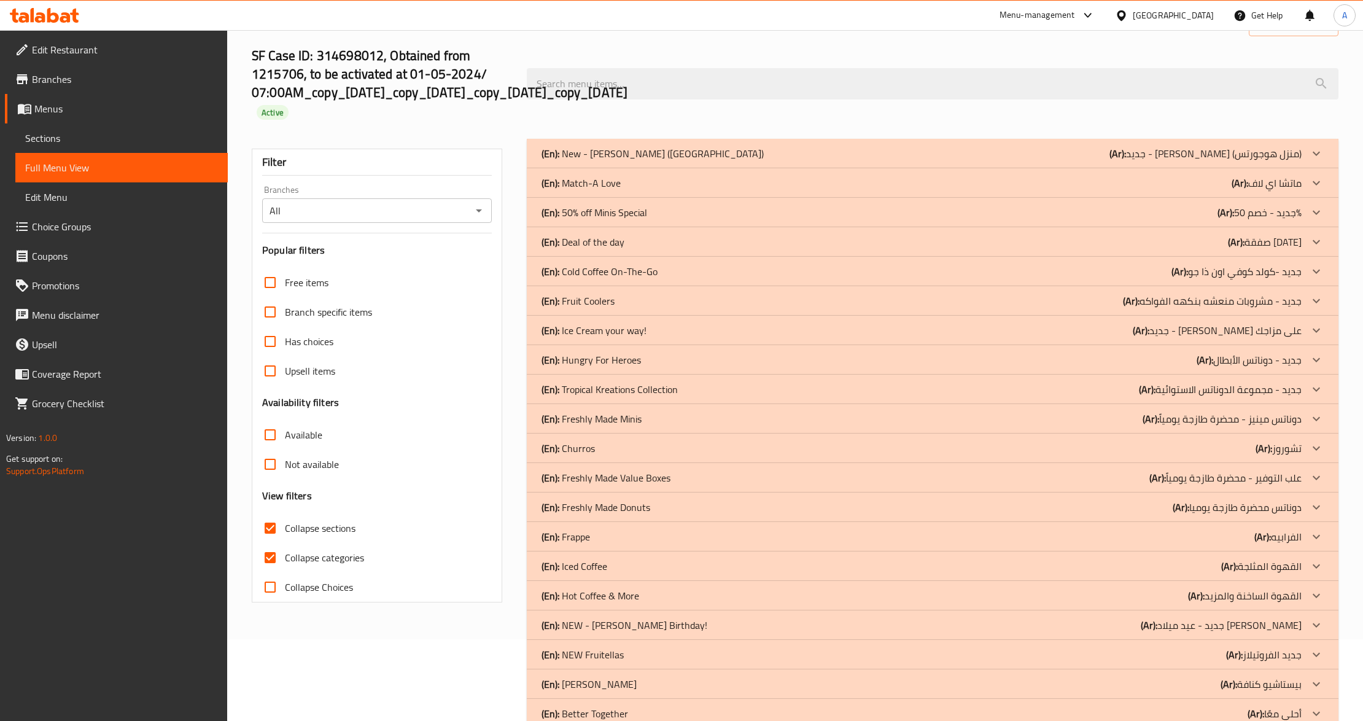
click at [661, 182] on div "(En): Match-A Love (Ar): ماتشا اي لاف" at bounding box center [920, 183] width 759 height 15
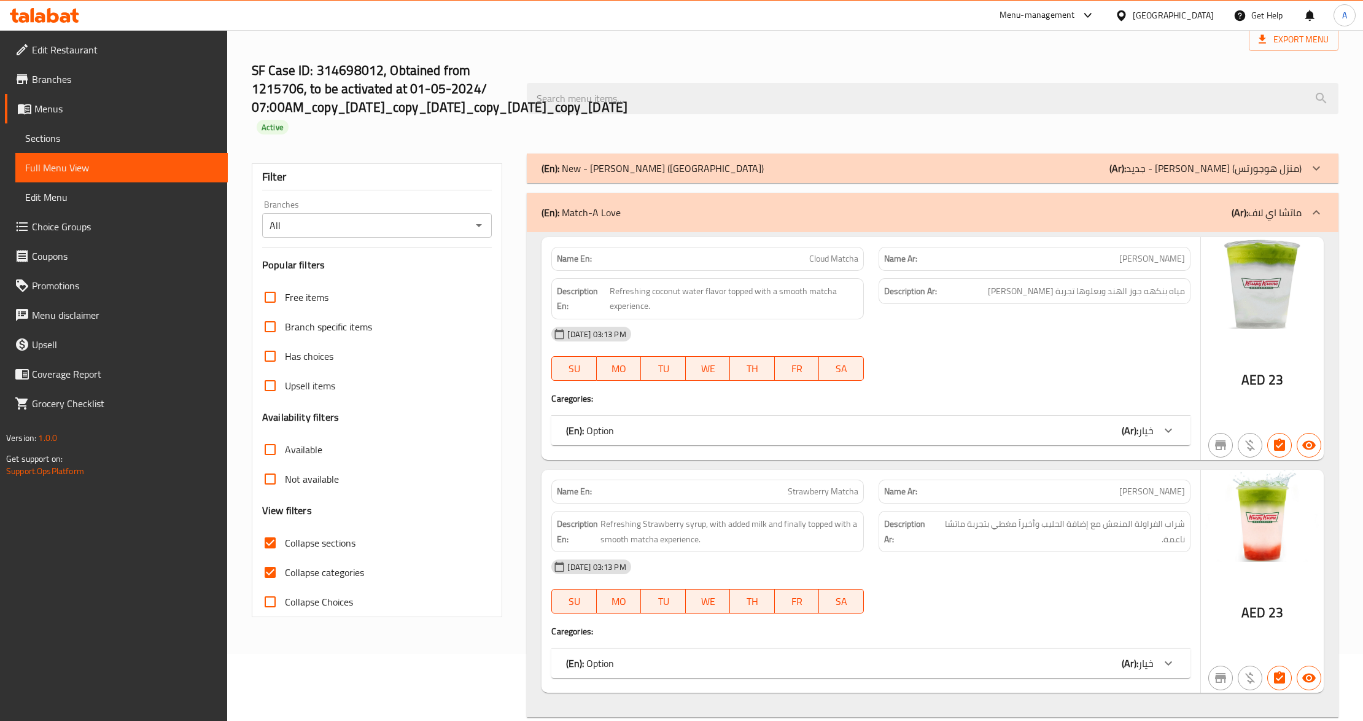
scroll to position [0, 0]
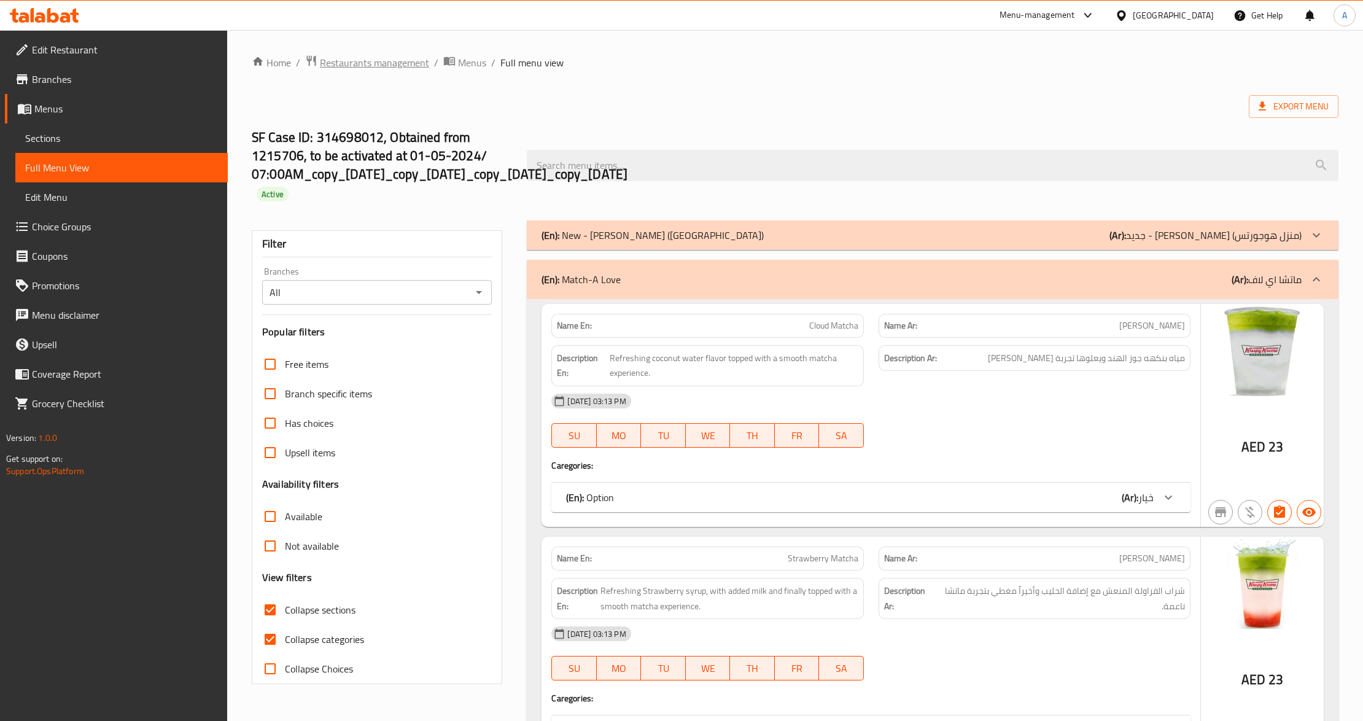
click at [408, 69] on span "Restaurants management" at bounding box center [374, 62] width 109 height 15
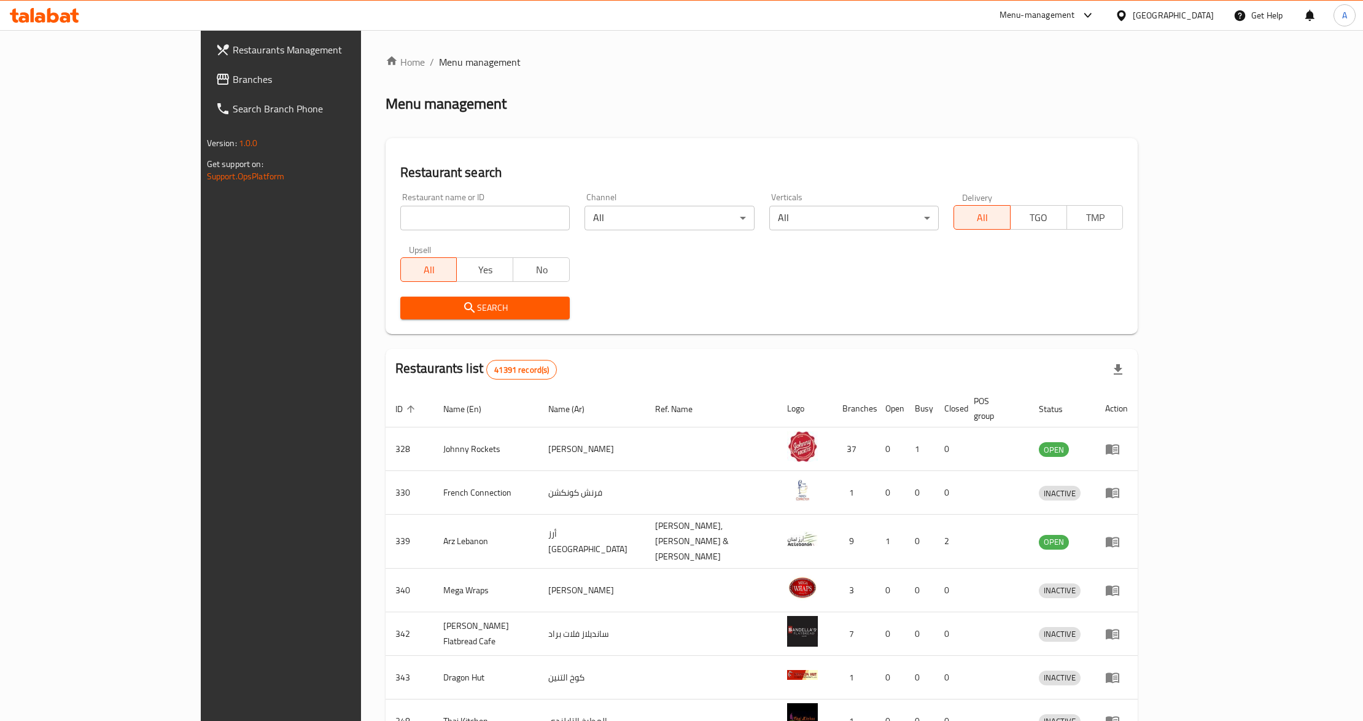
click at [400, 219] on input "search" at bounding box center [484, 218] width 169 height 25
paste input "13265"
type input "13265"
click at [410, 303] on span "Search" at bounding box center [485, 307] width 150 height 15
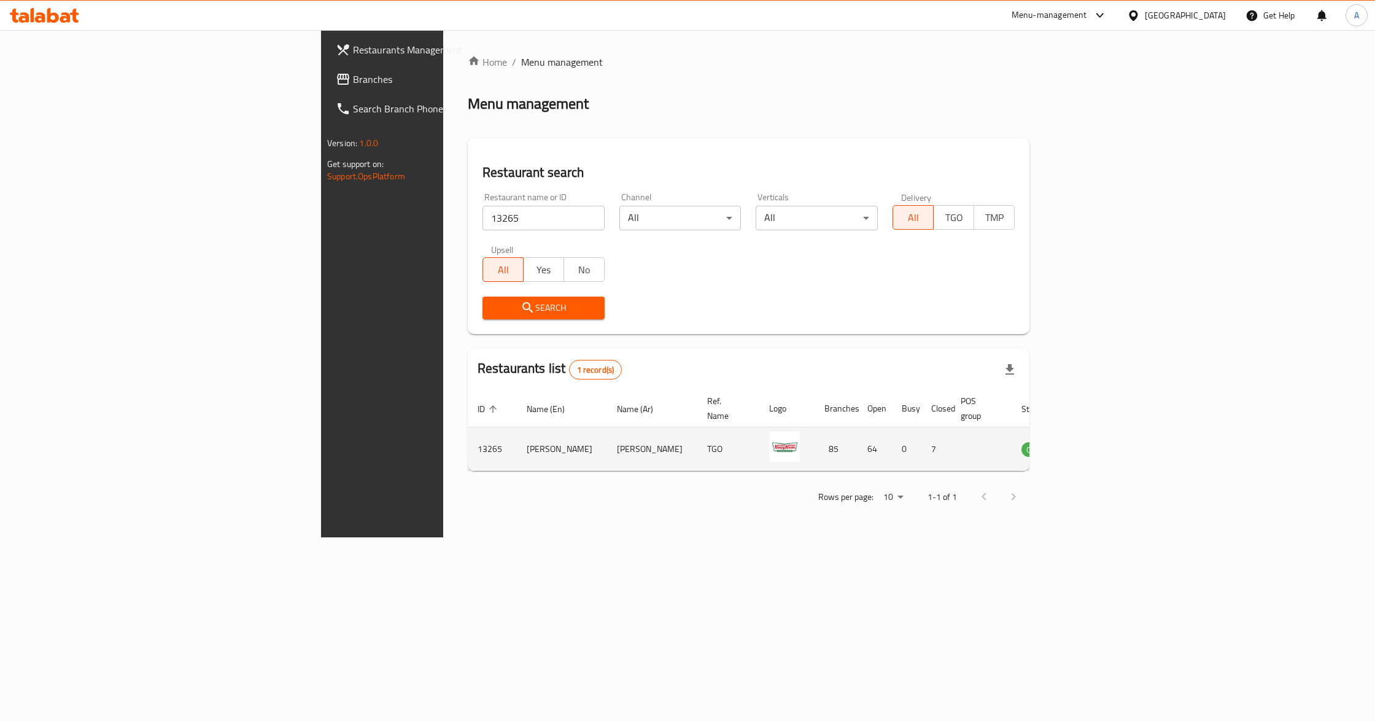
click at [1101, 441] on icon "enhanced table" at bounding box center [1093, 448] width 15 height 15
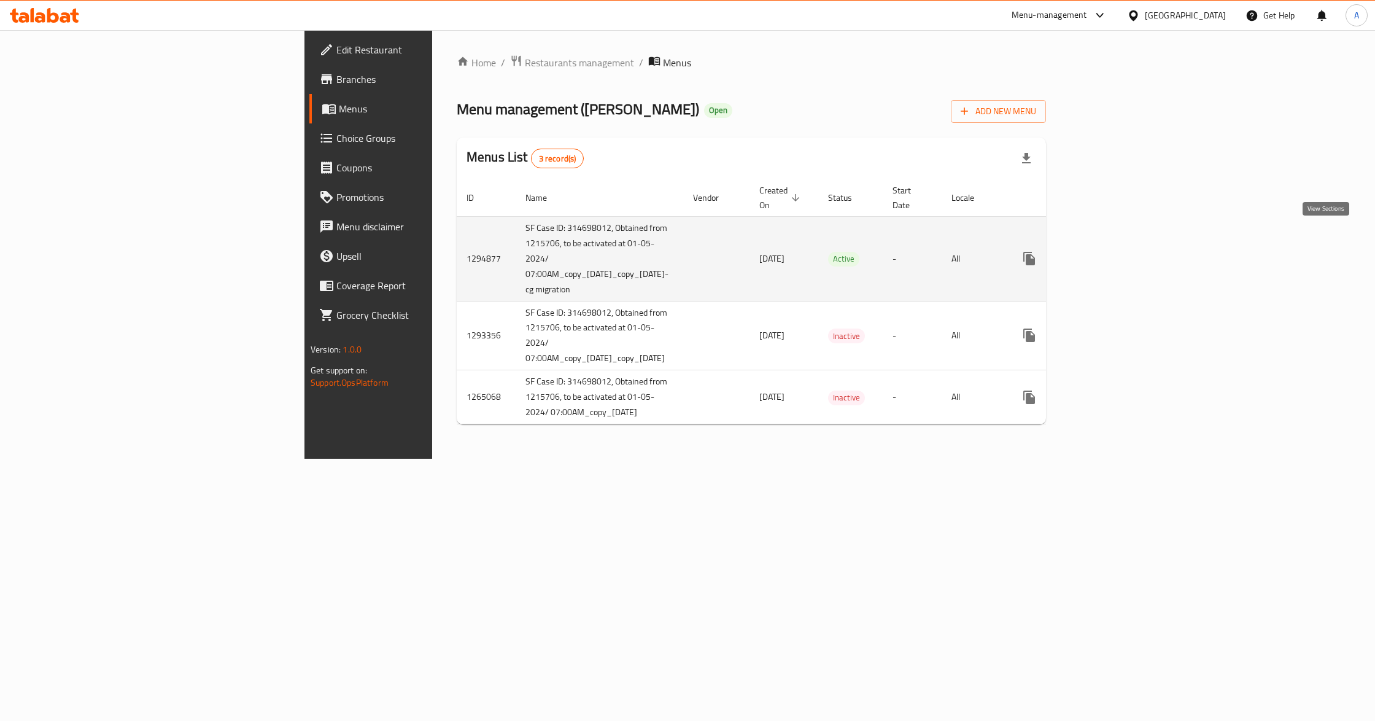
click at [1125, 251] on icon "enhanced table" at bounding box center [1117, 258] width 15 height 15
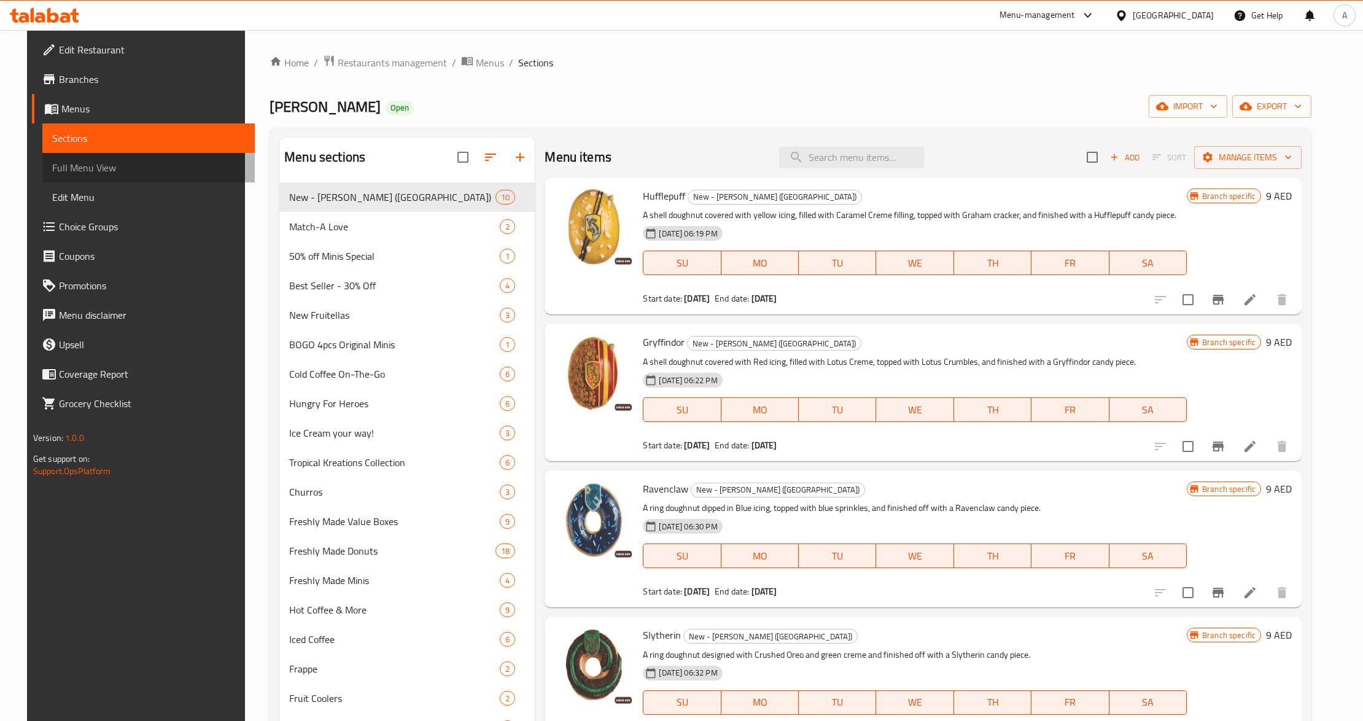
click at [161, 167] on span "Full Menu View" at bounding box center [148, 167] width 193 height 15
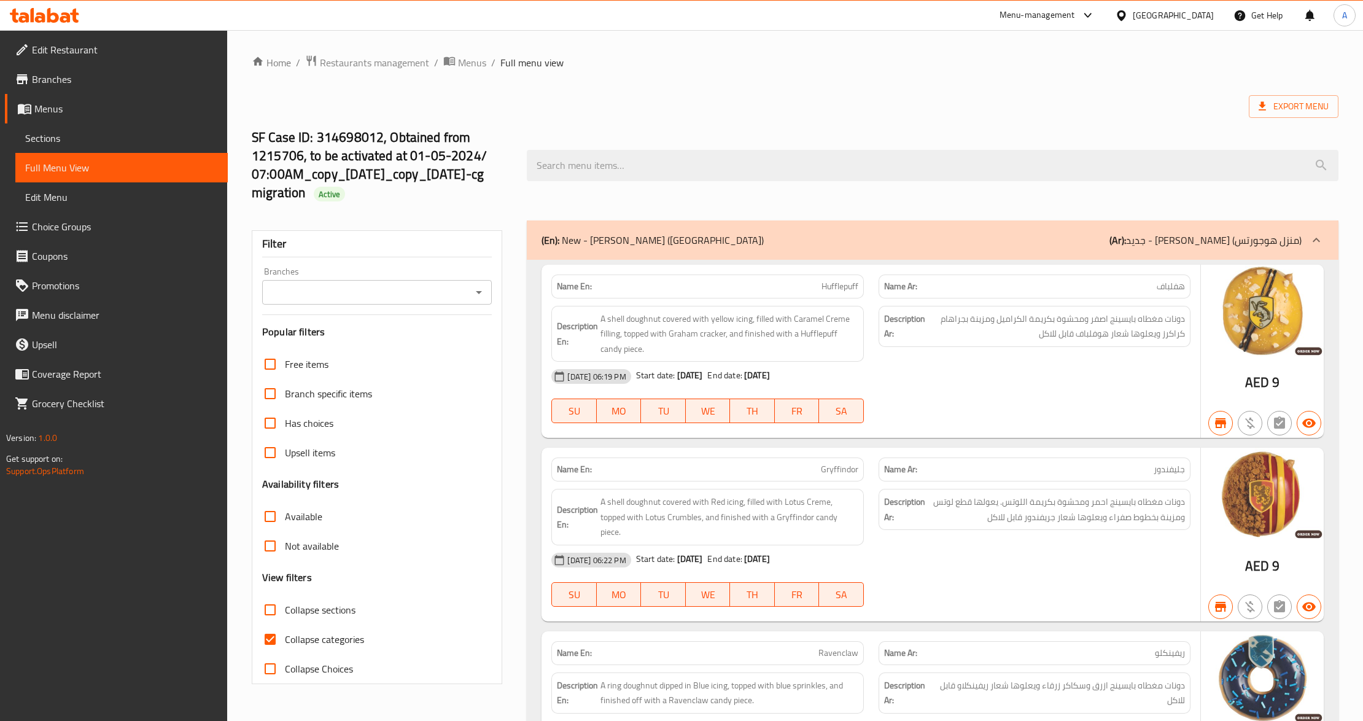
click at [479, 287] on icon "Open" at bounding box center [478, 292] width 15 height 15
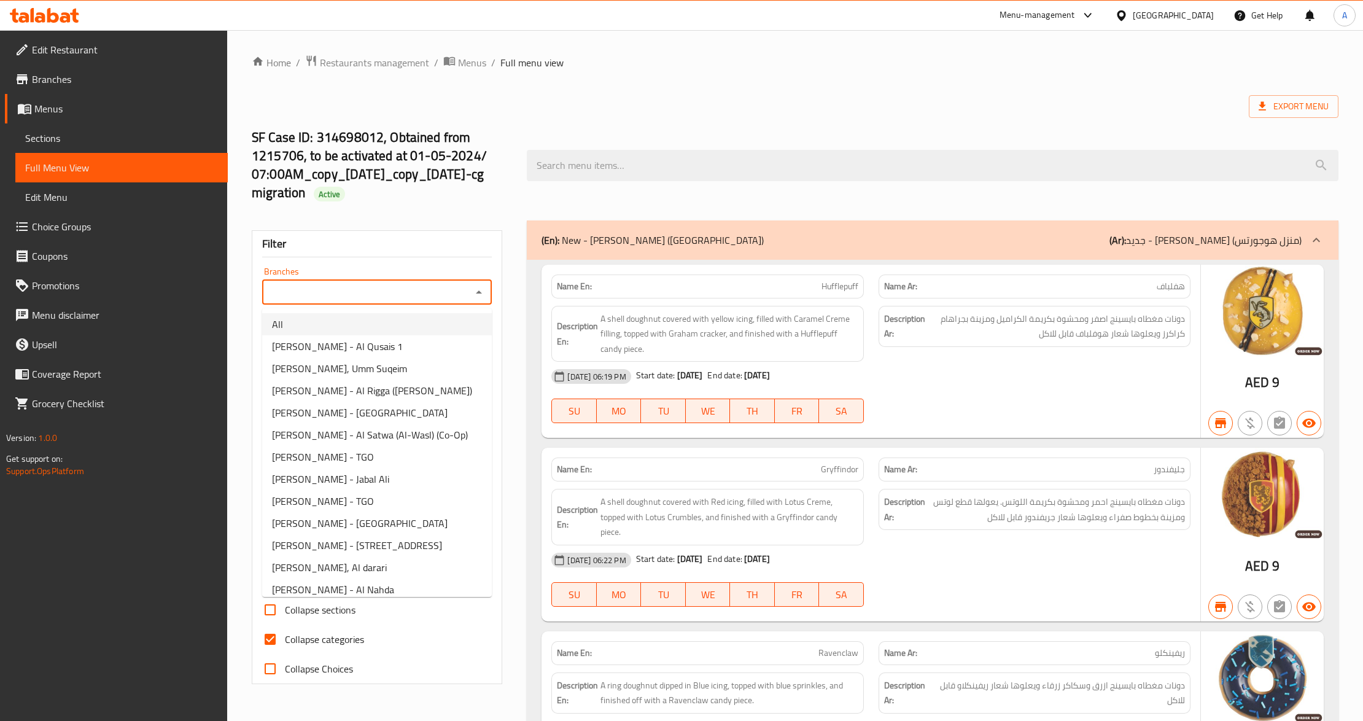
click at [455, 325] on li "All" at bounding box center [377, 324] width 230 height 22
type input "All"
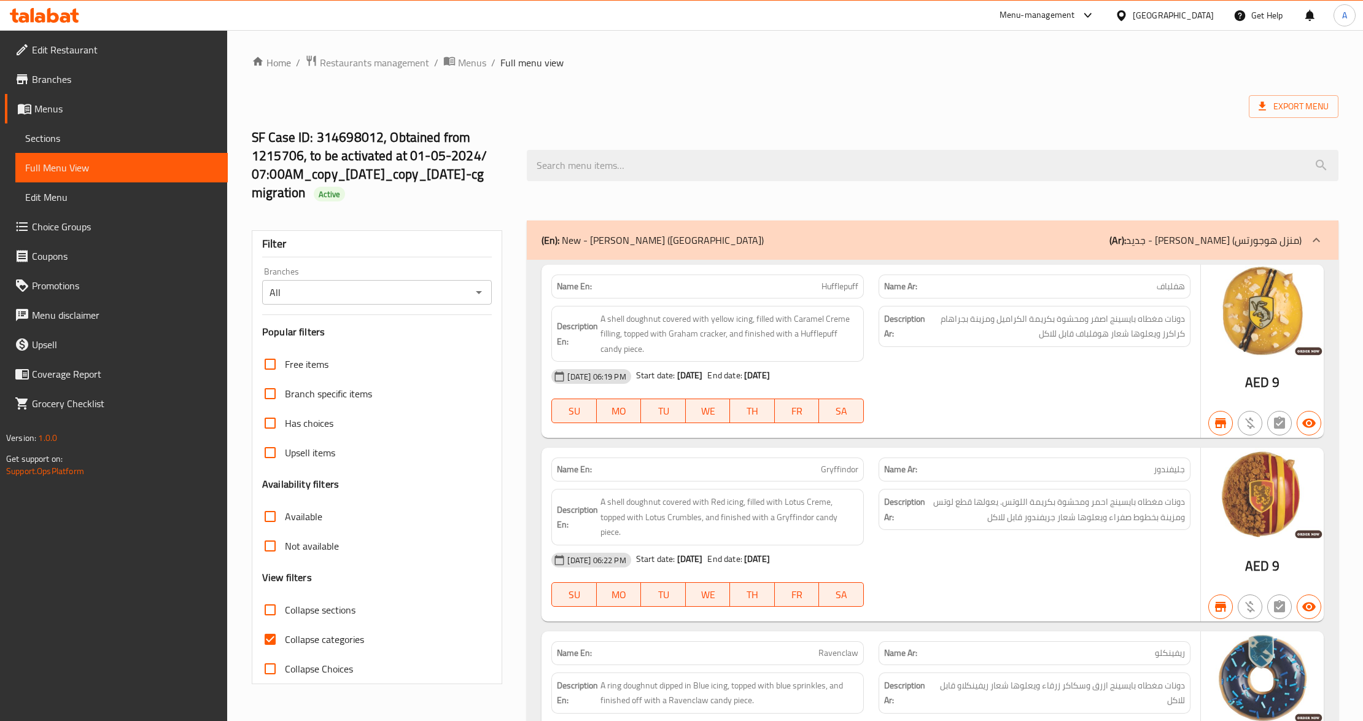
click at [532, 204] on div "SF Case ID: 314698012, Obtained from 1215706, to be activated at 01-05-2024/ 07…" at bounding box center [794, 165] width 1101 height 110
drag, startPoint x: 277, startPoint y: 604, endPoint x: 673, endPoint y: 320, distance: 487.0
click at [277, 605] on input "Collapse sections" at bounding box center [269, 609] width 29 height 29
checkbox input "true"
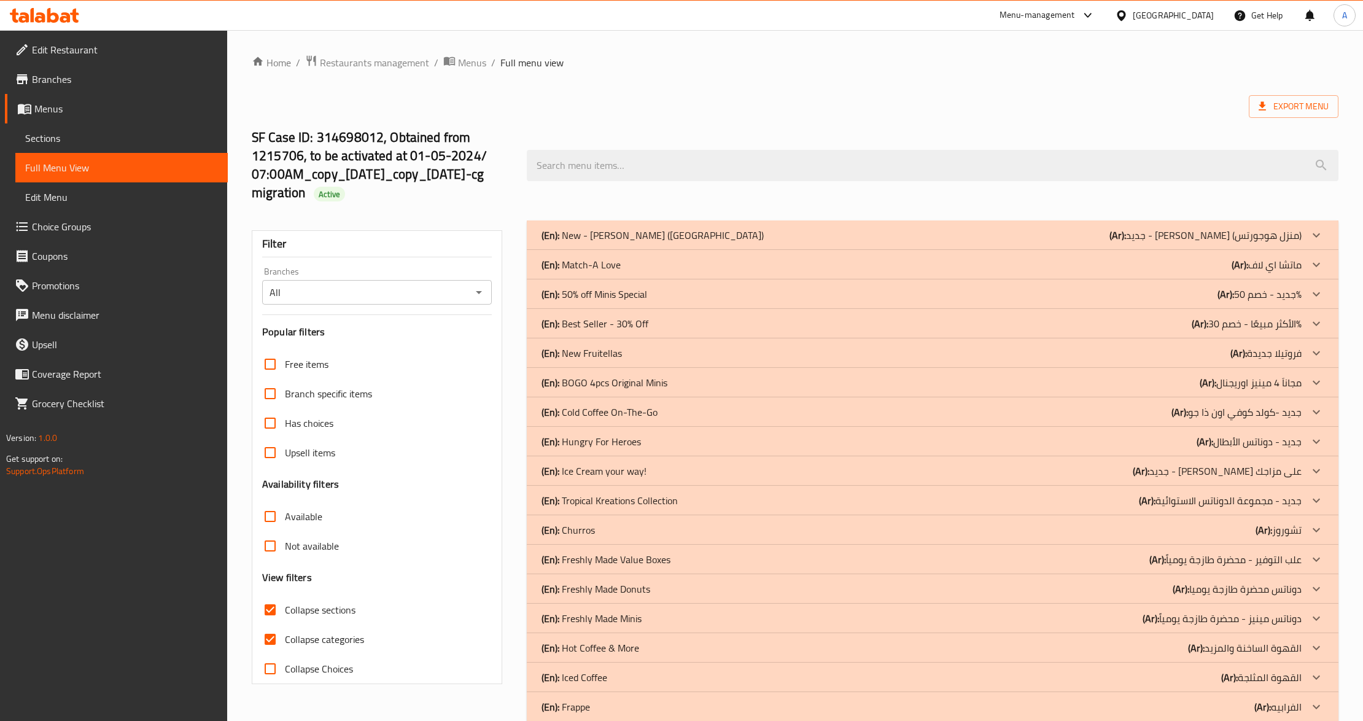
click at [641, 268] on div "(En): Match-A Love (Ar): ماتشا اي لاف" at bounding box center [920, 264] width 759 height 15
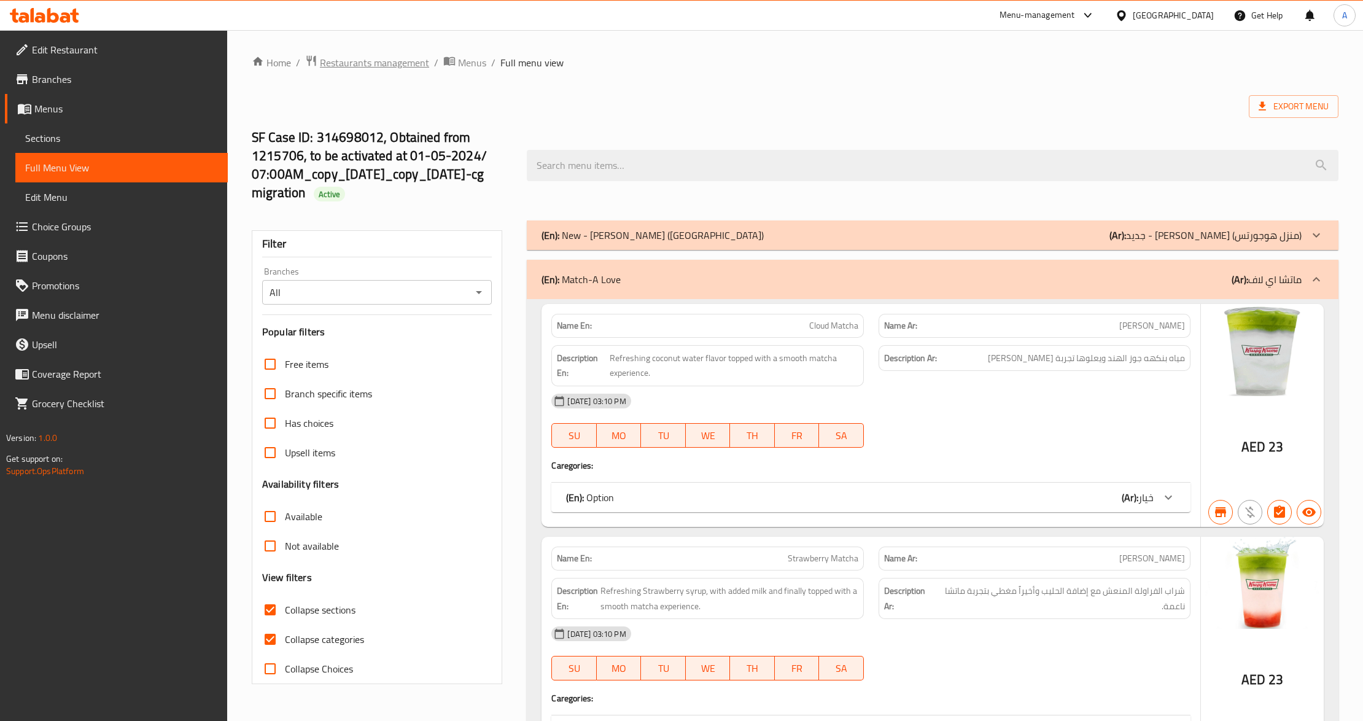
click at [377, 55] on span "Restaurants management" at bounding box center [374, 62] width 109 height 15
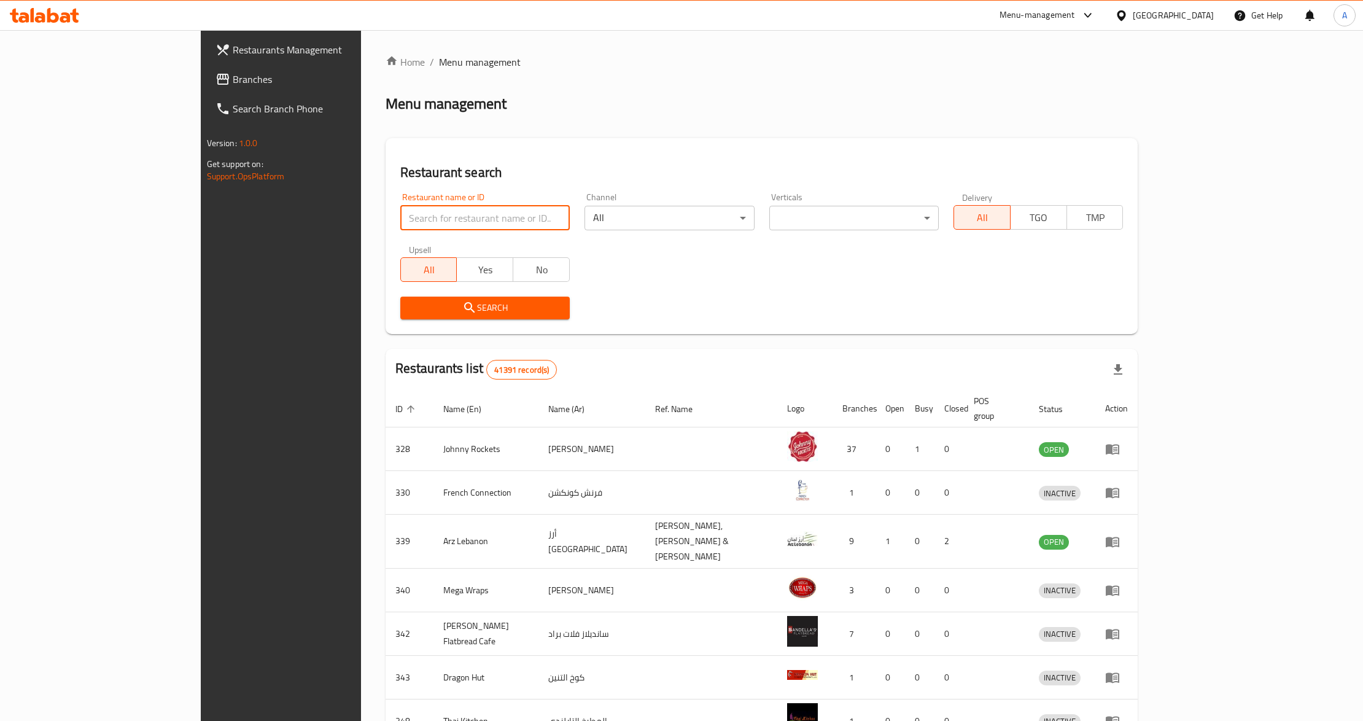
click at [400, 222] on input "search" at bounding box center [484, 218] width 169 height 25
paste input "2913"
type input "2913"
click at [400, 298] on button "Search" at bounding box center [484, 307] width 169 height 23
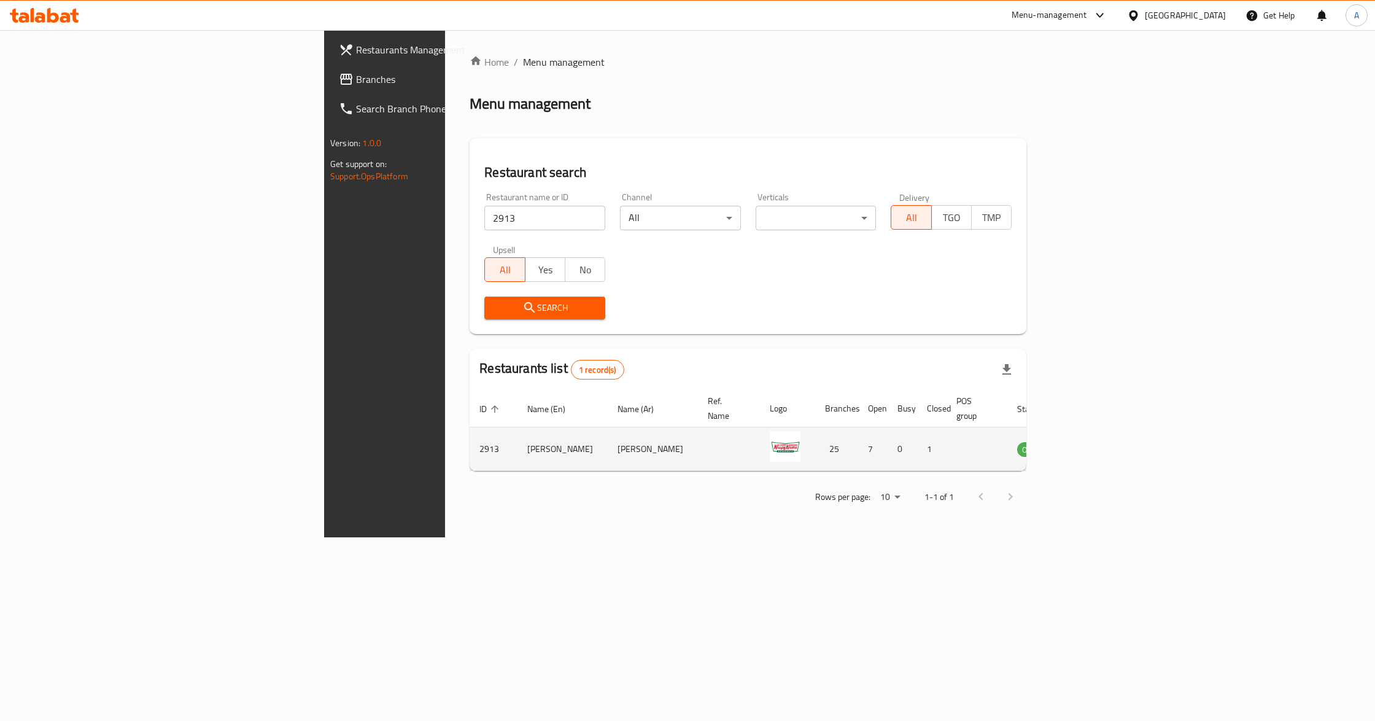
click at [1114, 443] on td "enhanced table" at bounding box center [1093, 449] width 42 height 44
click at [1096, 444] on icon "enhanced table" at bounding box center [1089, 449] width 14 height 10
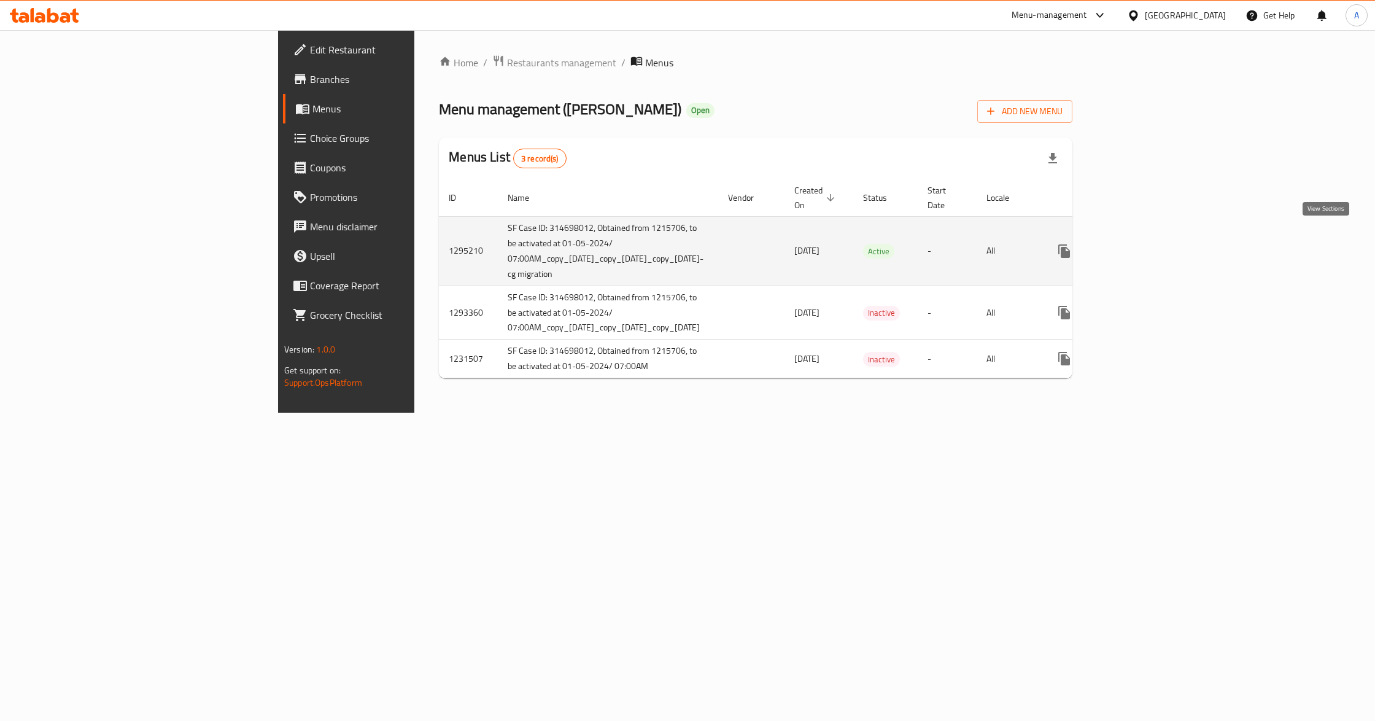
click at [1160, 244] on icon "enhanced table" at bounding box center [1152, 251] width 15 height 15
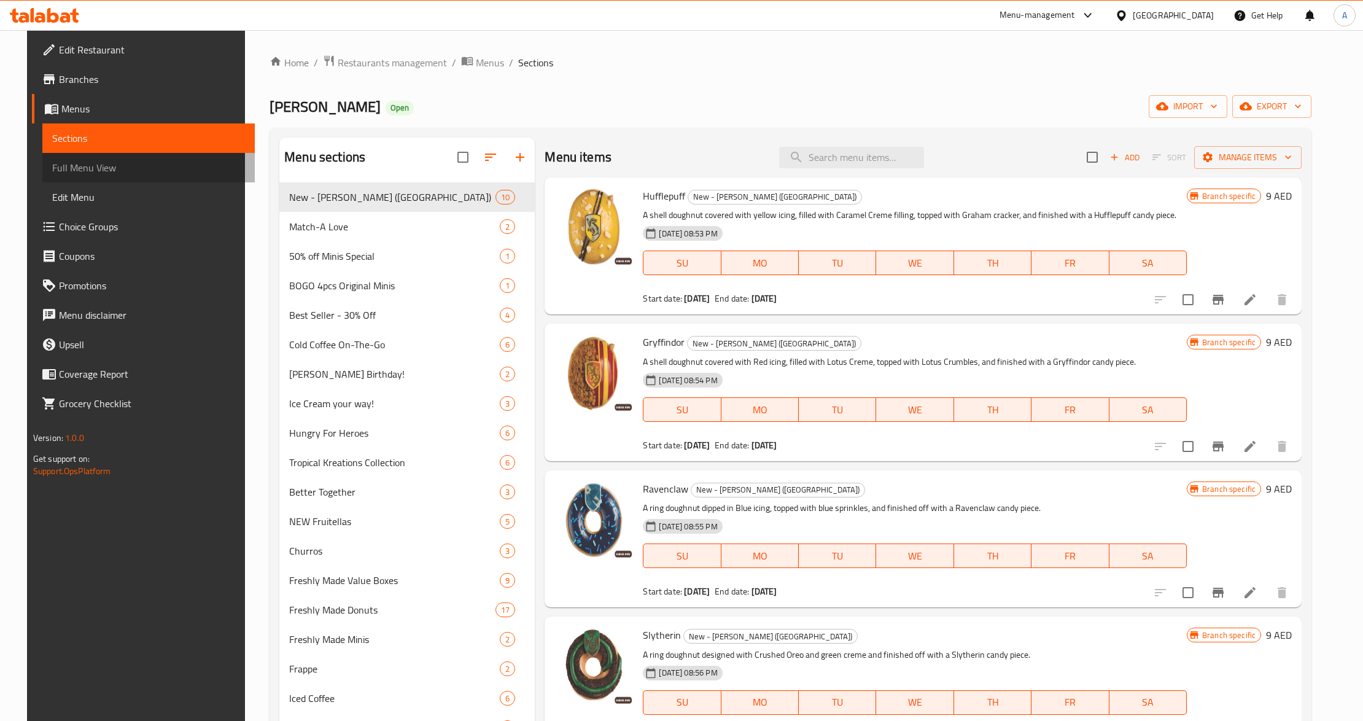
click at [52, 167] on span "Full Menu View" at bounding box center [148, 167] width 193 height 15
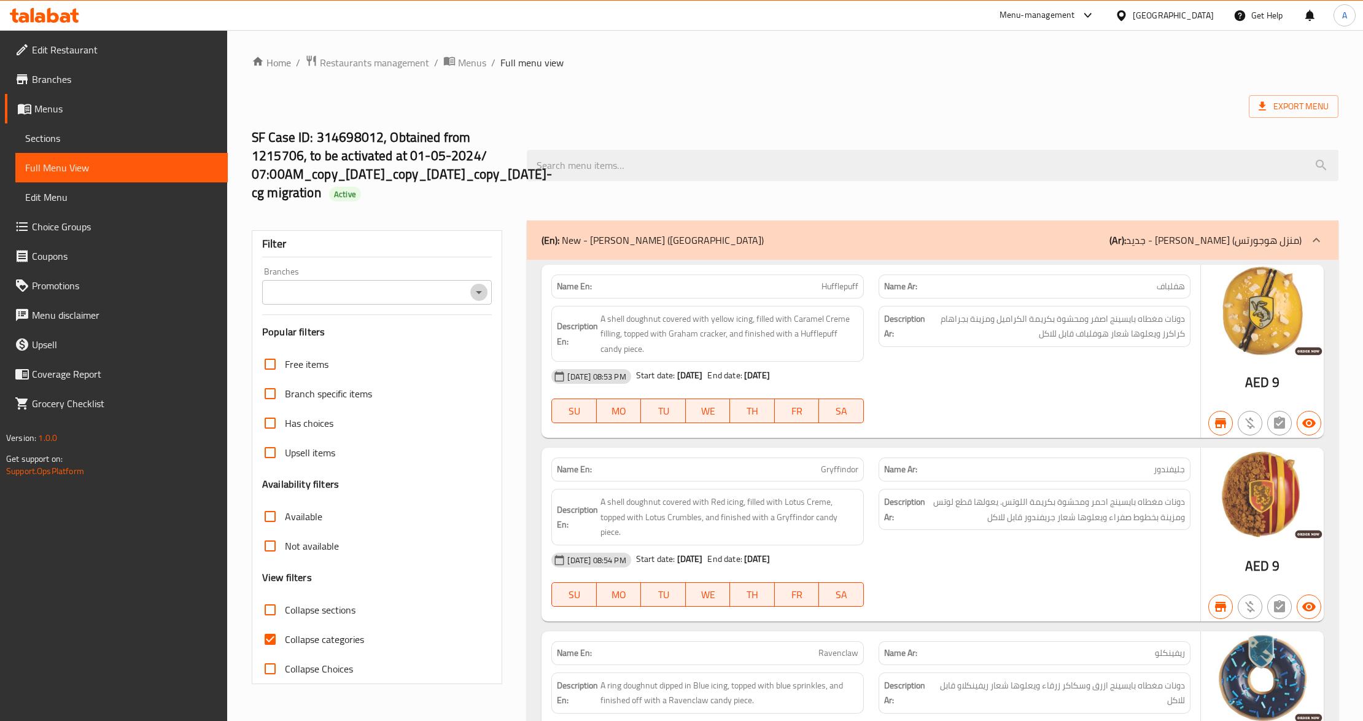
click at [478, 287] on icon "Open" at bounding box center [478, 292] width 15 height 15
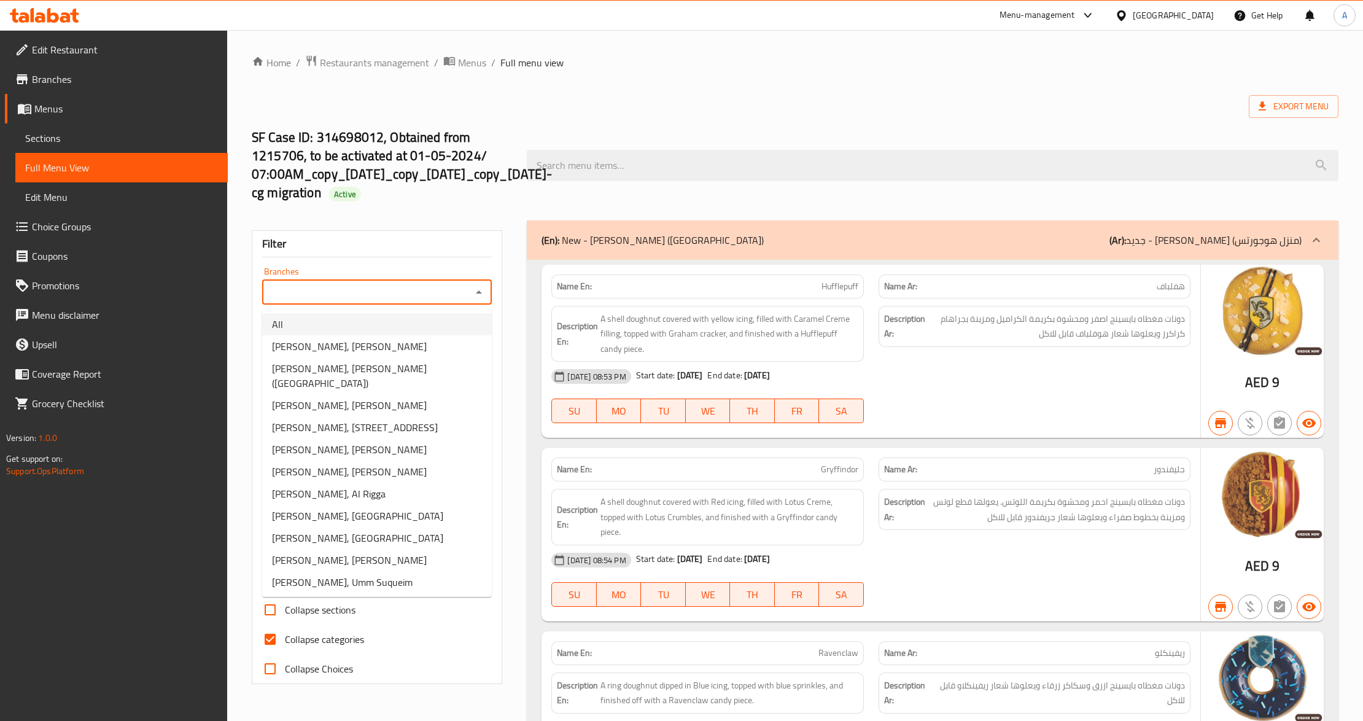
click at [438, 320] on li "All" at bounding box center [377, 324] width 230 height 22
type input "All"
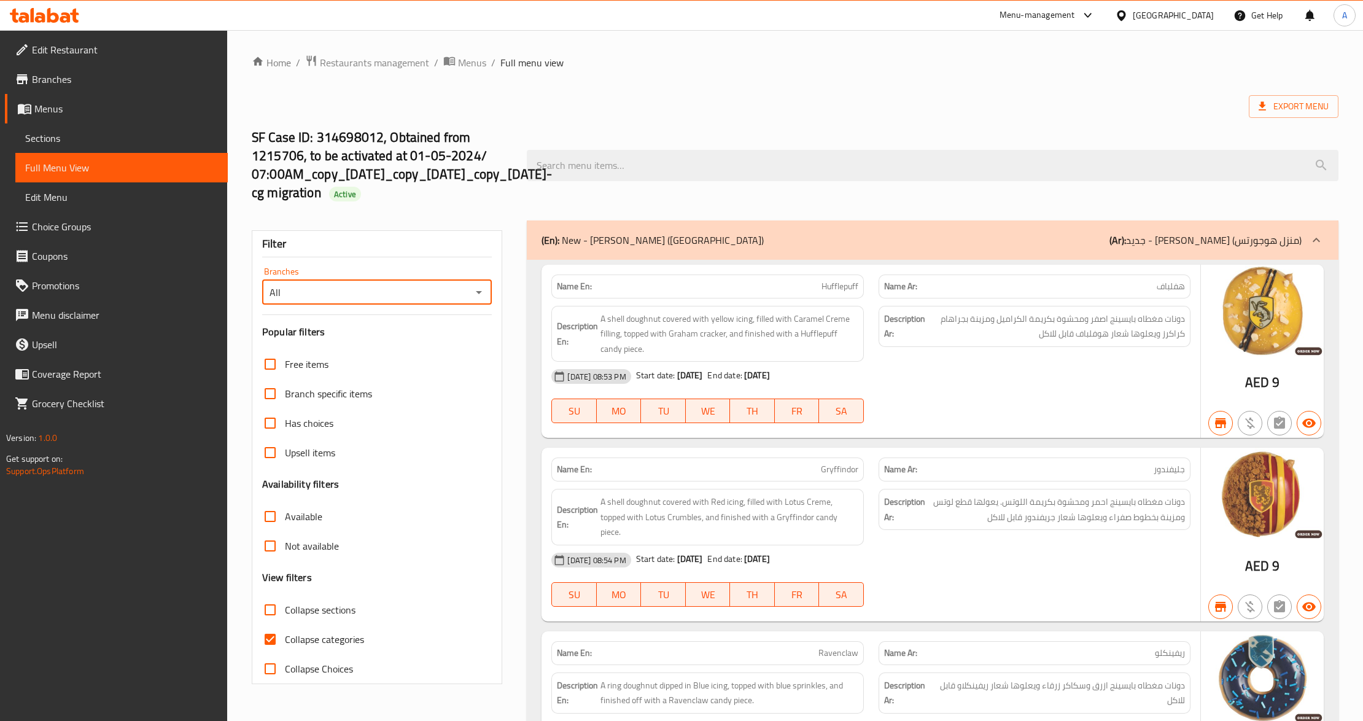
click at [266, 611] on input "Collapse sections" at bounding box center [269, 609] width 29 height 29
checkbox input "true"
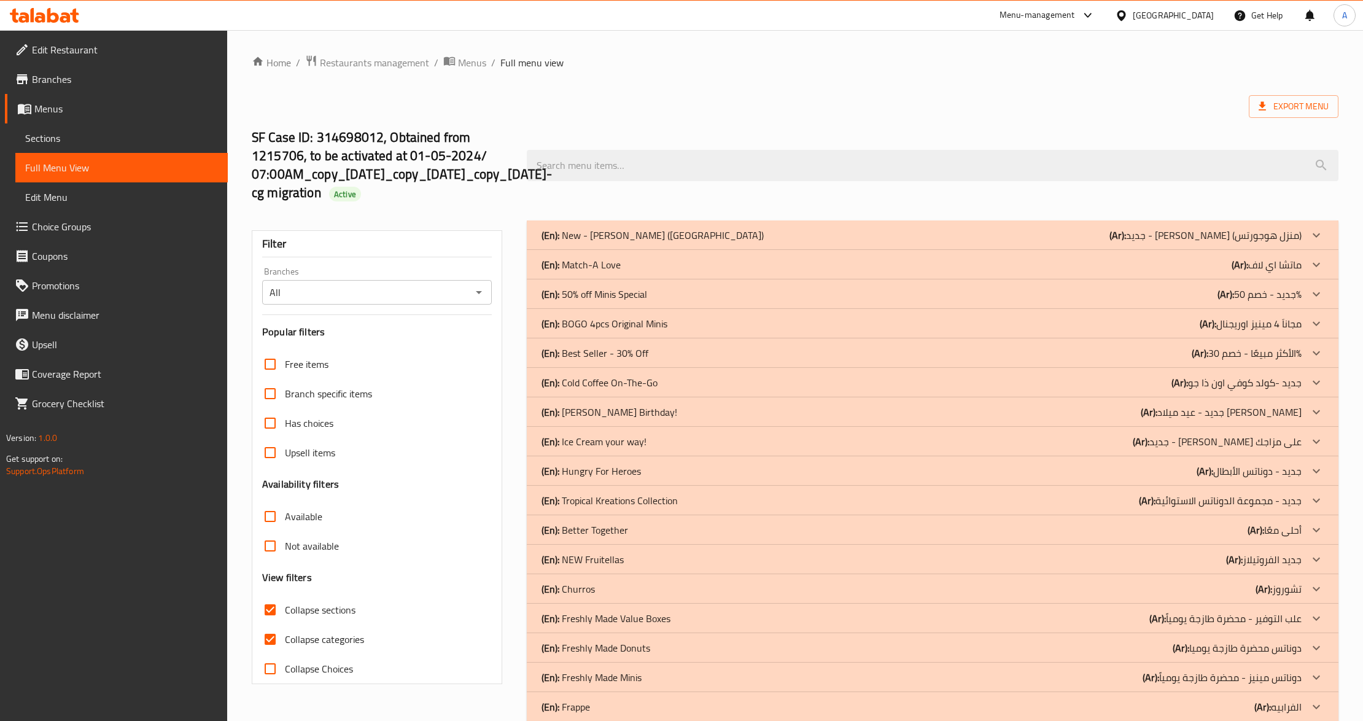
click at [592, 263] on p "(En): Match-A Love" at bounding box center [580, 264] width 79 height 15
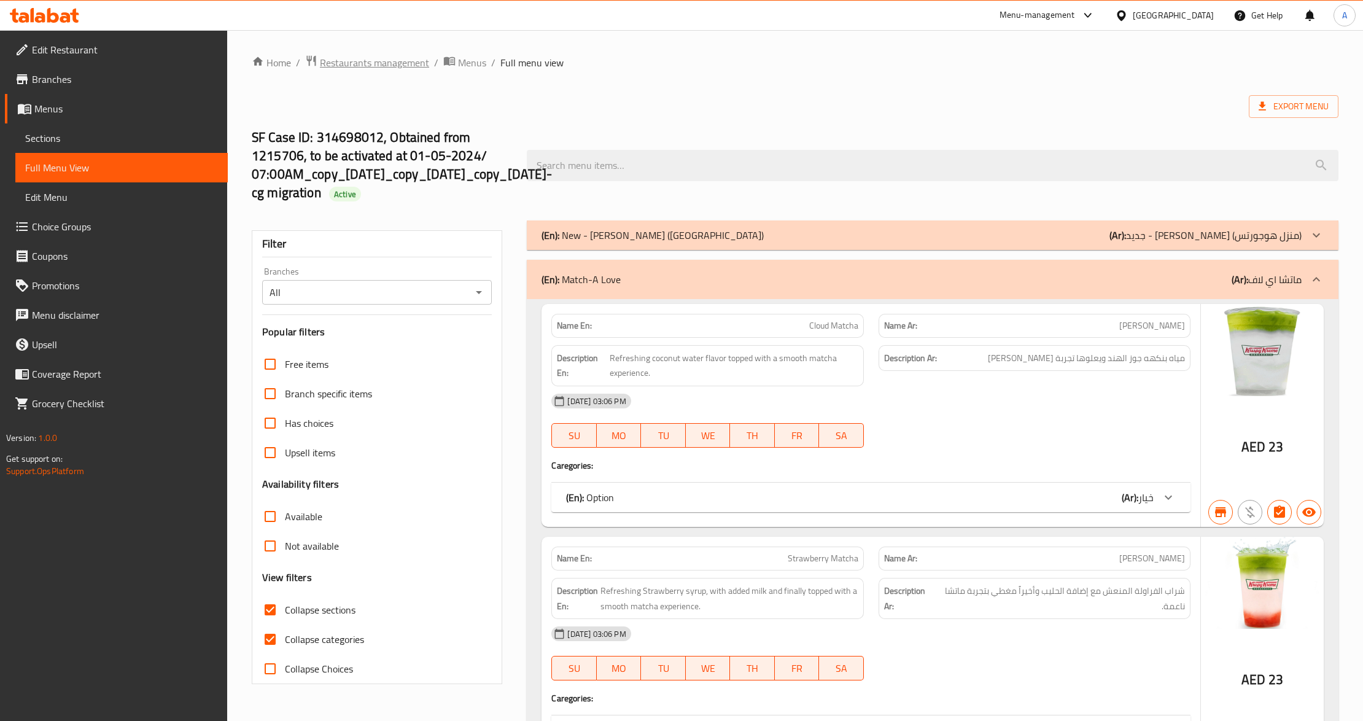
click at [395, 56] on span "Restaurants management" at bounding box center [374, 62] width 109 height 15
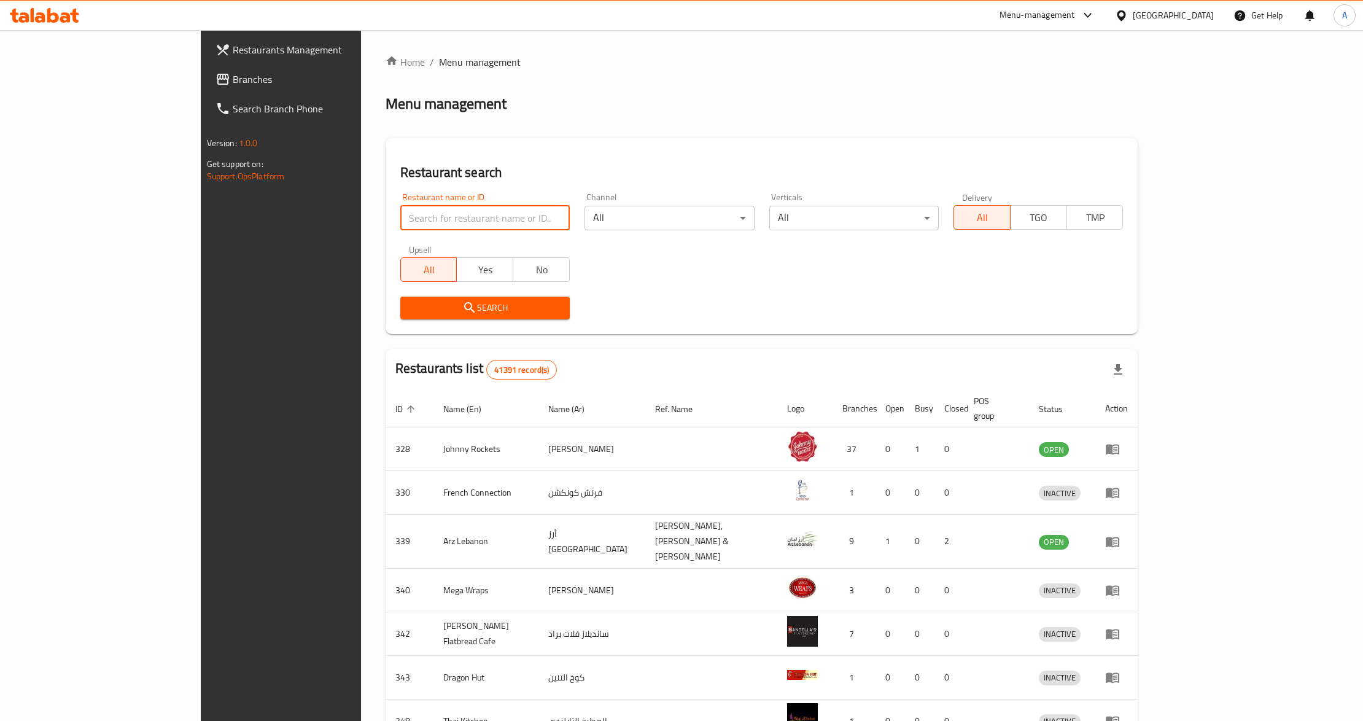
click at [408, 214] on input "search" at bounding box center [484, 218] width 169 height 25
paste input "690377"
type input "690377"
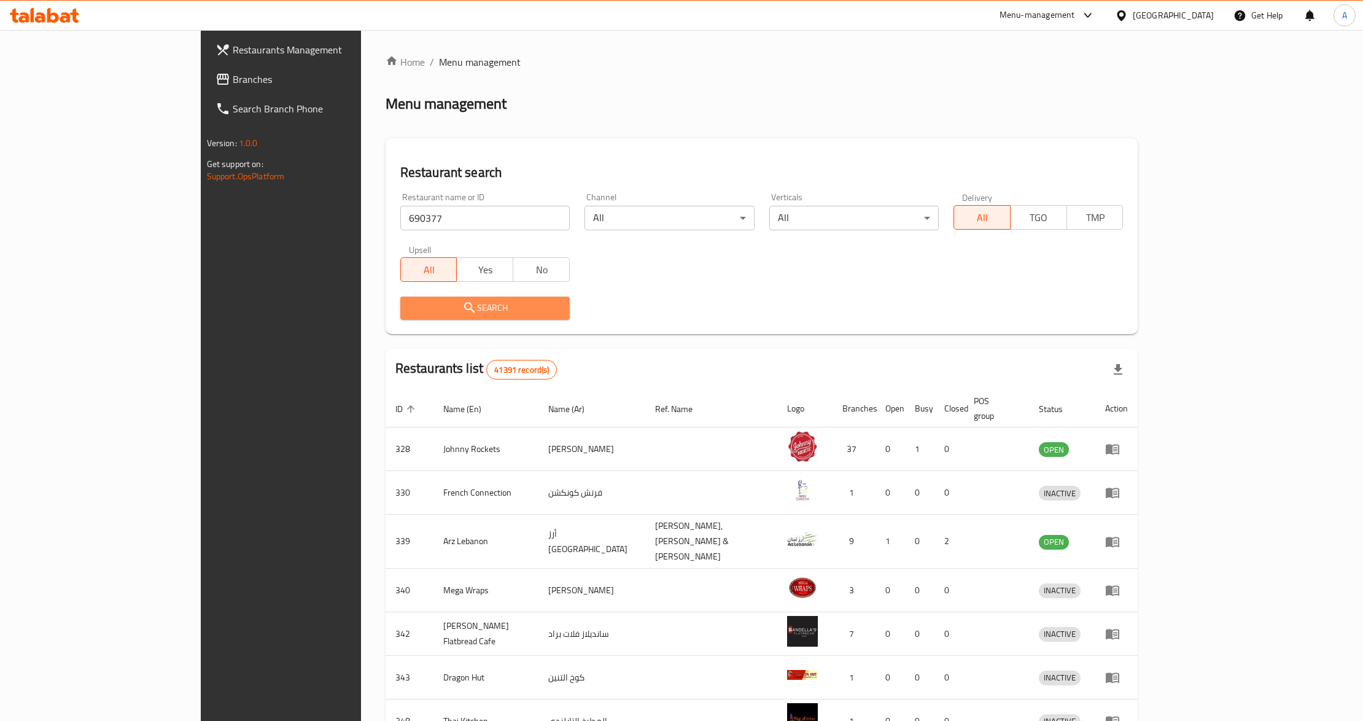
click at [410, 306] on span "Search" at bounding box center [485, 307] width 150 height 15
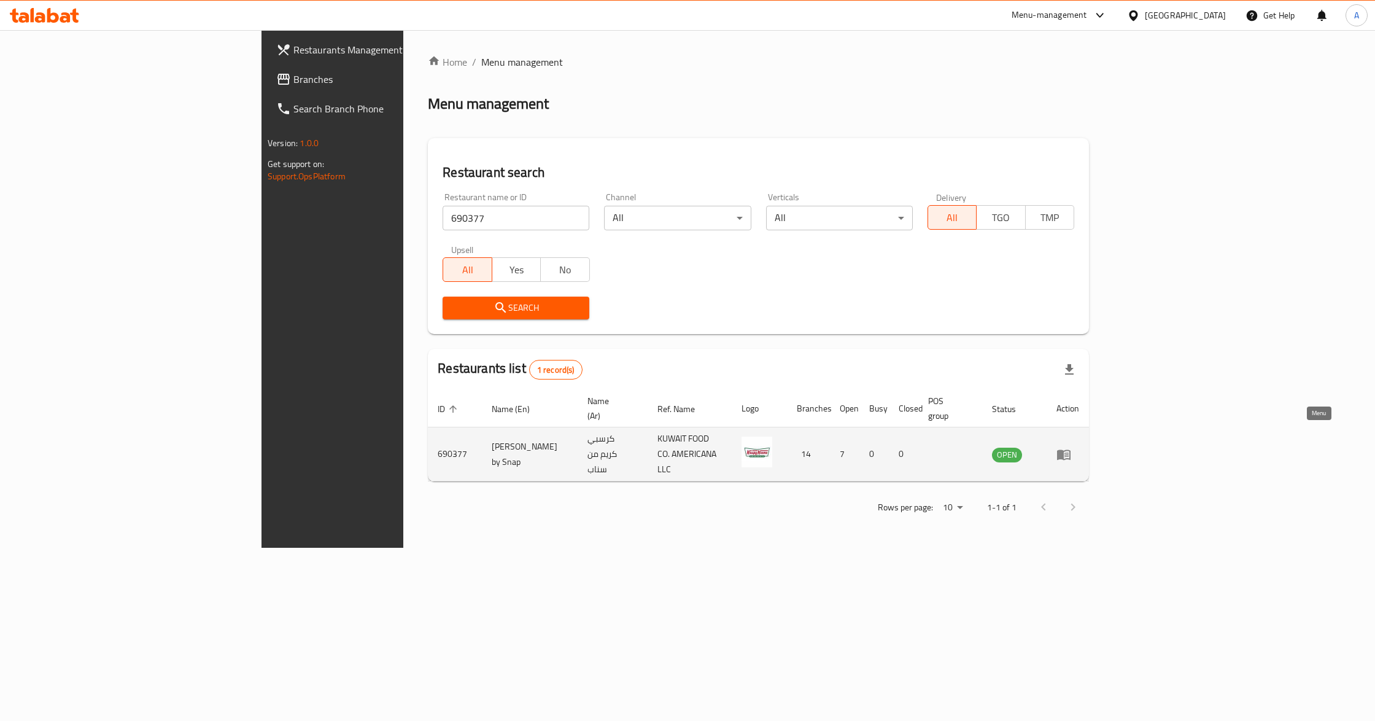
click at [1070, 449] on icon "enhanced table" at bounding box center [1064, 454] width 14 height 10
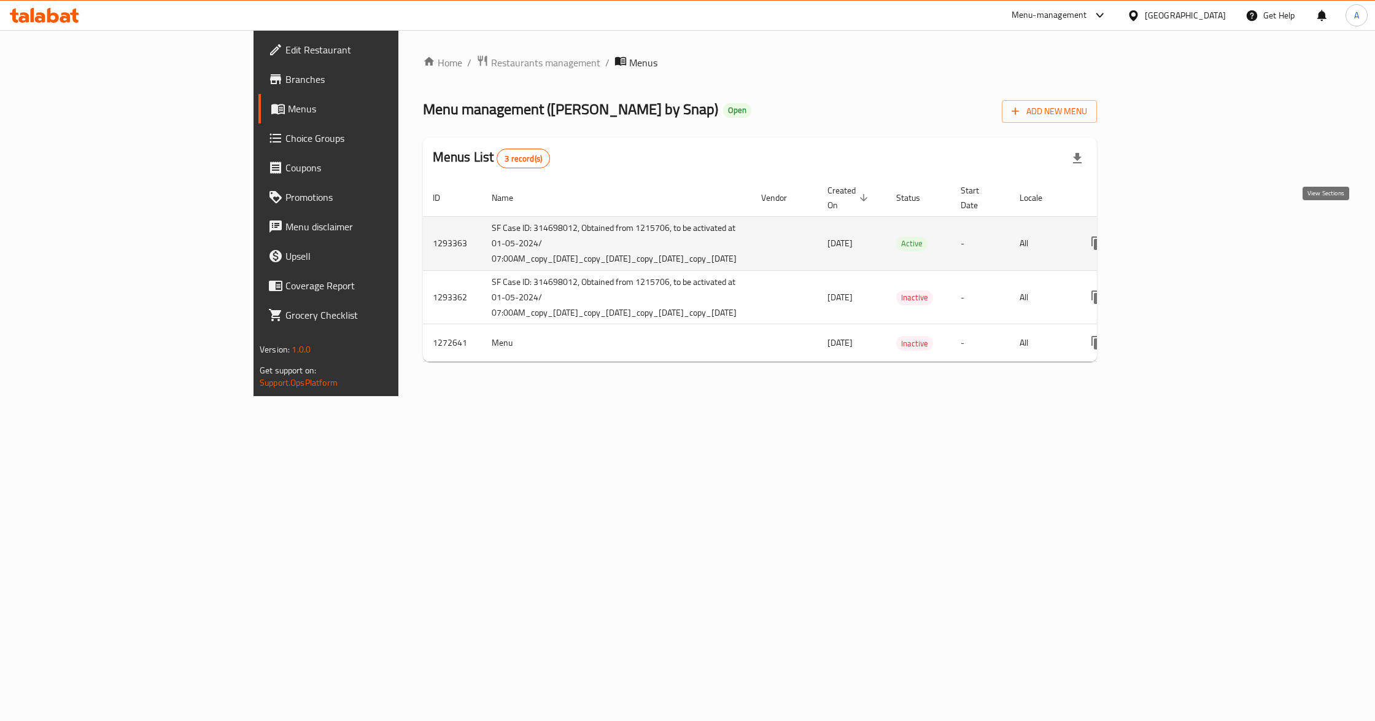
click at [1193, 236] on icon "enhanced table" at bounding box center [1185, 243] width 15 height 15
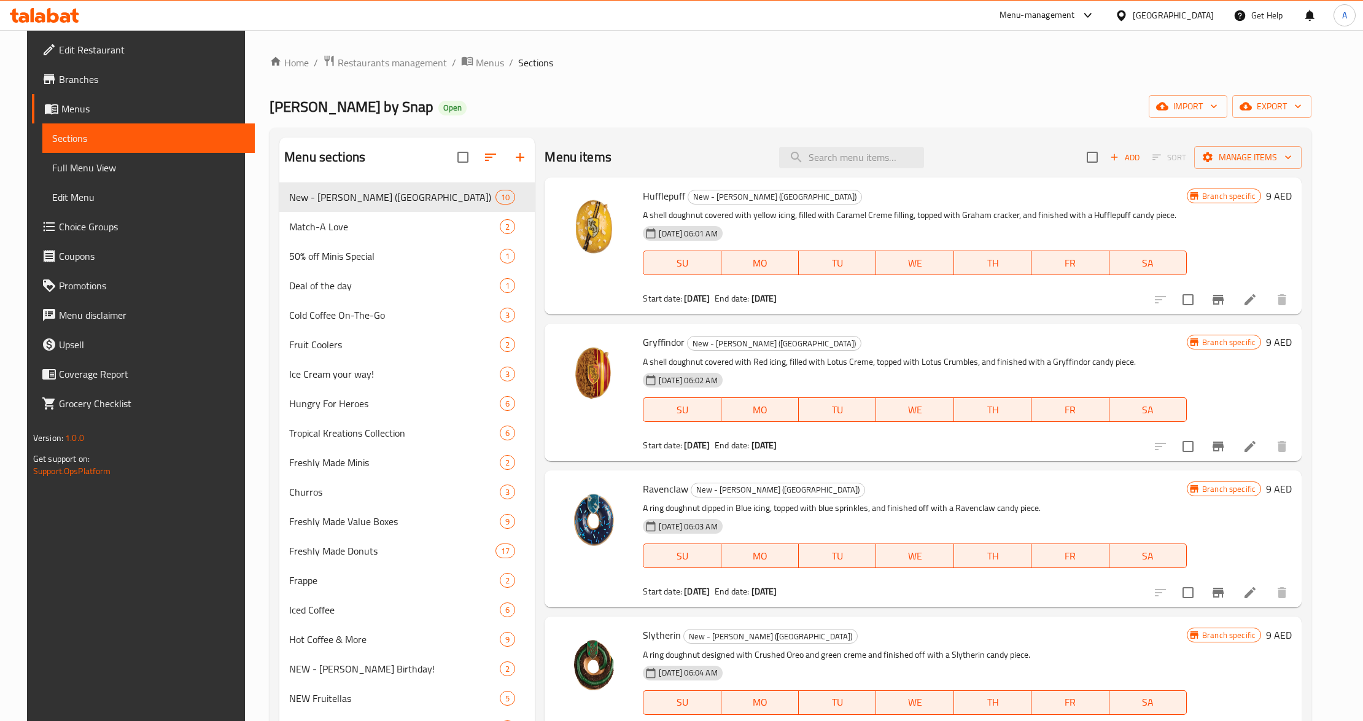
click at [162, 168] on span "Full Menu View" at bounding box center [148, 167] width 193 height 15
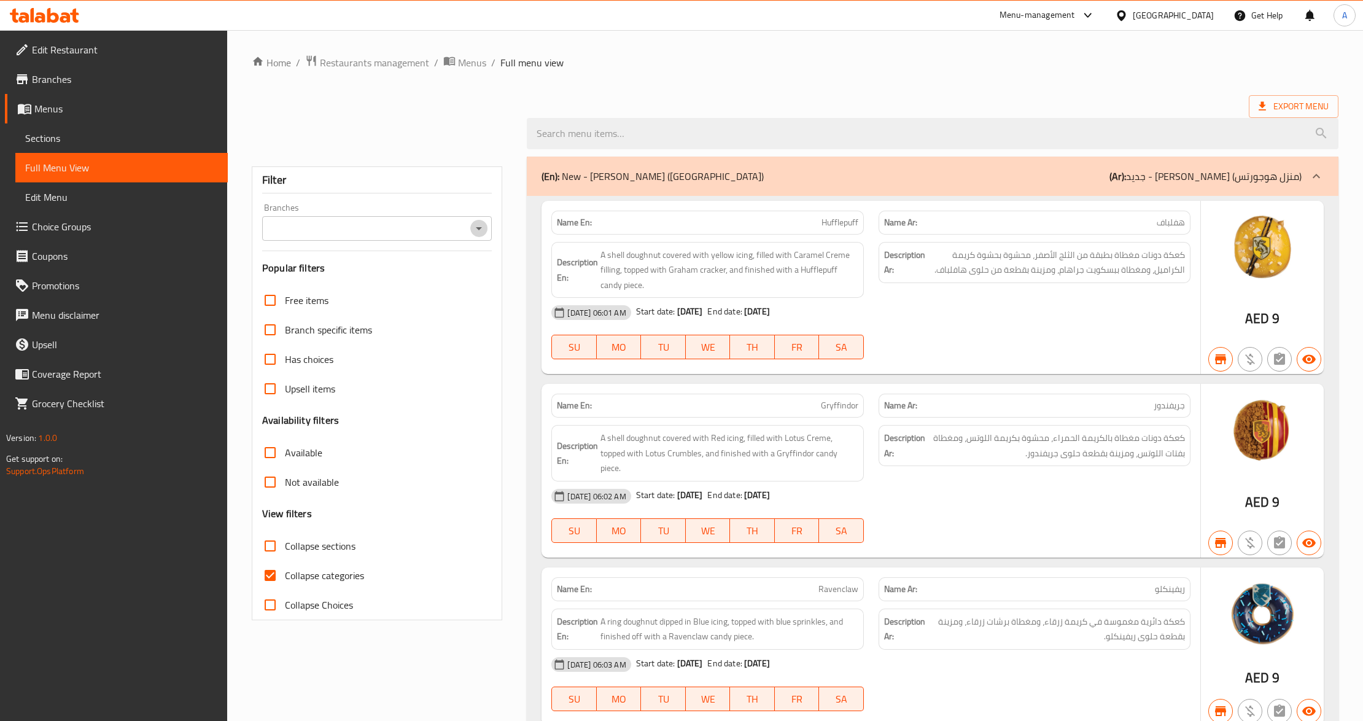
click at [486, 234] on icon "Open" at bounding box center [478, 228] width 15 height 15
click at [264, 543] on input "Collapse sections" at bounding box center [269, 545] width 29 height 29
checkbox input "true"
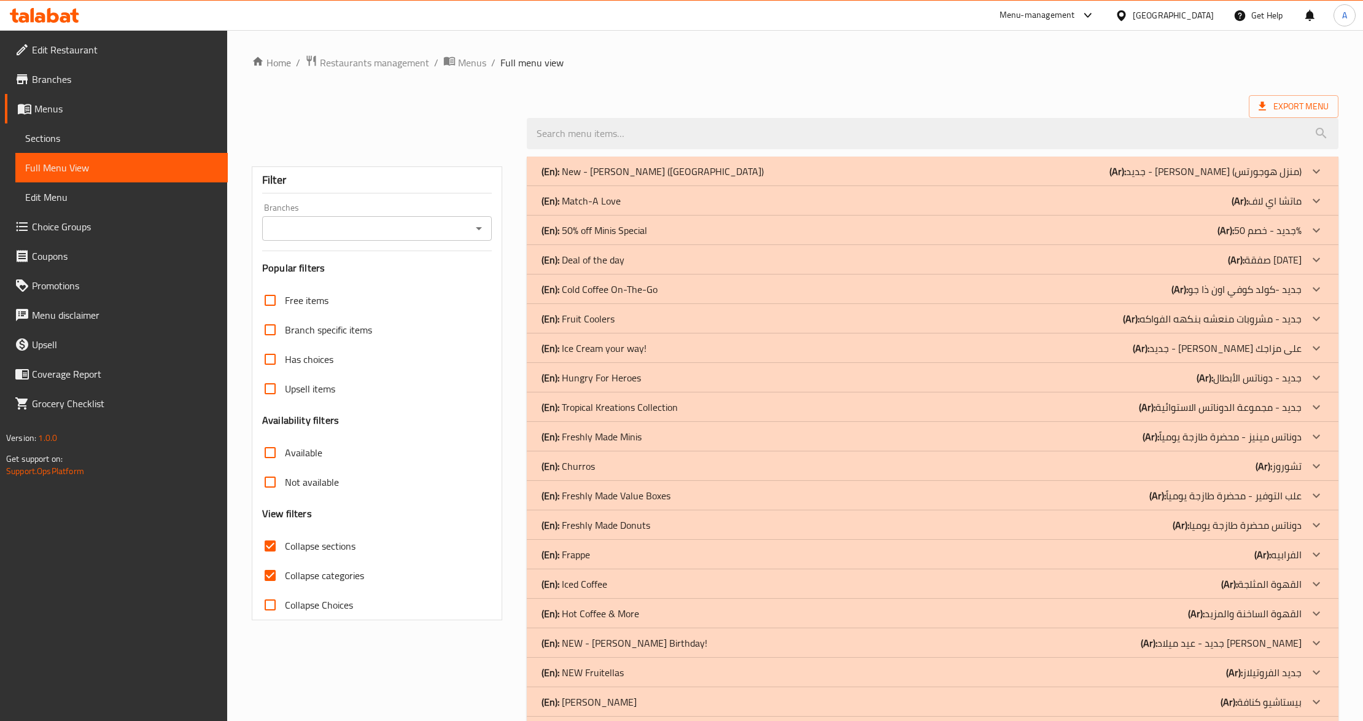
click at [480, 227] on icon "Open" at bounding box center [478, 228] width 15 height 15
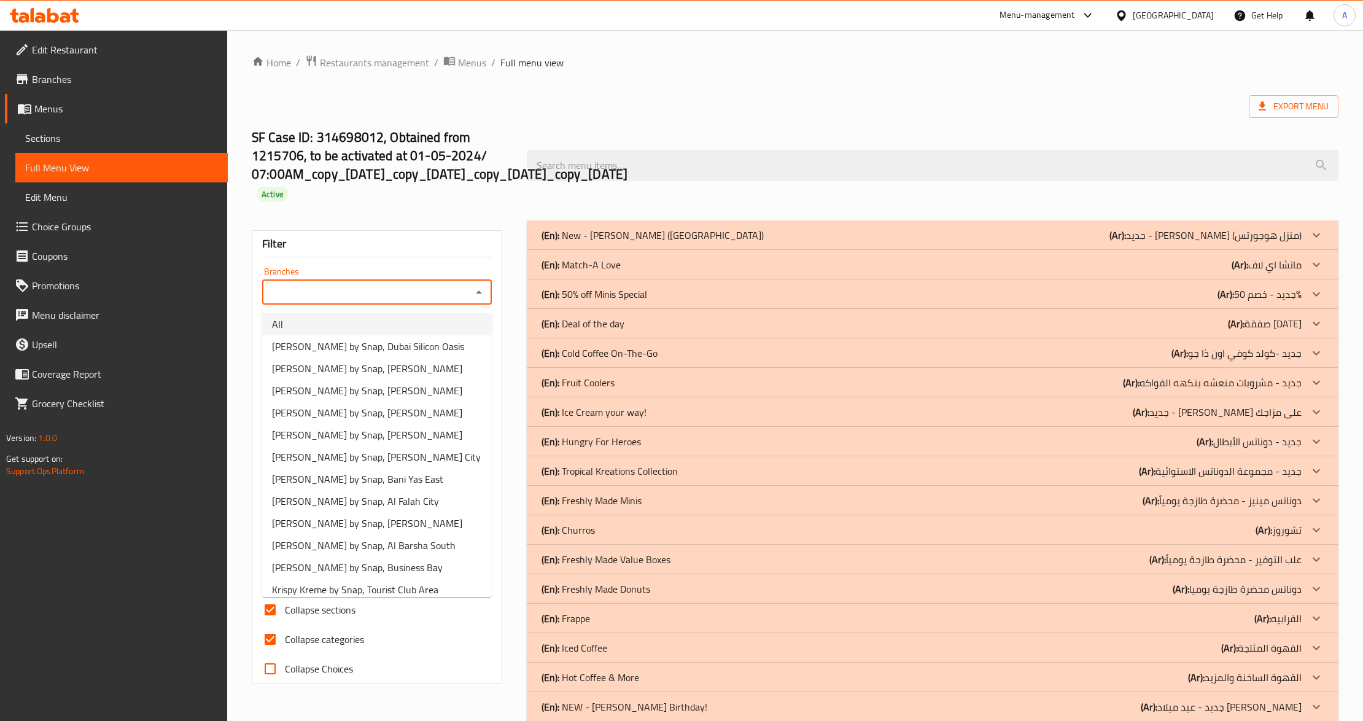
click at [357, 324] on li "All" at bounding box center [377, 324] width 230 height 22
type input "All"
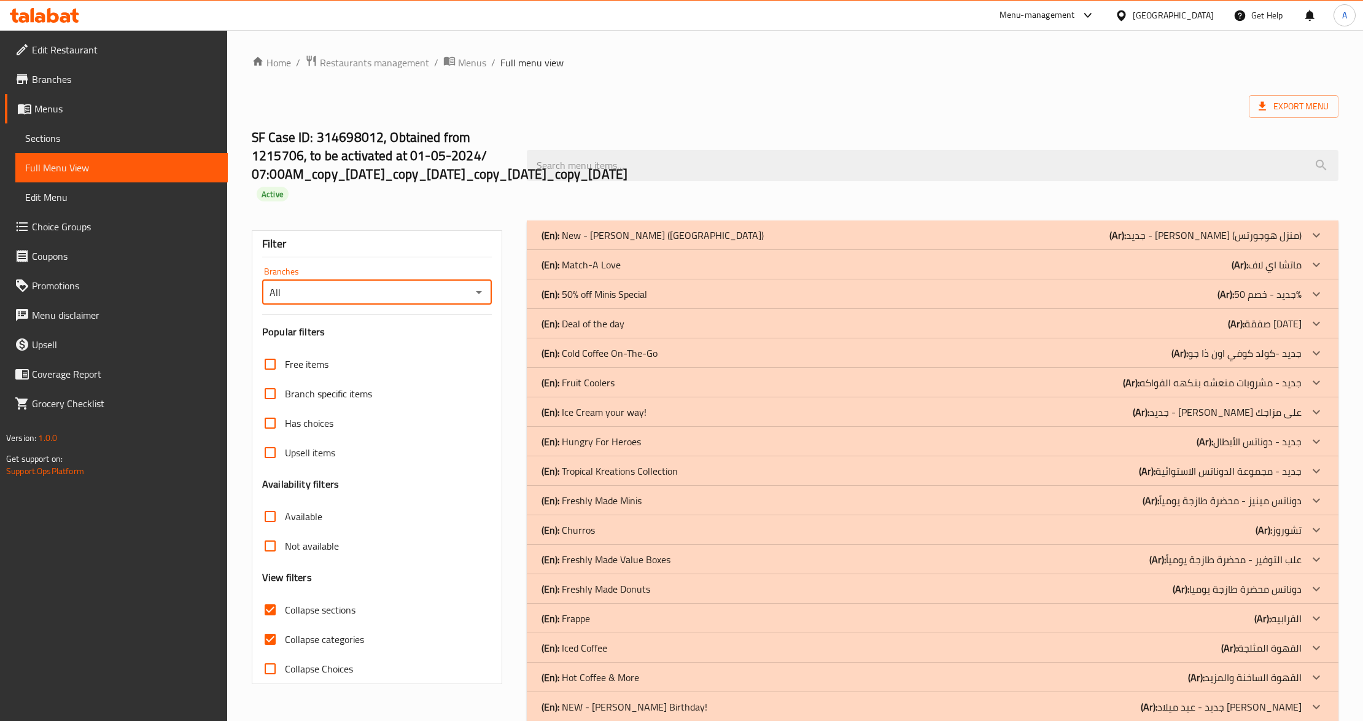
click at [611, 264] on p "(En): Match-A Love" at bounding box center [580, 264] width 79 height 15
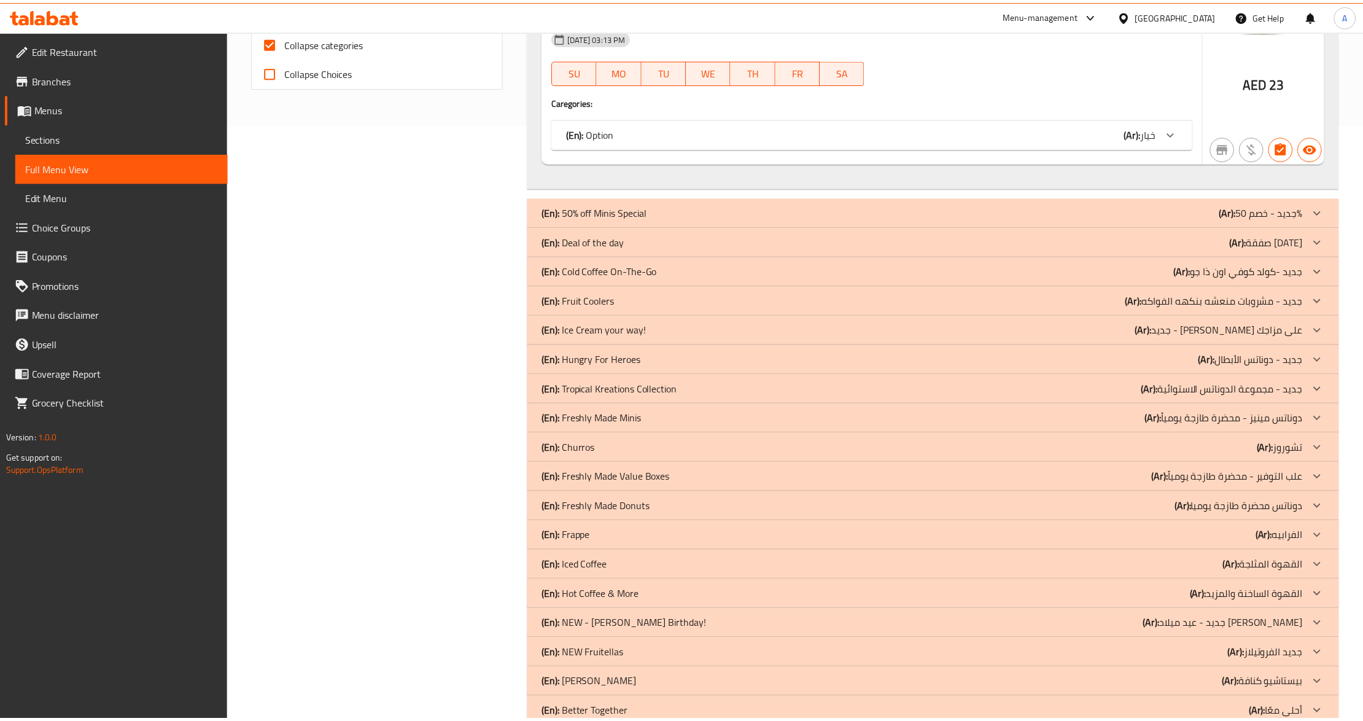
scroll to position [1131, 0]
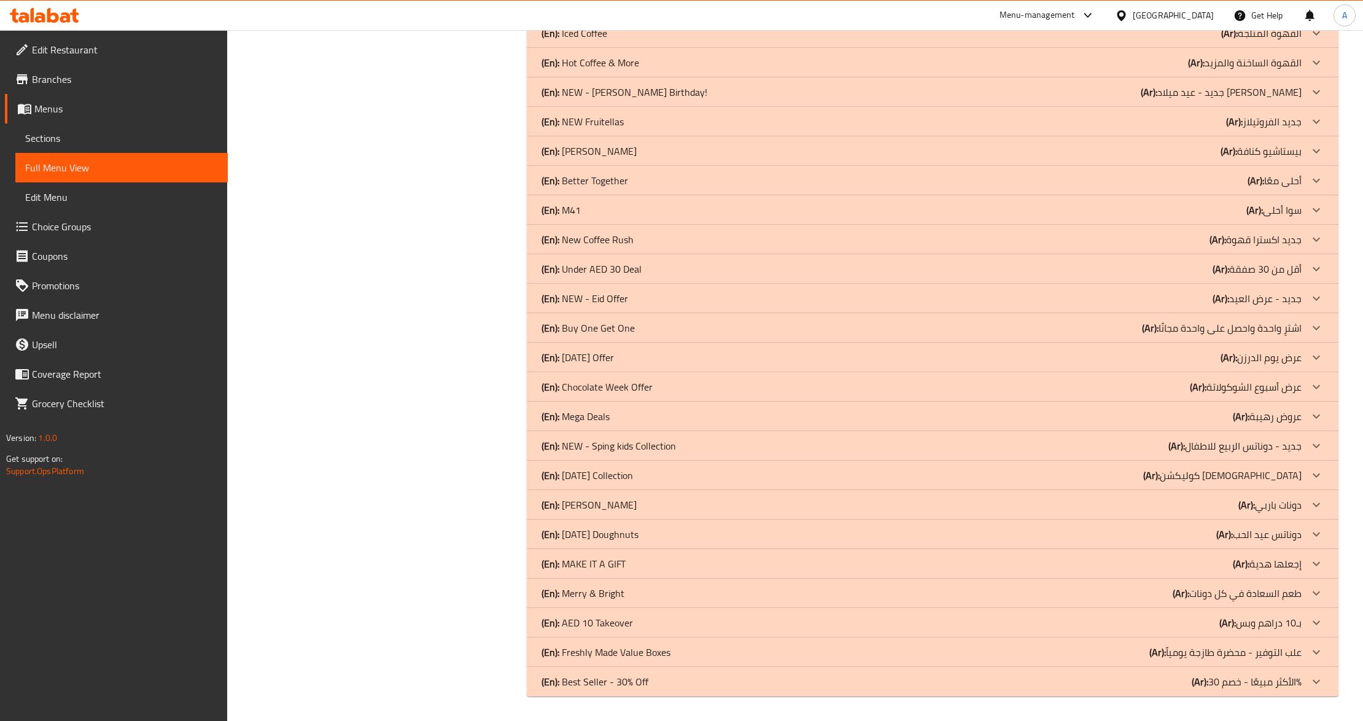
click at [74, 85] on span "Branches" at bounding box center [125, 79] width 186 height 15
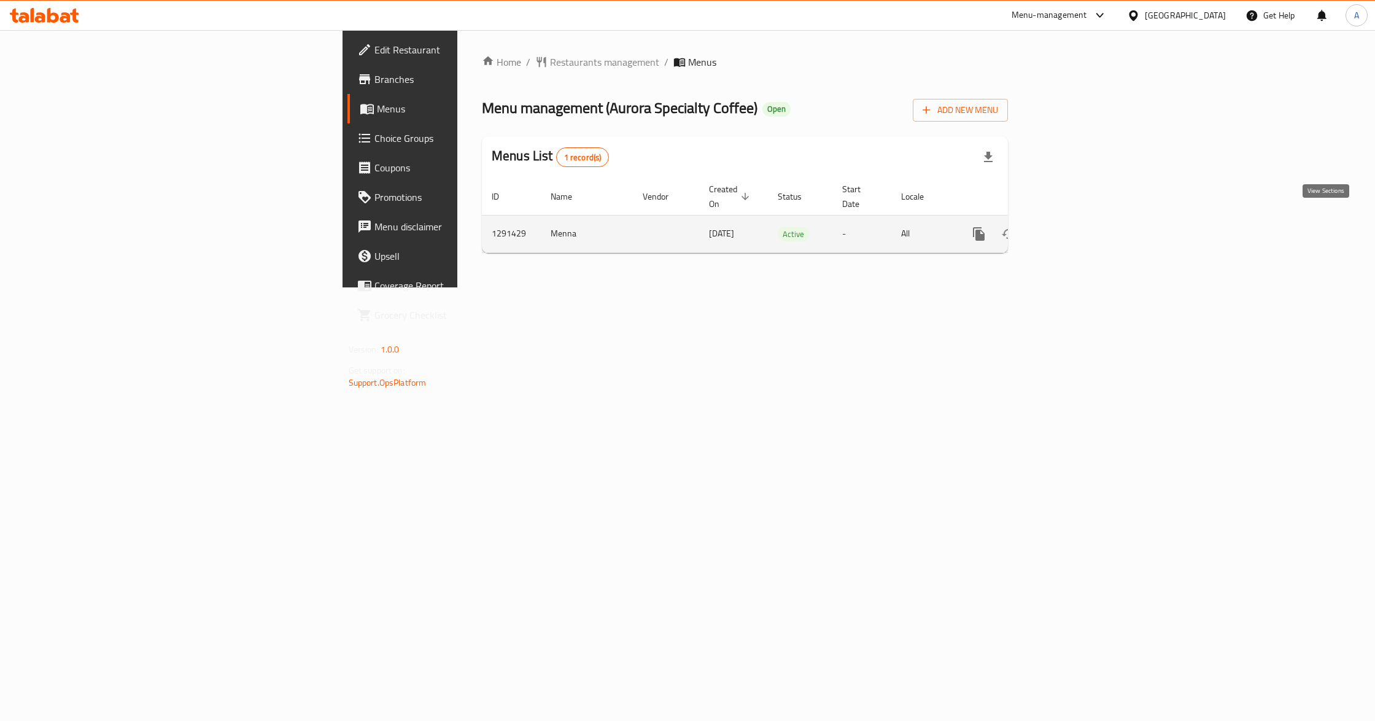
click at [1075, 226] on icon "enhanced table" at bounding box center [1067, 233] width 15 height 15
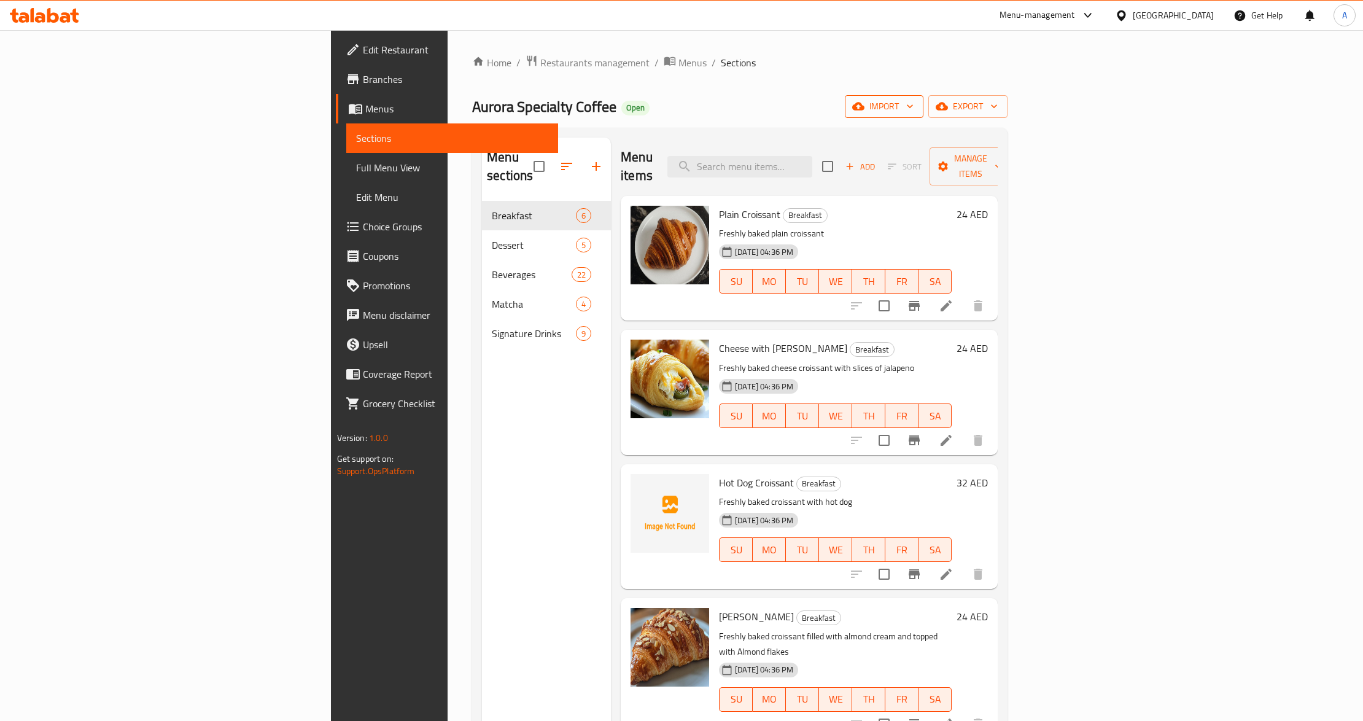
click at [913, 106] on span "import" at bounding box center [883, 106] width 59 height 15
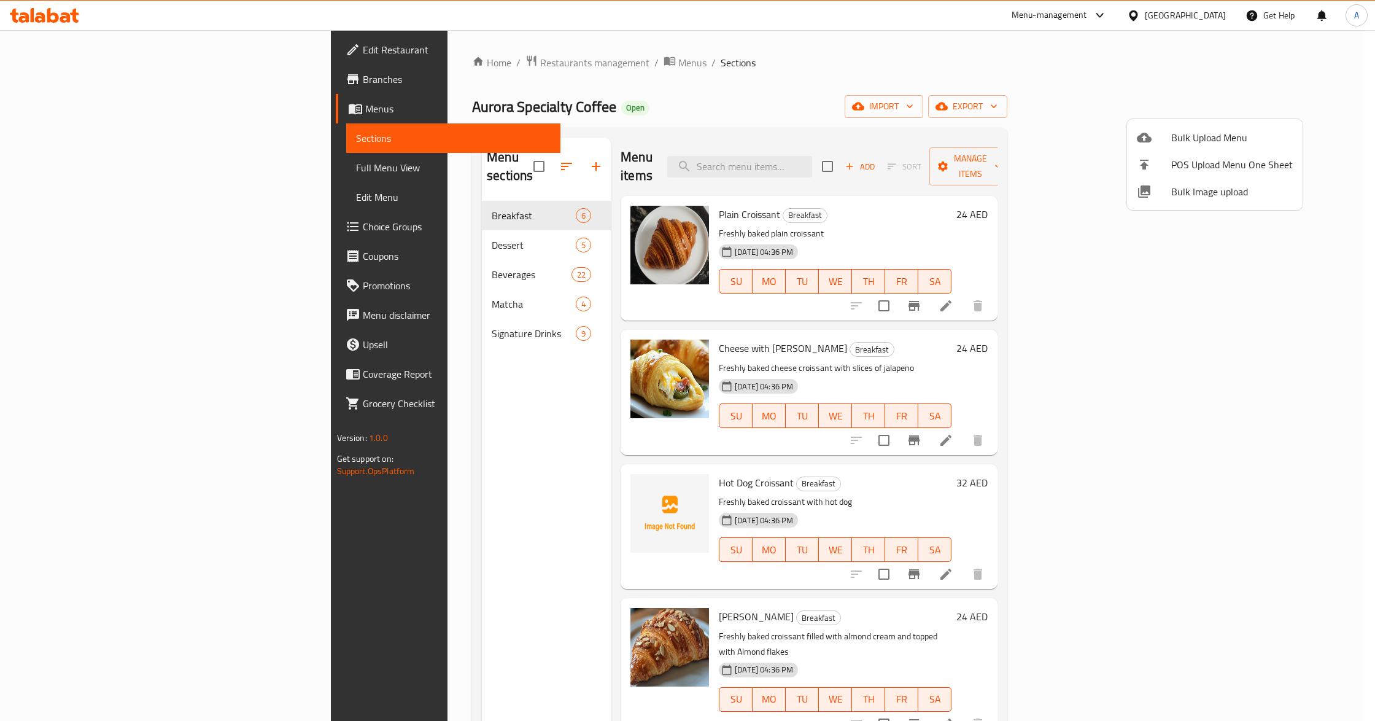
click at [1206, 195] on span "Bulk Image upload" at bounding box center [1232, 191] width 122 height 15
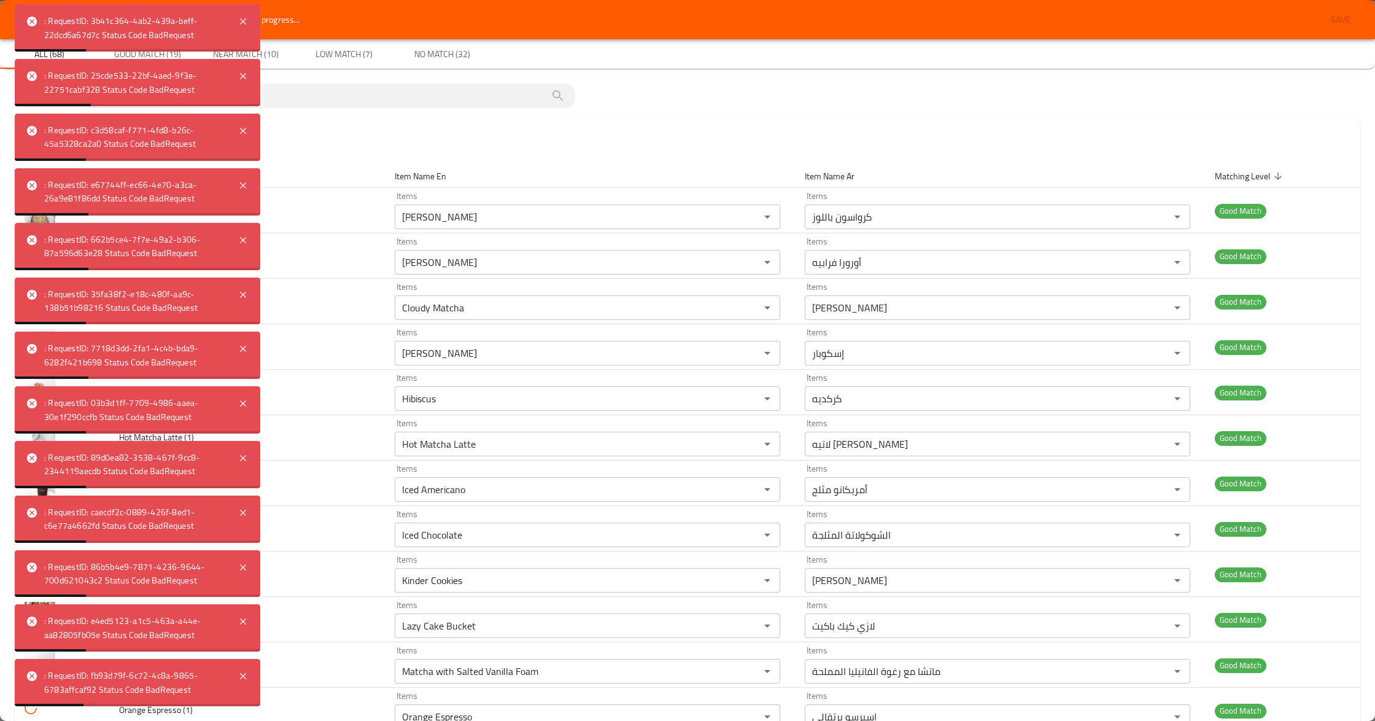
click at [455, 48] on span "No Match (32)" at bounding box center [441, 54] width 83 height 15
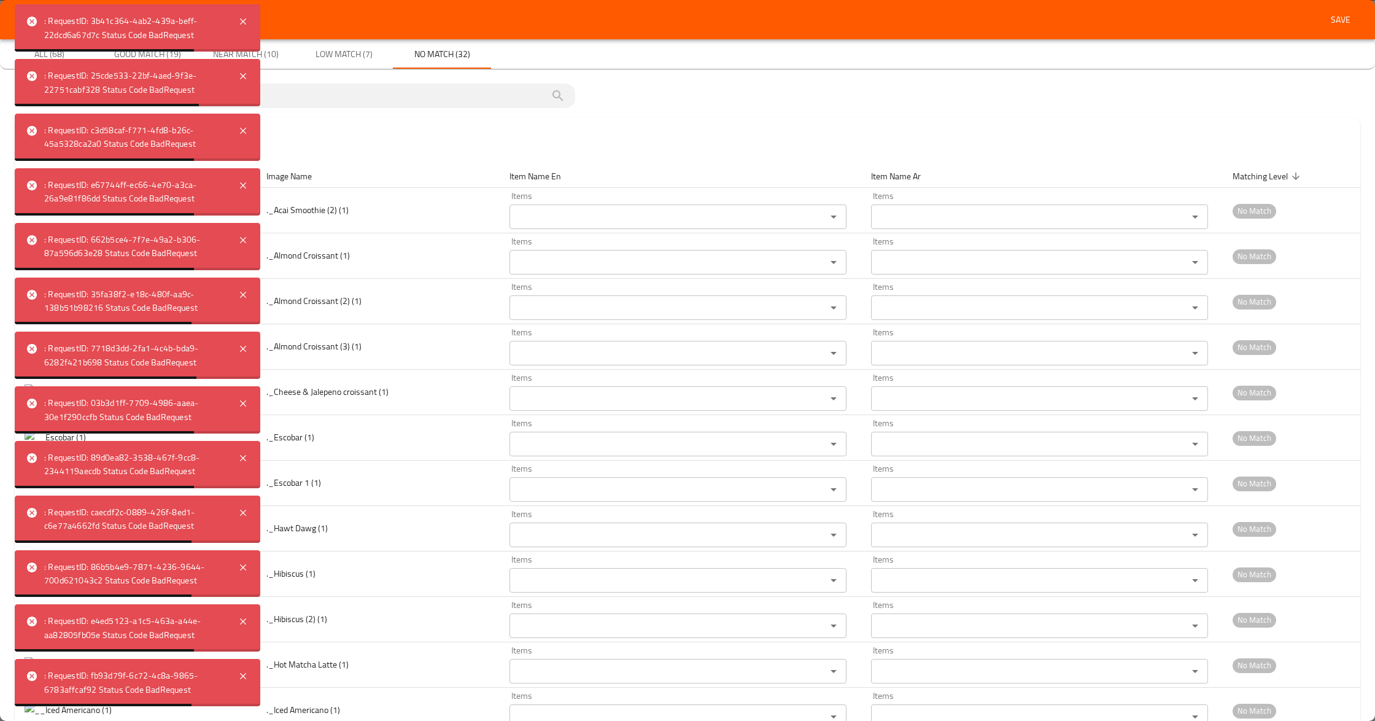
click at [354, 64] on button "Low Match (7)" at bounding box center [344, 53] width 98 height 29
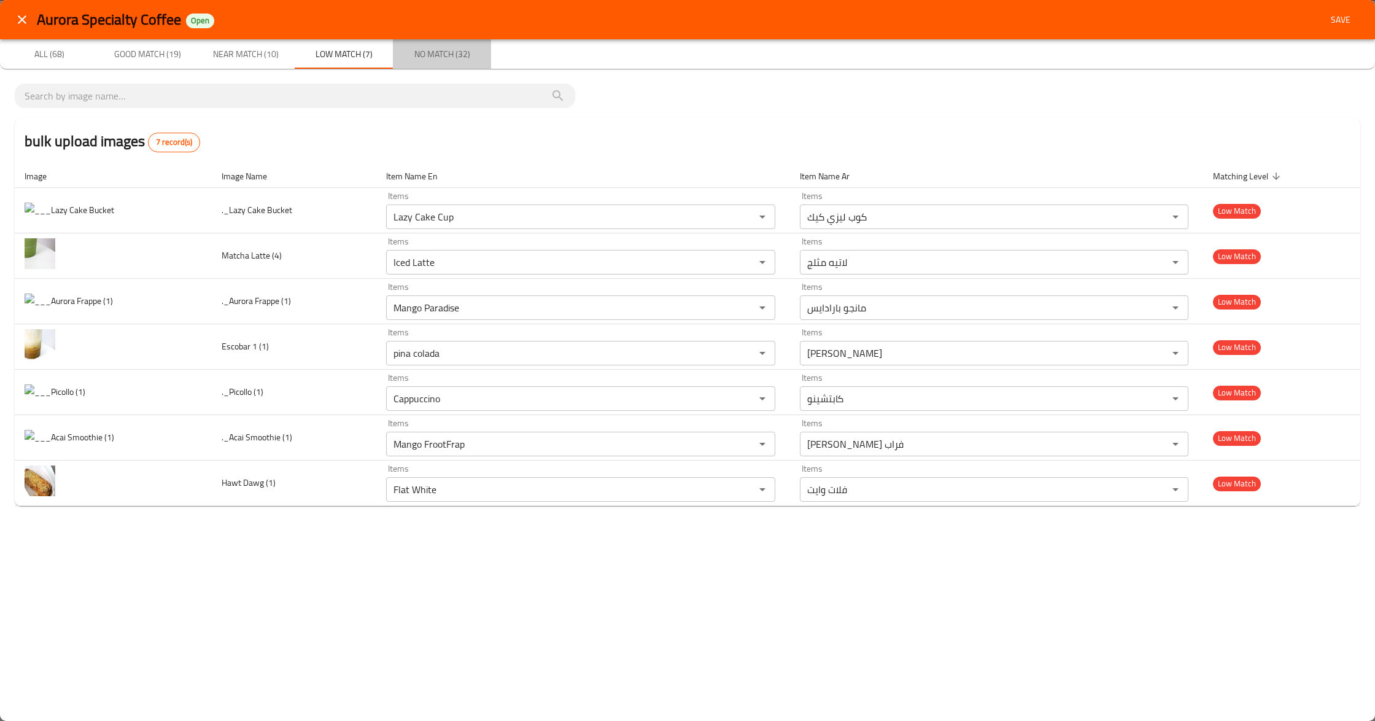
click at [440, 62] on button "No Match (32)" at bounding box center [442, 53] width 98 height 29
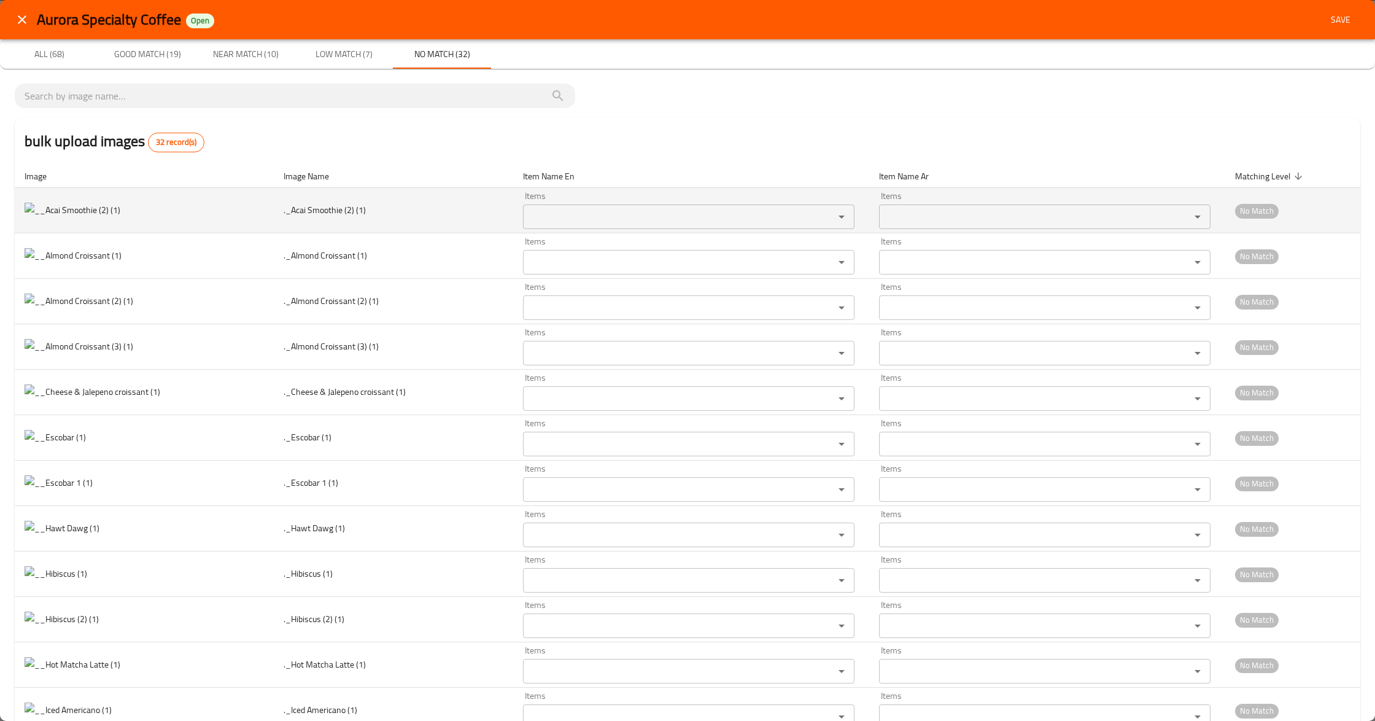
click at [27, 210] on img "enhanced table" at bounding box center [73, 210] width 96 height 15
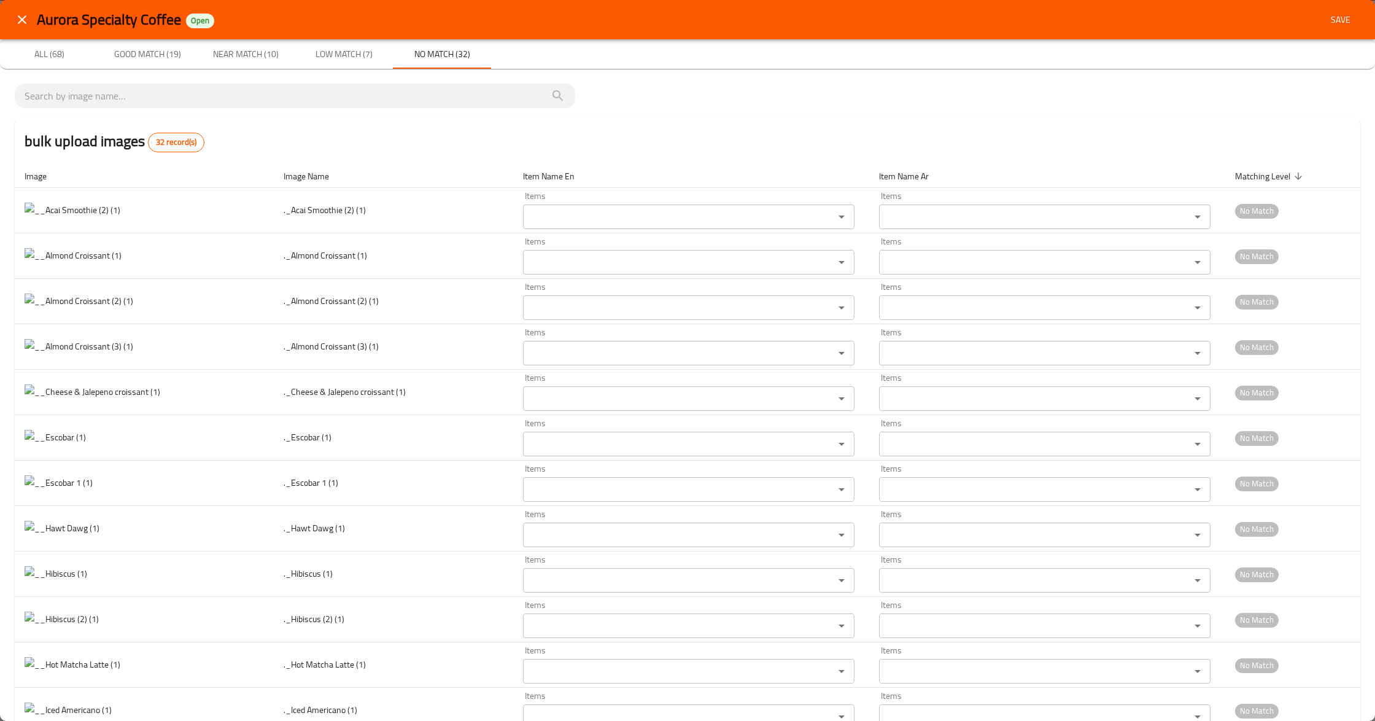
click at [273, 47] on span "Near Match (10)" at bounding box center [245, 54] width 83 height 15
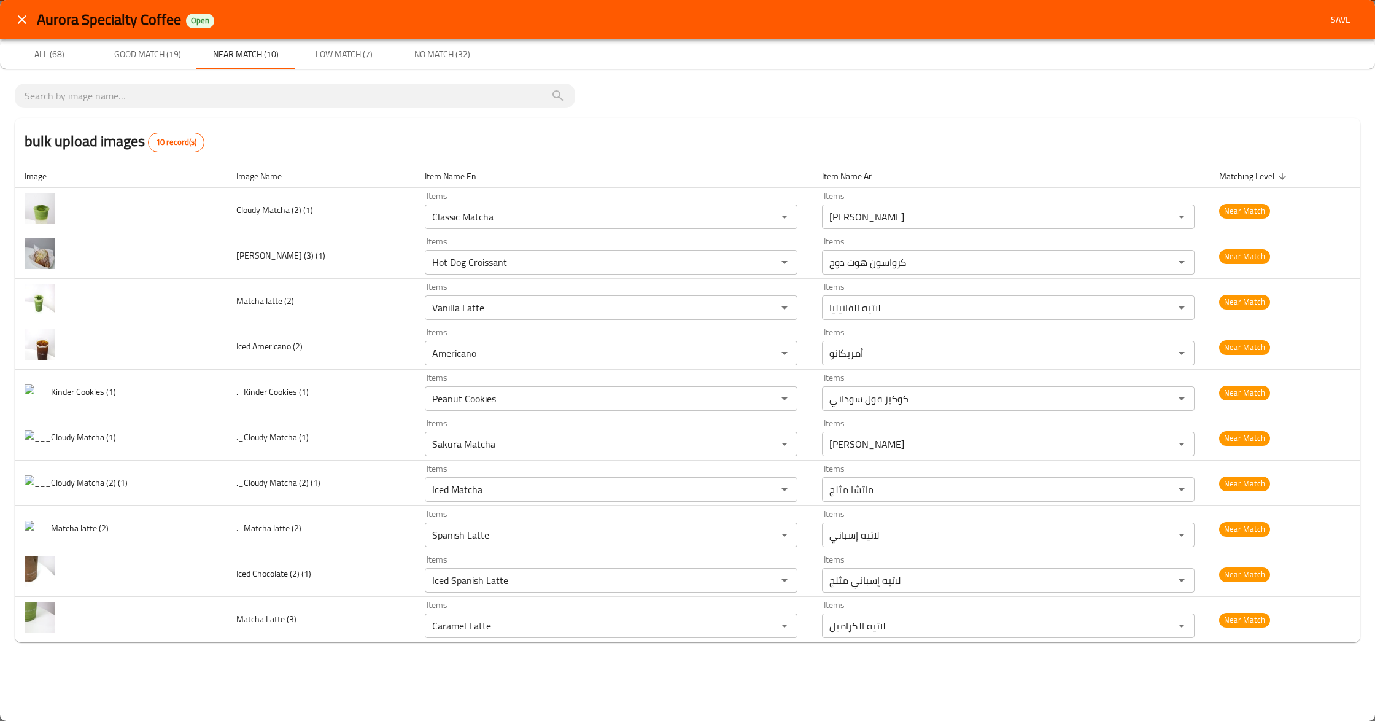
click at [169, 49] on span "Good Match (19)" at bounding box center [147, 54] width 83 height 15
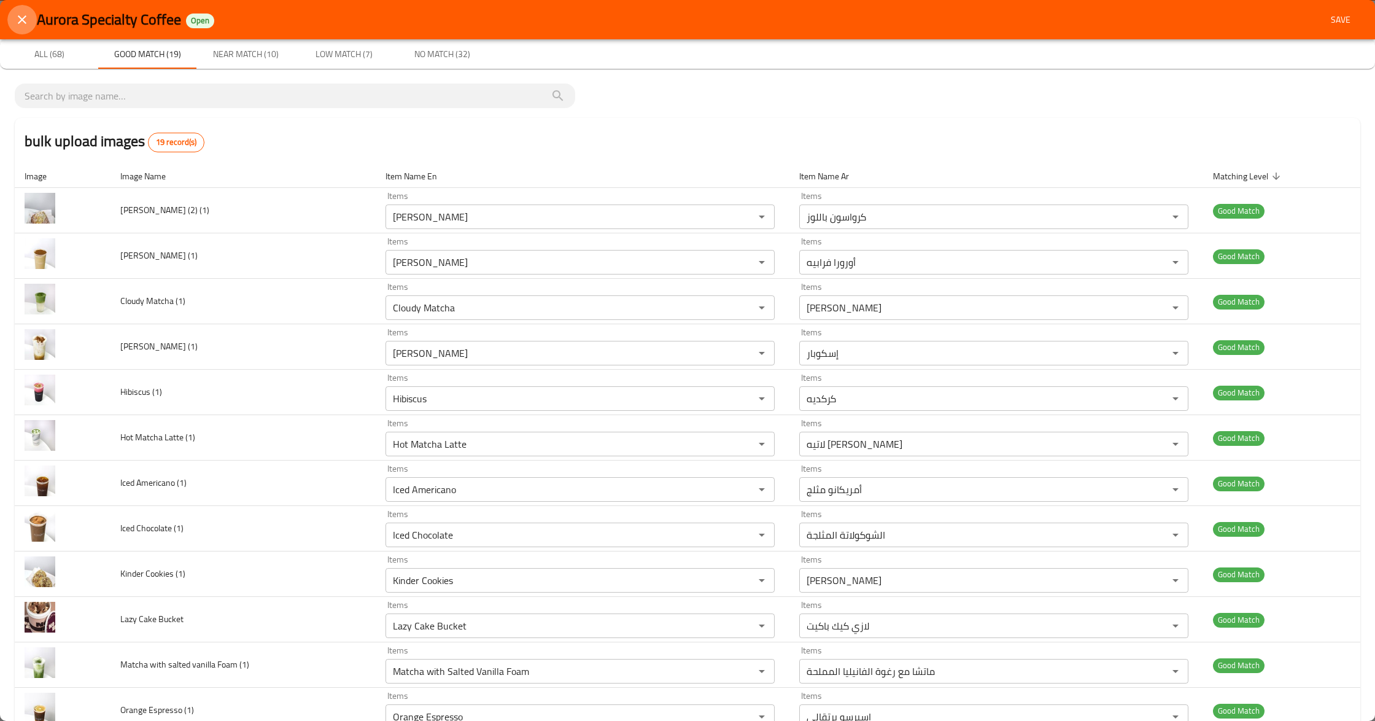
click at [25, 21] on icon "close" at bounding box center [22, 19] width 15 height 15
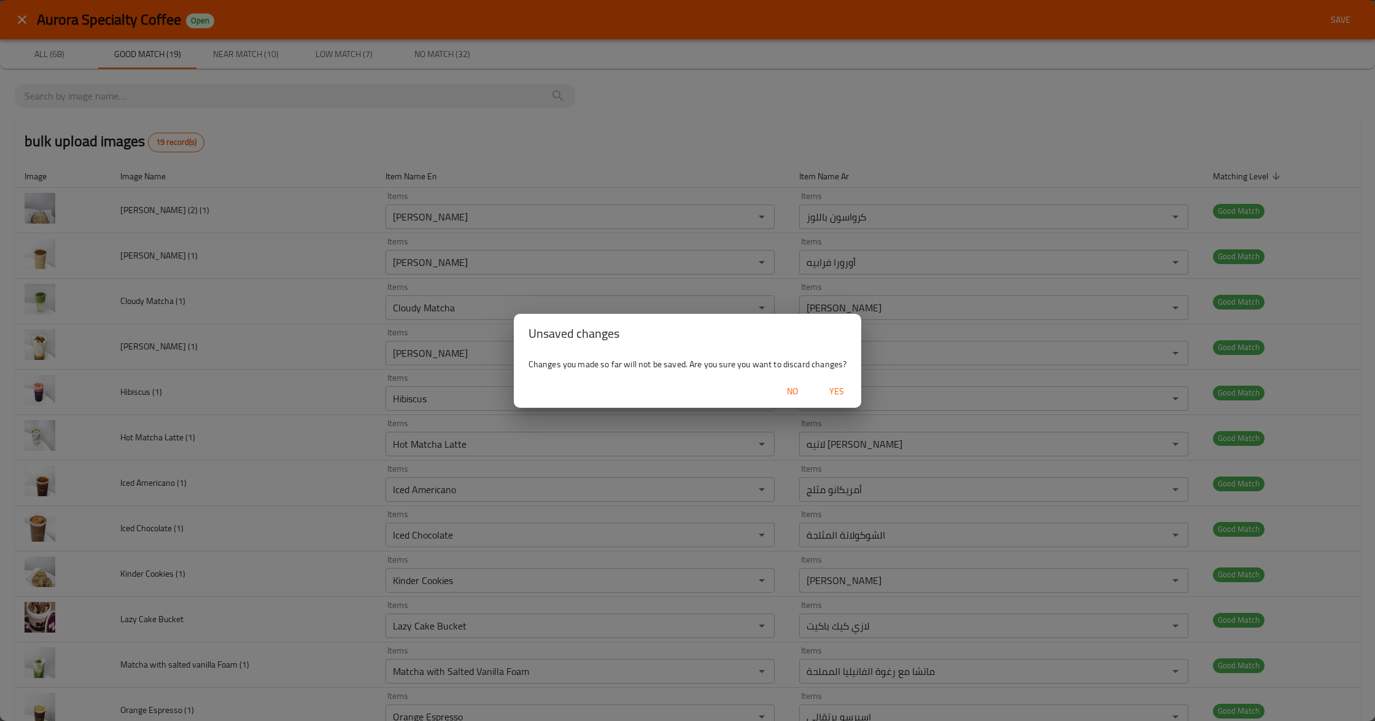
click at [842, 393] on span "Yes" at bounding box center [836, 391] width 29 height 15
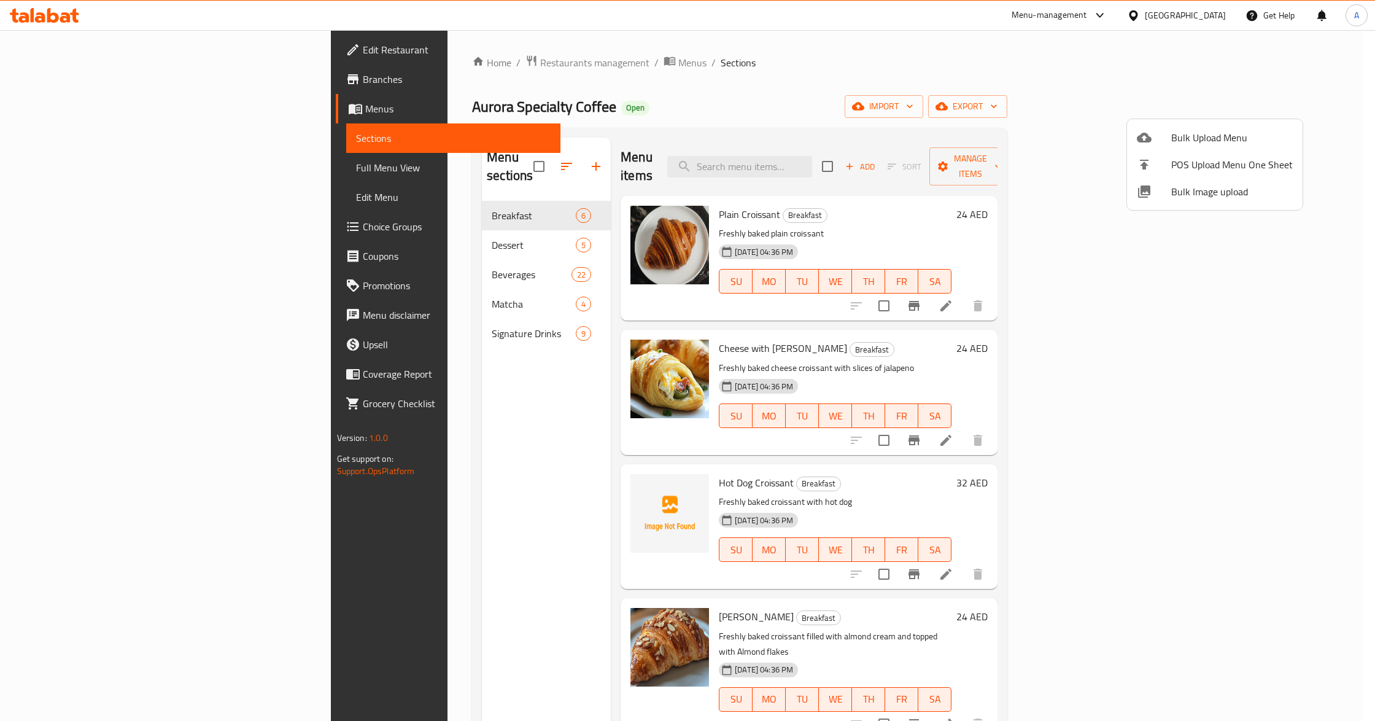
click at [416, 62] on div at bounding box center [687, 360] width 1375 height 721
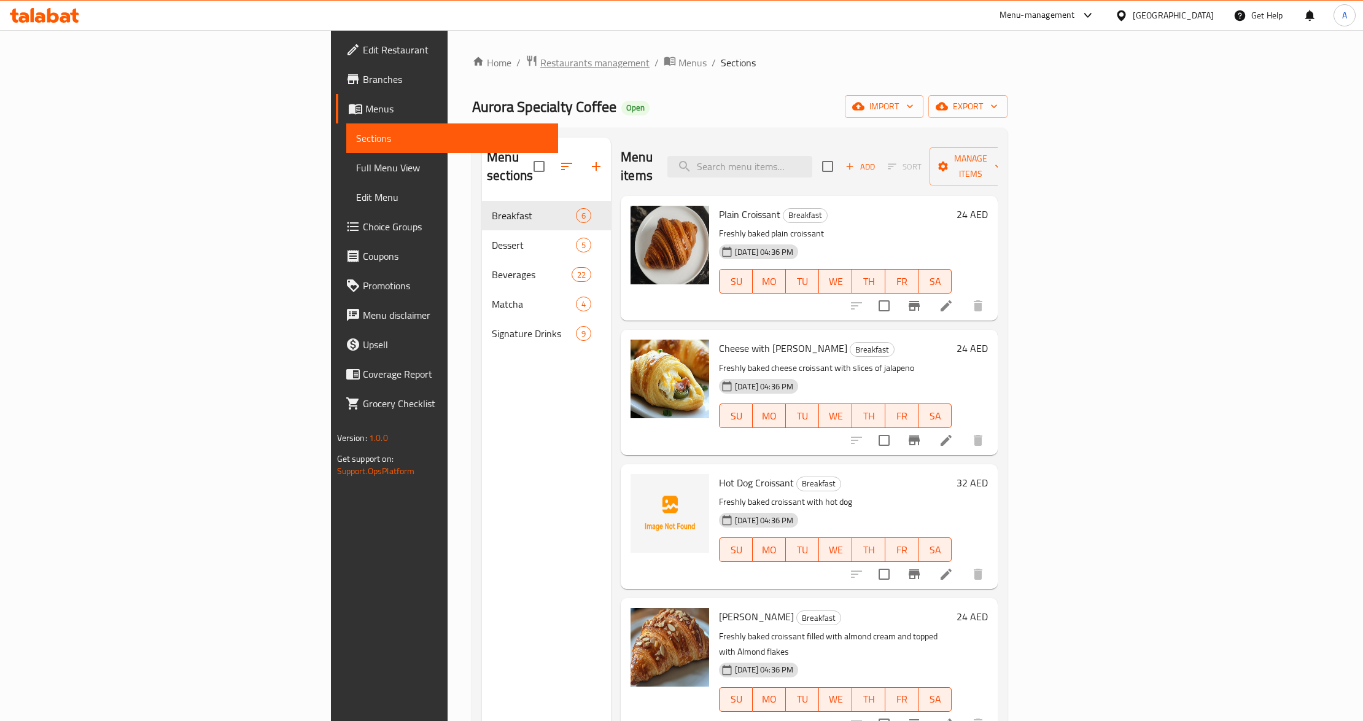
click at [540, 62] on span "Restaurants management" at bounding box center [594, 62] width 109 height 15
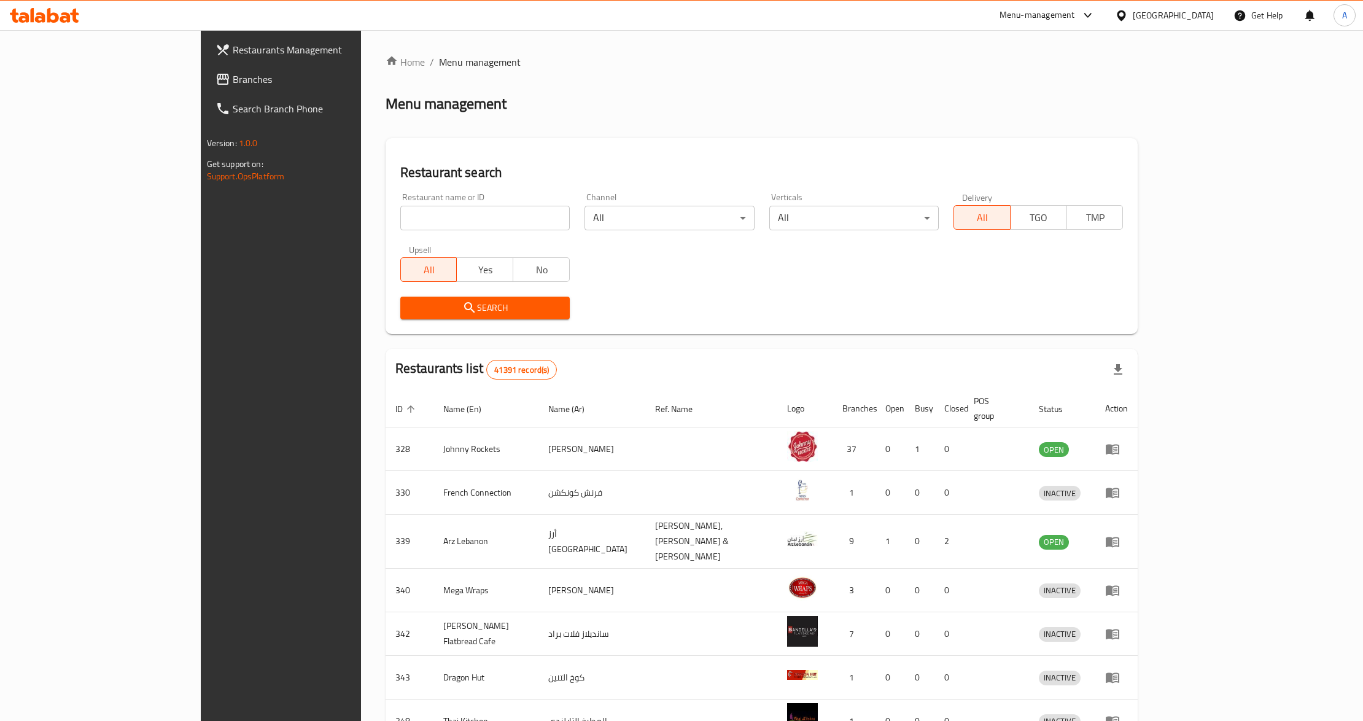
click at [233, 72] on span "Branches" at bounding box center [326, 79] width 186 height 15
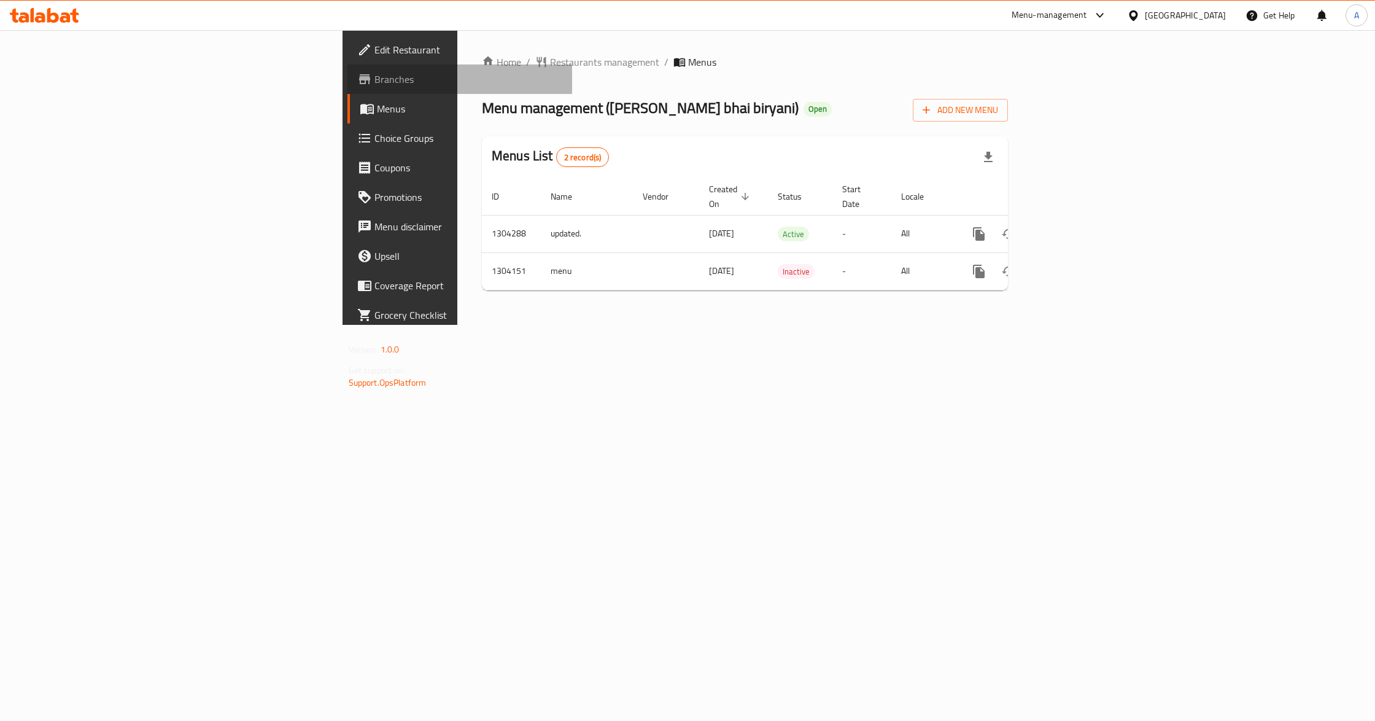
click at [374, 86] on span "Branches" at bounding box center [468, 79] width 188 height 15
